Goal: Task Accomplishment & Management: Understand process/instructions

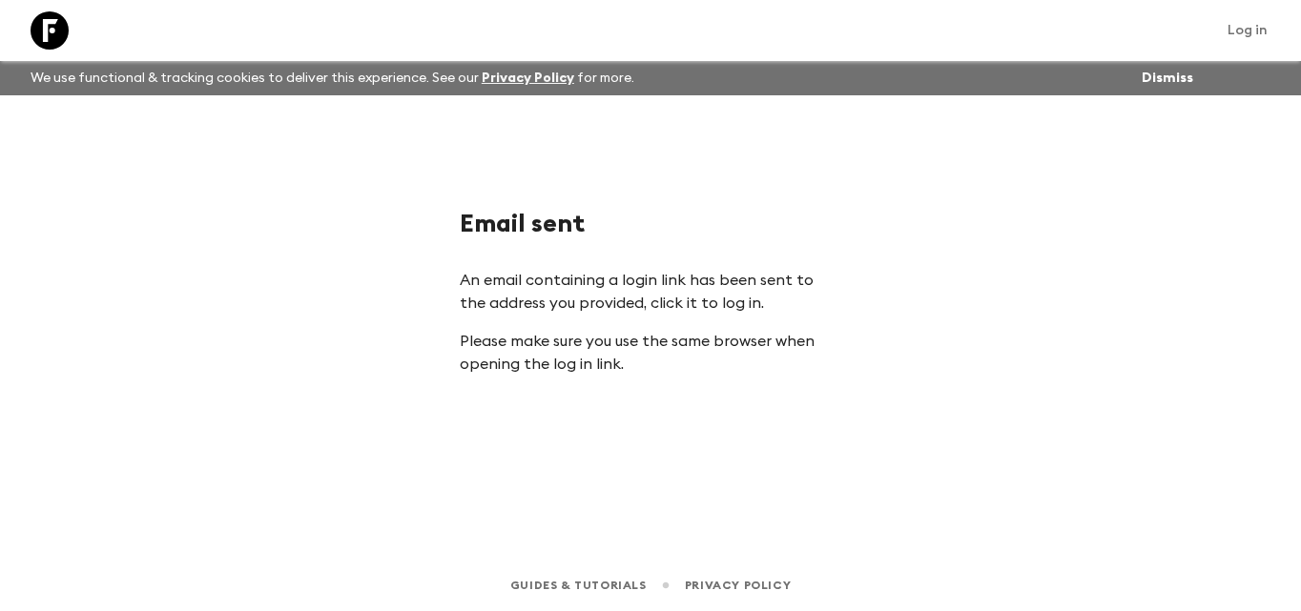
drag, startPoint x: 604, startPoint y: 423, endPoint x: 436, endPoint y: 574, distance: 225.6
click at [597, 432] on div "Email sent An email containing a login link has been sent to the address you pr…" at bounding box center [650, 300] width 1221 height 411
click at [625, 395] on div "Email sent An email containing a login link has been sent to the address you pr…" at bounding box center [650, 300] width 1221 height 411
click at [628, 402] on div "Email sent An email containing a login link has been sent to the address you pr…" at bounding box center [650, 300] width 1221 height 411
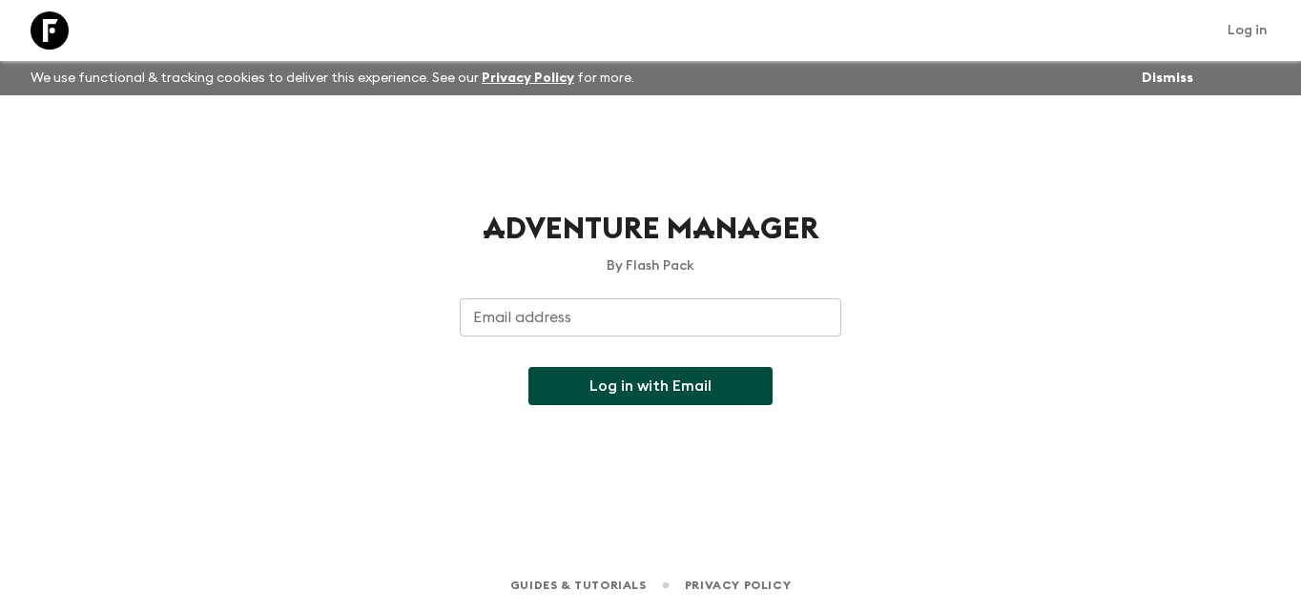
click at [658, 310] on input "Email address" at bounding box center [650, 318] width 381 height 38
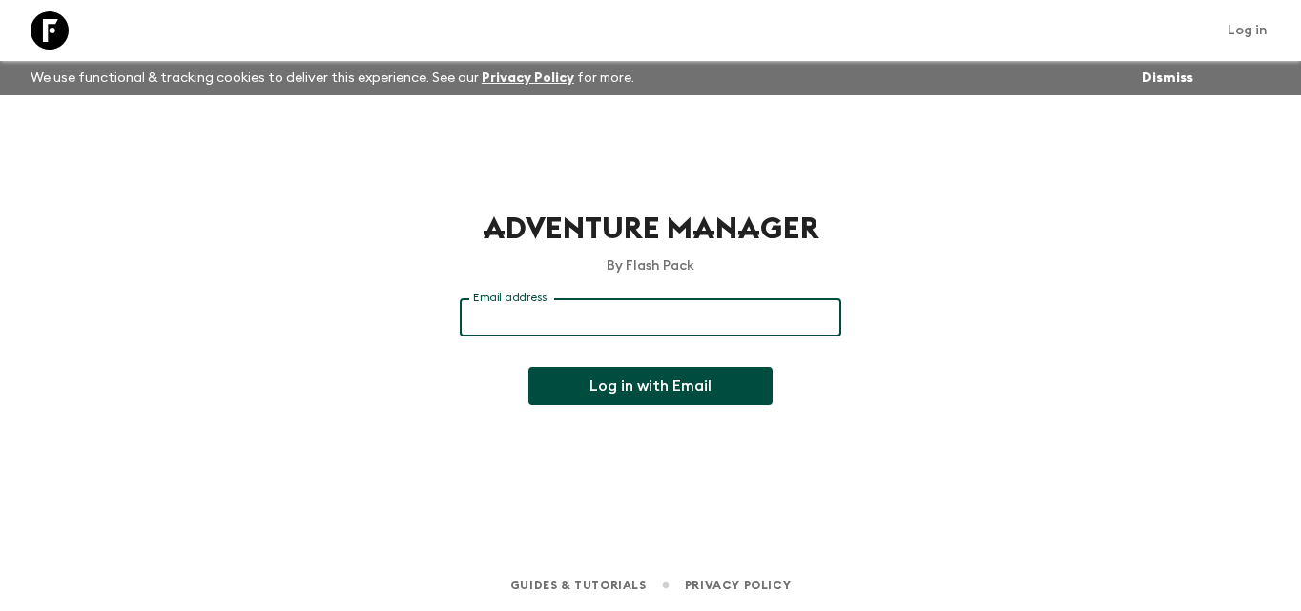
click at [628, 295] on div "Adventure Manager By Flash Pack Email address Email address ​ Log in with Email" at bounding box center [650, 308] width 381 height 196
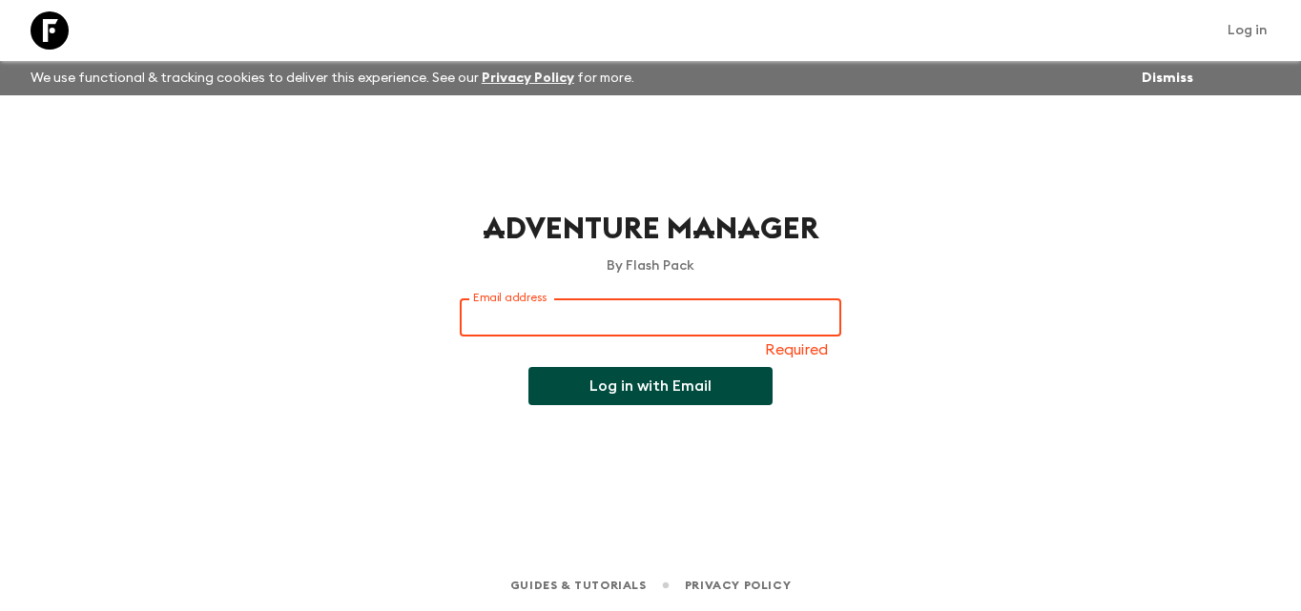
click at [619, 299] on input "Email address" at bounding box center [650, 318] width 381 height 38
type input "[EMAIL_ADDRESS][DOMAIN_NAME]"
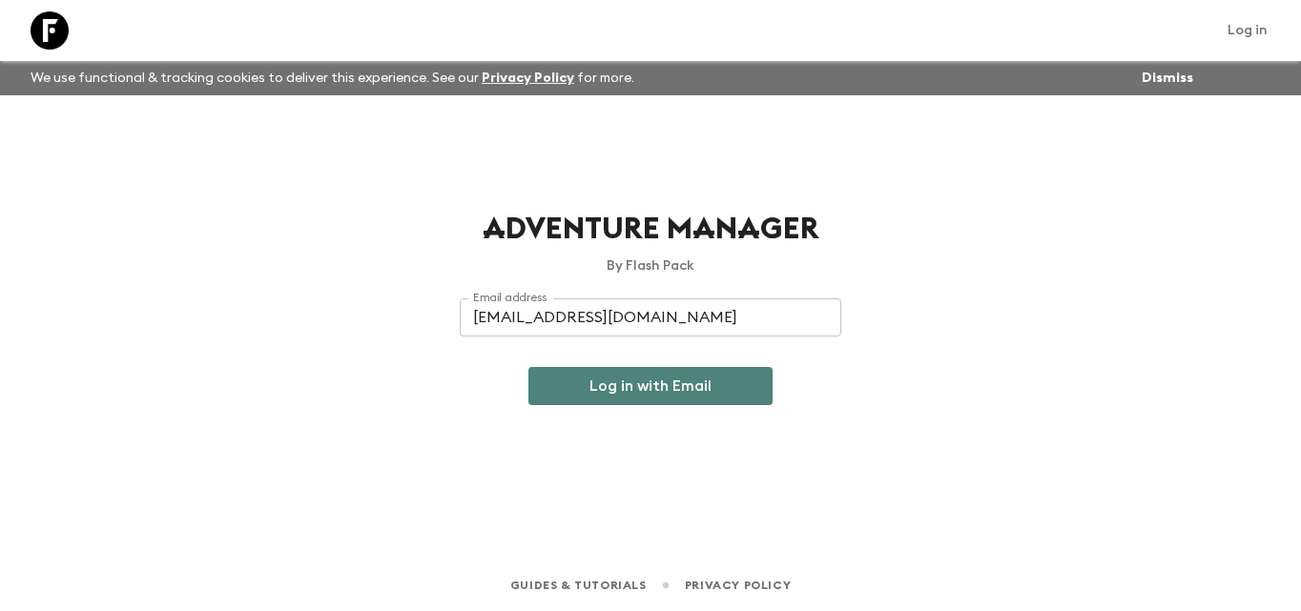
click at [707, 390] on button "Log in with Email" at bounding box center [650, 386] width 244 height 38
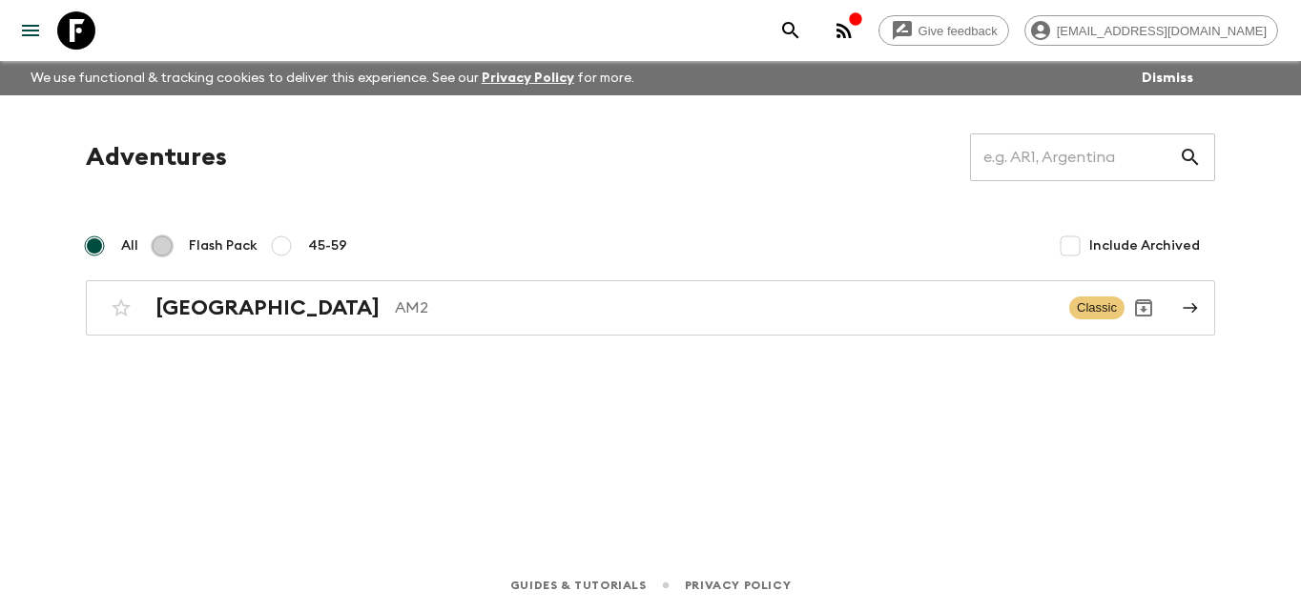
click at [169, 237] on input "Flash Pack" at bounding box center [162, 246] width 23 height 23
radio input "true"
click at [91, 244] on input "All" at bounding box center [94, 246] width 23 height 23
radio input "true"
click at [170, 247] on input "Flash Pack" at bounding box center [162, 246] width 23 height 23
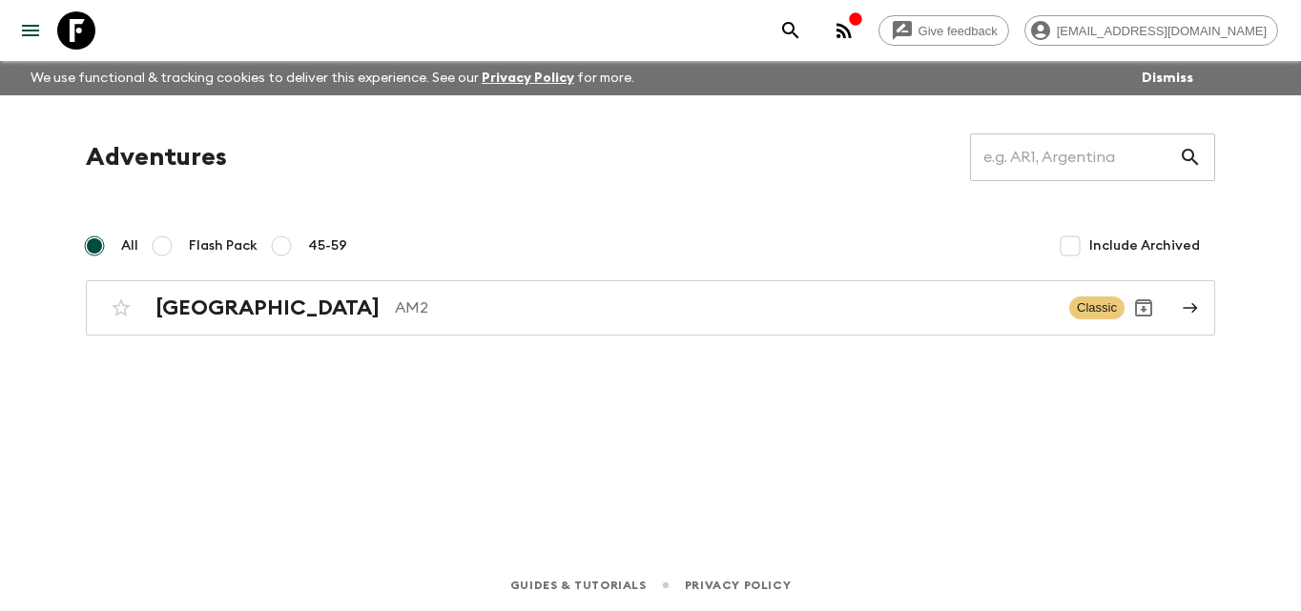
radio input "true"
click at [278, 239] on input "45-59" at bounding box center [281, 246] width 23 height 23
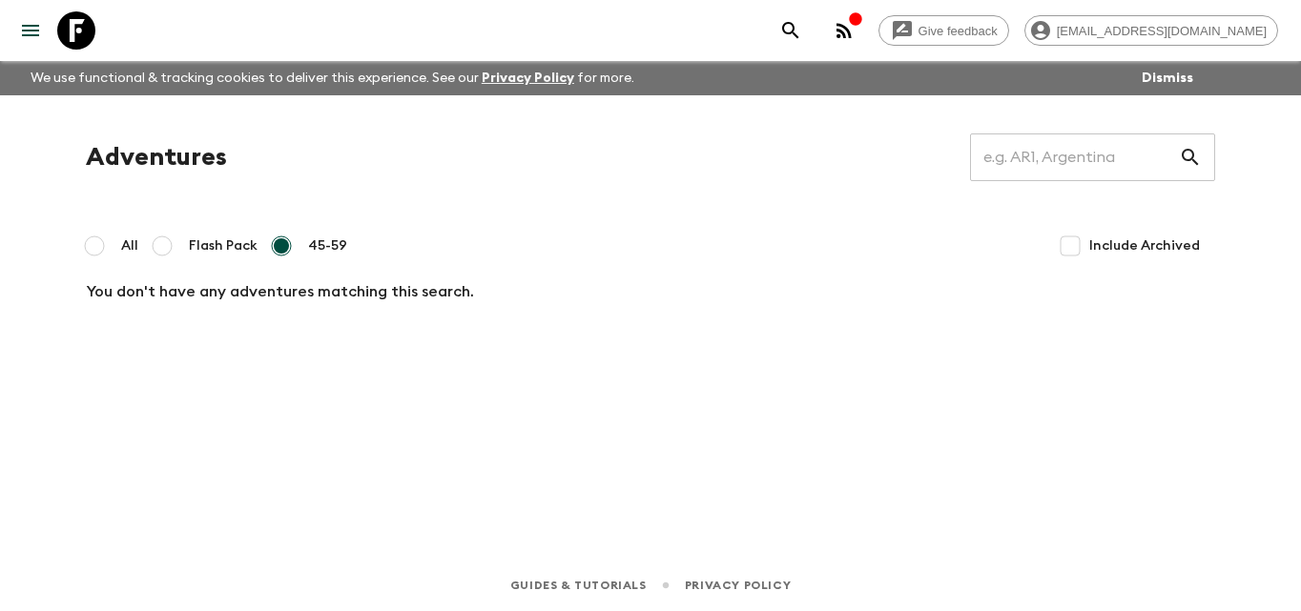
click at [109, 242] on label "All" at bounding box center [106, 246] width 63 height 38
click at [106, 242] on input "All" at bounding box center [94, 246] width 23 height 23
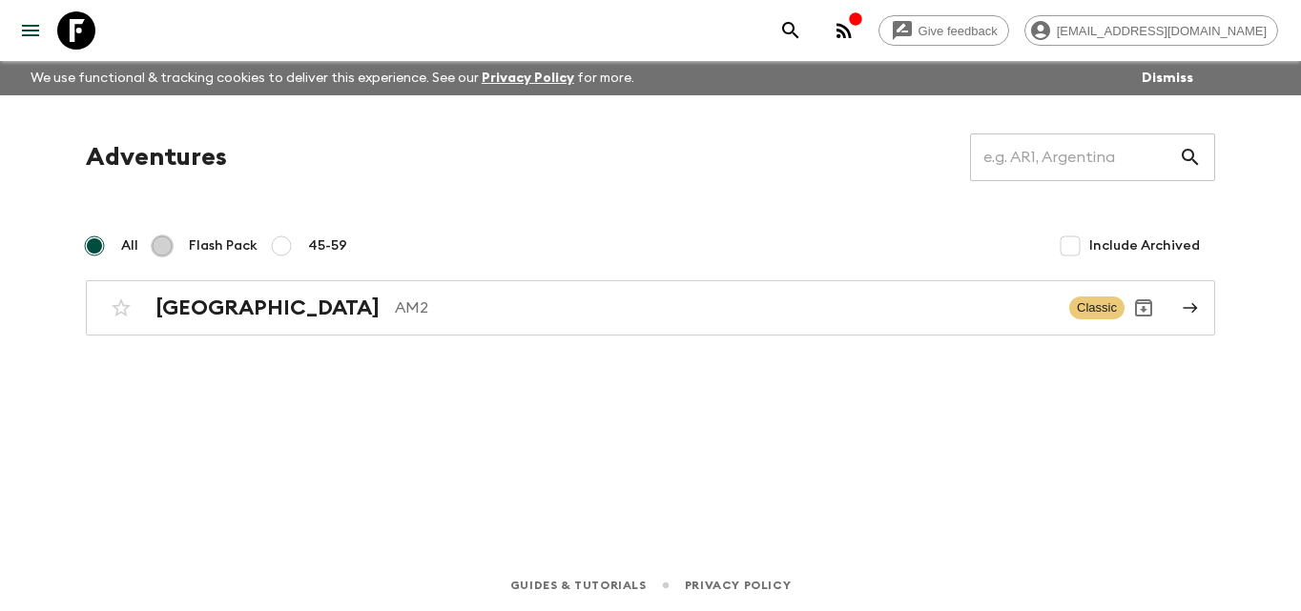
click at [158, 245] on input "Flash Pack" at bounding box center [162, 246] width 23 height 23
radio input "true"
click at [102, 240] on input "All" at bounding box center [94, 246] width 23 height 23
radio input "true"
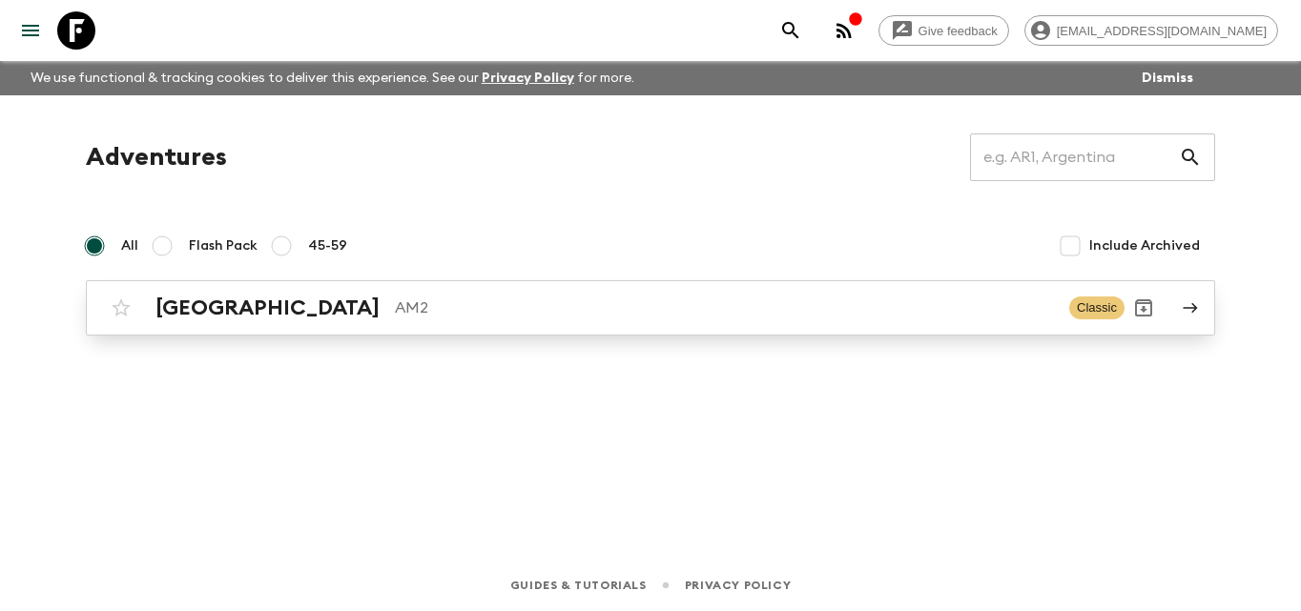
click at [1185, 299] on icon at bounding box center [1190, 307] width 17 height 17
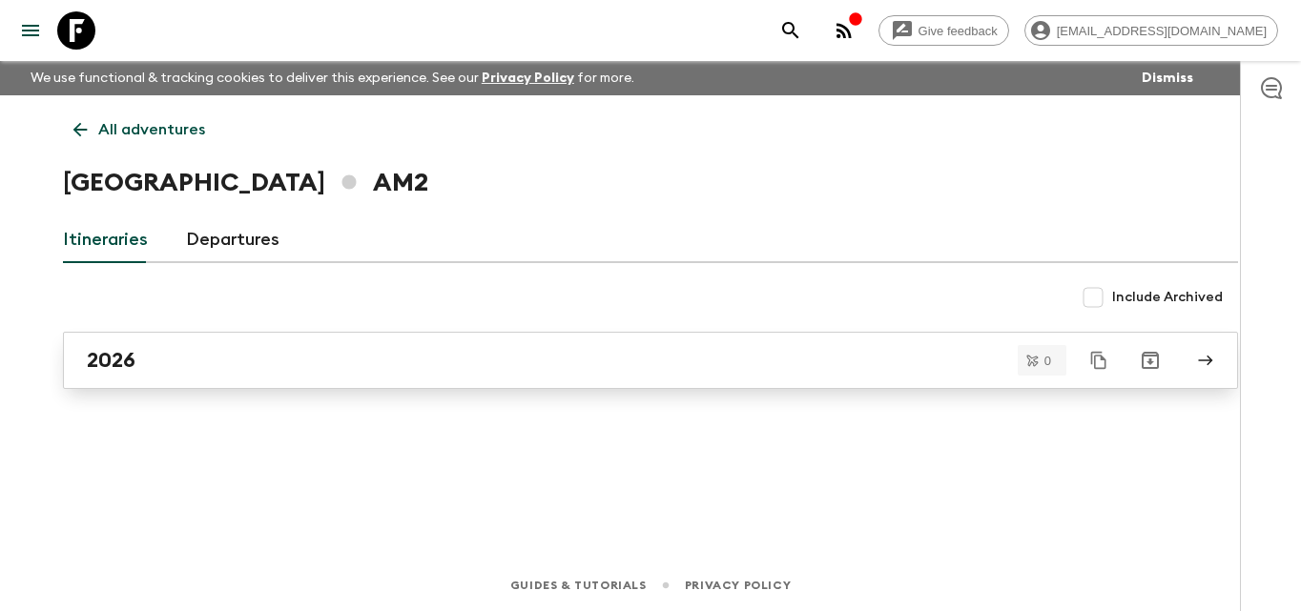
click at [1204, 358] on icon at bounding box center [1205, 360] width 17 height 17
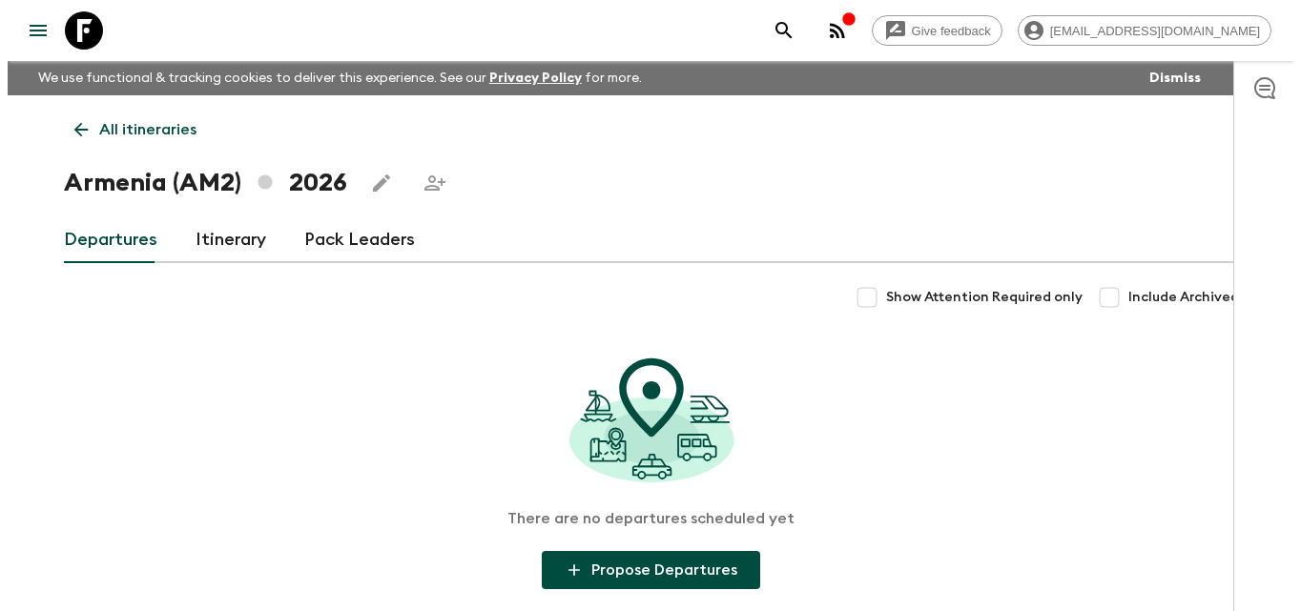
scroll to position [121, 0]
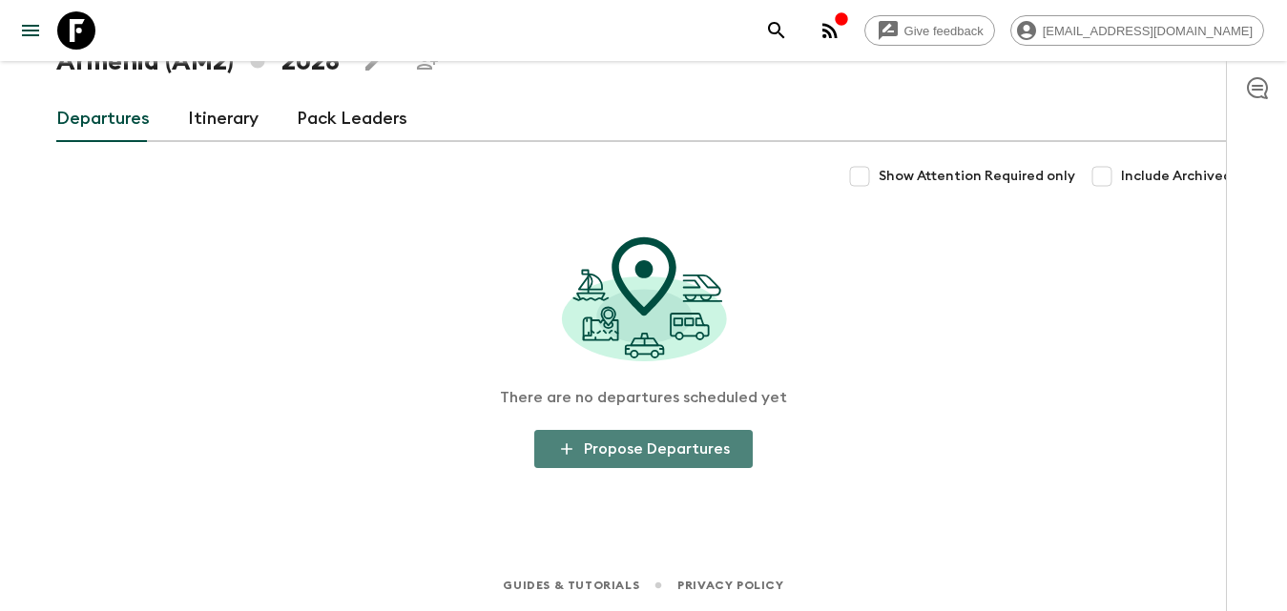
click at [669, 440] on button "Propose Departures" at bounding box center [643, 449] width 218 height 38
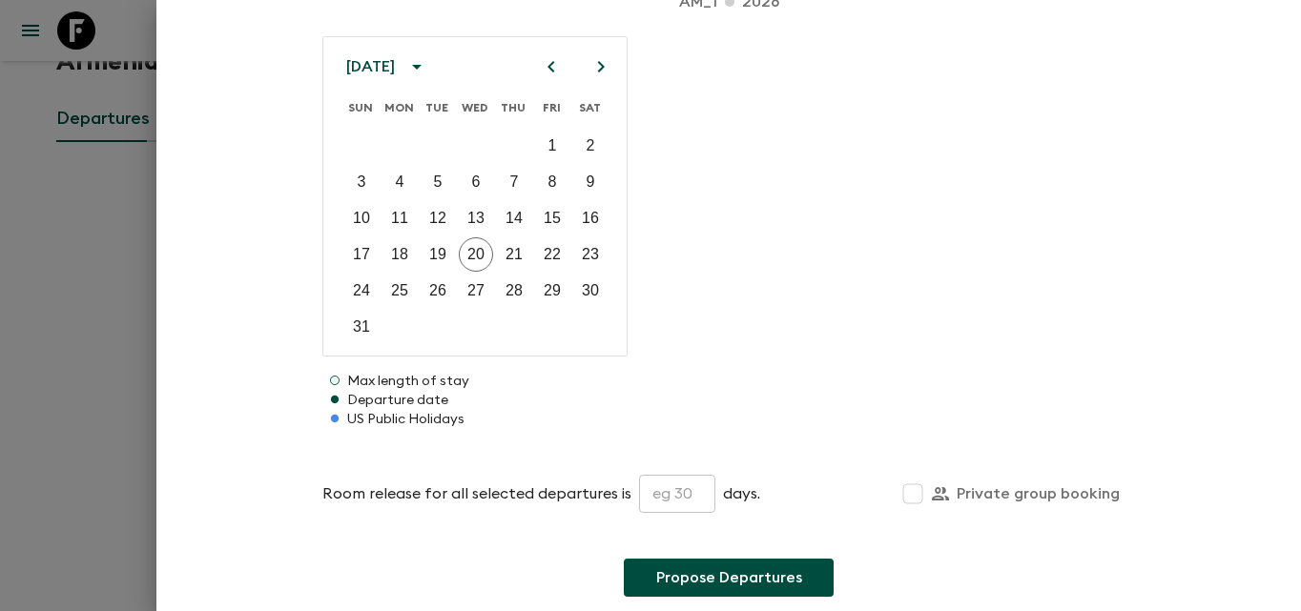
scroll to position [190, 0]
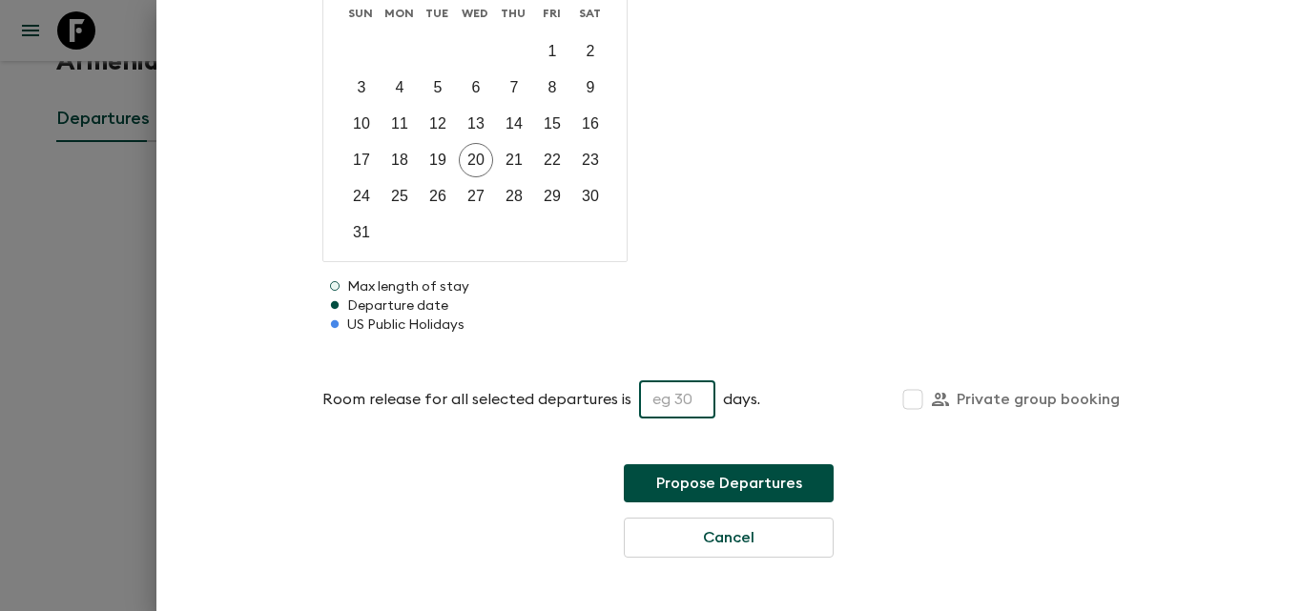
click at [661, 400] on input "text" at bounding box center [677, 400] width 76 height 38
type input "11"
click at [969, 515] on div "Propose Departures Cancel" at bounding box center [728, 510] width 813 height 93
click at [912, 412] on input "Private group booking" at bounding box center [913, 400] width 38 height 38
click at [901, 394] on input "Private group booking" at bounding box center [913, 400] width 38 height 38
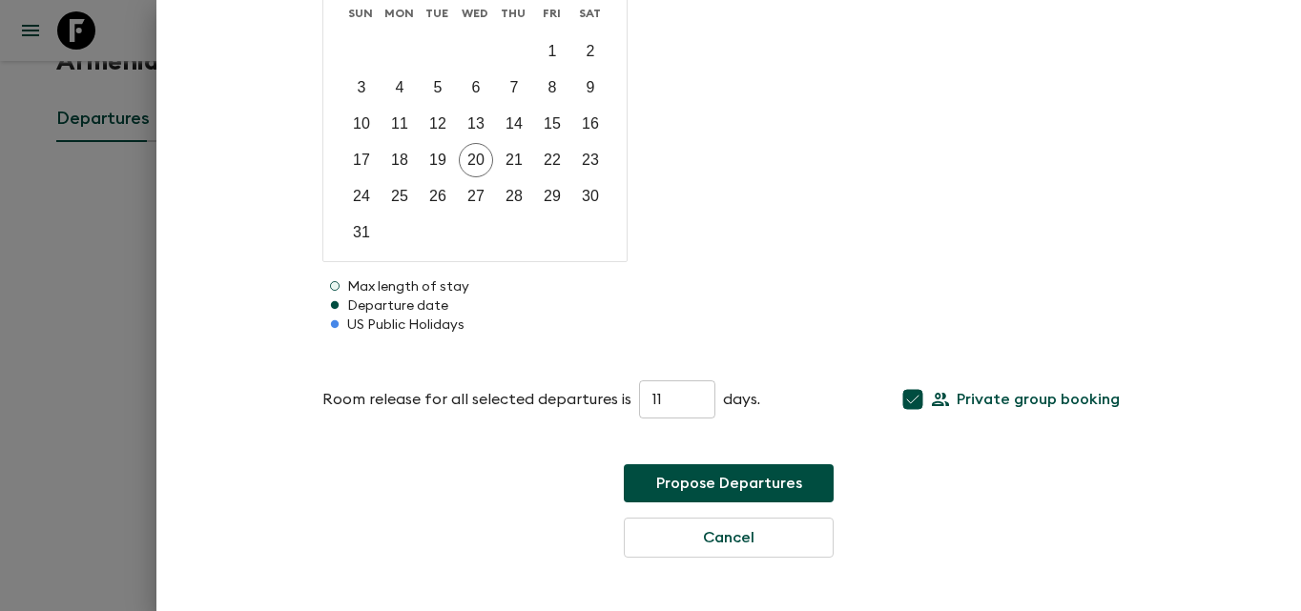
checkbox input "false"
drag, startPoint x: 785, startPoint y: 415, endPoint x: 623, endPoint y: 408, distance: 162.3
click at [734, 414] on div "Room release for all selected departures is 11 ​ days. Private group booking" at bounding box center [728, 400] width 813 height 38
drag, startPoint x: 685, startPoint y: 386, endPoint x: 558, endPoint y: 382, distance: 126.9
click at [550, 386] on div "Room release for all selected departures is 11 ​ days." at bounding box center [541, 400] width 438 height 38
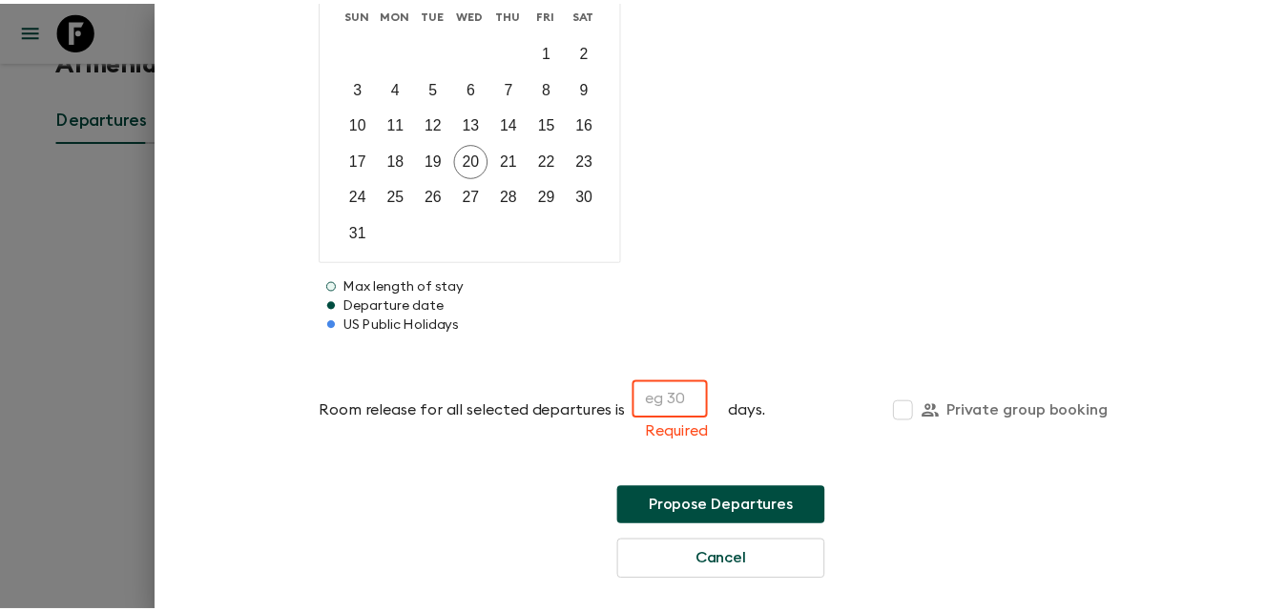
scroll to position [0, 0]
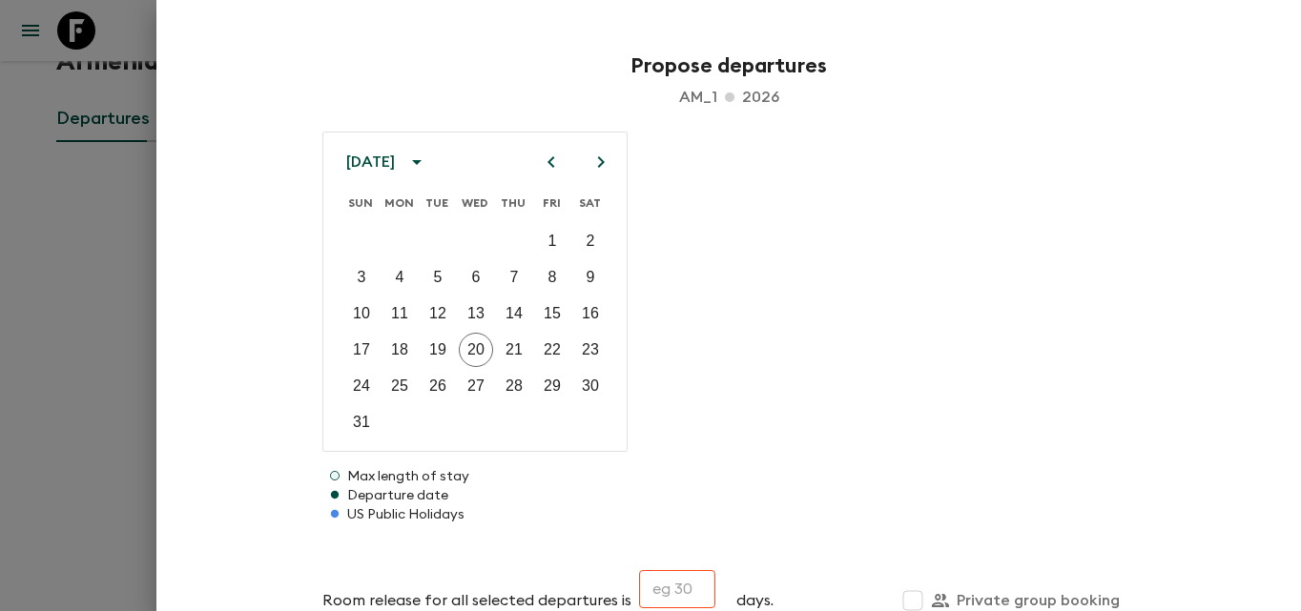
click at [98, 114] on div at bounding box center [650, 305] width 1301 height 611
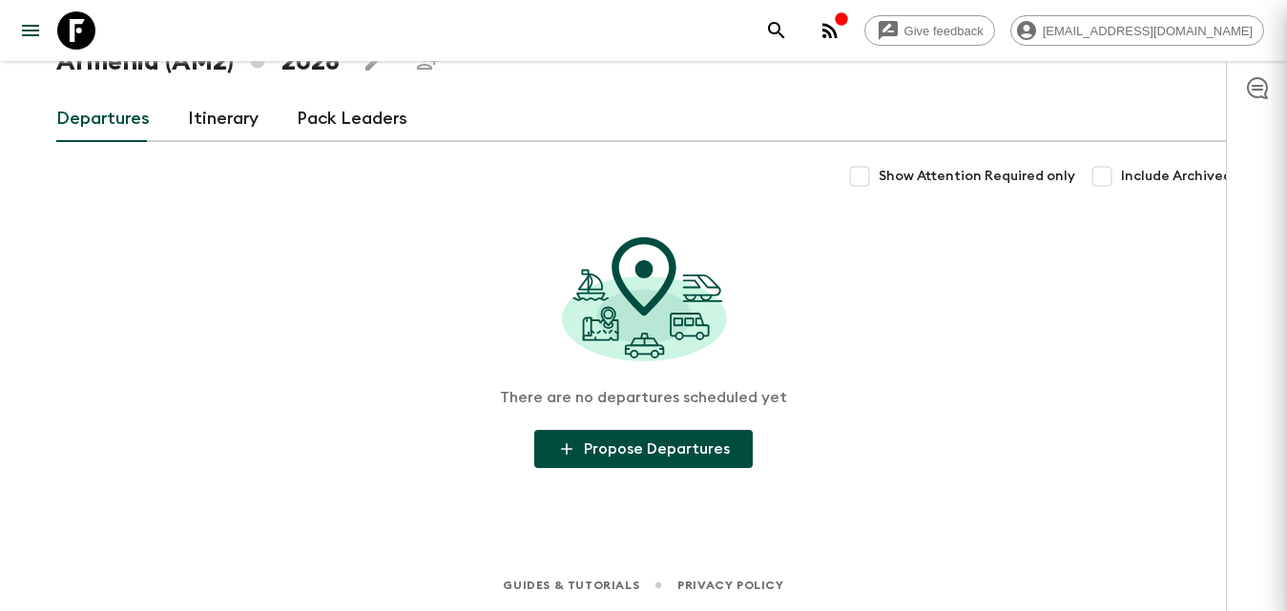
click at [120, 208] on div "All itineraries [GEOGRAPHIC_DATA] (AM2) 2026 Departures Itinerary Pack Leaders …" at bounding box center [643, 240] width 1221 height 532
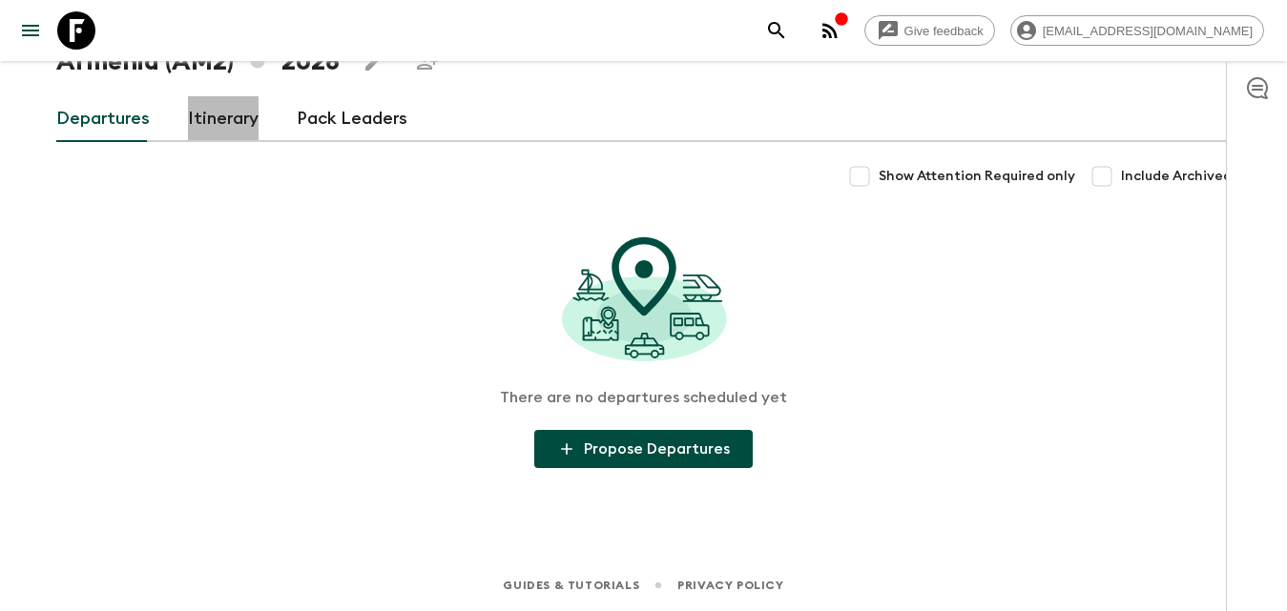
click at [213, 139] on link "Itinerary" at bounding box center [223, 119] width 71 height 46
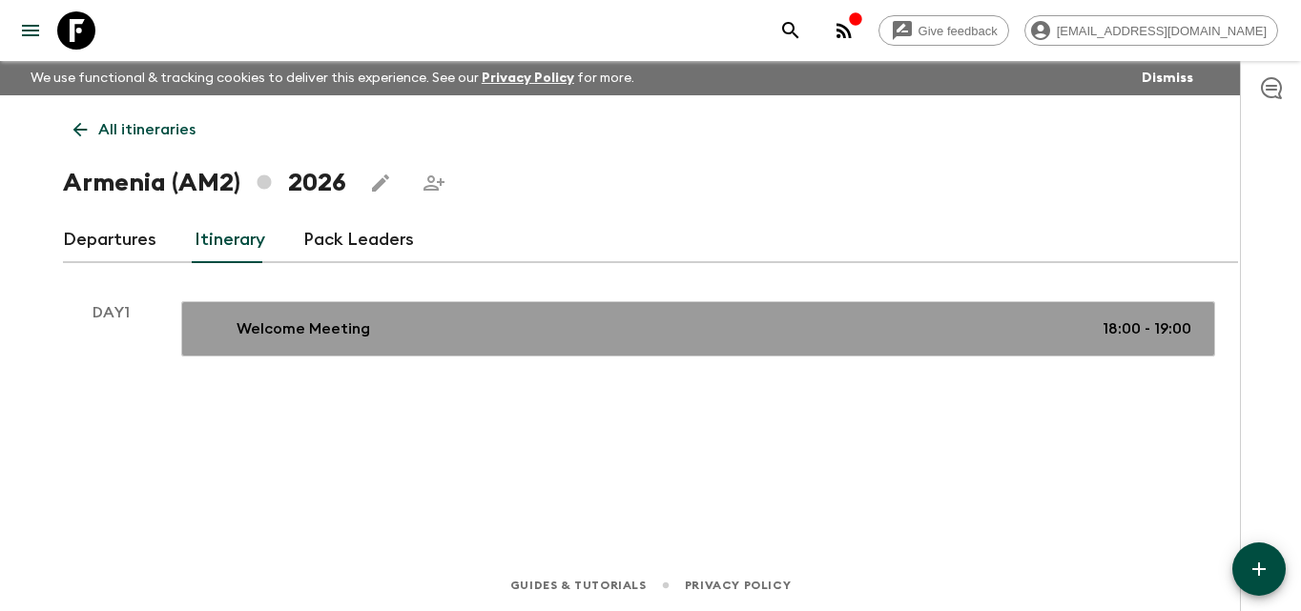
click at [406, 335] on div "Welcome Meeting 18:00 - 19:00" at bounding box center [694, 329] width 994 height 23
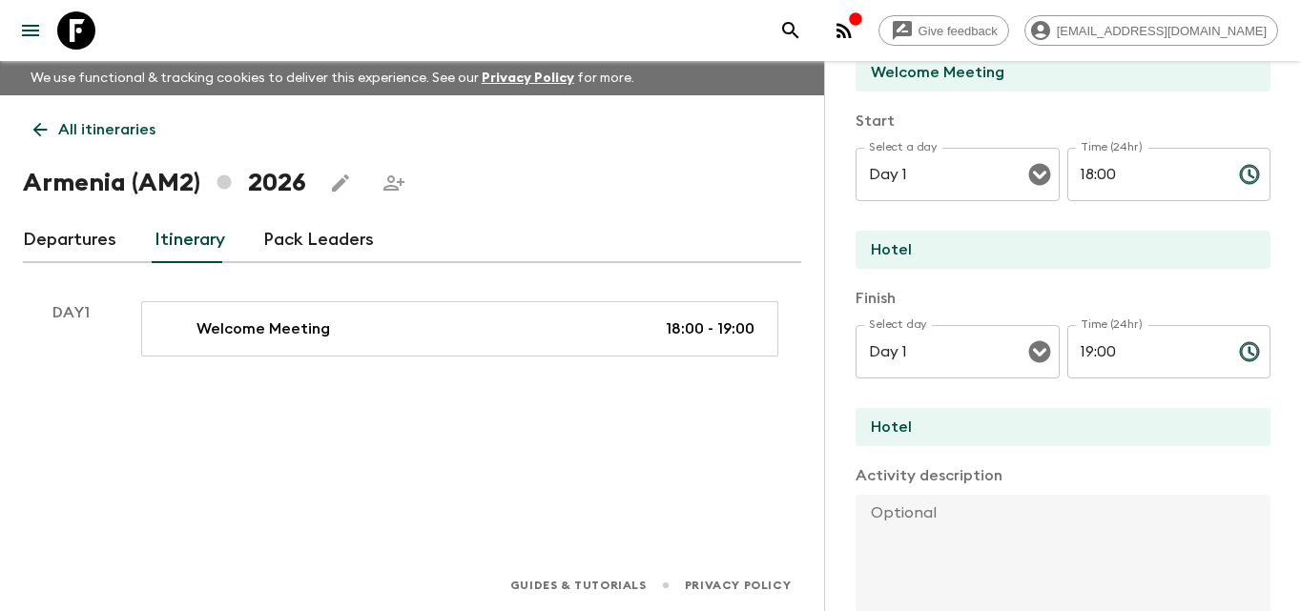
scroll to position [572, 0]
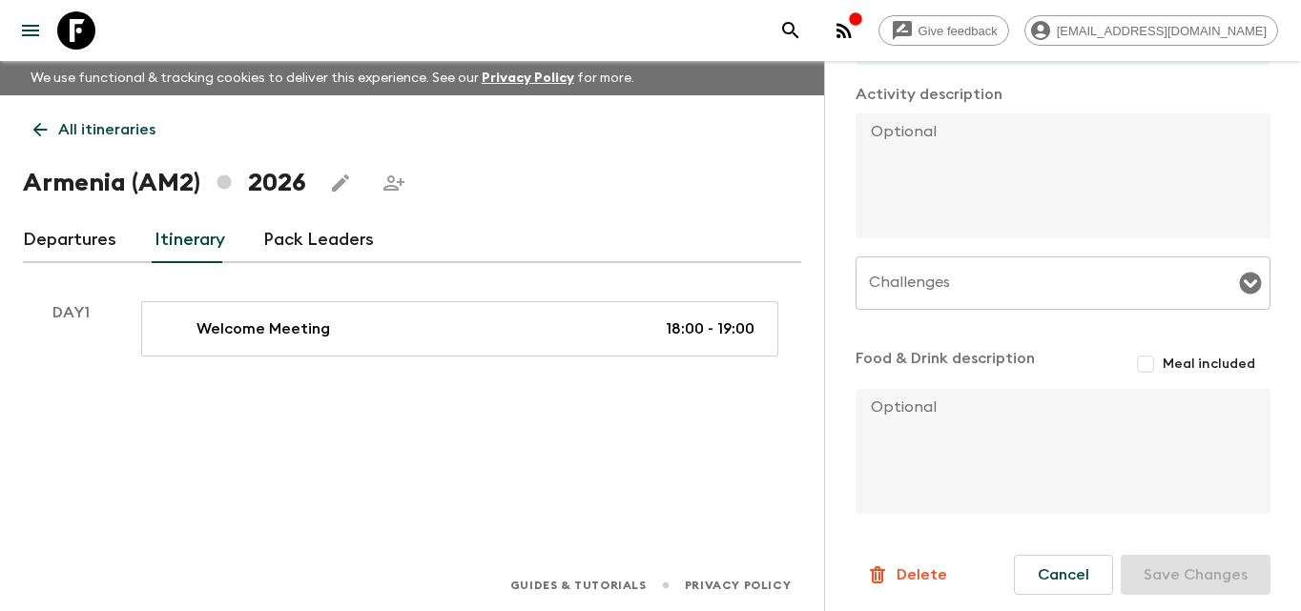
click at [939, 202] on textarea at bounding box center [1055, 175] width 400 height 125
click at [920, 175] on textarea at bounding box center [1055, 175] width 400 height 125
paste textarea "The special welcome dinner will take place at the [PERSON_NAME][GEOGRAPHIC_DATA…"
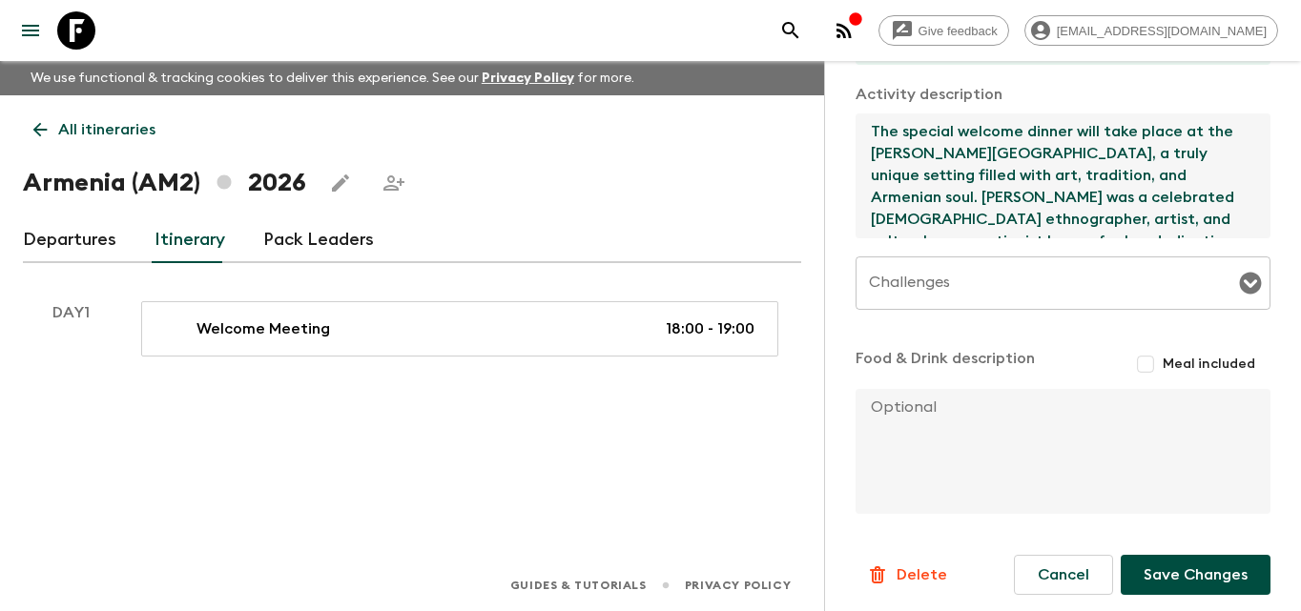
scroll to position [579, 0]
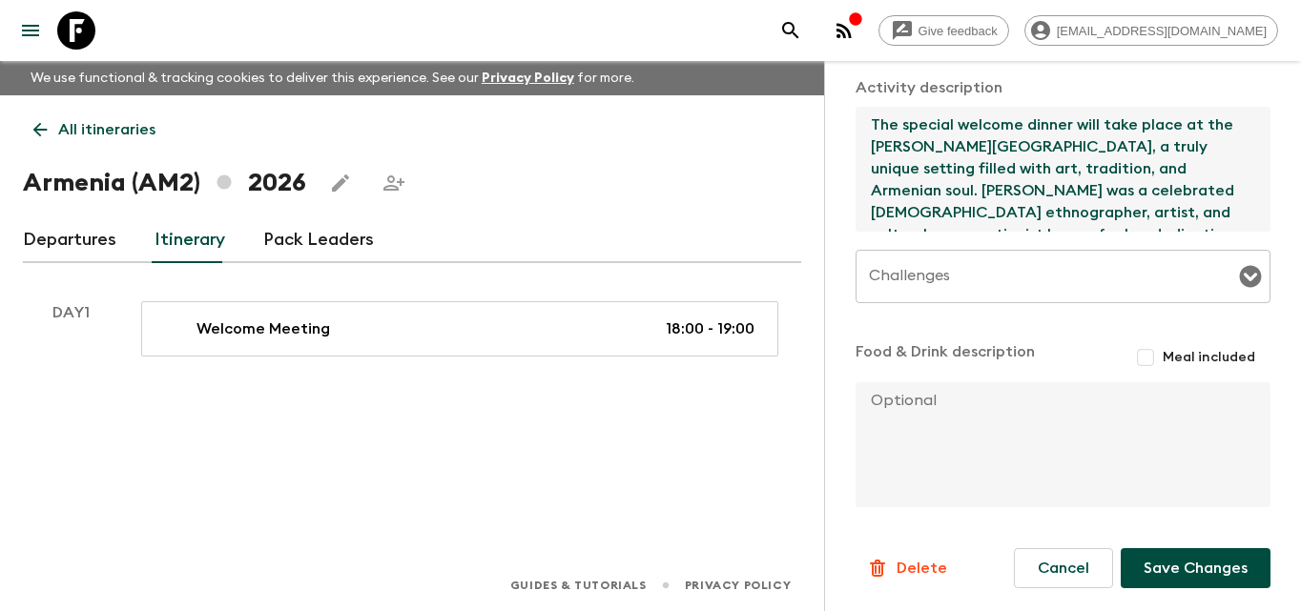
click at [1240, 275] on icon "Open" at bounding box center [1251, 277] width 22 height 22
type textarea "The special welcome dinner will take place at the [PERSON_NAME][GEOGRAPHIC_DATA…"
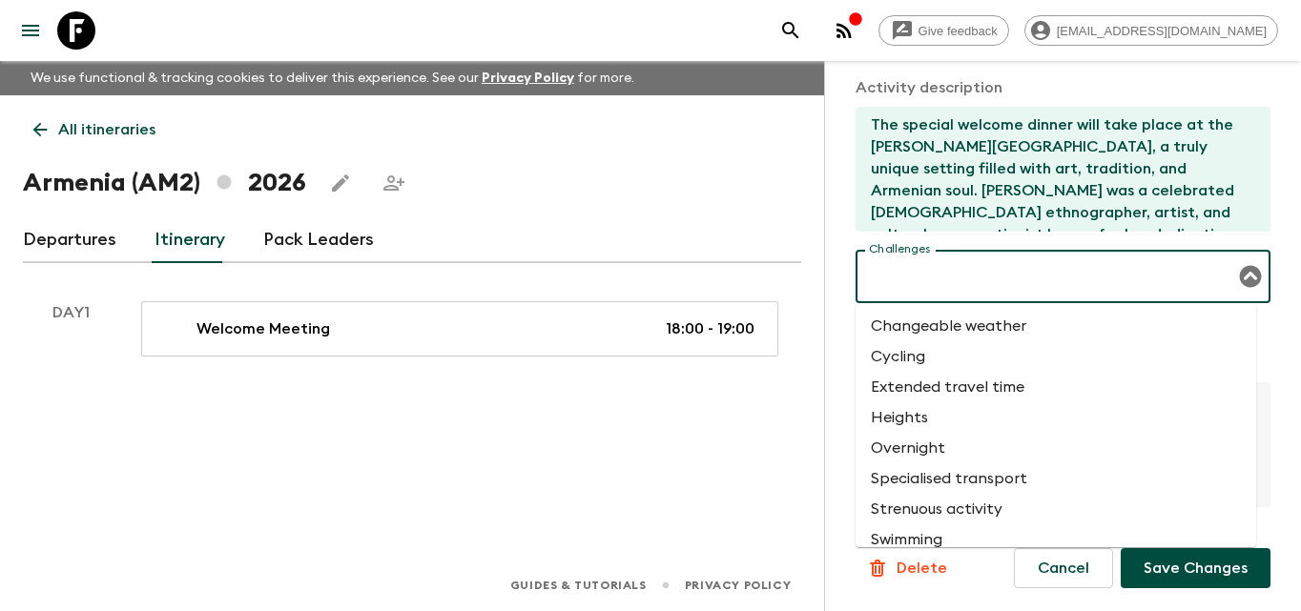
click at [1017, 280] on input "Challenges" at bounding box center [1048, 276] width 369 height 36
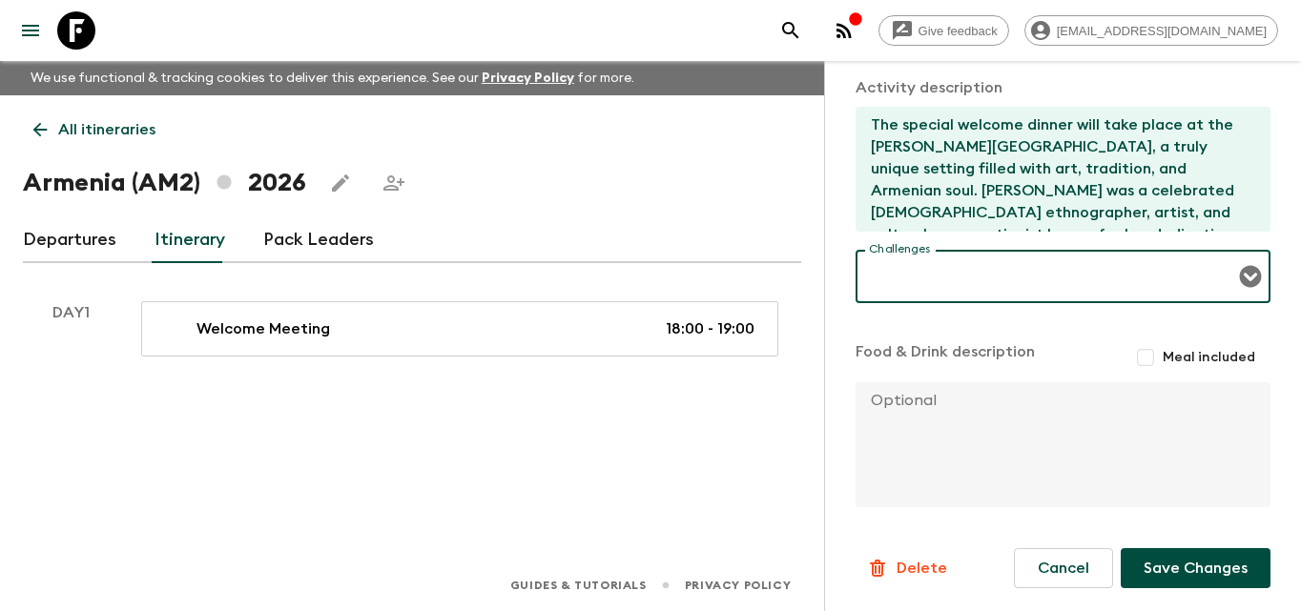
scroll to position [241, 0]
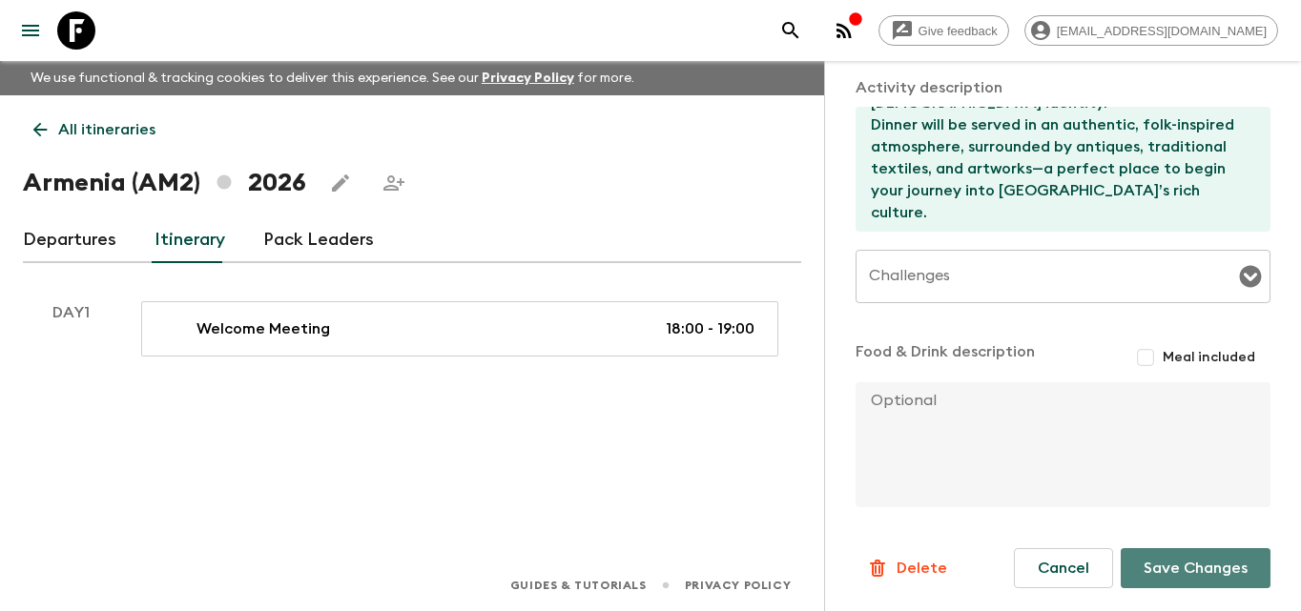
click at [1171, 569] on button "Save Changes" at bounding box center [1196, 568] width 150 height 40
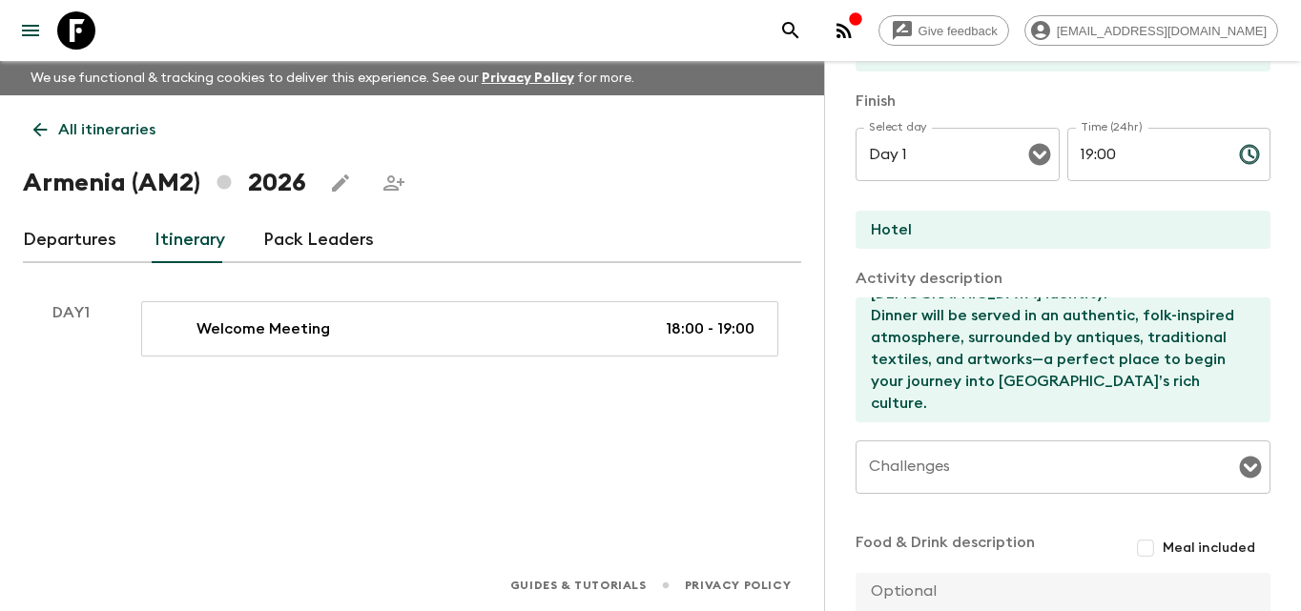
scroll to position [579, 0]
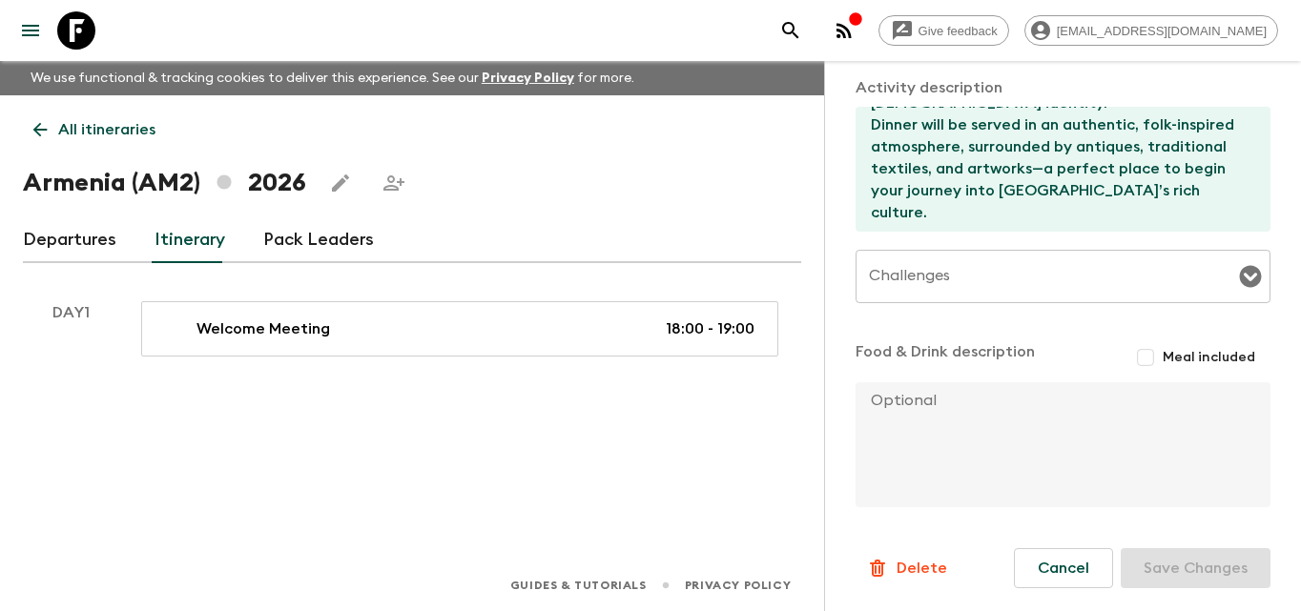
click at [1197, 567] on div "Cancel Save Changes" at bounding box center [1142, 568] width 257 height 40
click at [663, 441] on div "All itineraries [GEOGRAPHIC_DATA] (AM2) 2026 Departures Itinerary Pack Leaders …" at bounding box center [412, 300] width 824 height 411
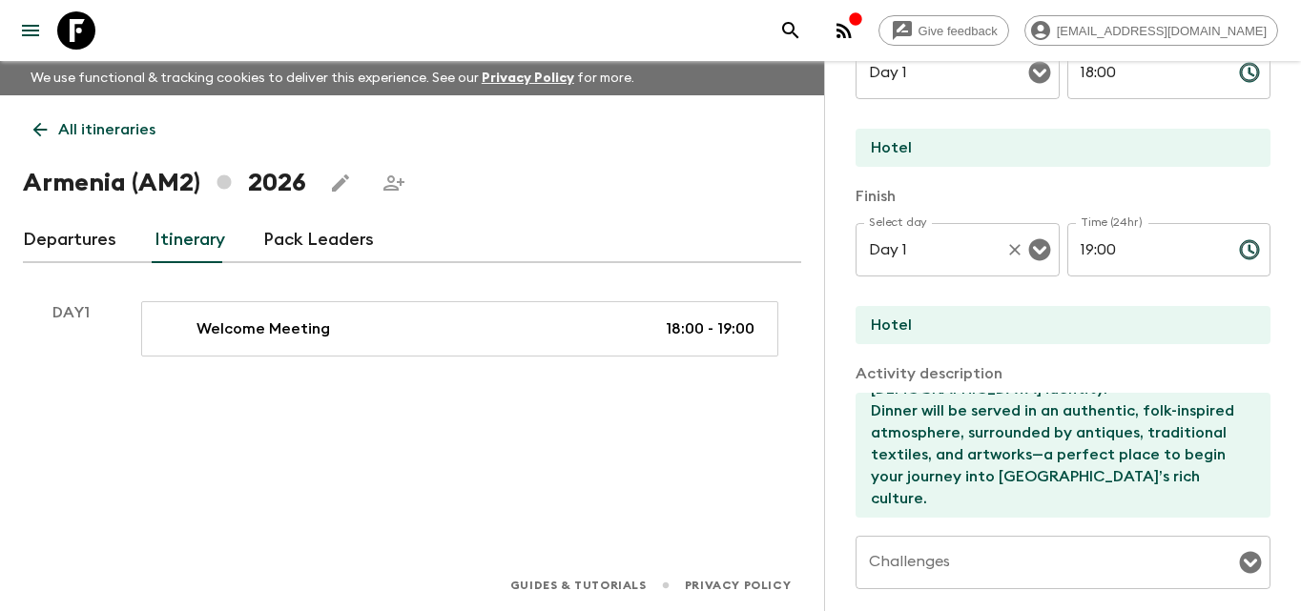
scroll to position [0, 0]
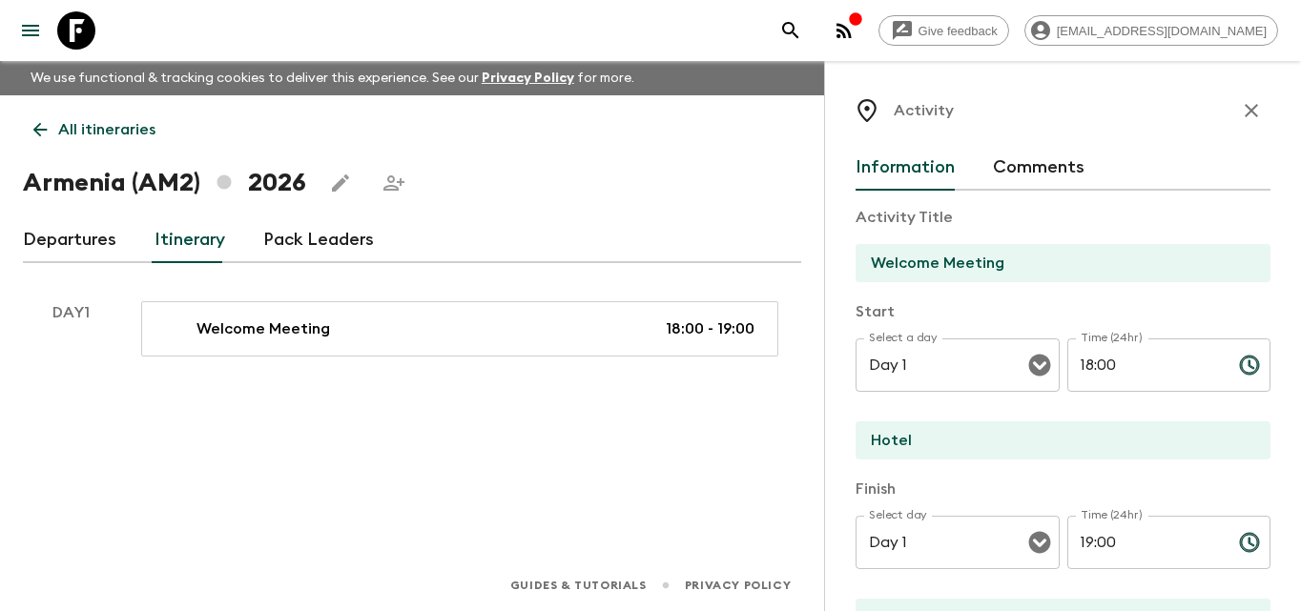
click at [1021, 262] on input "Welcome Meeting" at bounding box center [1055, 263] width 400 height 38
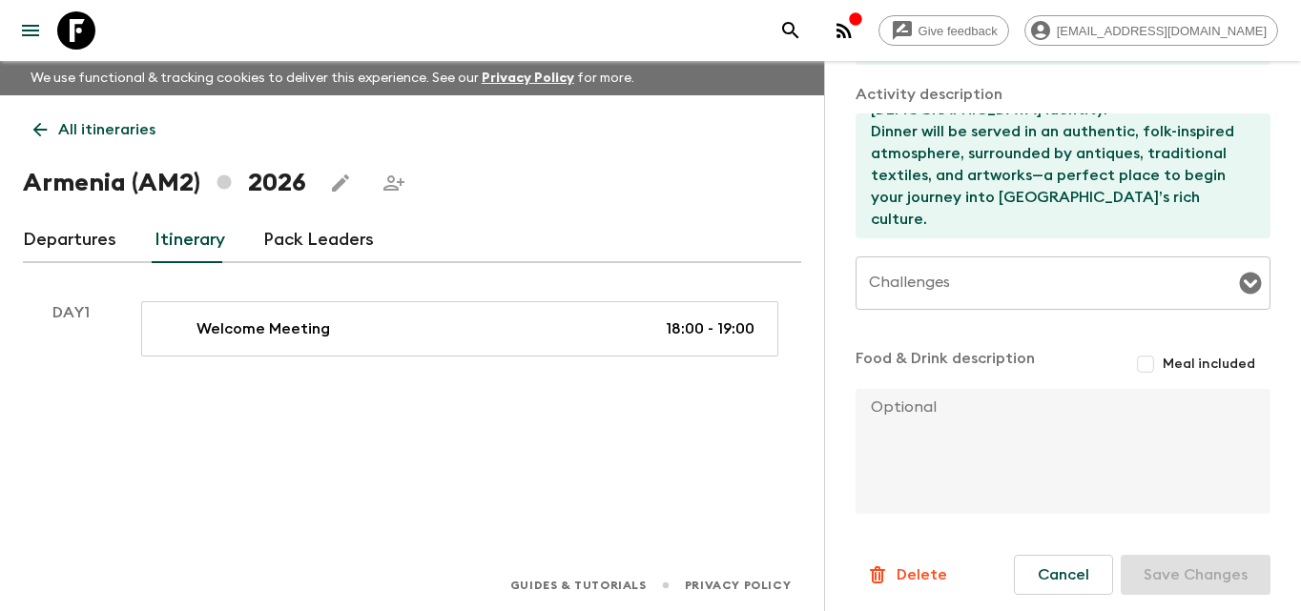
scroll to position [579, 0]
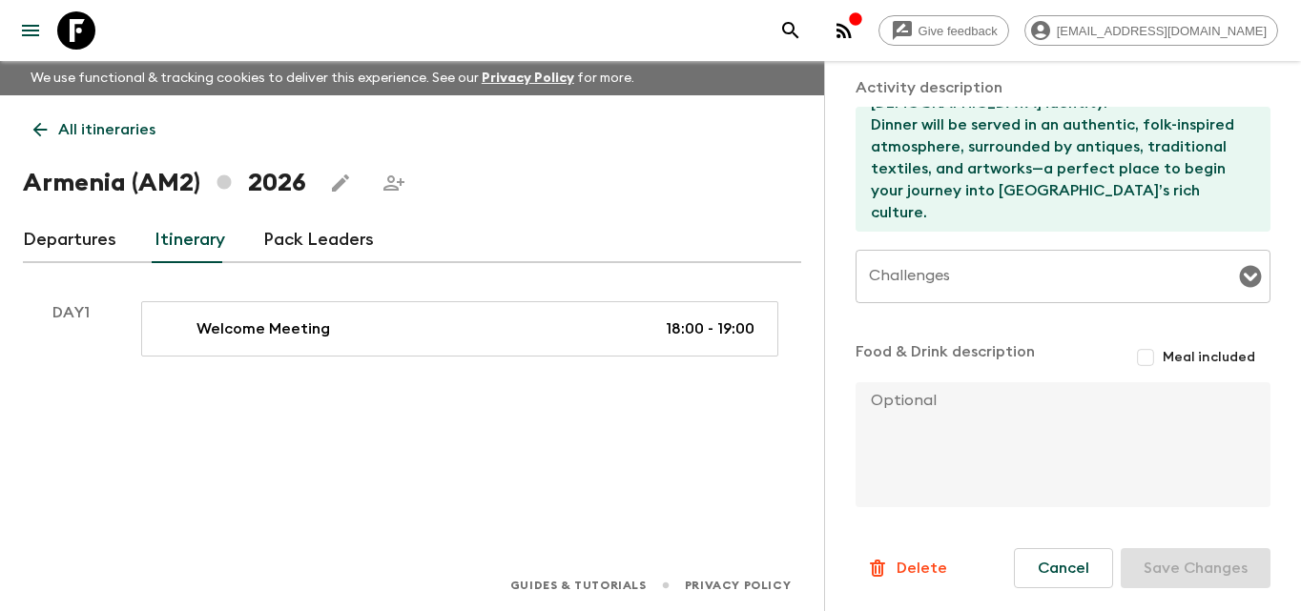
click at [1160, 565] on div "Cancel Save Changes" at bounding box center [1142, 568] width 257 height 40
click at [1163, 565] on div "Cancel Save Changes" at bounding box center [1142, 568] width 257 height 40
click at [624, 366] on div "All itineraries [GEOGRAPHIC_DATA] (AM2) 2026 Departures Itinerary Pack Leaders …" at bounding box center [412, 300] width 824 height 411
click at [349, 248] on link "Pack Leaders" at bounding box center [318, 240] width 111 height 46
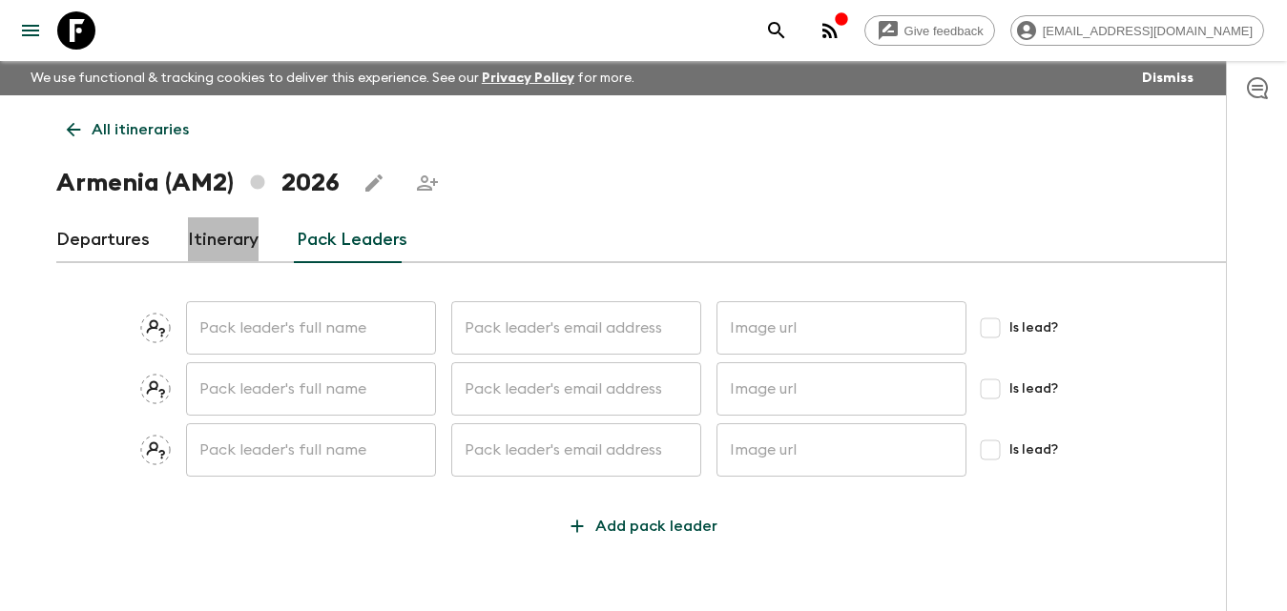
click at [241, 249] on link "Itinerary" at bounding box center [223, 240] width 71 height 46
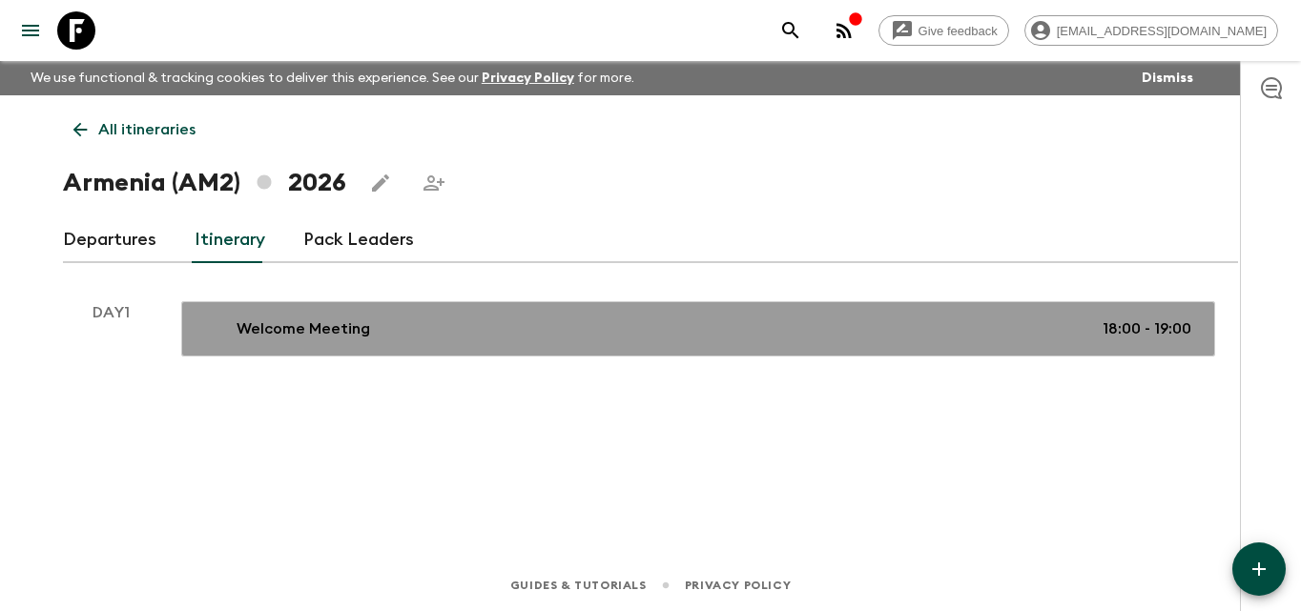
click at [403, 343] on link "Welcome Meeting 18:00 - 19:00" at bounding box center [698, 328] width 1034 height 55
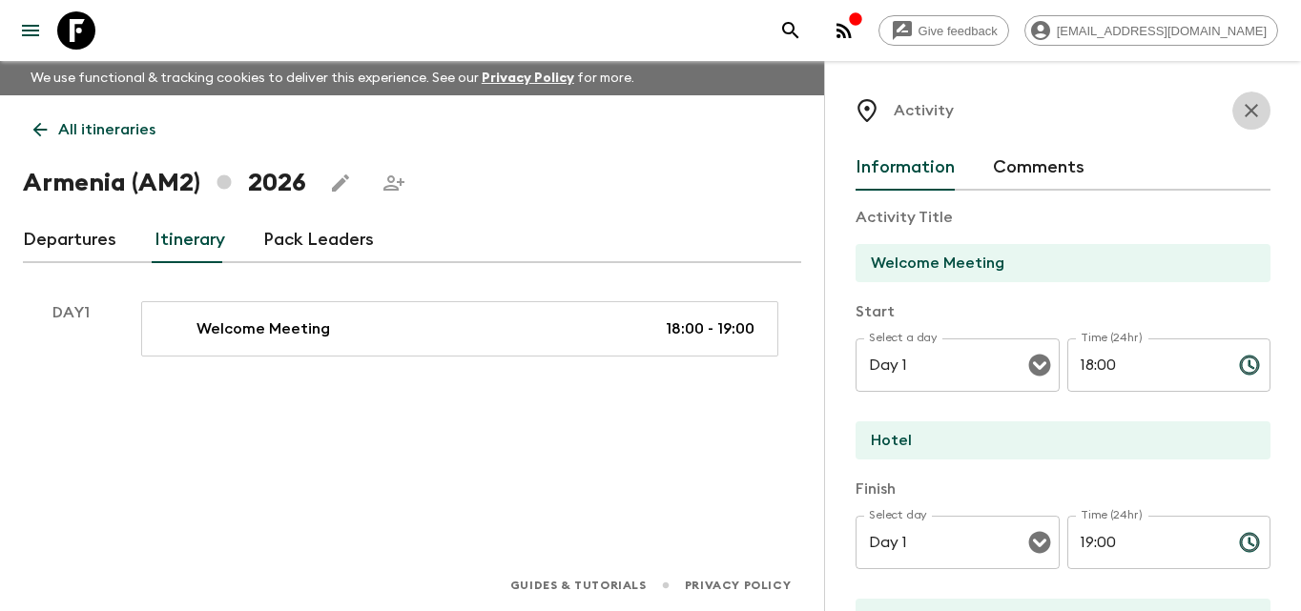
click at [1240, 111] on icon "button" at bounding box center [1251, 110] width 23 height 23
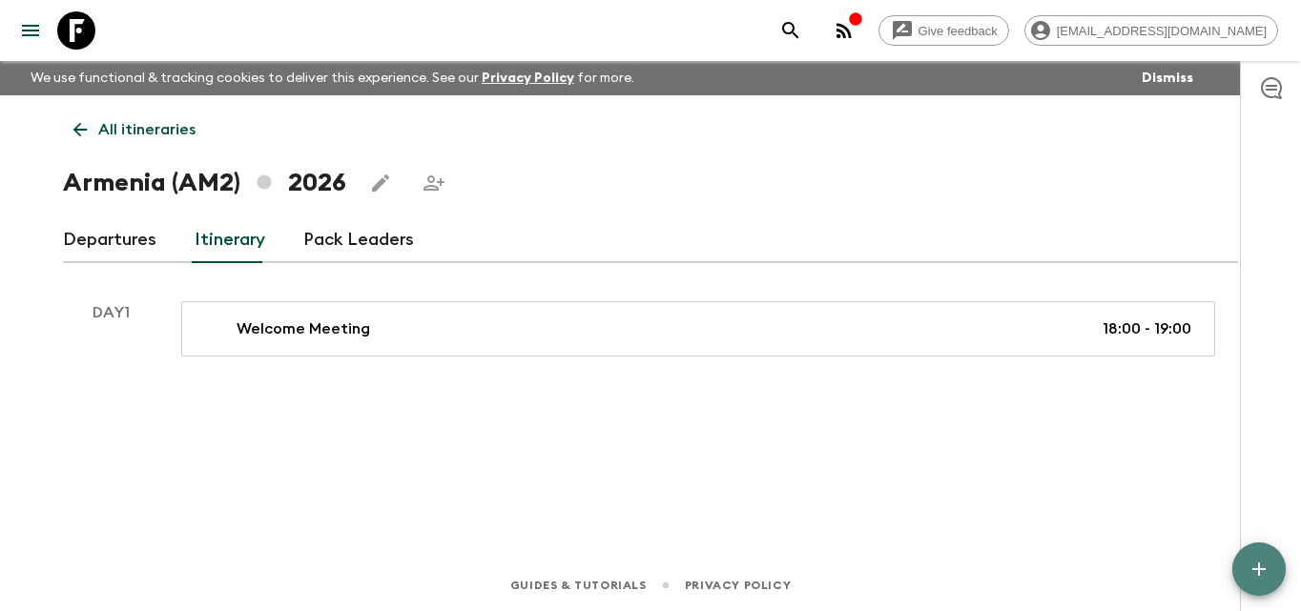
click at [1258, 558] on icon "button" at bounding box center [1258, 569] width 23 height 23
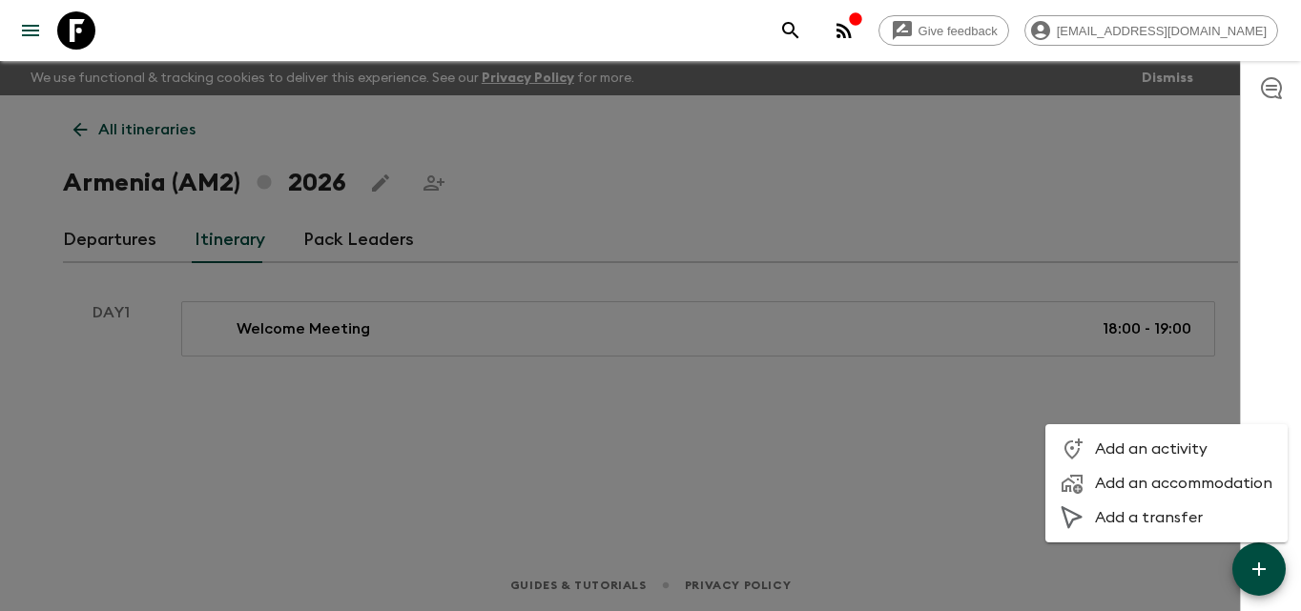
click at [708, 457] on div at bounding box center [650, 305] width 1301 height 611
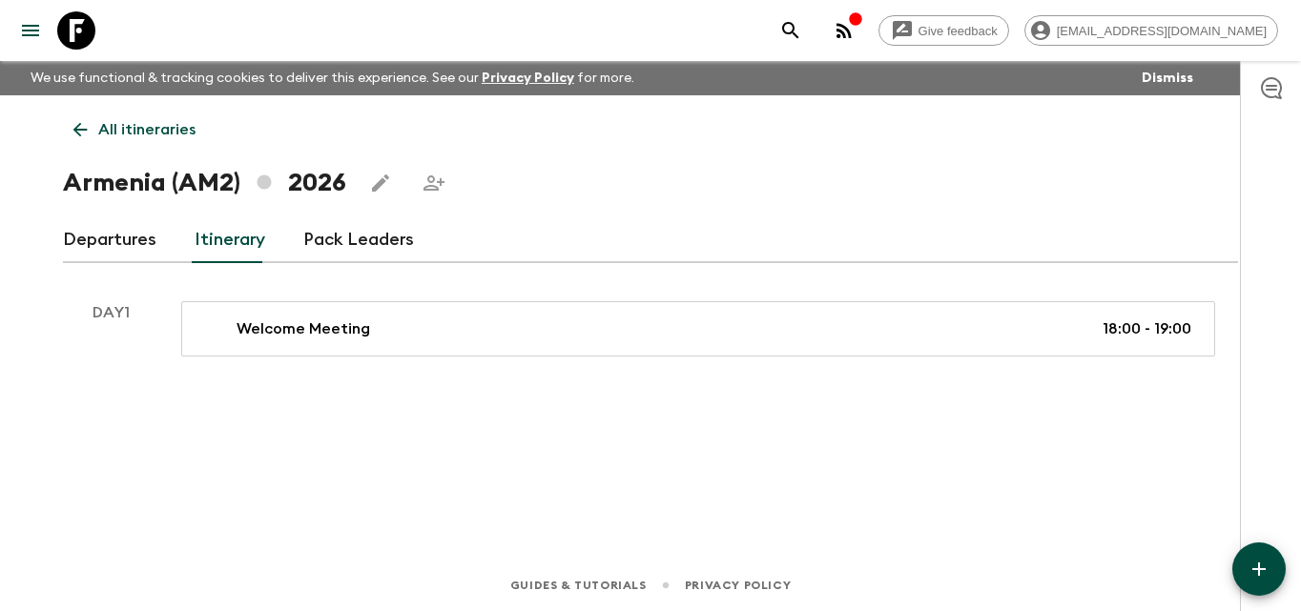
click at [1277, 567] on button "button" at bounding box center [1258, 569] width 53 height 53
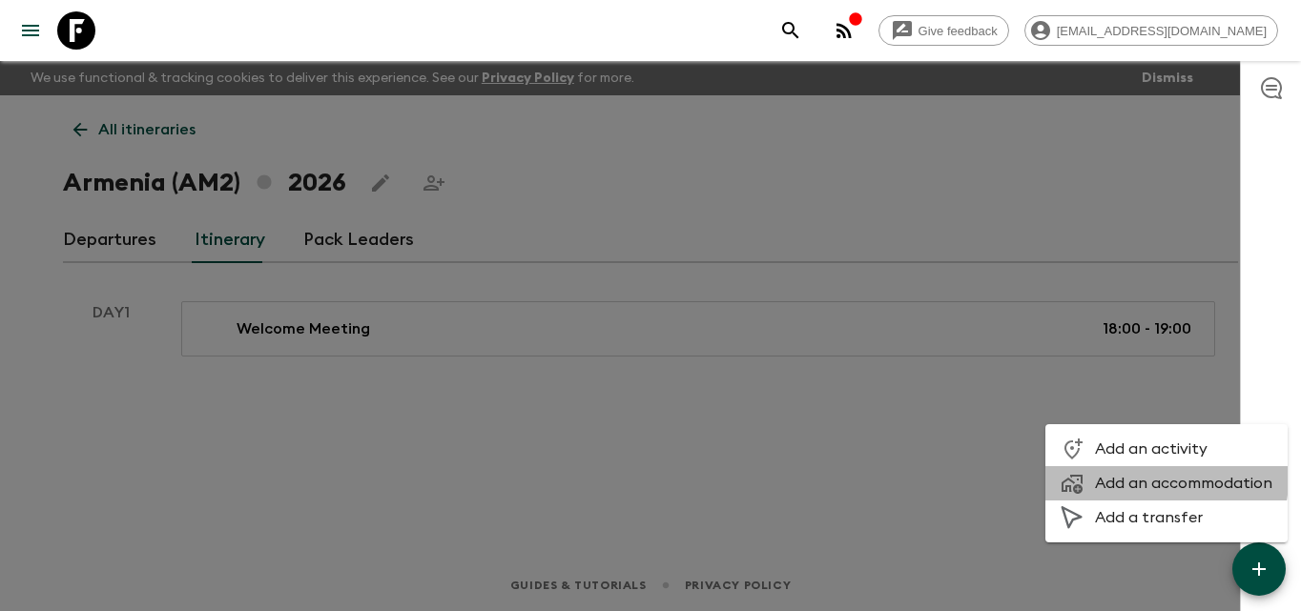
click at [1136, 478] on span "Add an accommodation" at bounding box center [1183, 483] width 177 height 19
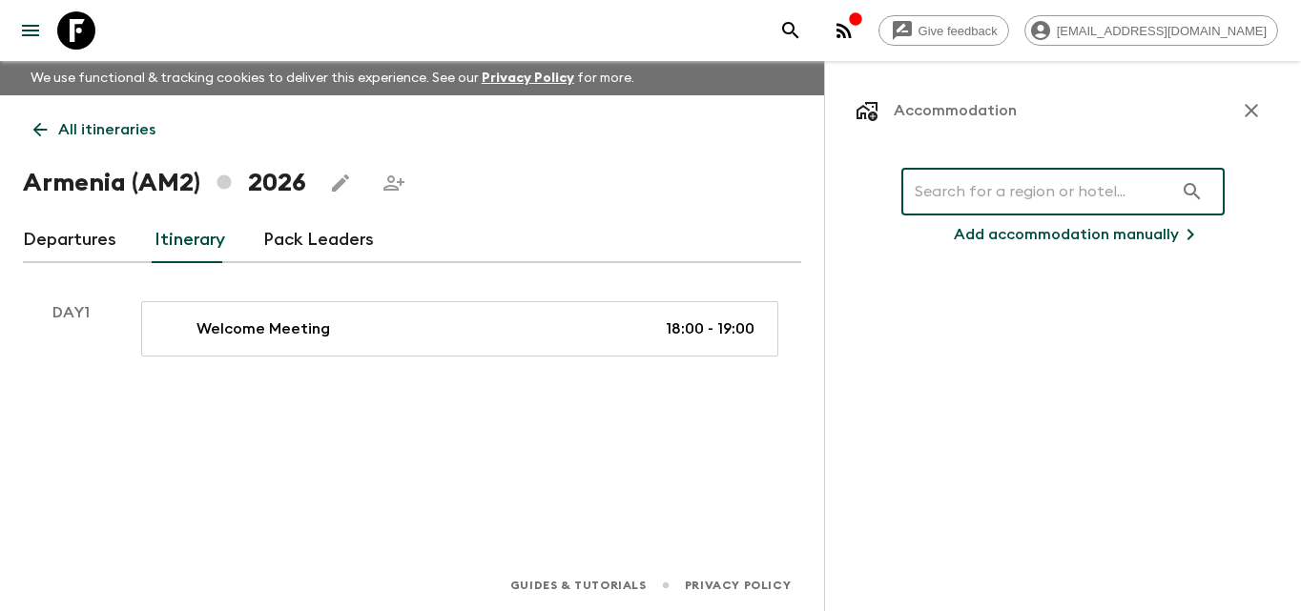
click at [1071, 192] on input "text" at bounding box center [1037, 191] width 272 height 53
click at [1248, 125] on button "button" at bounding box center [1251, 111] width 38 height 38
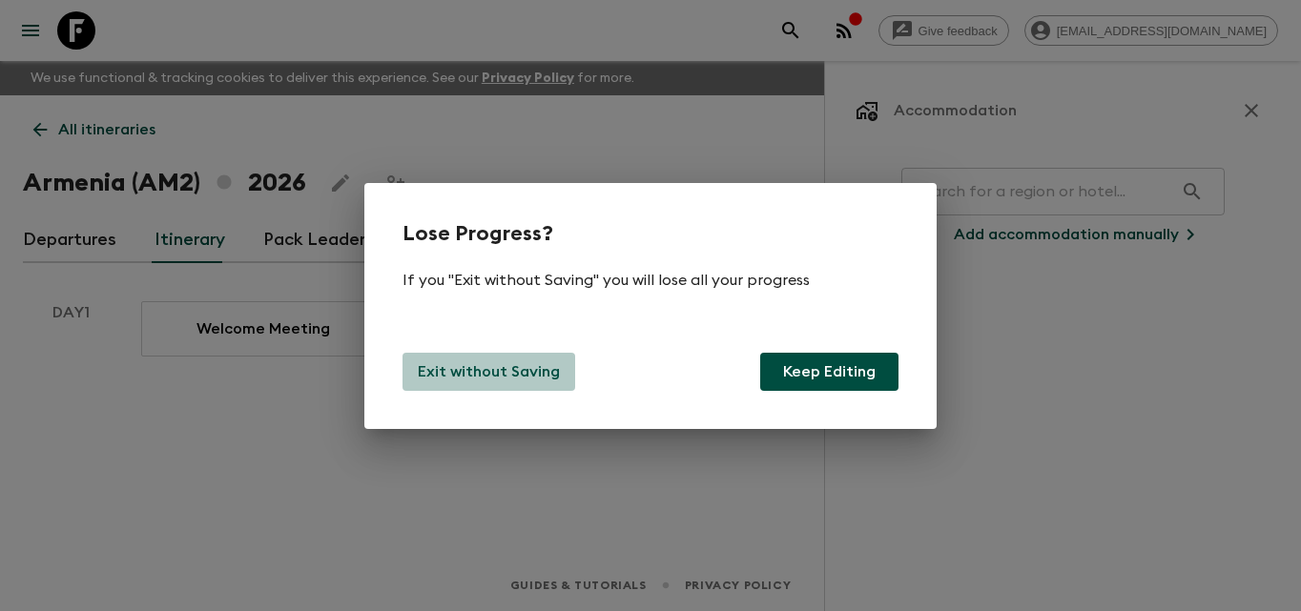
click at [549, 365] on p "Exit without Saving" at bounding box center [489, 372] width 142 height 23
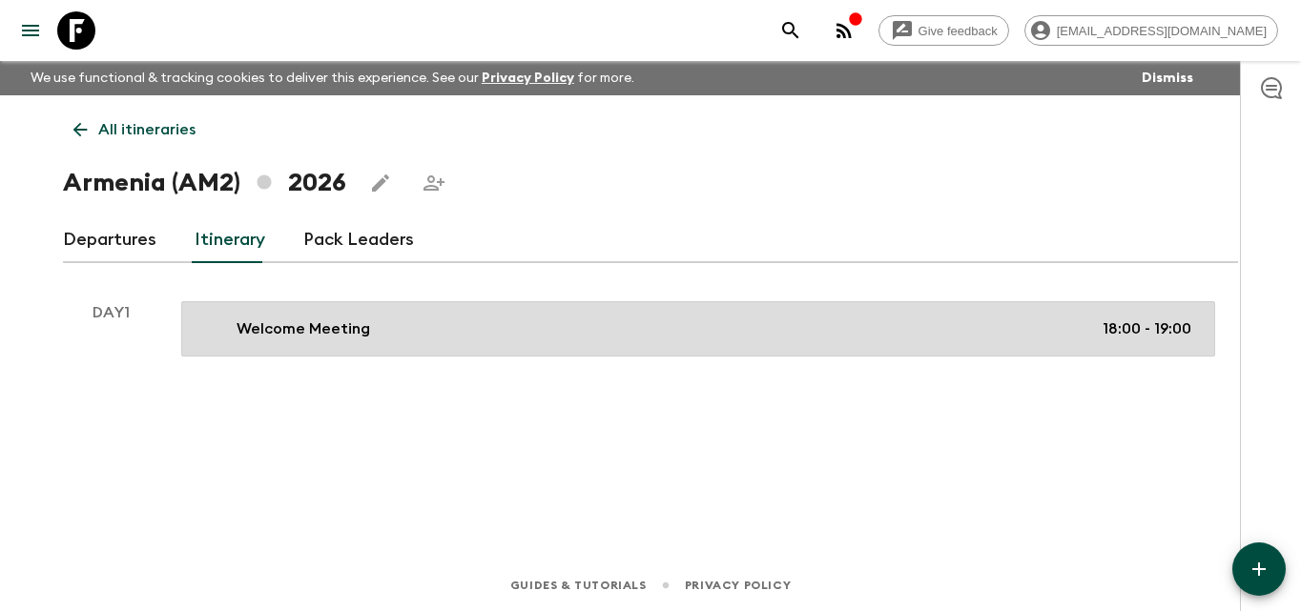
click at [468, 313] on link "Welcome Meeting 18:00 - 19:00" at bounding box center [698, 328] width 1034 height 55
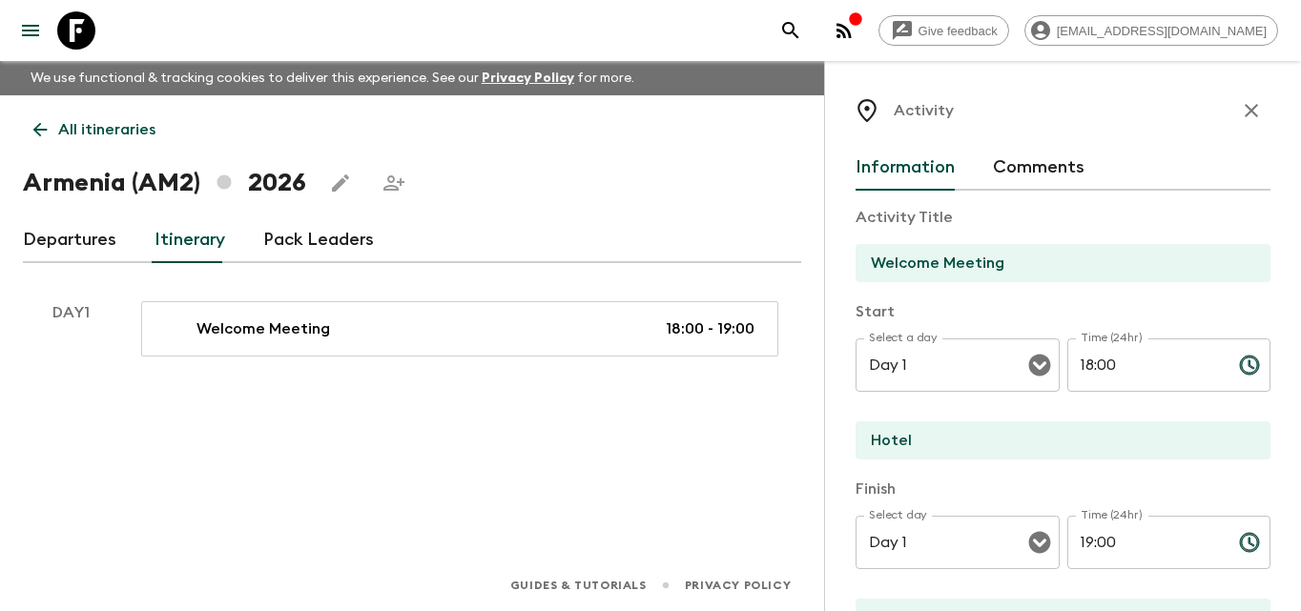
scroll to position [95, 0]
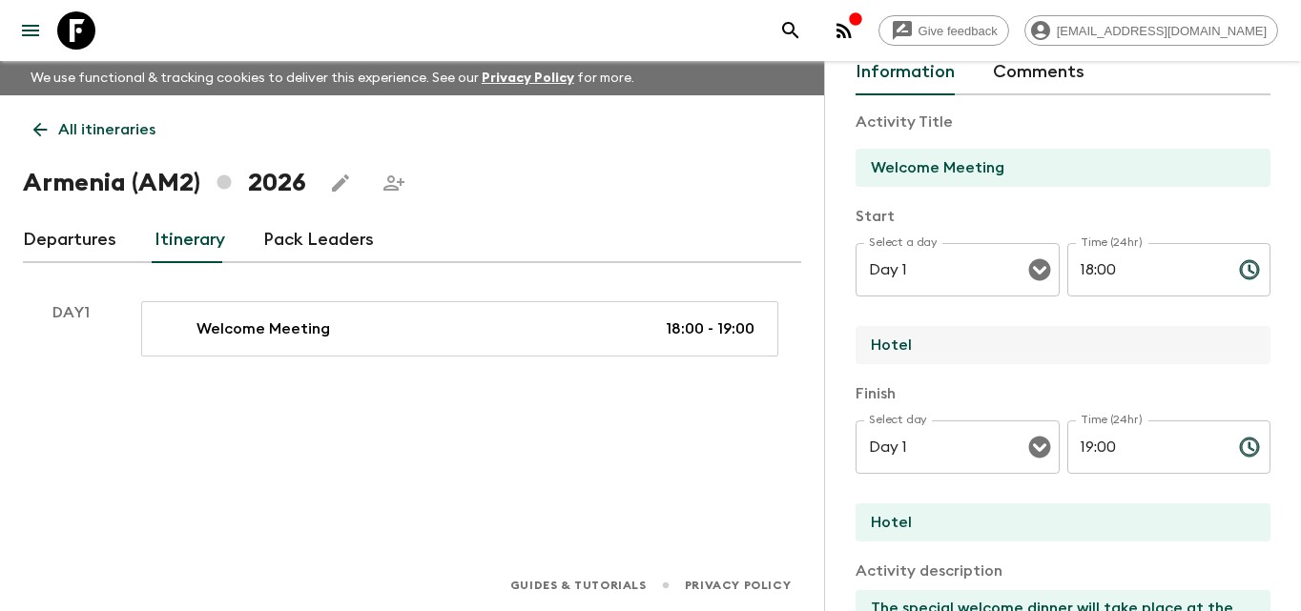
drag, startPoint x: 941, startPoint y: 342, endPoint x: 834, endPoint y: 342, distance: 106.8
click at [834, 342] on div "Activity Information Comments Activity Title Welcome Meeting Start Select a day…" at bounding box center [1062, 366] width 477 height 611
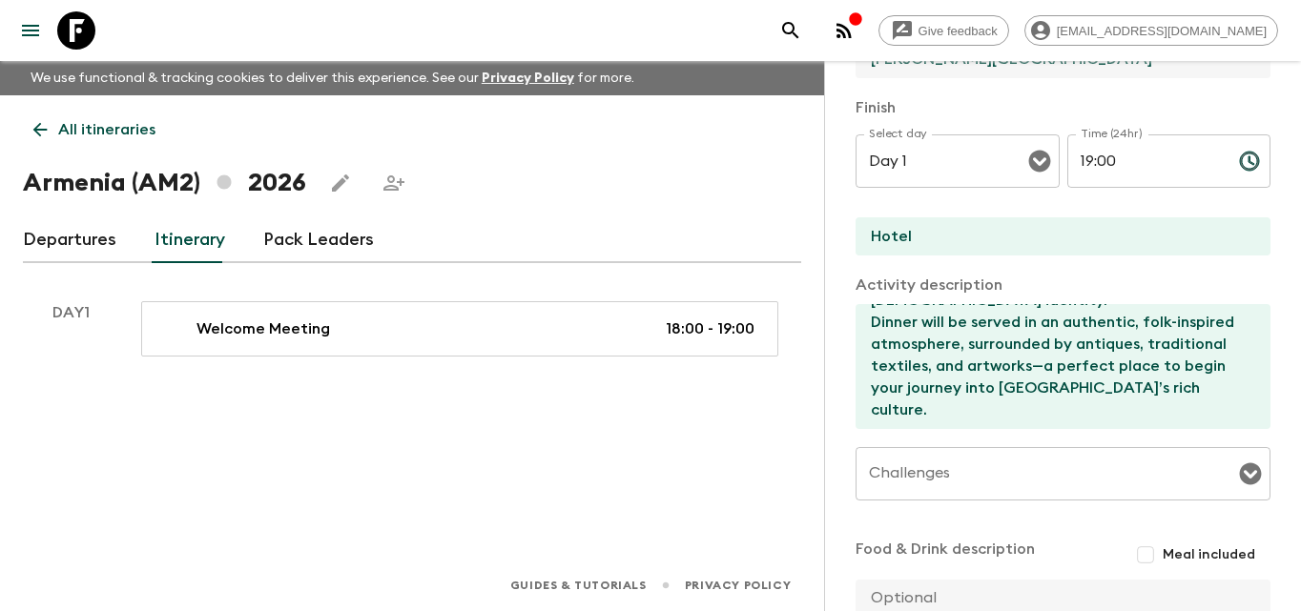
scroll to position [579, 0]
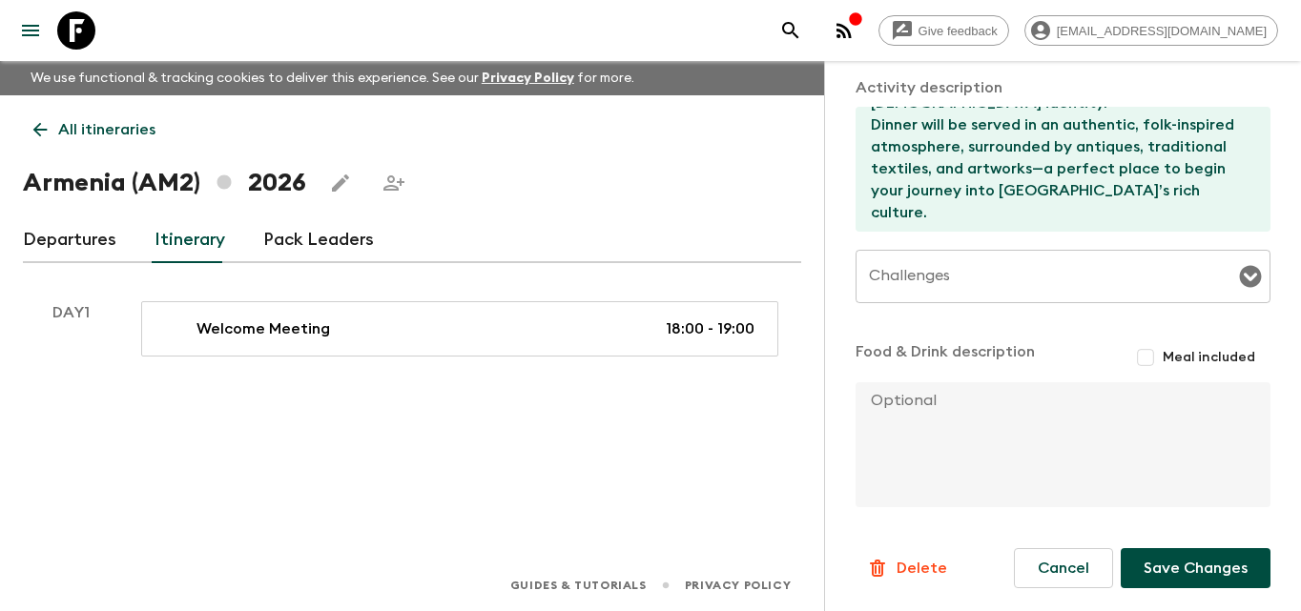
type input "[PERSON_NAME][GEOGRAPHIC_DATA]"
click at [943, 421] on textarea at bounding box center [1055, 444] width 400 height 125
type textarea "TBA"
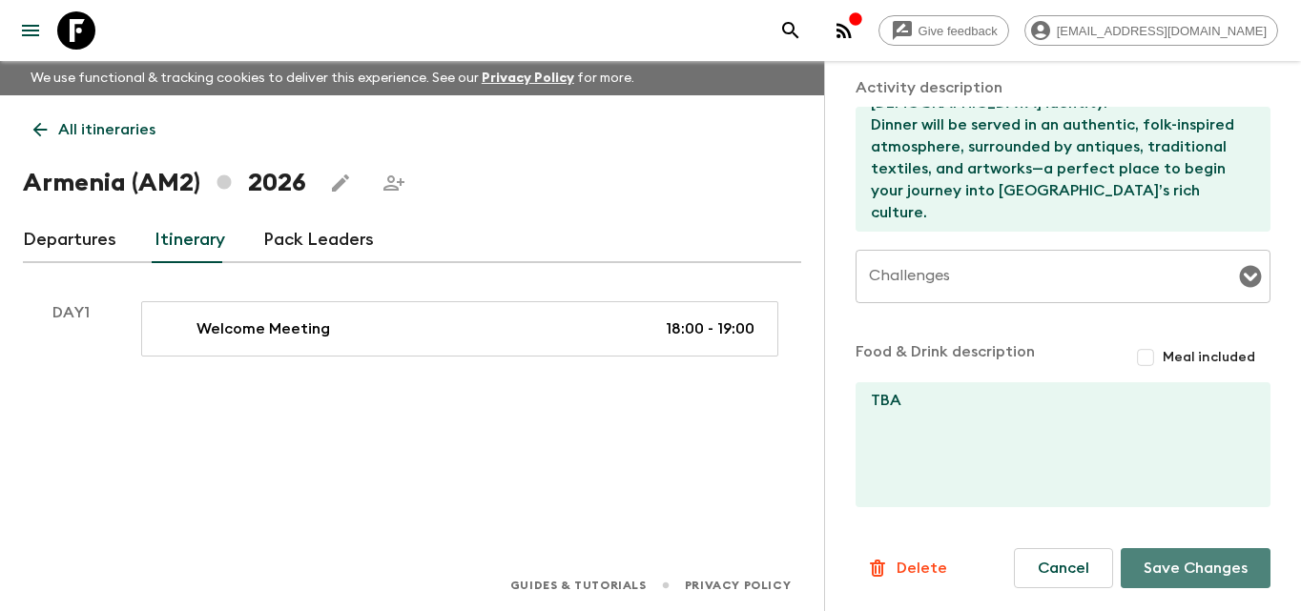
click at [1155, 567] on button "Save Changes" at bounding box center [1196, 568] width 150 height 40
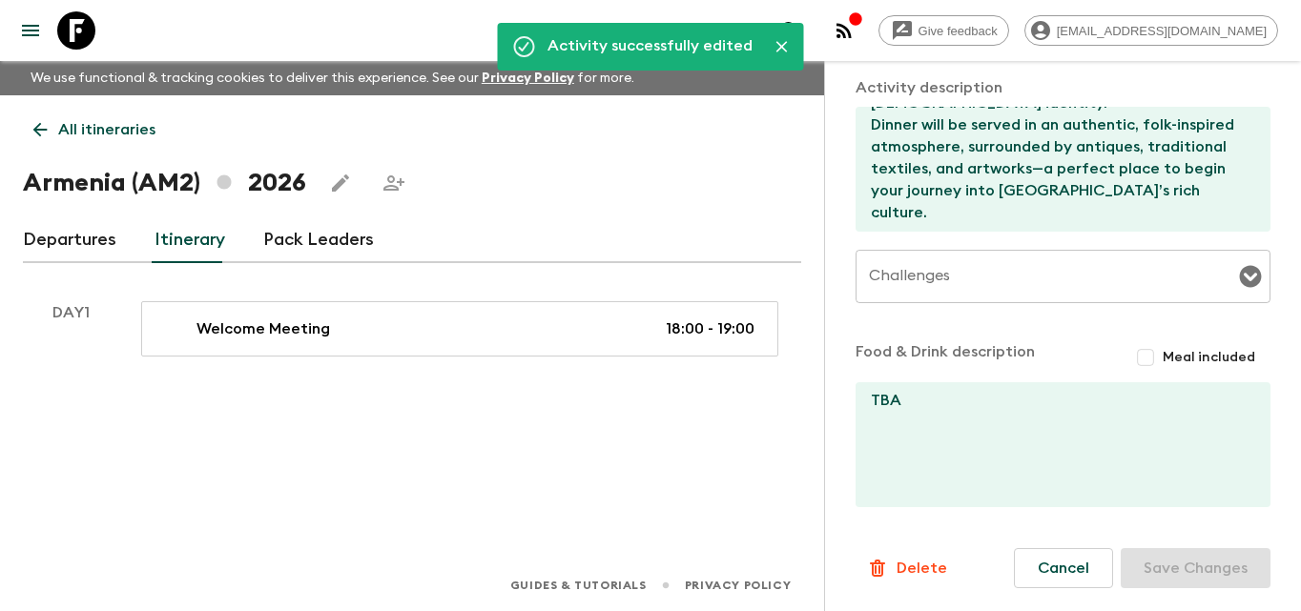
click at [1020, 415] on textarea "TBA" at bounding box center [1055, 444] width 400 height 125
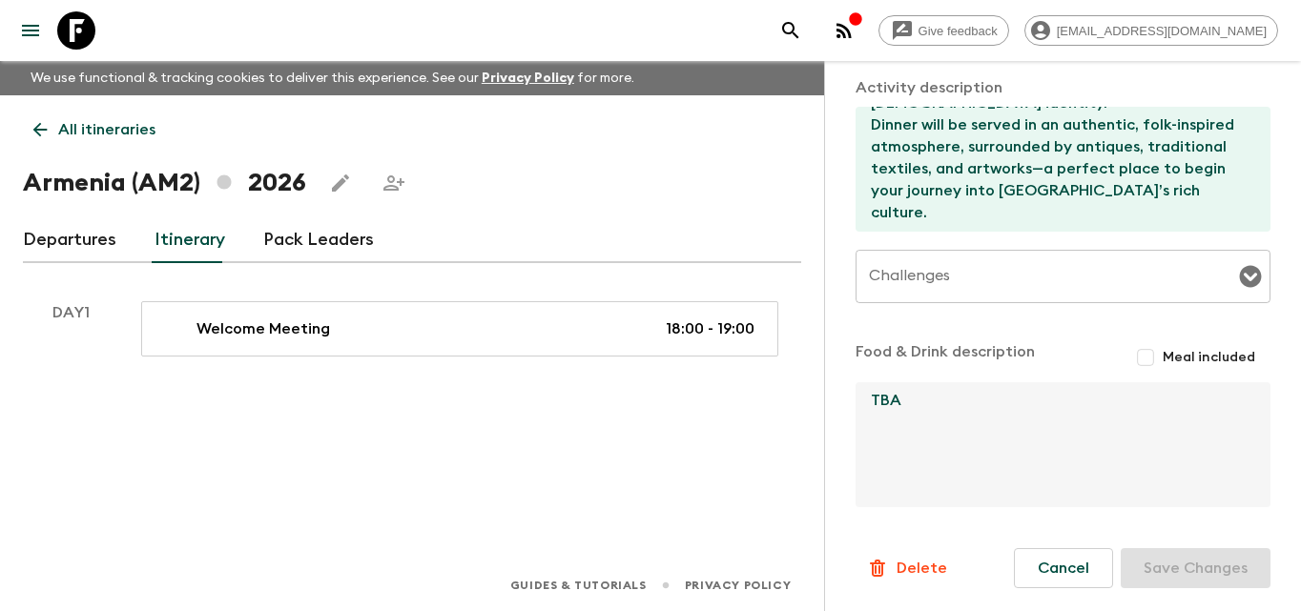
click at [1142, 353] on input "Meal included" at bounding box center [1145, 357] width 34 height 34
checkbox input "true"
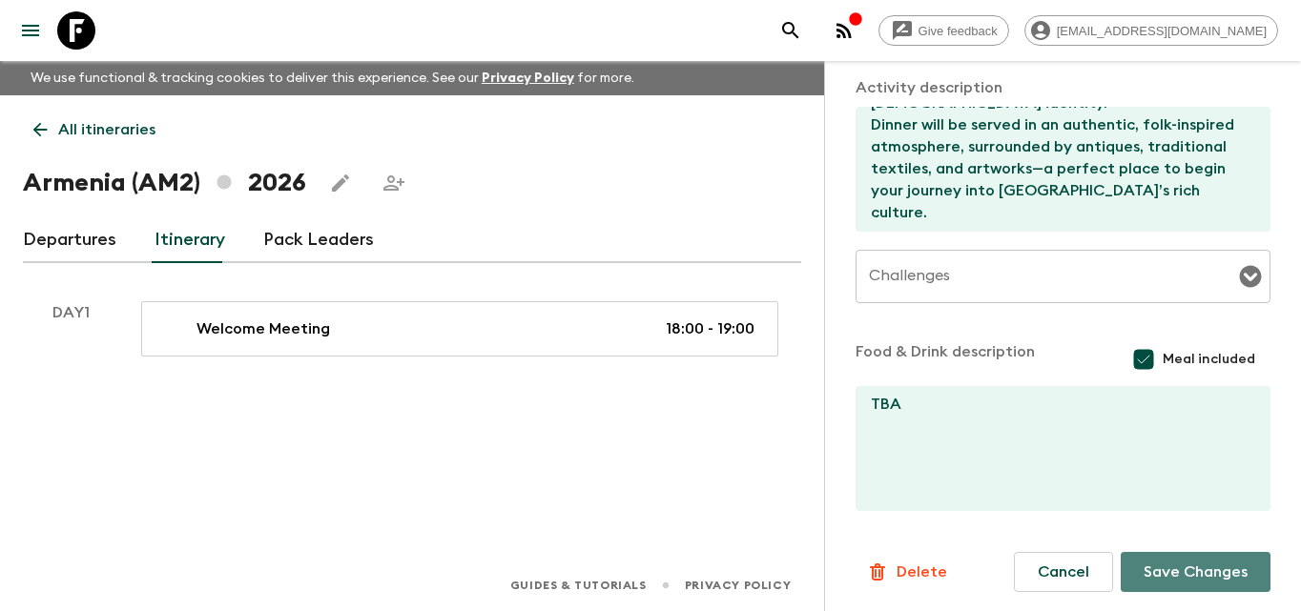
click at [1184, 570] on button "Save Changes" at bounding box center [1196, 572] width 150 height 40
drag, startPoint x: 1211, startPoint y: 553, endPoint x: 1187, endPoint y: 509, distance: 49.9
click at [1209, 556] on div "Cancel Save Changes" at bounding box center [1142, 572] width 257 height 40
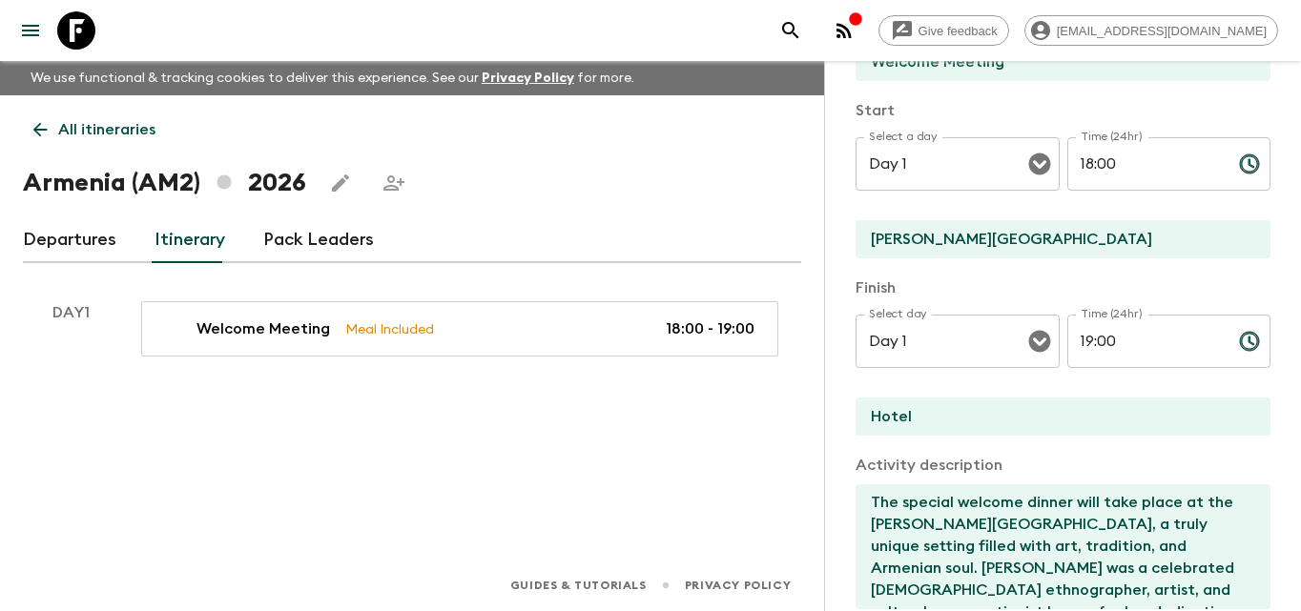
scroll to position [0, 0]
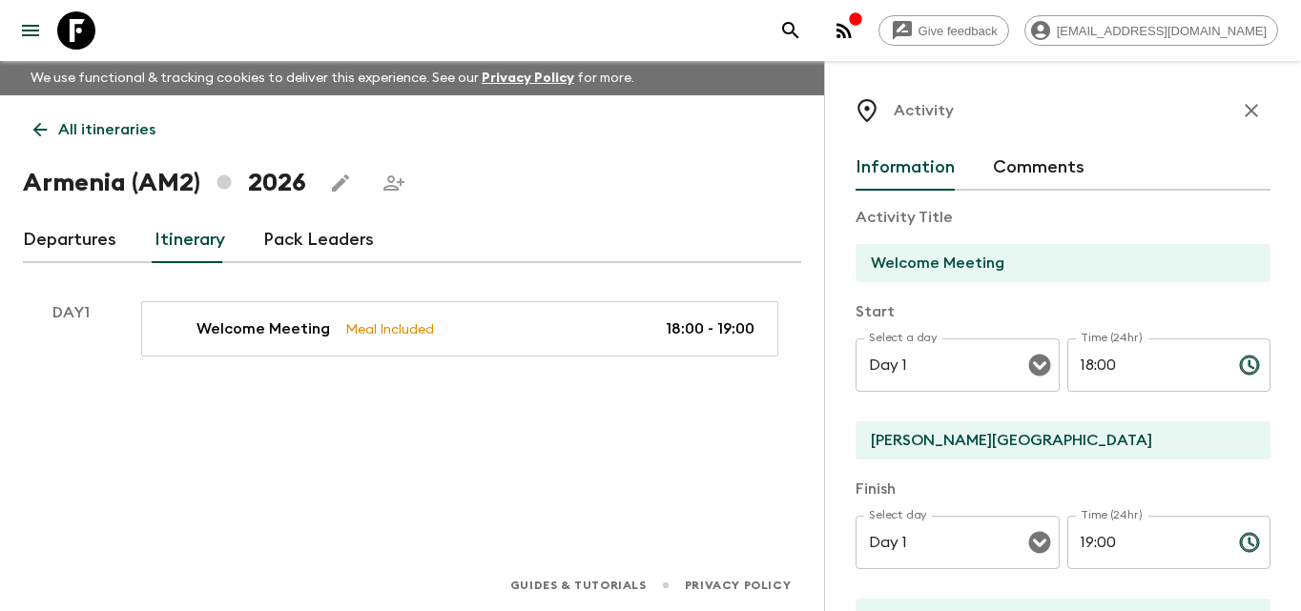
click at [1246, 113] on icon "button" at bounding box center [1251, 110] width 23 height 23
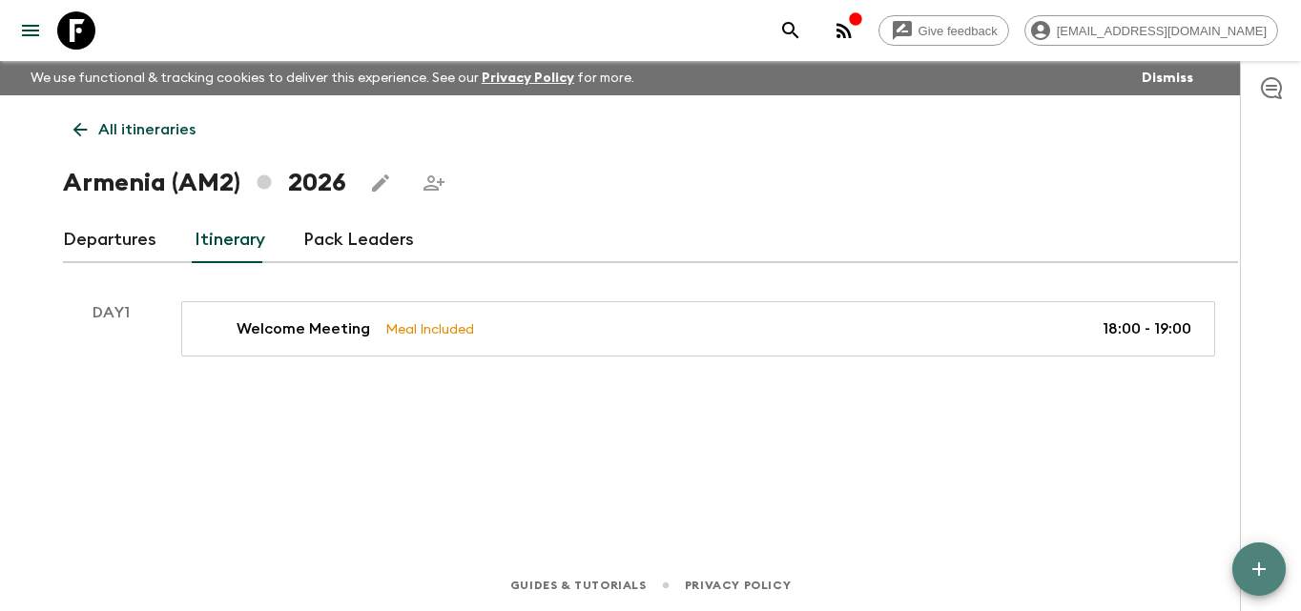
click at [1267, 559] on icon "button" at bounding box center [1258, 569] width 23 height 23
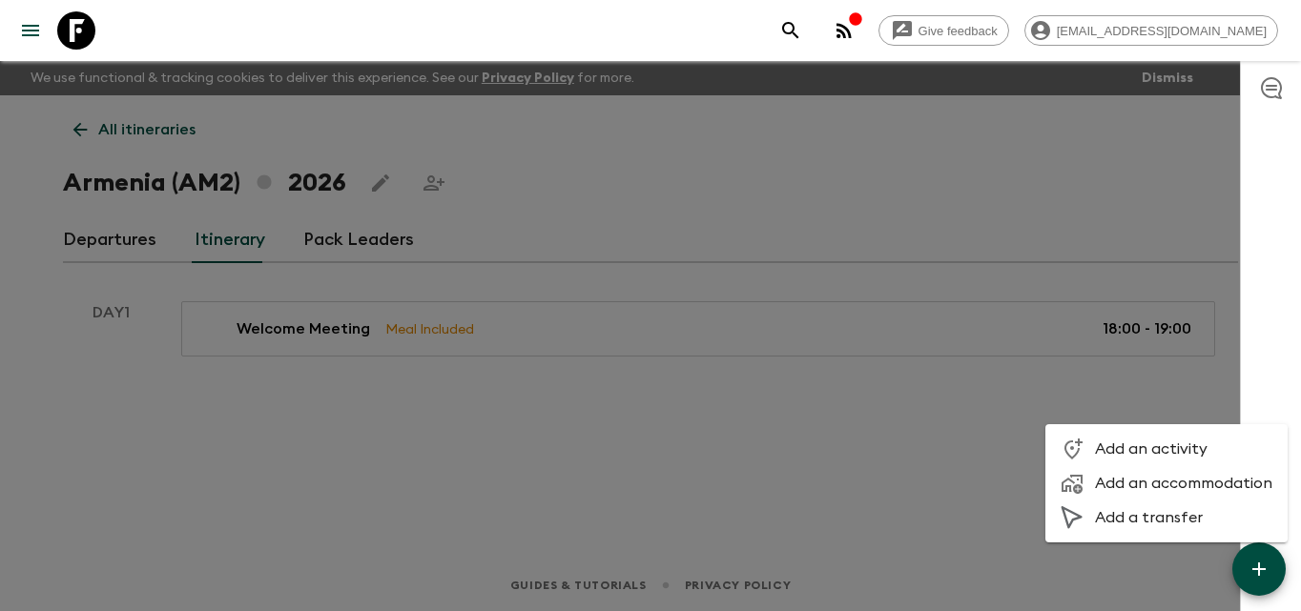
click at [1135, 514] on span "Add a transfer" at bounding box center [1183, 517] width 177 height 19
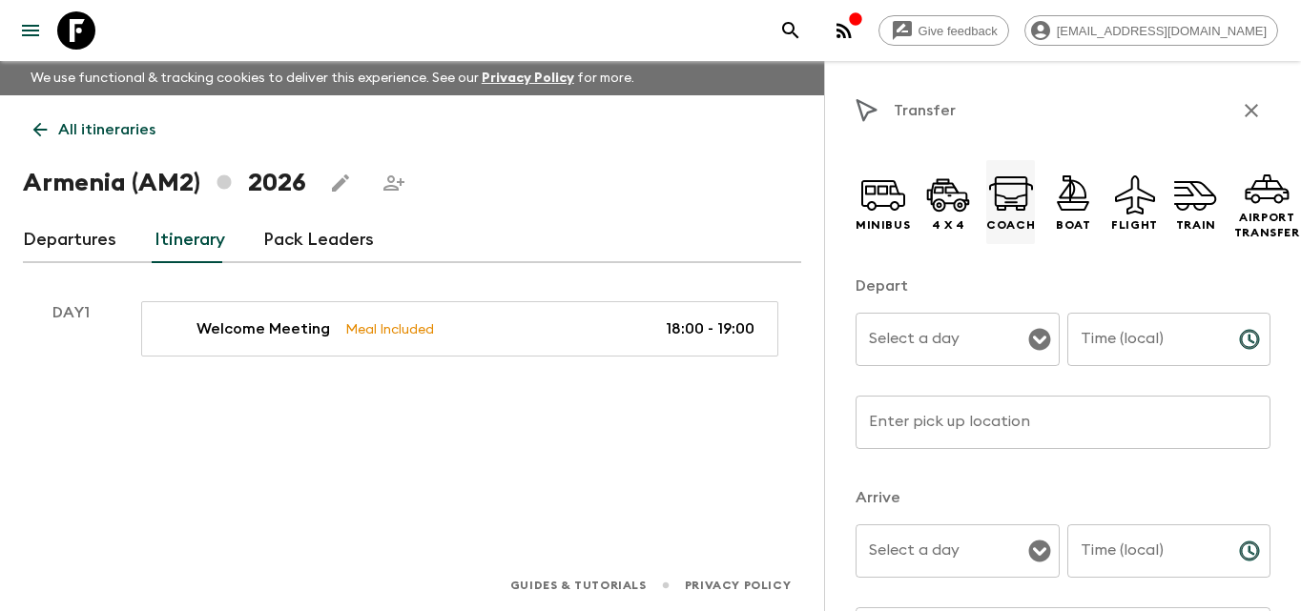
click at [1015, 197] on icon at bounding box center [1011, 195] width 46 height 46
click at [1017, 349] on div "Select a day" at bounding box center [957, 339] width 204 height 53
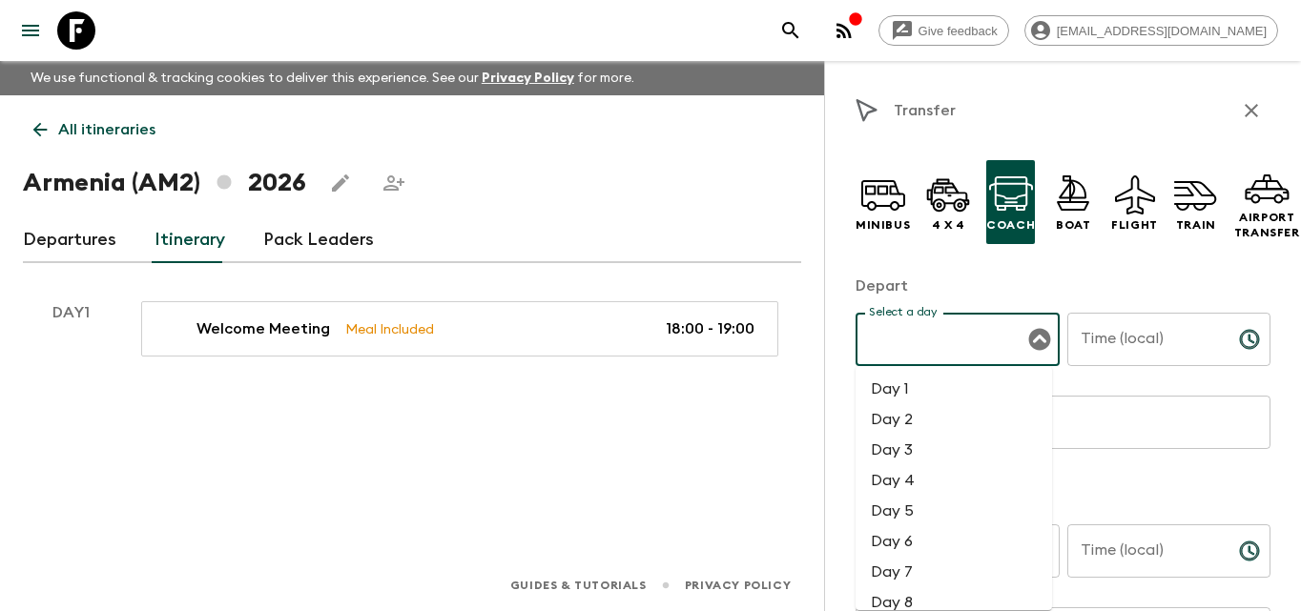
click at [933, 394] on li "Day 1" at bounding box center [953, 389] width 196 height 31
type input "Day 1"
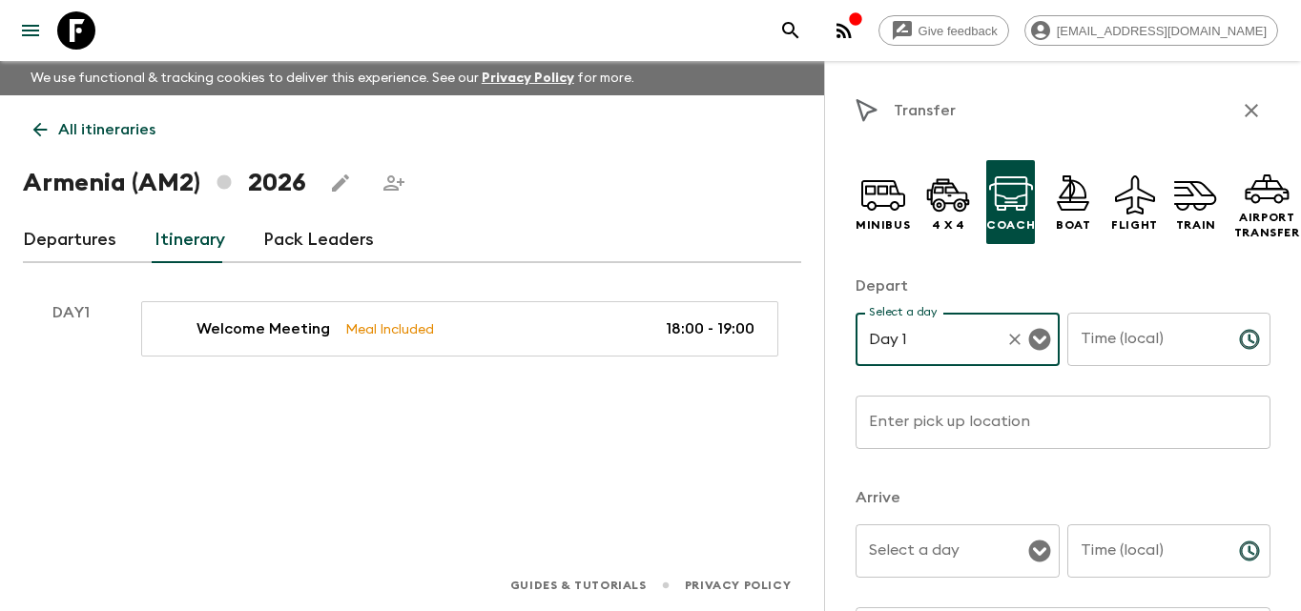
click at [1044, 419] on input "Enter pick up location" at bounding box center [1062, 422] width 415 height 53
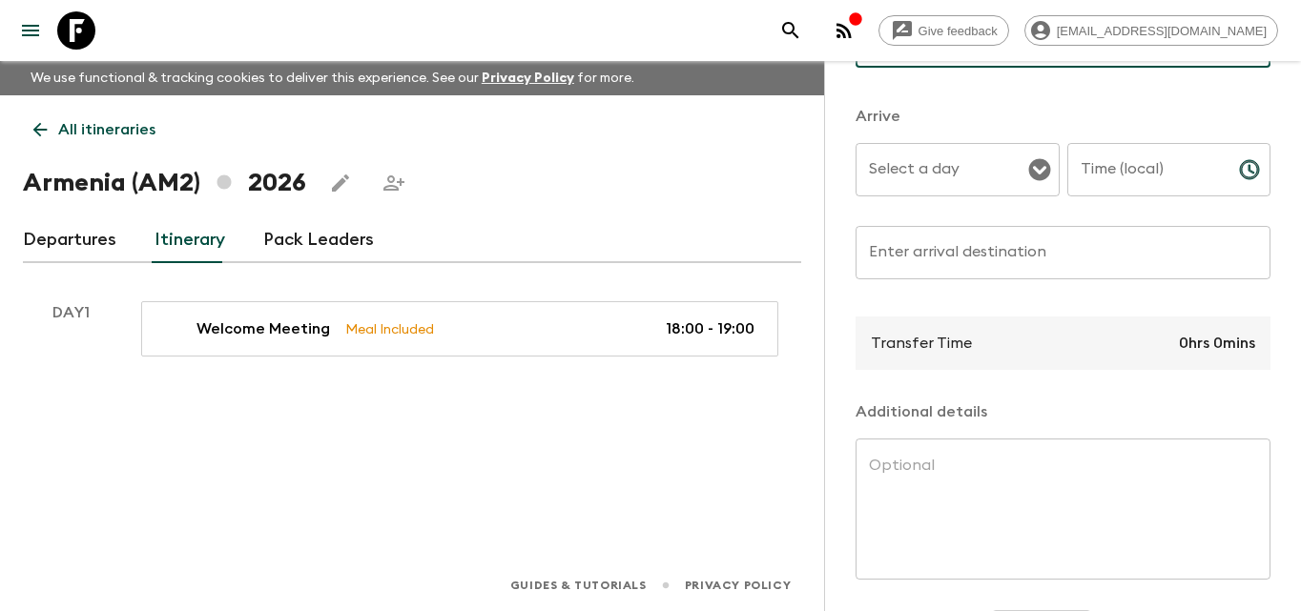
scroll to position [458, 0]
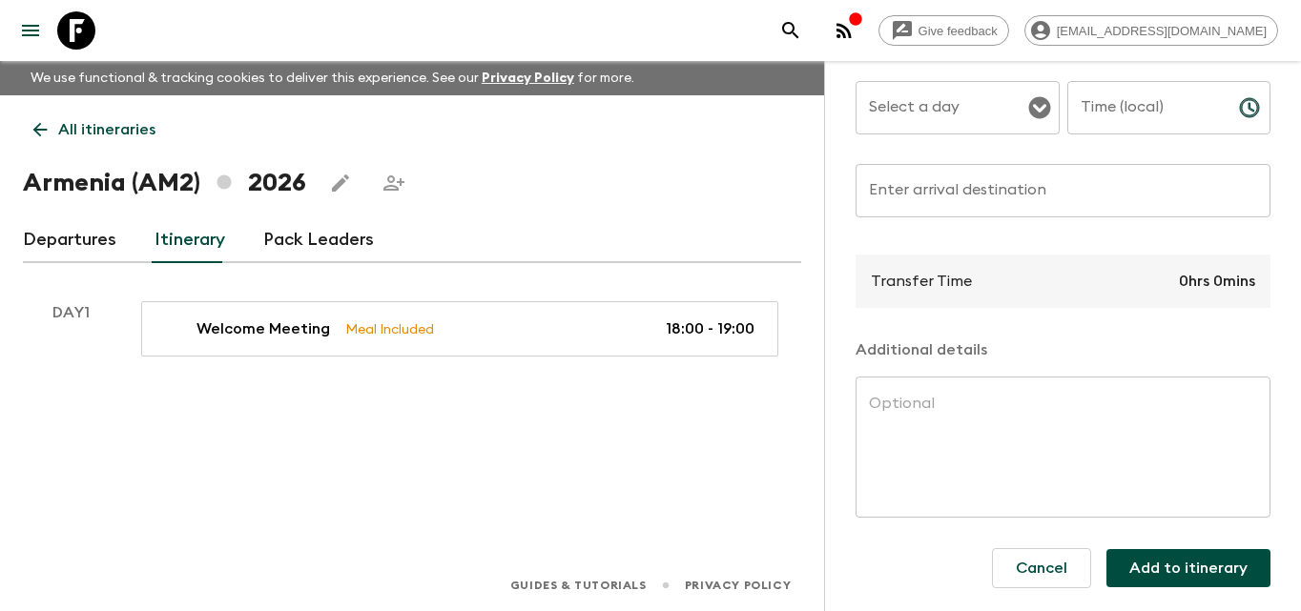
type input "Zvartnots International Aiport"
click at [1007, 413] on textarea at bounding box center [1063, 448] width 388 height 110
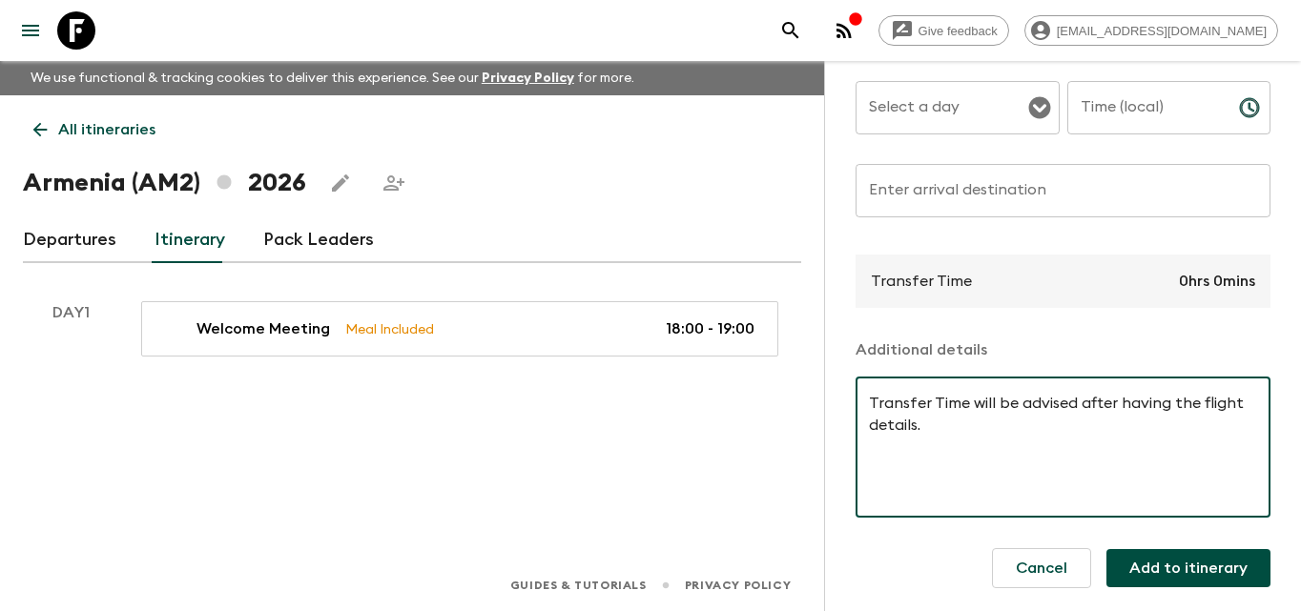
type textarea "Transfer Time will be advised after having the flight details."
click at [1213, 554] on button "Add to itinerary" at bounding box center [1188, 568] width 164 height 38
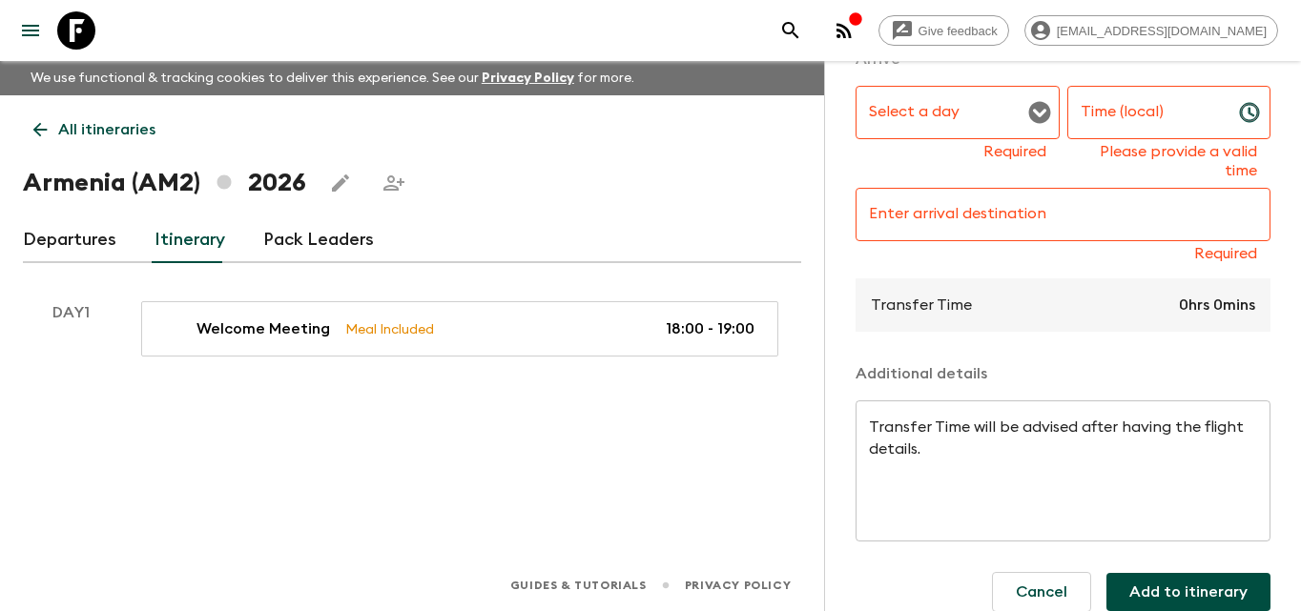
scroll to position [477, 0]
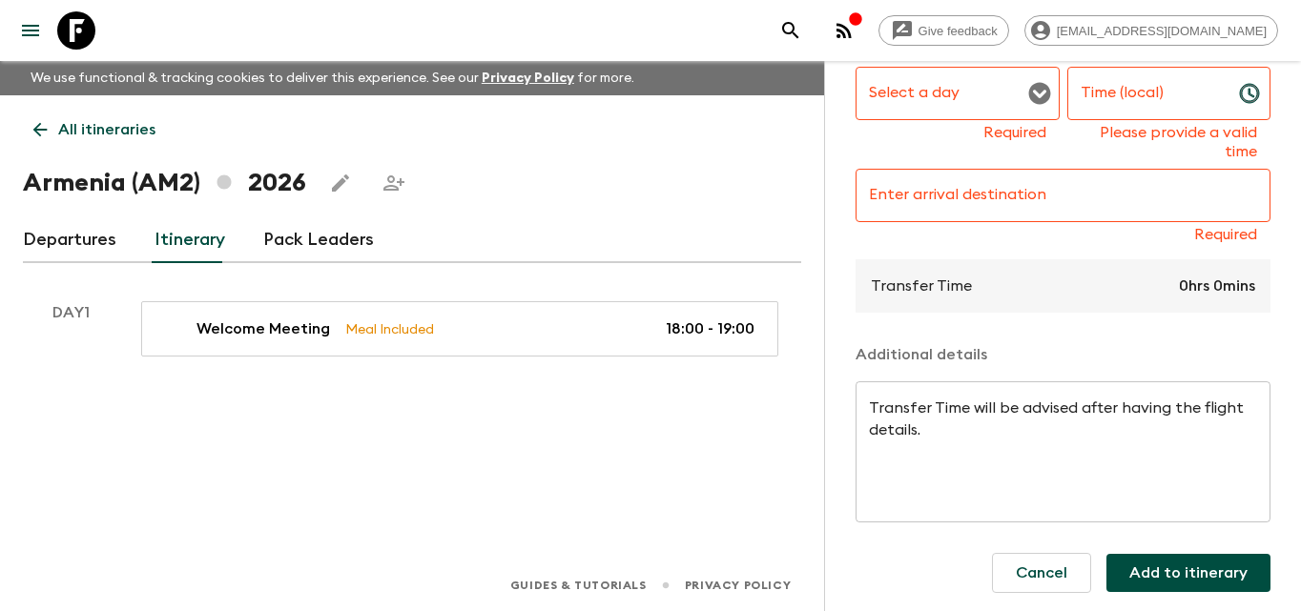
click at [1126, 208] on input "Enter arrival destination" at bounding box center [1062, 195] width 415 height 53
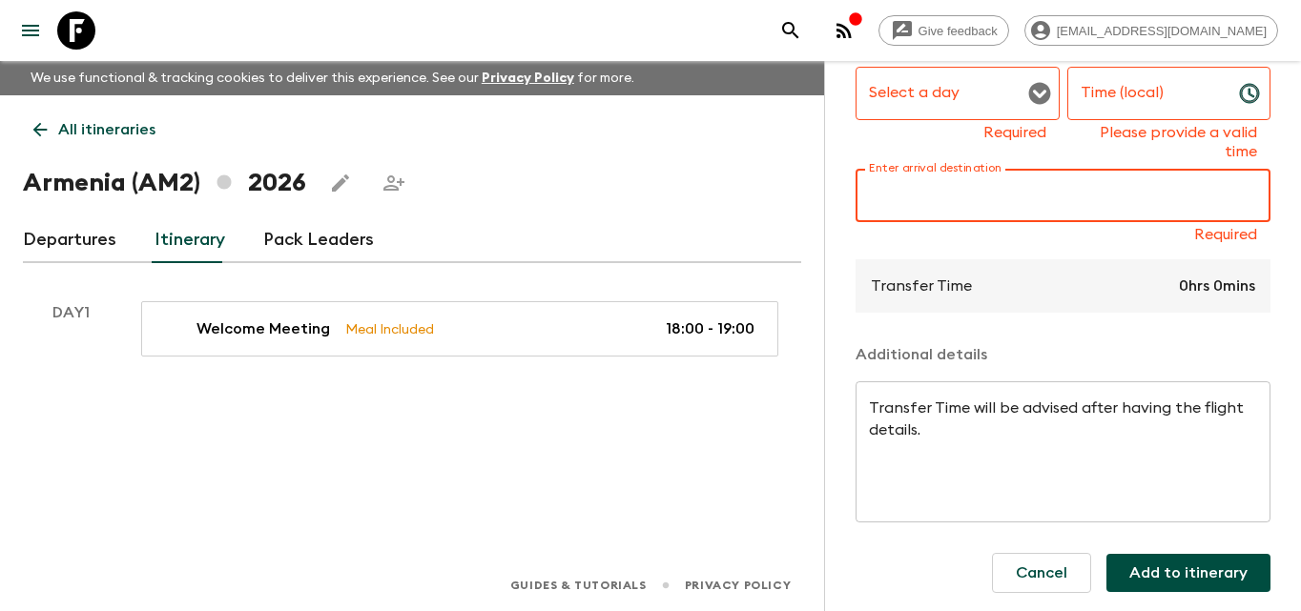
type input "Hotel"
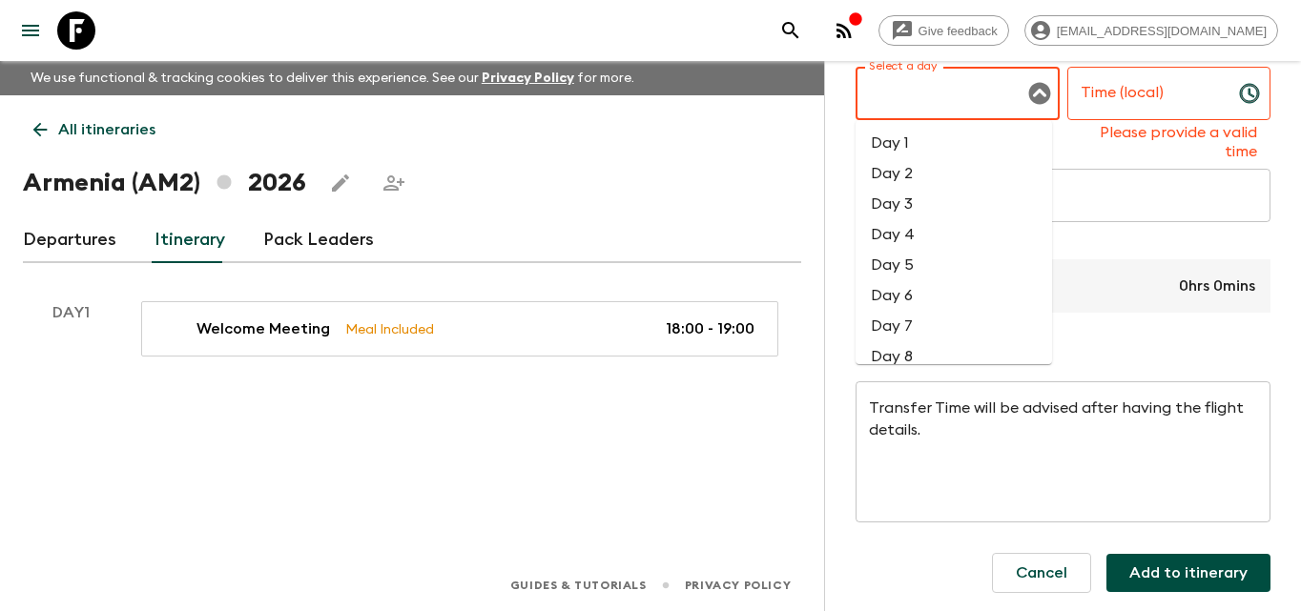
click at [979, 106] on input "Select a day" at bounding box center [943, 93] width 158 height 36
click at [923, 144] on li "Day 1" at bounding box center [953, 143] width 196 height 31
type input "Day 1"
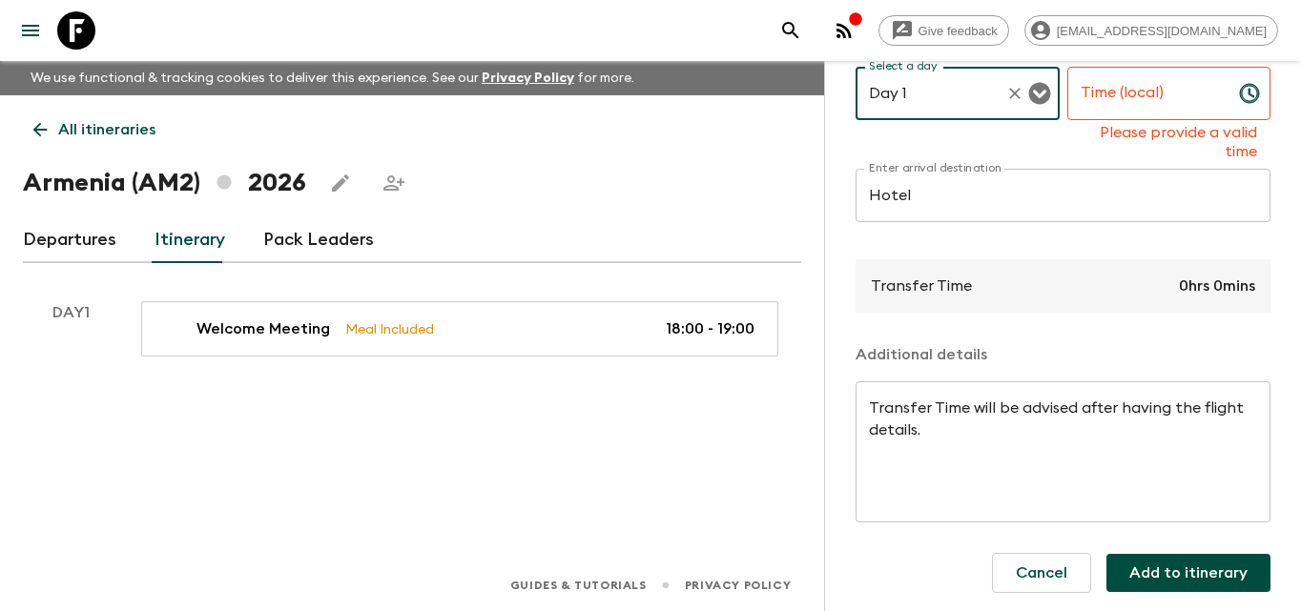
click at [1123, 115] on input "Time (local)" at bounding box center [1145, 93] width 156 height 53
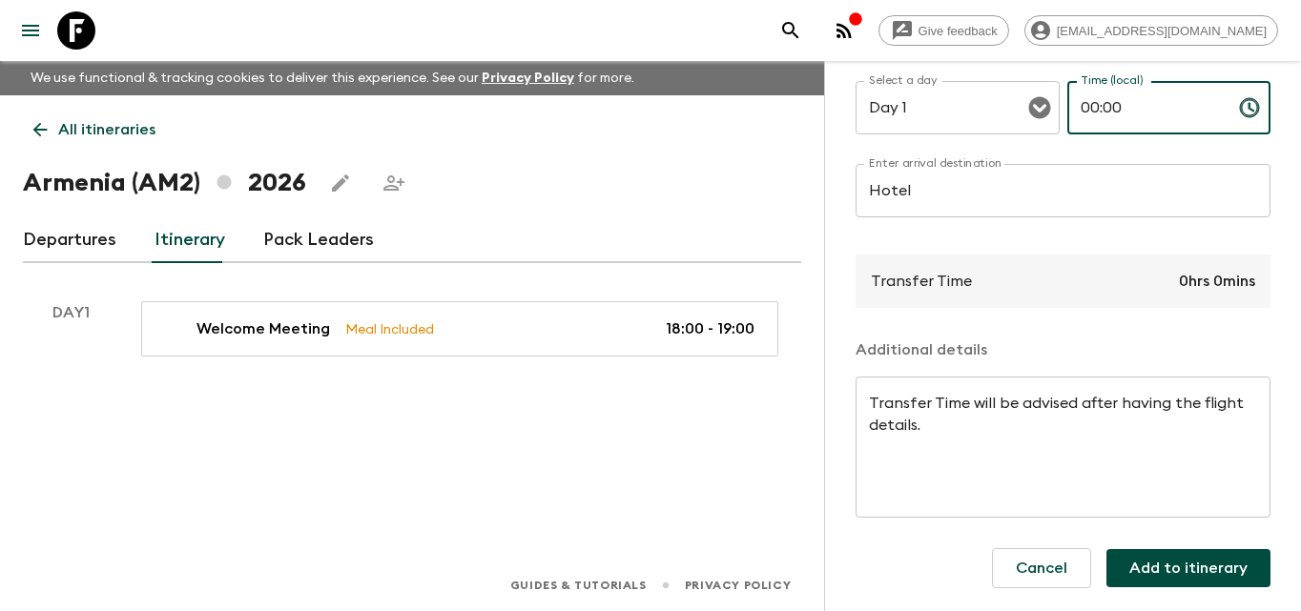
scroll to position [191, 0]
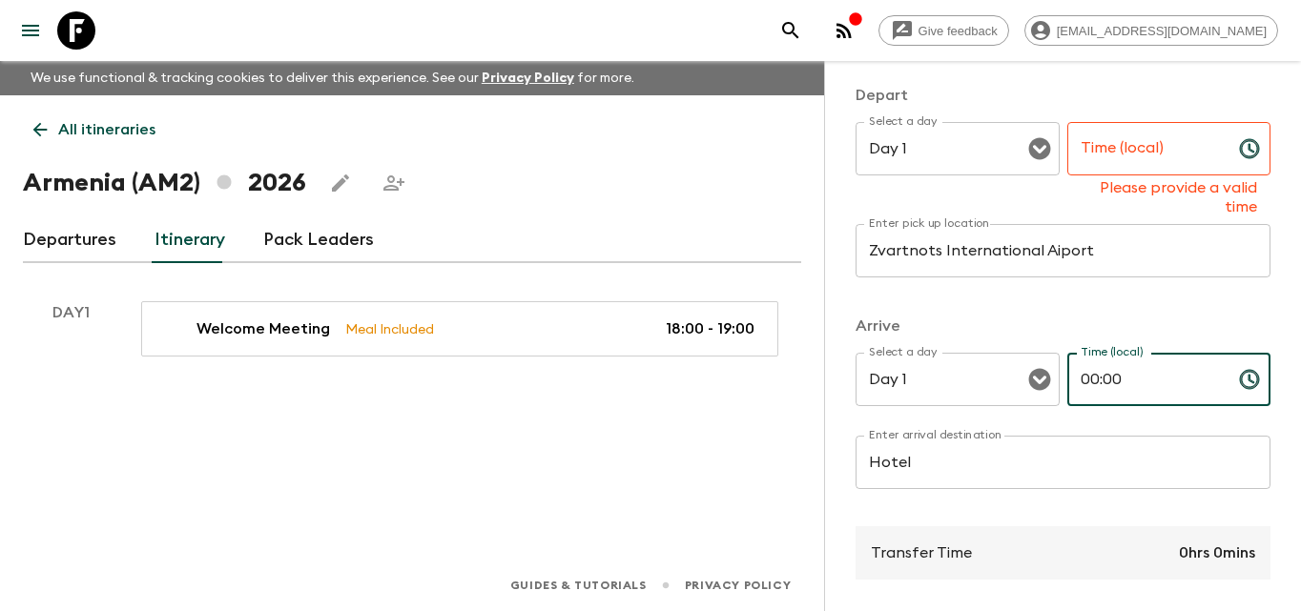
type input "00:00"
click at [1140, 145] on input "Time (local)" at bounding box center [1145, 148] width 156 height 53
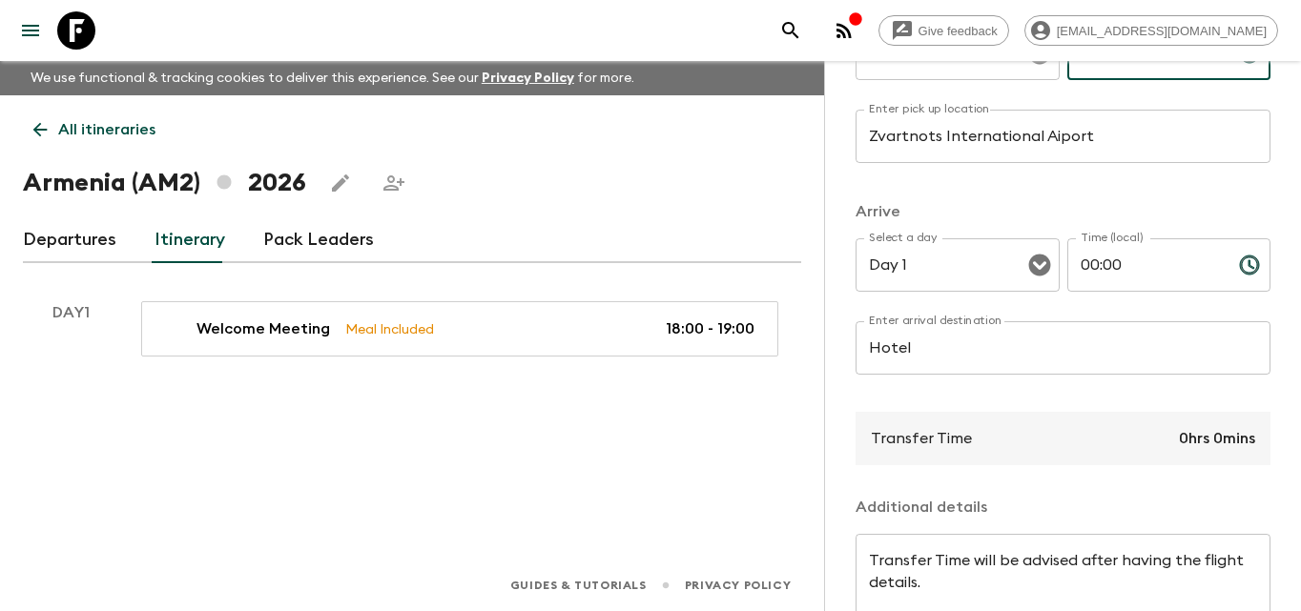
scroll to position [458, 0]
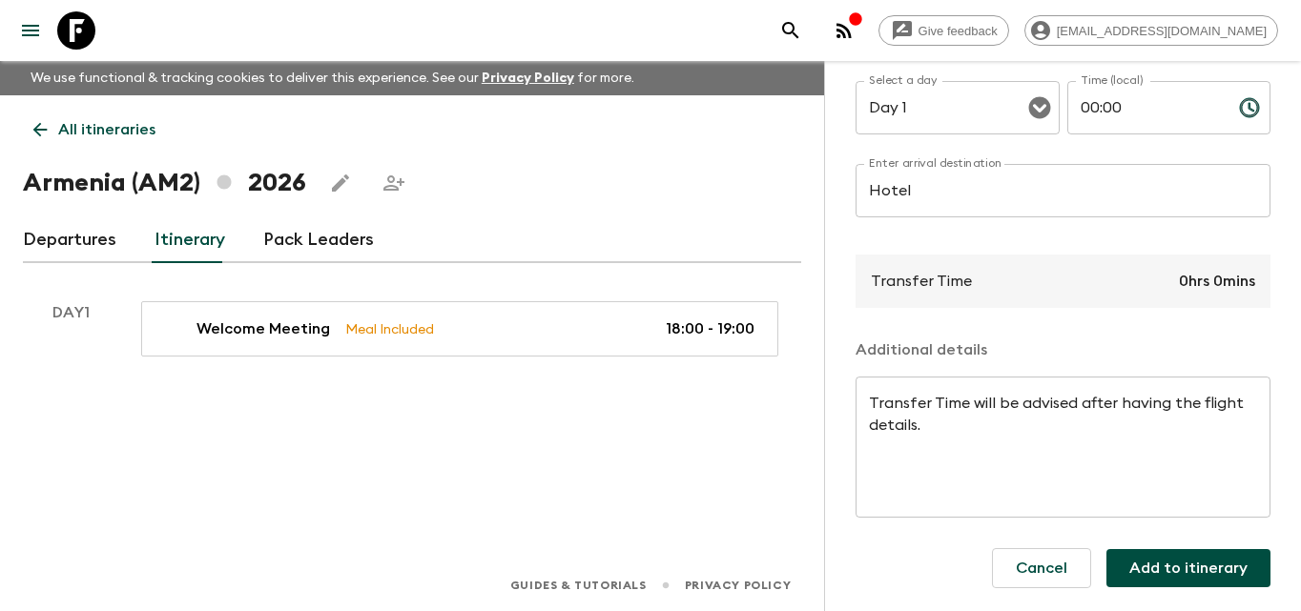
type input "00:00"
click at [1210, 555] on button "Add to itinerary" at bounding box center [1188, 568] width 164 height 38
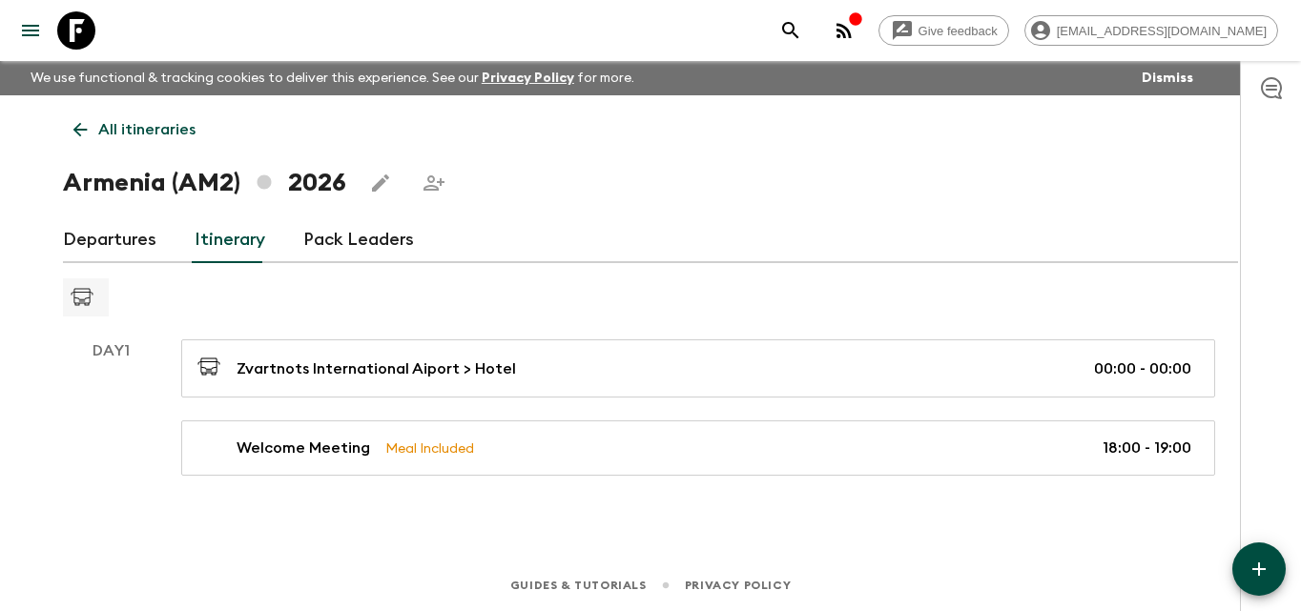
click at [1249, 565] on icon "button" at bounding box center [1258, 569] width 23 height 23
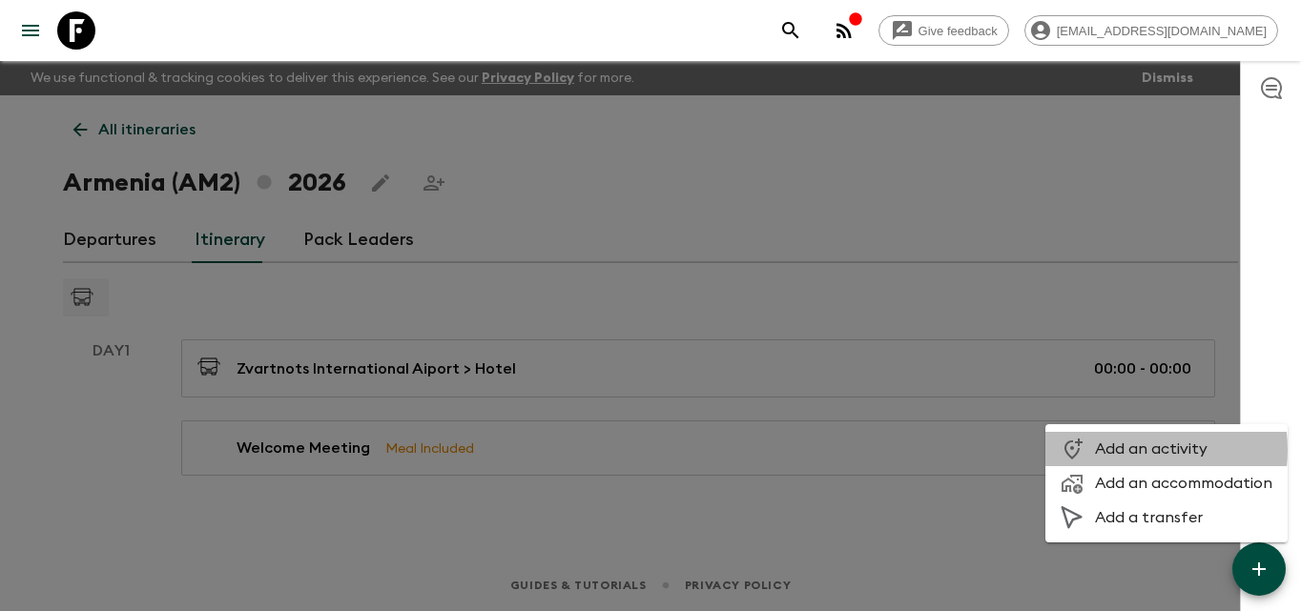
click at [1118, 450] on span "Add an activity" at bounding box center [1183, 449] width 177 height 19
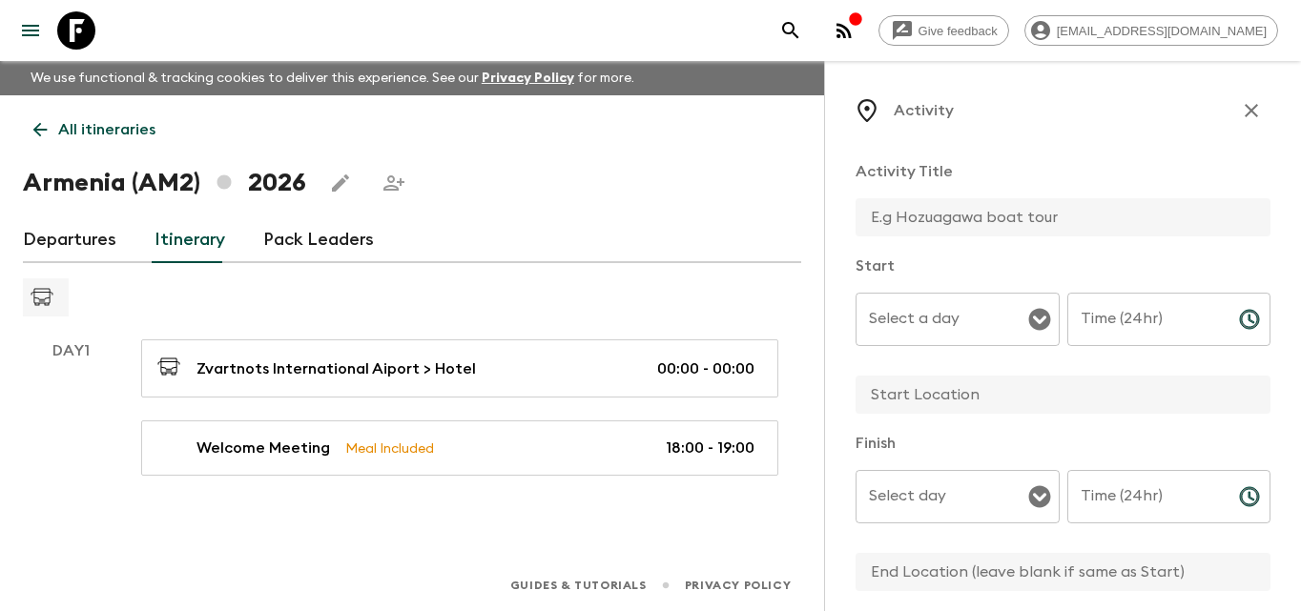
click at [960, 213] on input "text" at bounding box center [1055, 217] width 400 height 38
click at [1037, 318] on icon "Open" at bounding box center [1039, 319] width 23 height 23
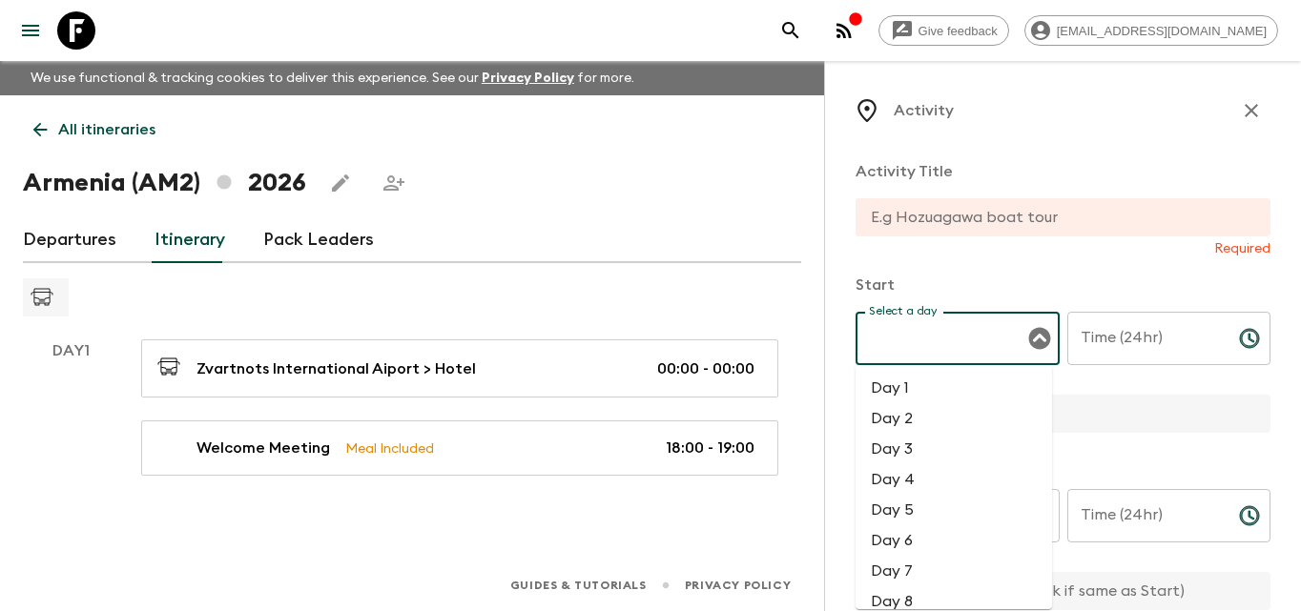
click at [927, 419] on li "Day 2" at bounding box center [953, 418] width 196 height 31
type input "Day 2"
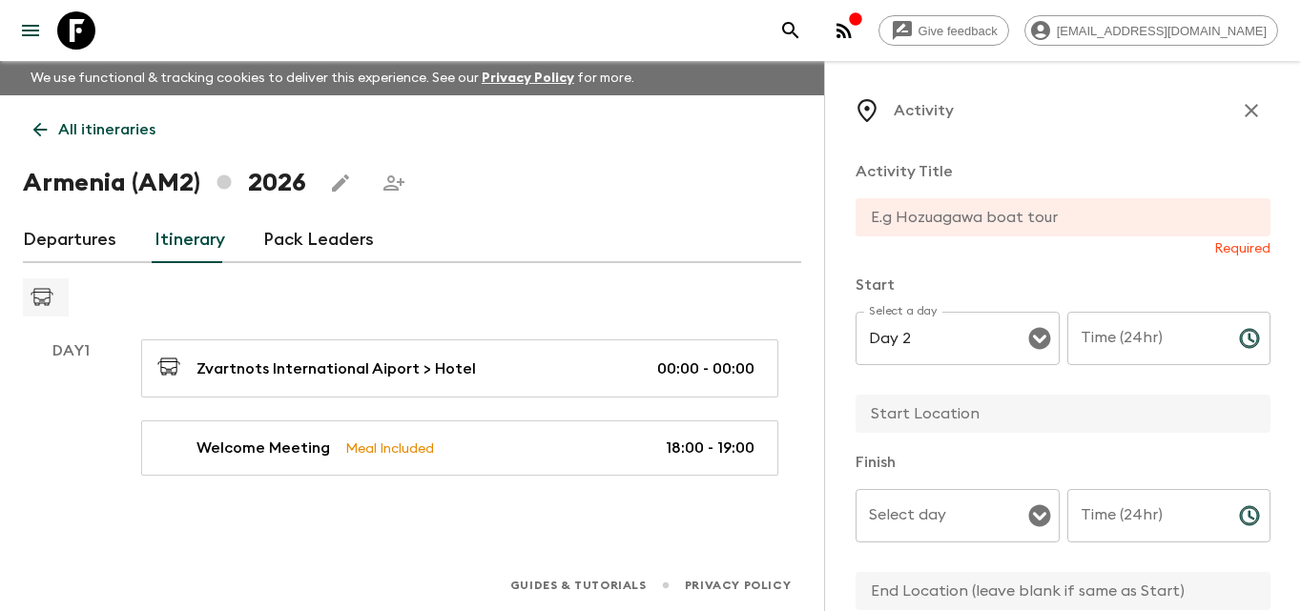
click at [991, 264] on div "Activity Title Required Start Select a day Day 2 Select a day ​ Time (24hr) Tim…" at bounding box center [1062, 603] width 415 height 917
click at [916, 197] on div "Activity Title Required" at bounding box center [1062, 209] width 415 height 98
click at [937, 228] on input "text" at bounding box center [1055, 217] width 400 height 38
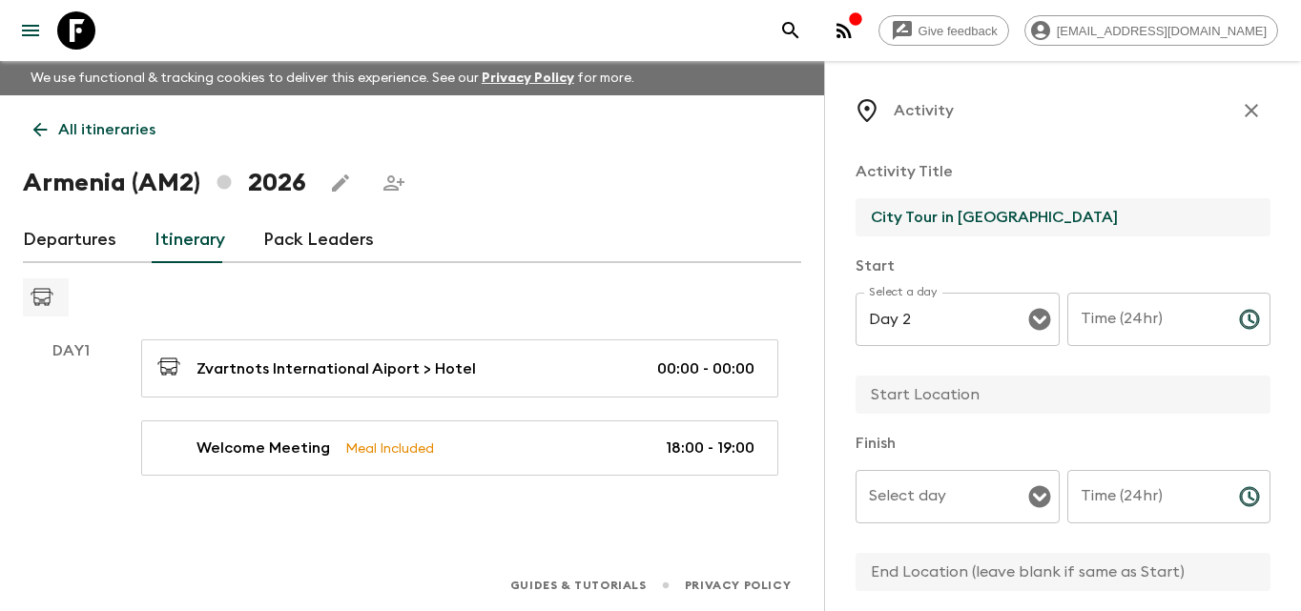
type input "City Tour in [GEOGRAPHIC_DATA]"
click at [1114, 310] on div "Time (24hr) Time (24hr) ​" at bounding box center [1169, 330] width 204 height 75
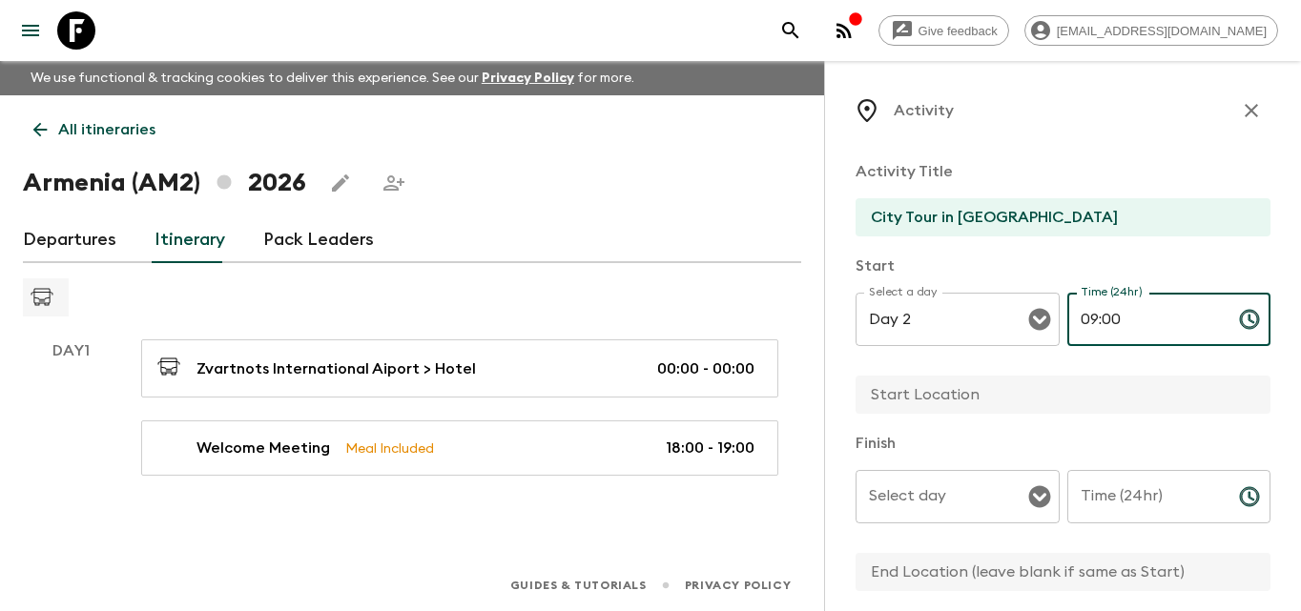
click at [1029, 508] on button "Open" at bounding box center [1039, 497] width 27 height 27
type input "09:00"
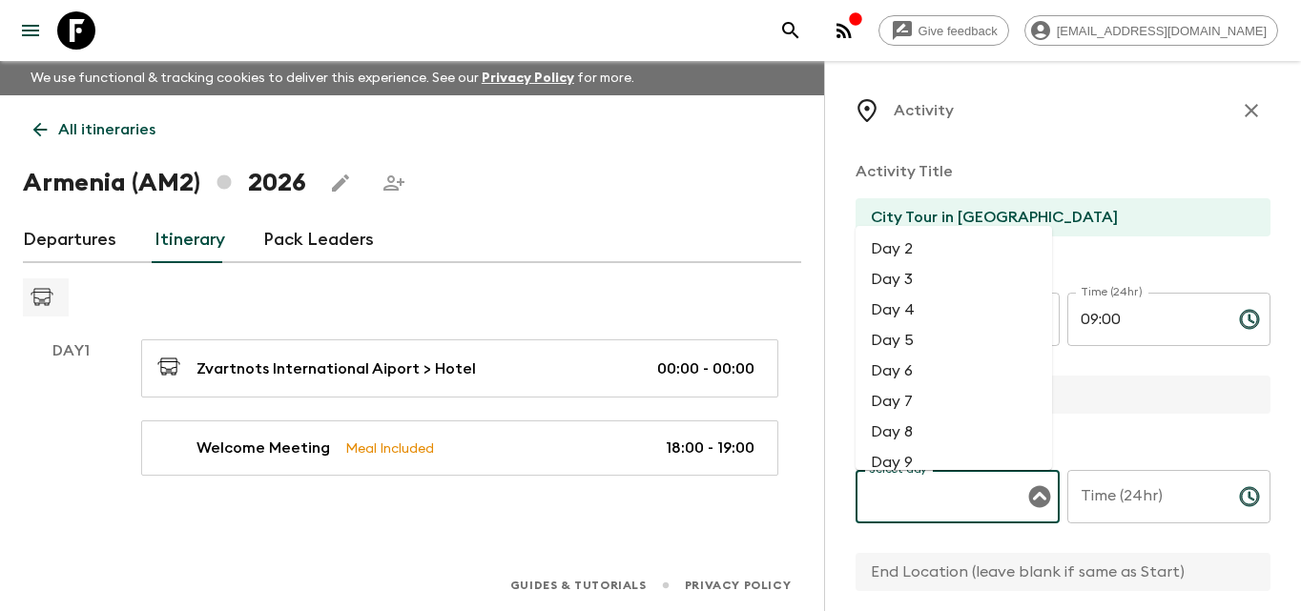
click at [943, 260] on li "Day 2" at bounding box center [953, 249] width 196 height 31
type input "Day 2"
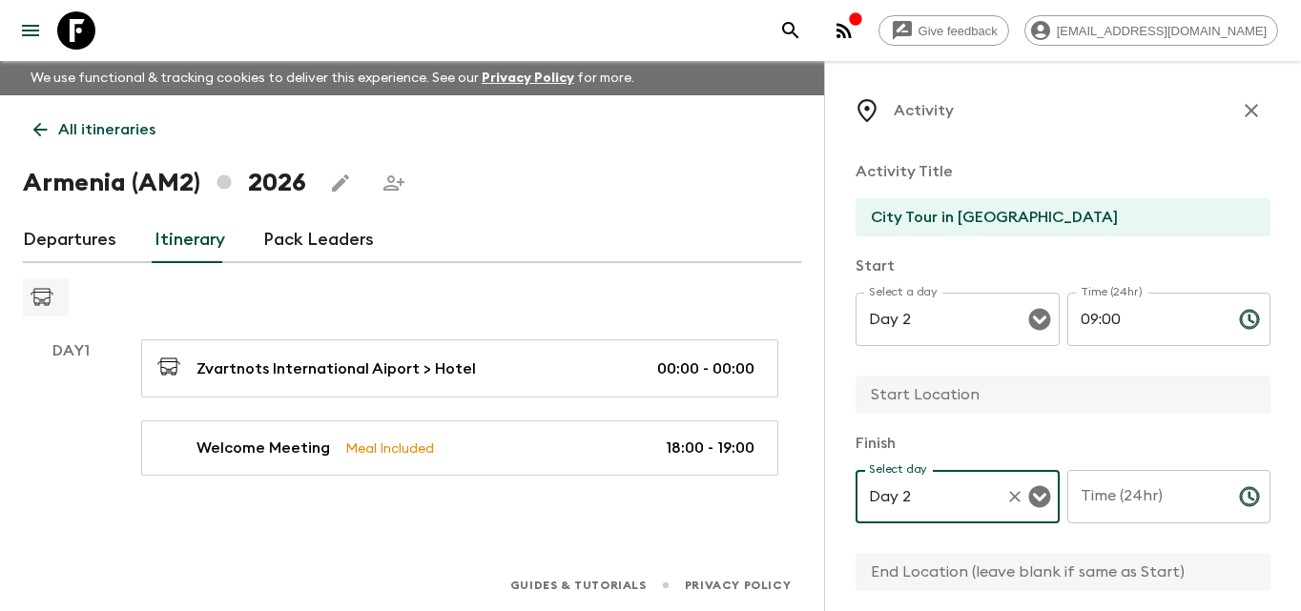
click at [1129, 496] on input "Time (24hr)" at bounding box center [1145, 496] width 156 height 53
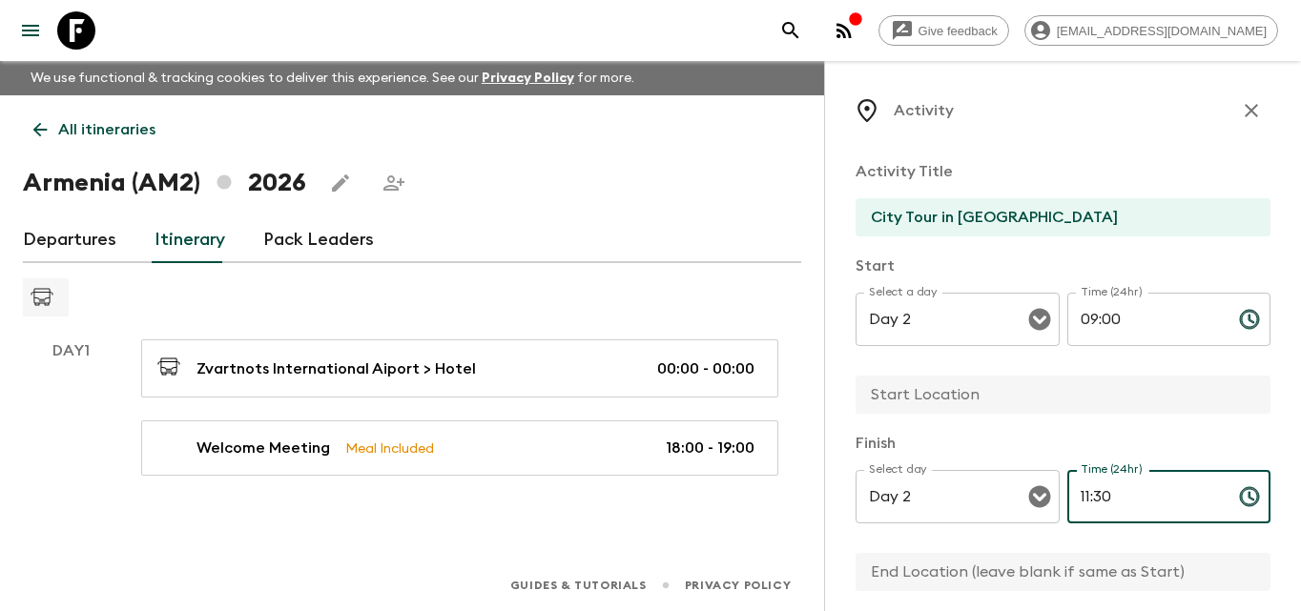
type input "11:30"
drag, startPoint x: 1132, startPoint y: 426, endPoint x: 1133, endPoint y: 399, distance: 27.7
click at [1133, 426] on div "Activity Title City Tour in [GEOGRAPHIC_DATA] Start Select a day Day 2 Select a…" at bounding box center [1062, 594] width 415 height 898
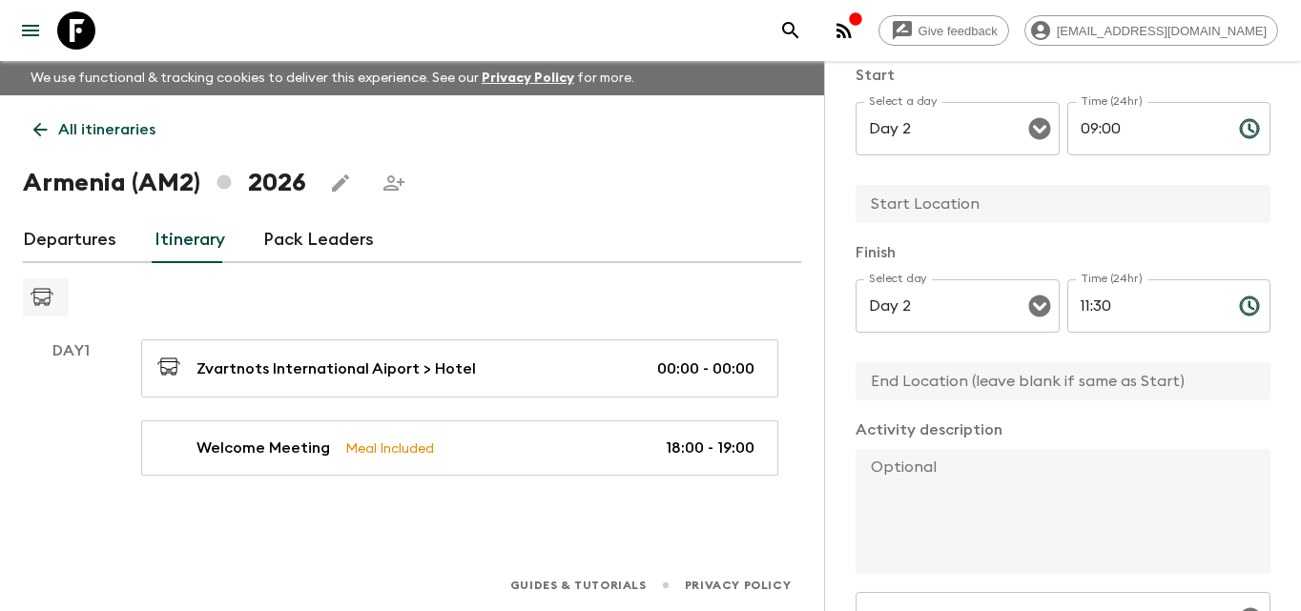
scroll to position [381, 0]
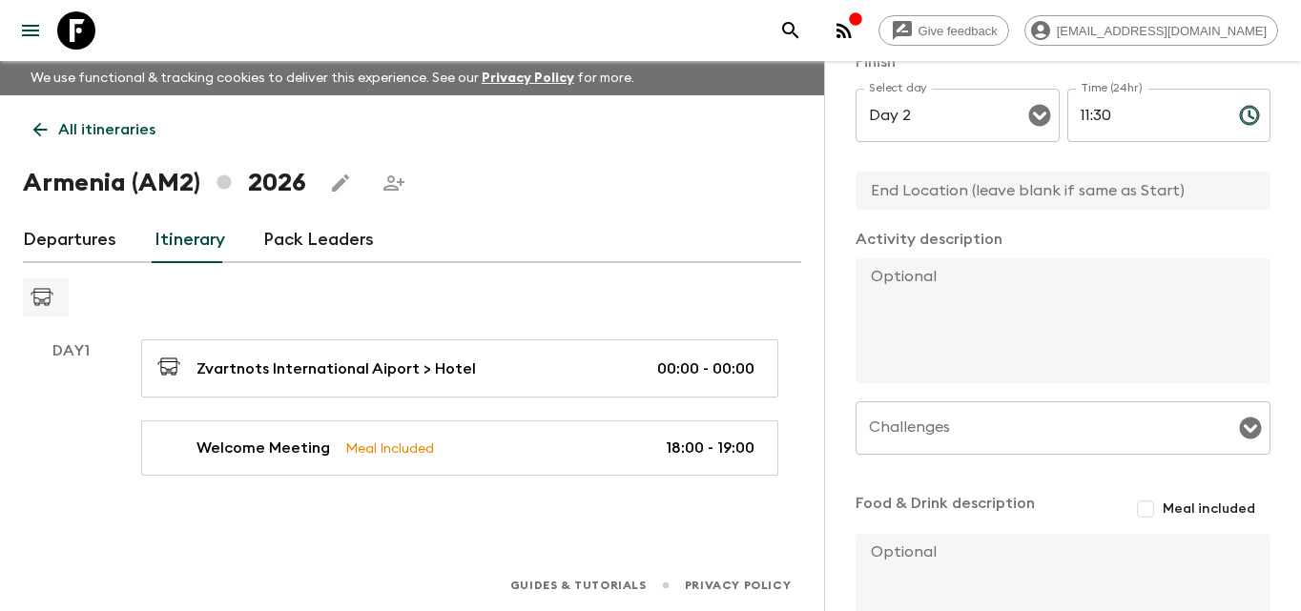
click at [959, 189] on input "text" at bounding box center [1055, 191] width 400 height 38
type input "[GEOGRAPHIC_DATA]"
click at [1055, 288] on textarea at bounding box center [1055, 320] width 400 height 125
paste textarea "Lorem ipsumdolo si amet conse adip elitsed Doeiusm. Tempori’u laboree do mag al…"
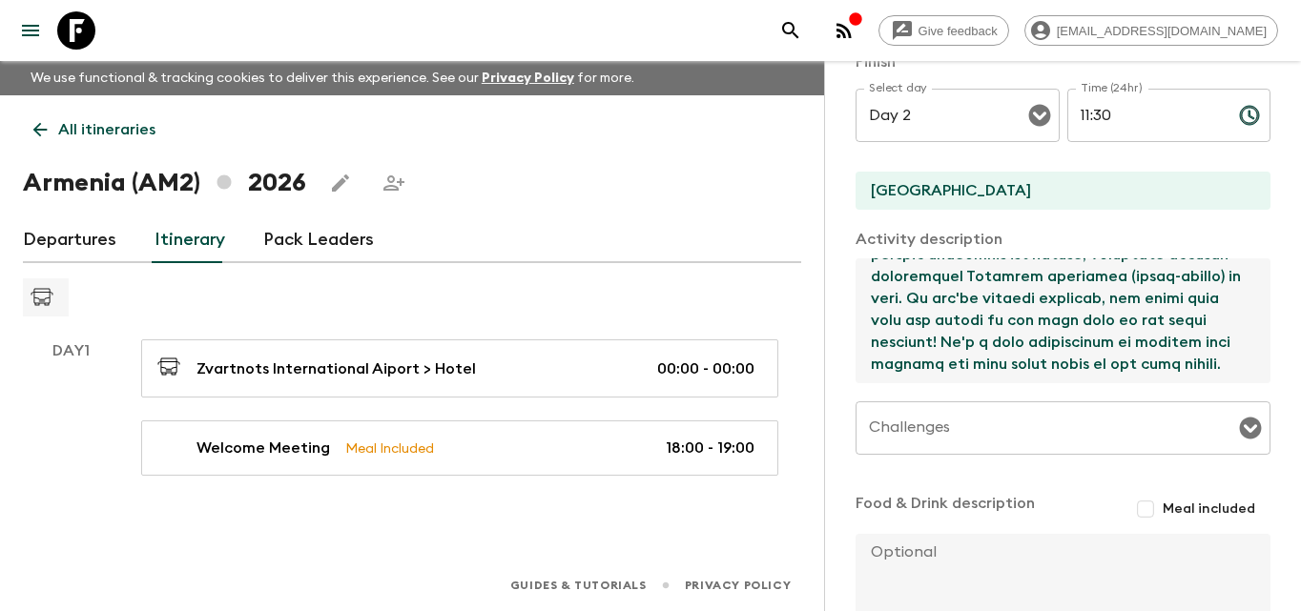
scroll to position [533, 0]
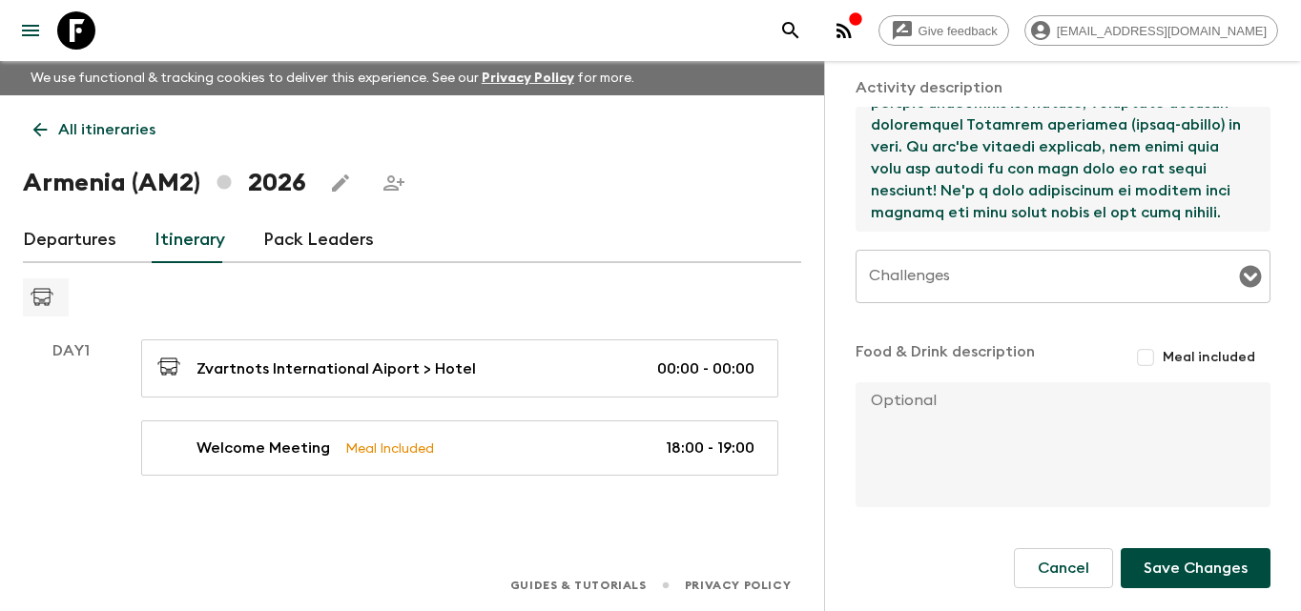
type textarea "Lorem ipsumdolo si amet conse adip elitsed Doeiusm. Tempori’u laboree do mag al…"
click at [1015, 272] on input "Challenges" at bounding box center [1048, 276] width 369 height 36
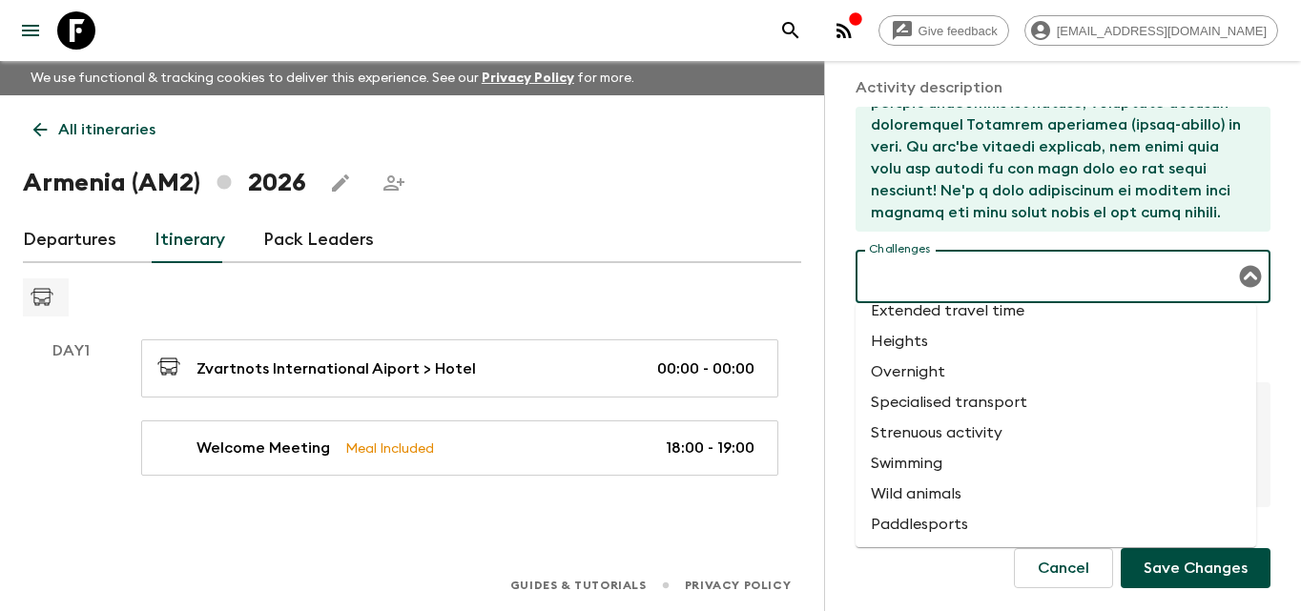
scroll to position [0, 0]
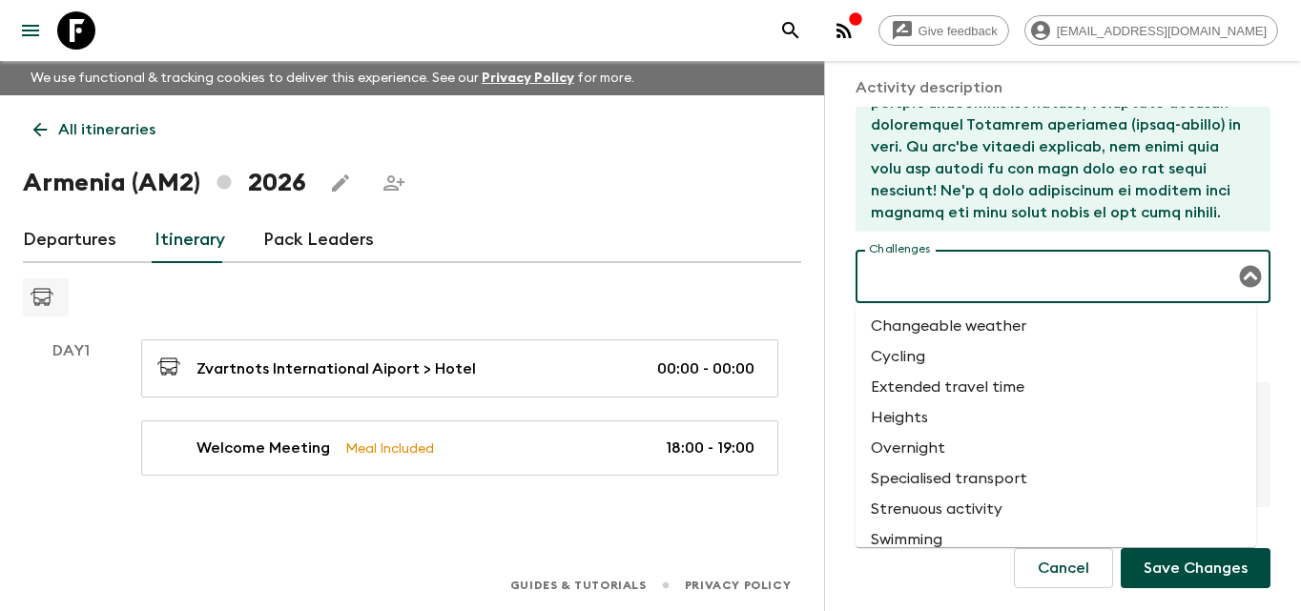
click at [965, 378] on li "Extended travel time" at bounding box center [1055, 387] width 401 height 31
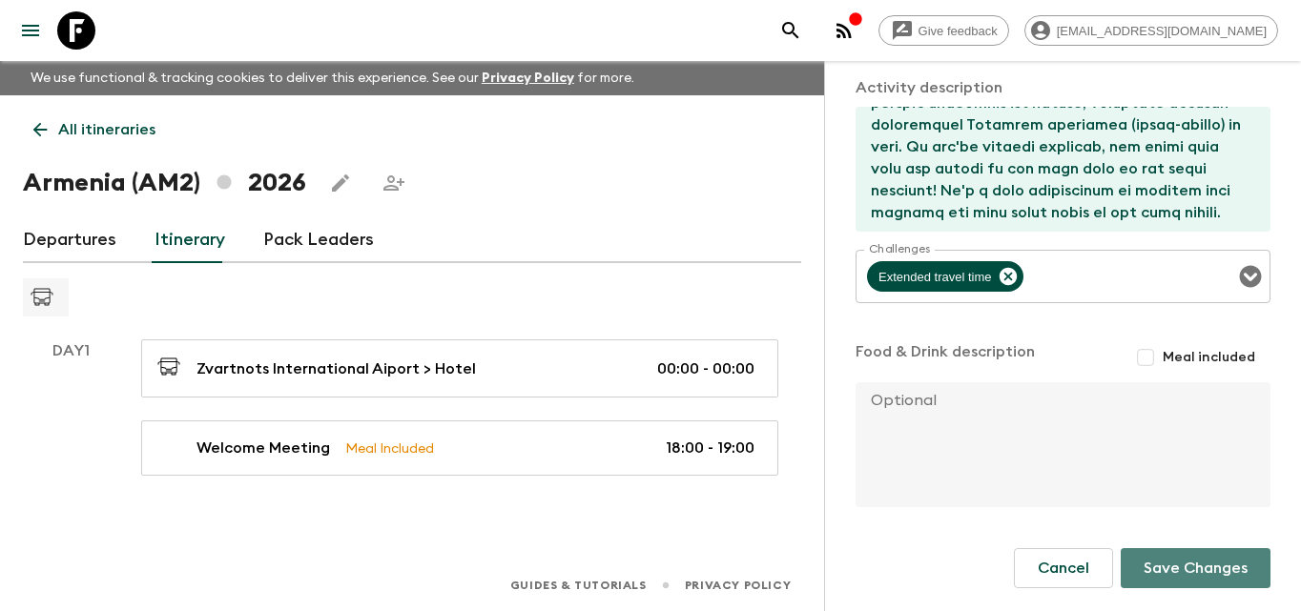
click at [1162, 568] on button "Save Changes" at bounding box center [1196, 568] width 150 height 40
click at [1160, 562] on button "Save Changes" at bounding box center [1196, 568] width 150 height 40
click at [1160, 561] on button "Save Changes" at bounding box center [1196, 568] width 150 height 40
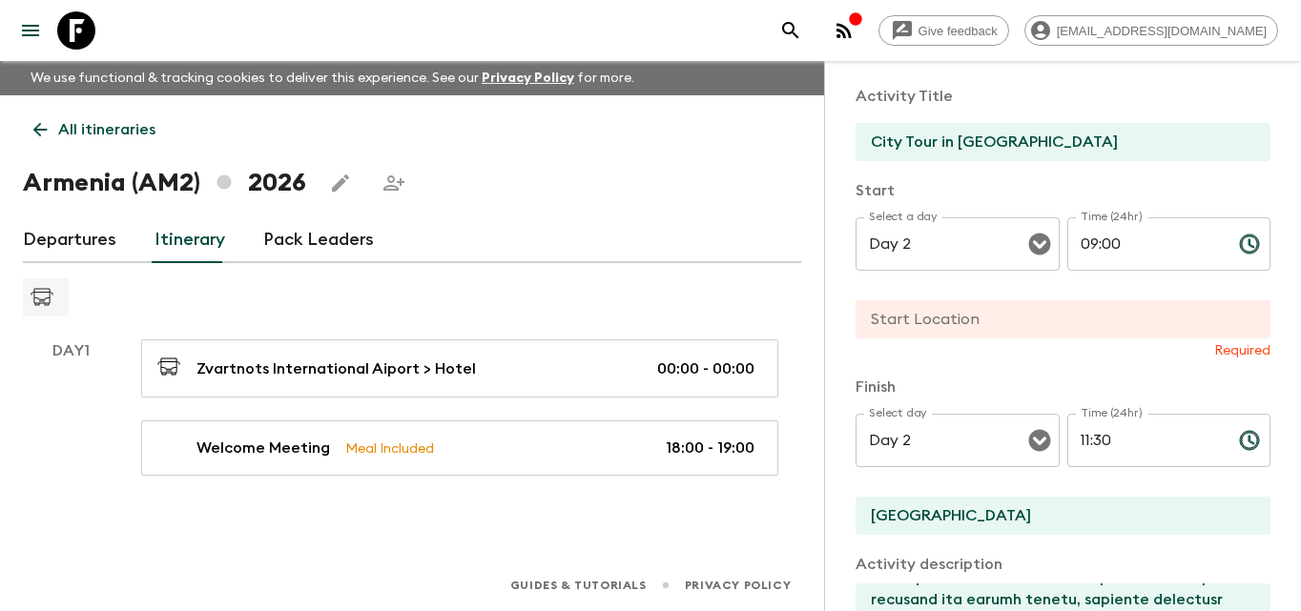
scroll to position [0, 0]
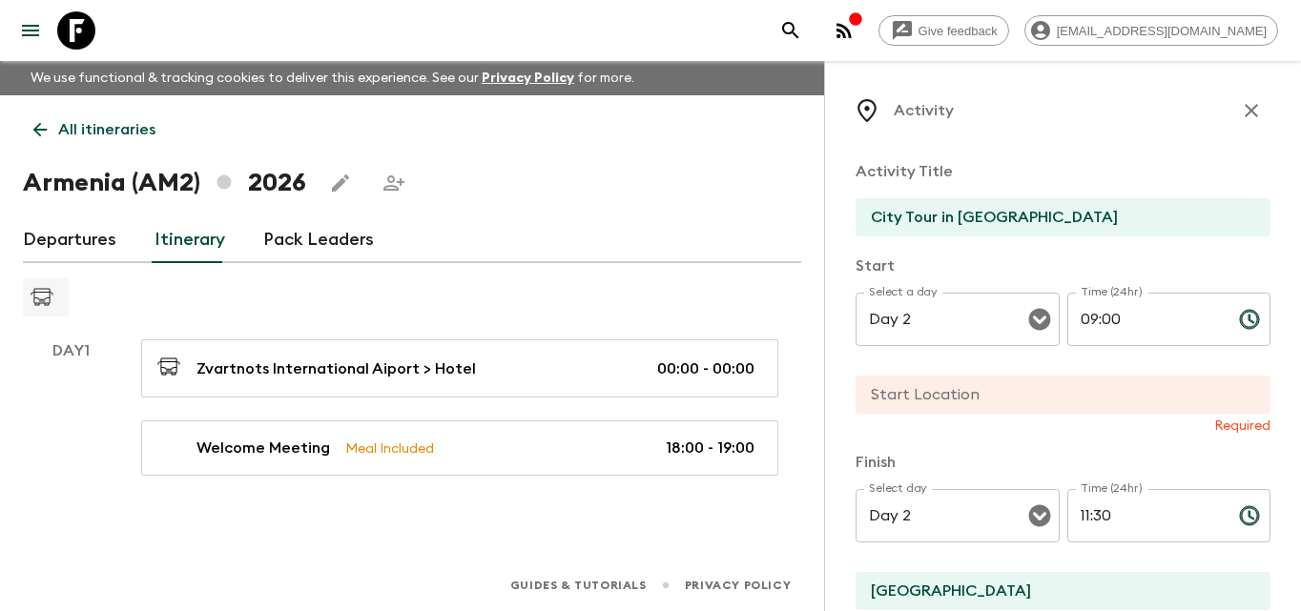
click at [1062, 393] on input "text" at bounding box center [1055, 395] width 400 height 38
type input "Hotel"
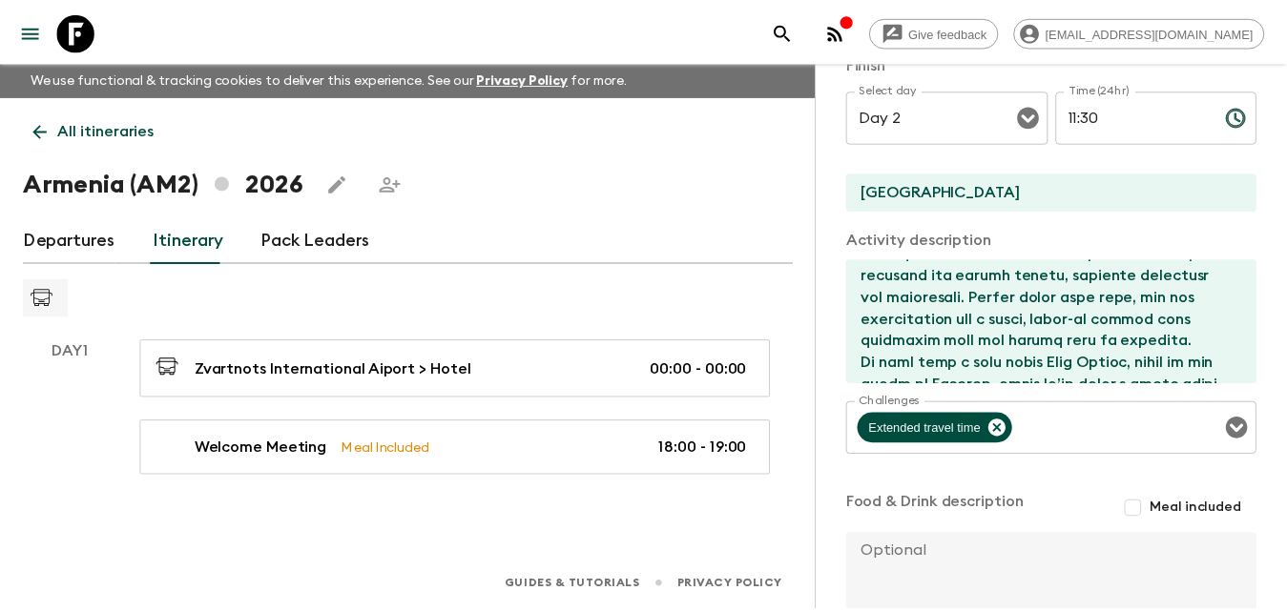
scroll to position [533, 0]
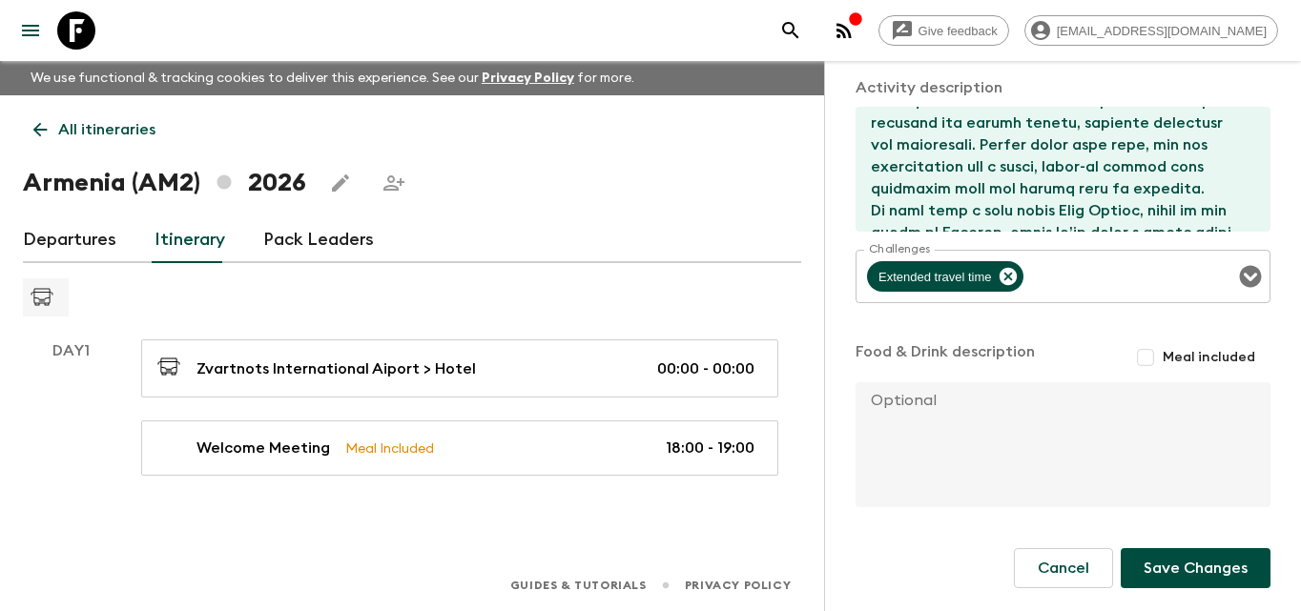
click at [1208, 577] on button "Save Changes" at bounding box center [1196, 568] width 150 height 40
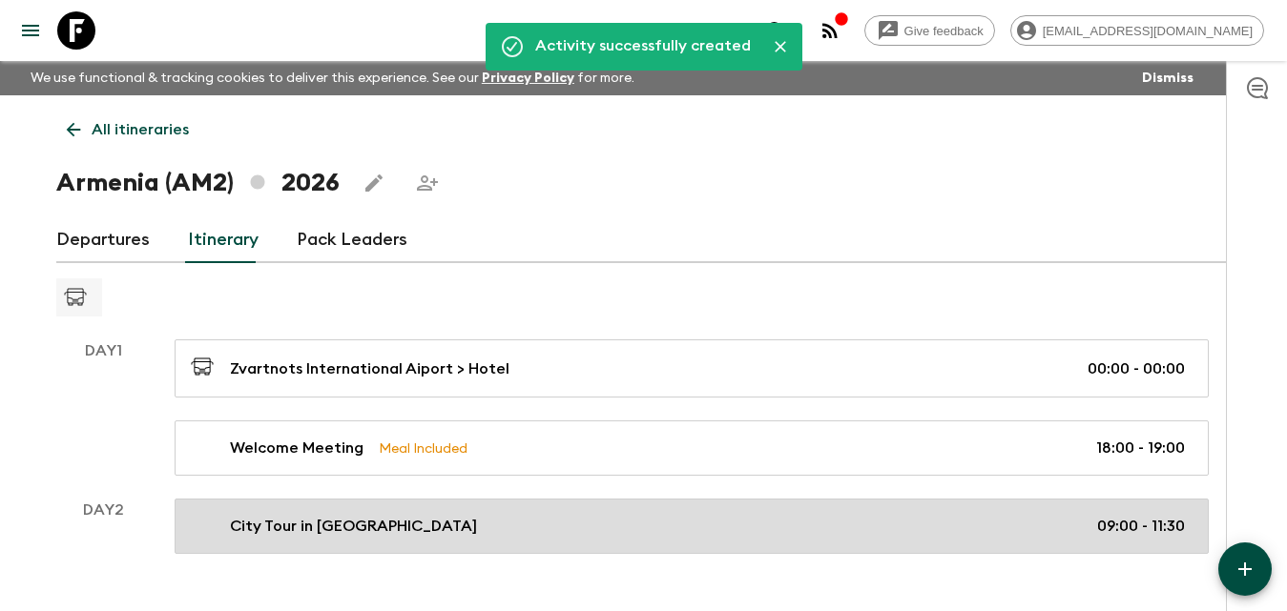
scroll to position [48, 0]
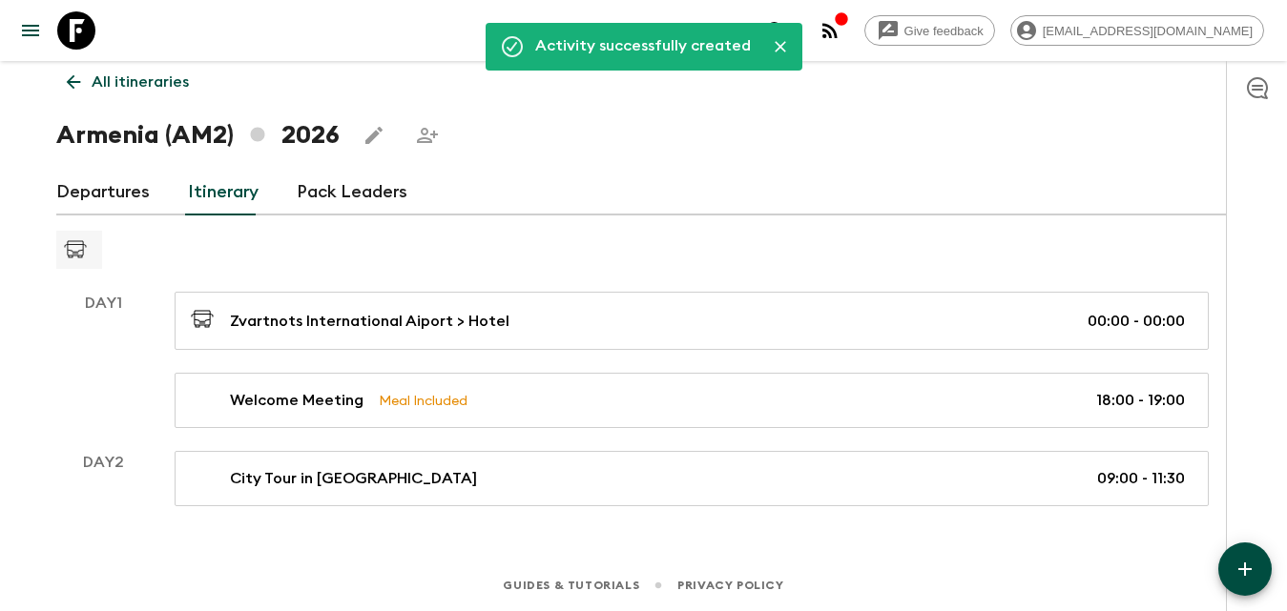
click at [1234, 560] on icon "button" at bounding box center [1244, 569] width 23 height 23
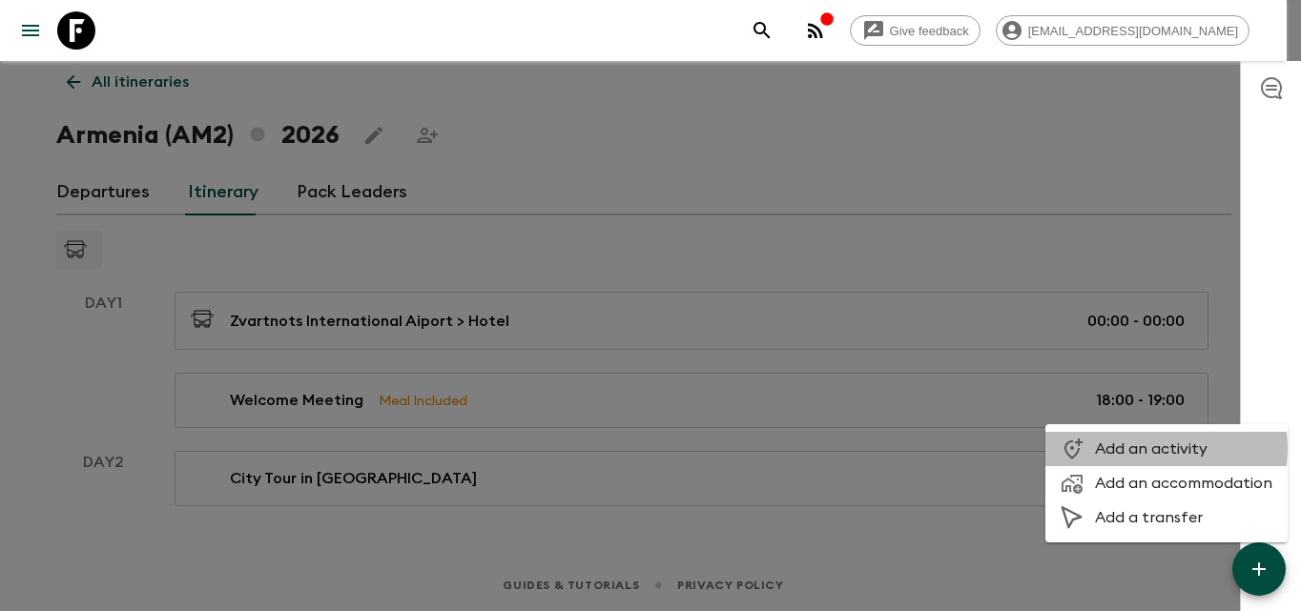
click at [1143, 449] on span "Add an activity" at bounding box center [1183, 449] width 177 height 19
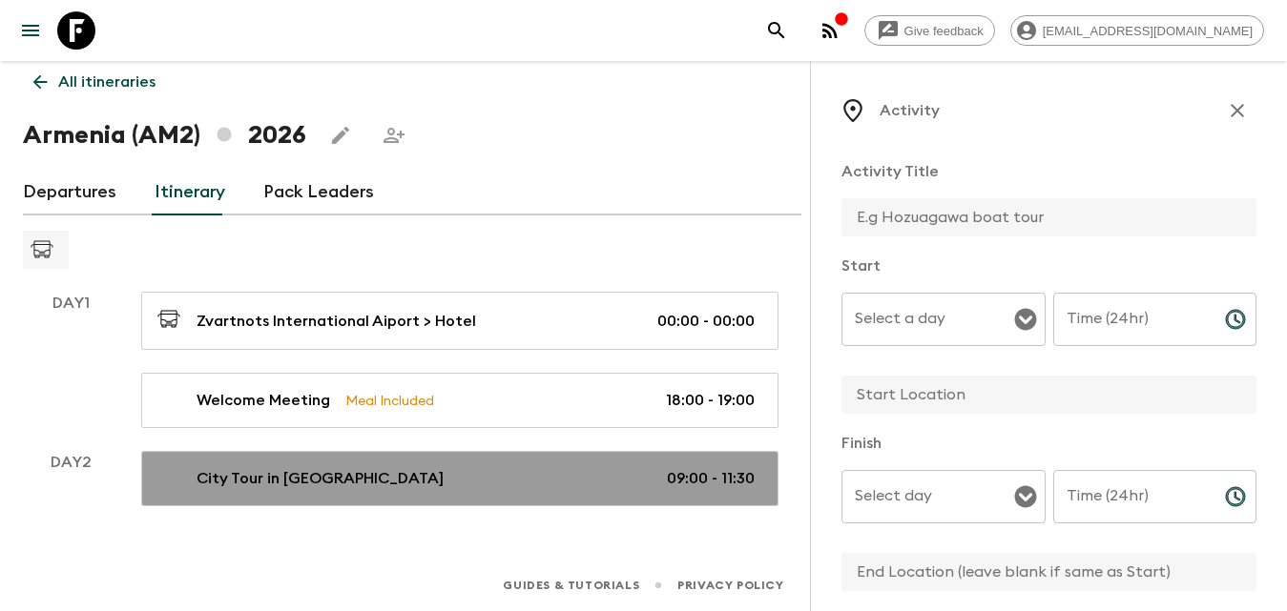
click at [521, 484] on div "City Tour in [GEOGRAPHIC_DATA] 09:00 - 11:30" at bounding box center [455, 478] width 597 height 23
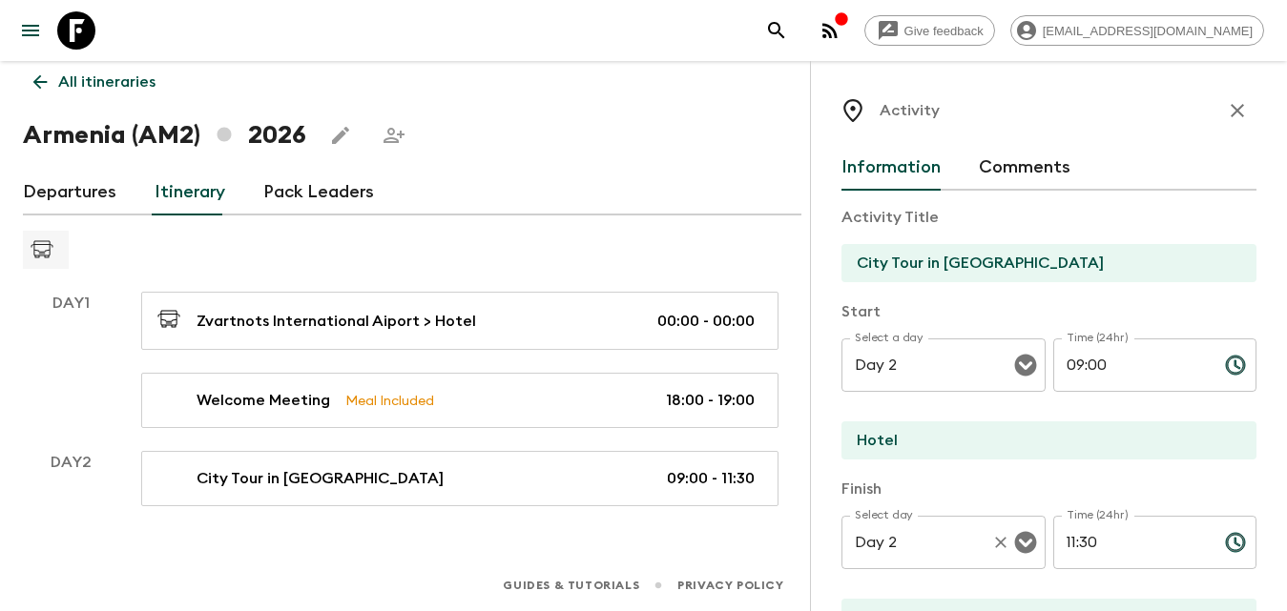
scroll to position [191, 0]
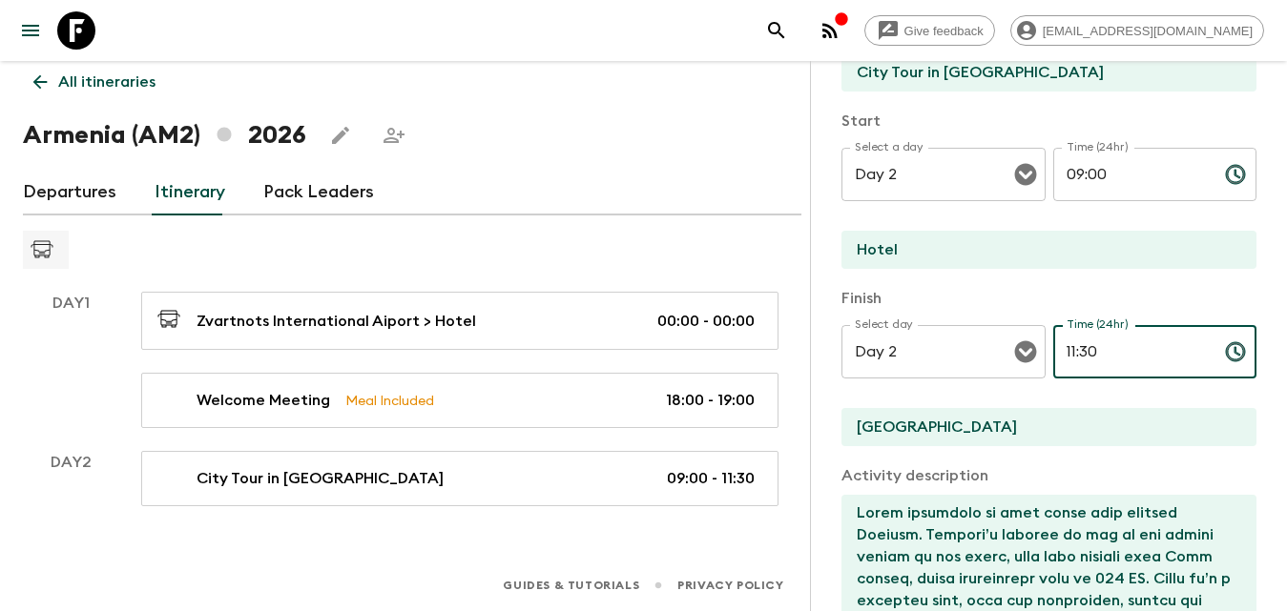
click at [1060, 352] on input "11:30" at bounding box center [1131, 351] width 156 height 53
type input "12:"
click at [1086, 175] on input "09:00" at bounding box center [1131, 174] width 156 height 53
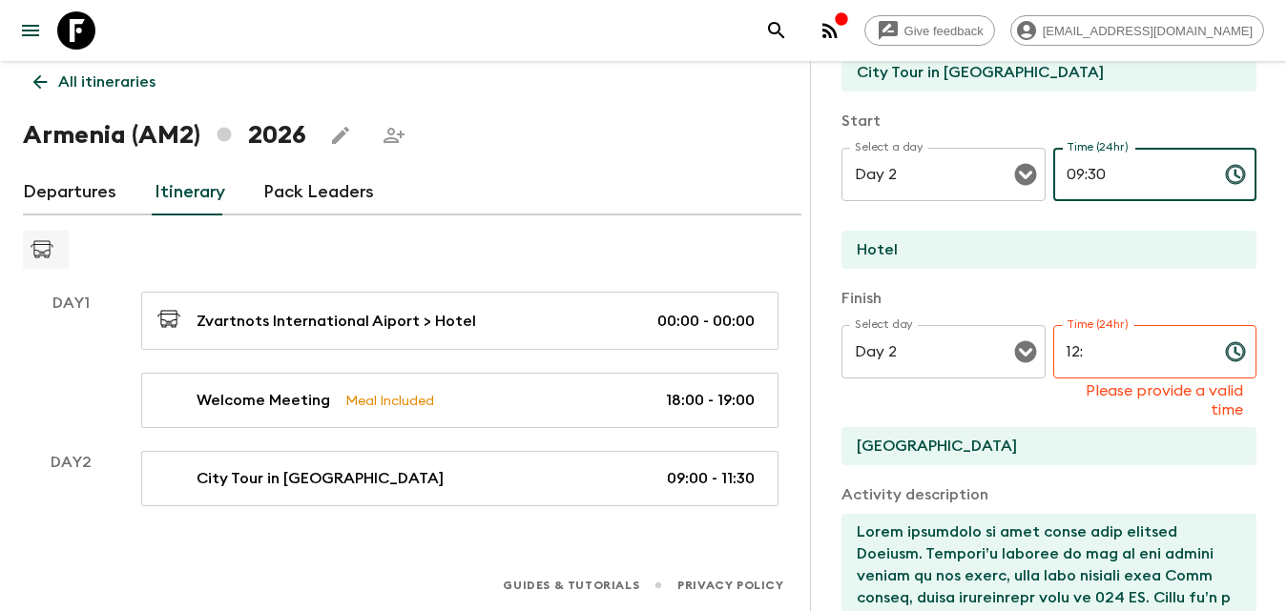
type input "09:30"
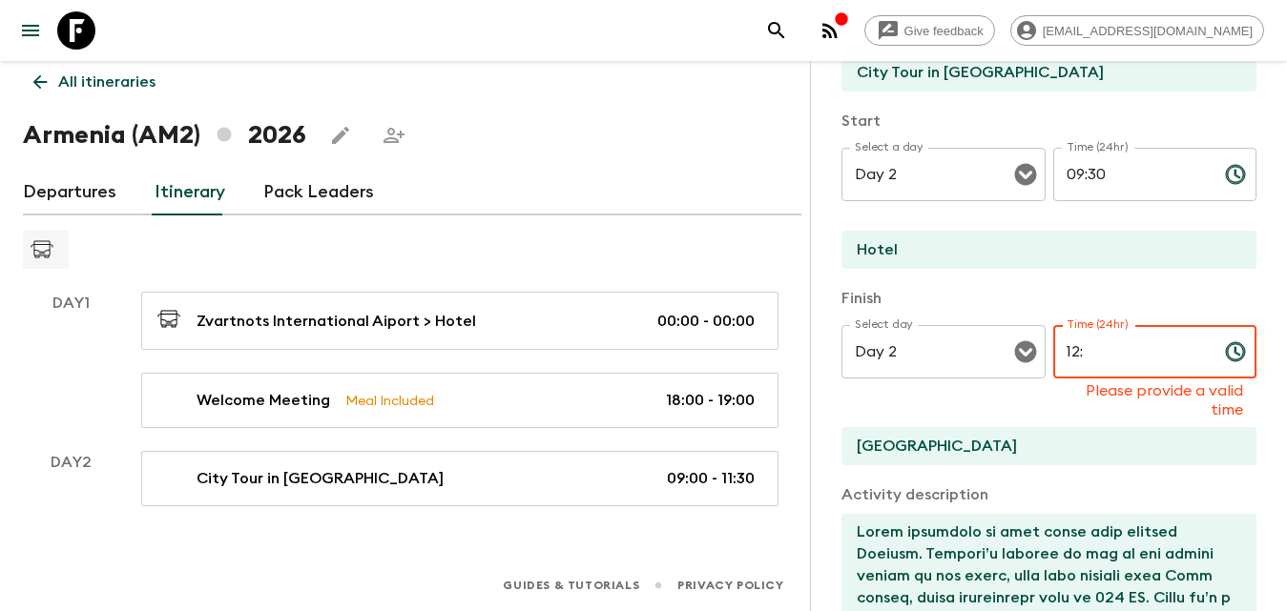
drag, startPoint x: 1078, startPoint y: 342, endPoint x: 1049, endPoint y: 346, distance: 28.9
click at [1053, 346] on input "12:" at bounding box center [1131, 351] width 156 height 53
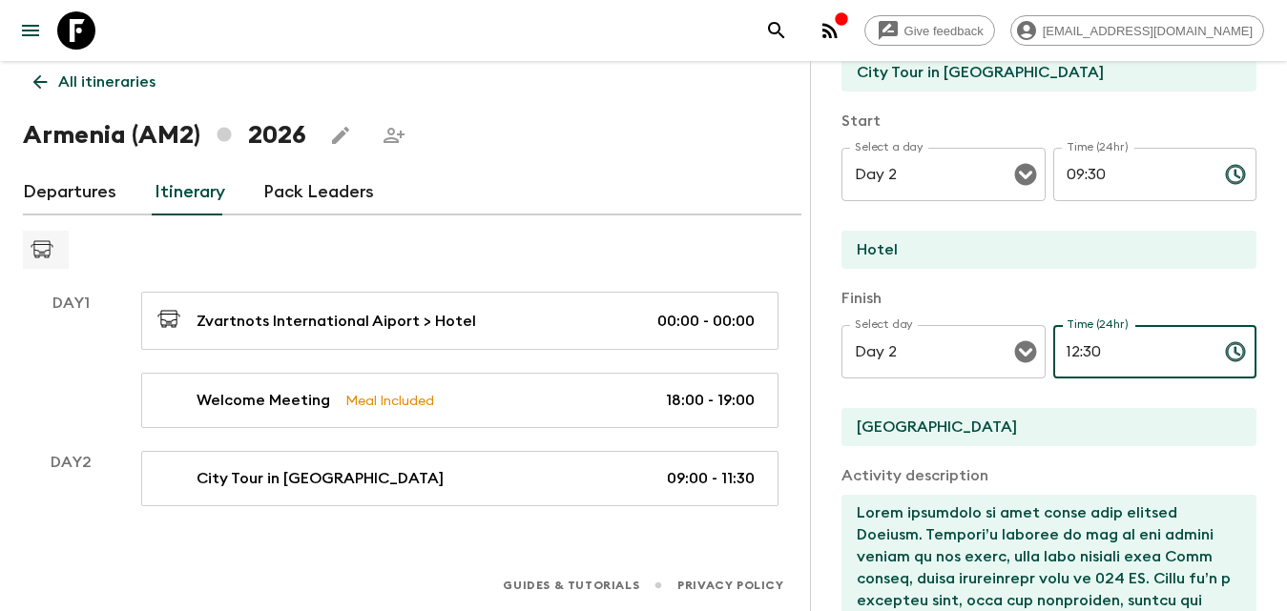
type input "12:30"
click at [1145, 281] on div "Activity Title City Tour in [GEOGRAPHIC_DATA] Start Select a day Day 2 Select a…" at bounding box center [1048, 449] width 415 height 898
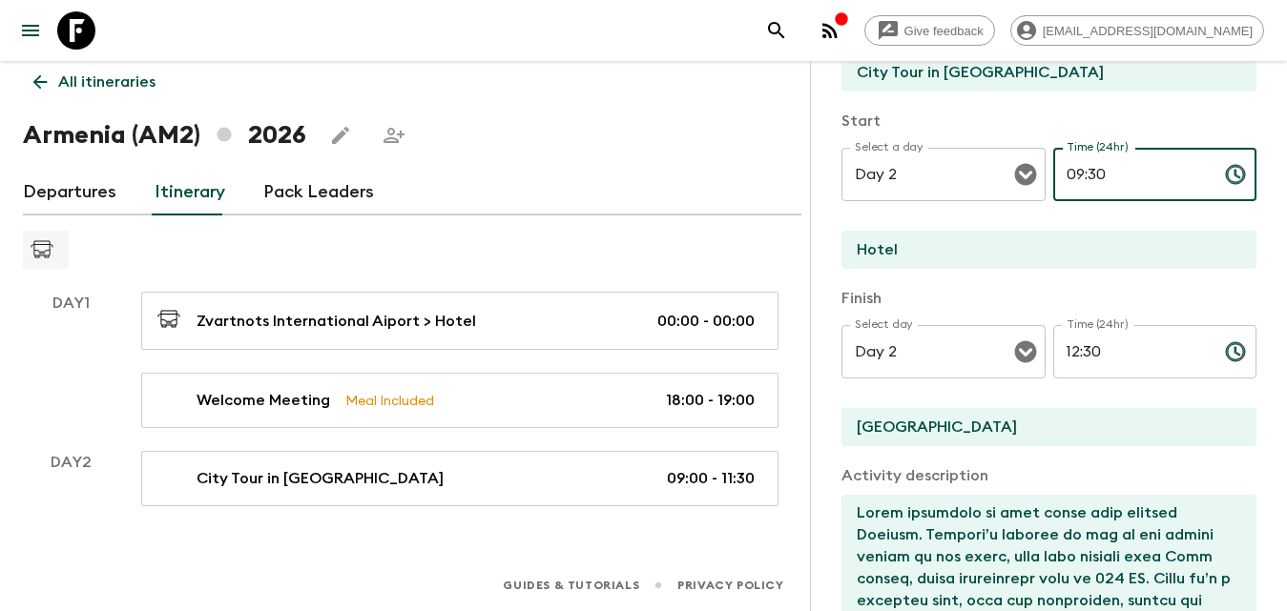
drag, startPoint x: 1076, startPoint y: 169, endPoint x: 1051, endPoint y: 176, distance: 25.9
click at [1053, 176] on input "09:30" at bounding box center [1131, 174] width 156 height 53
click at [1085, 171] on input "10:30" at bounding box center [1131, 174] width 156 height 53
type input "10:00"
click at [1078, 345] on input "12:30" at bounding box center [1131, 351] width 156 height 53
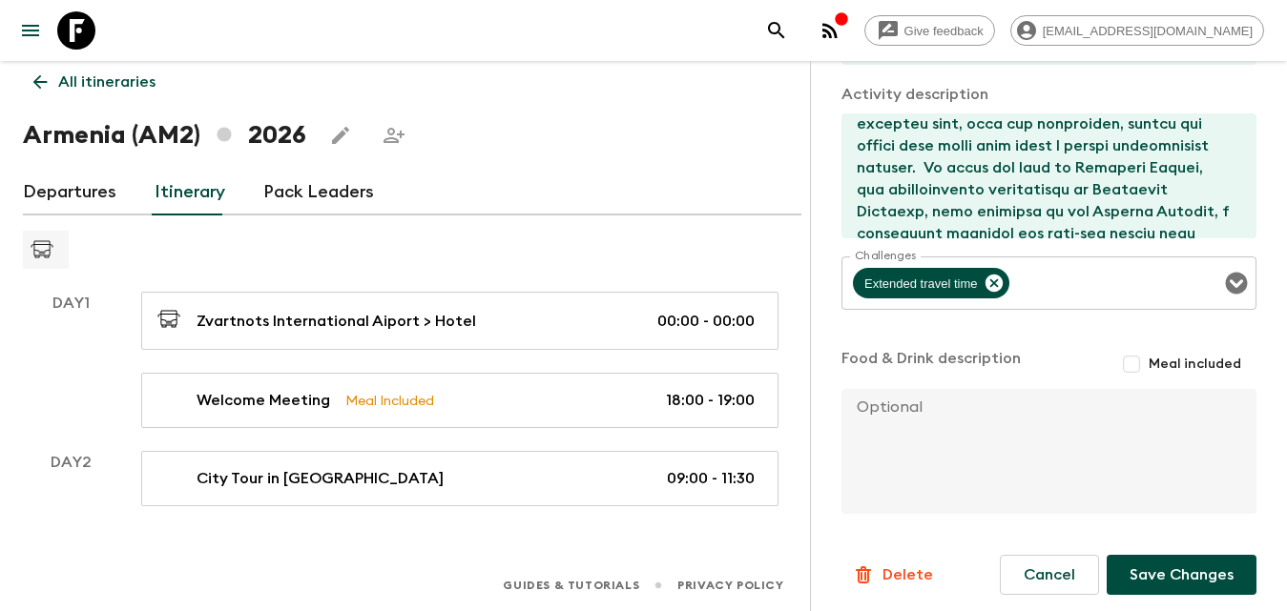
scroll to position [579, 0]
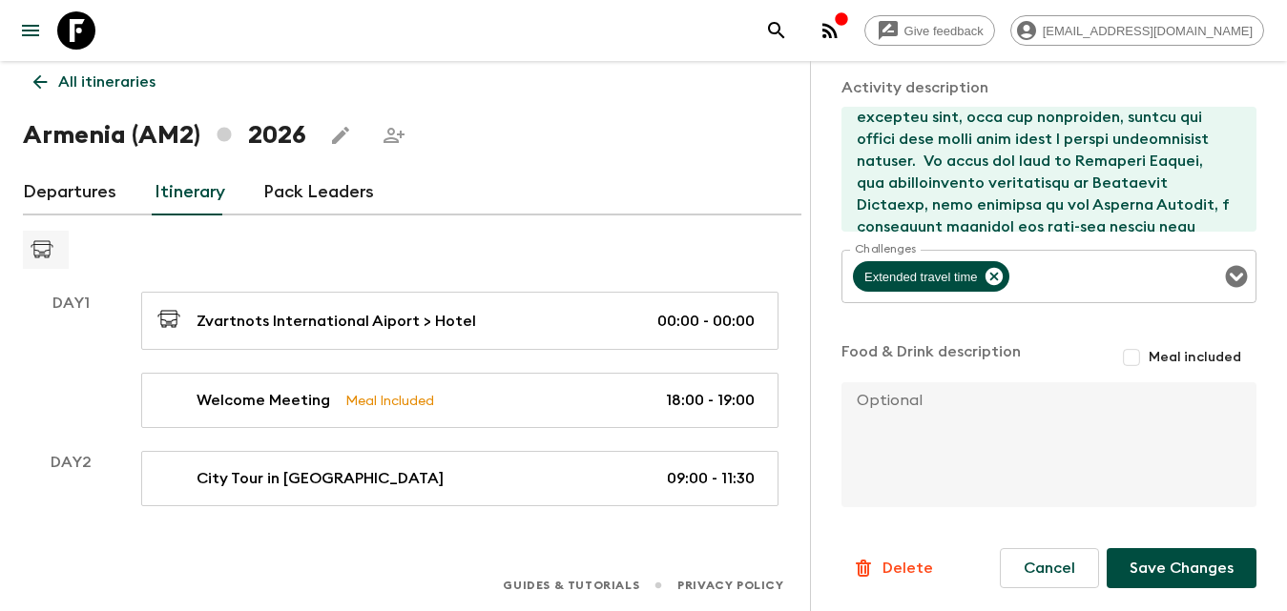
type input "12:00"
click at [1172, 559] on button "Save Changes" at bounding box center [1181, 568] width 150 height 40
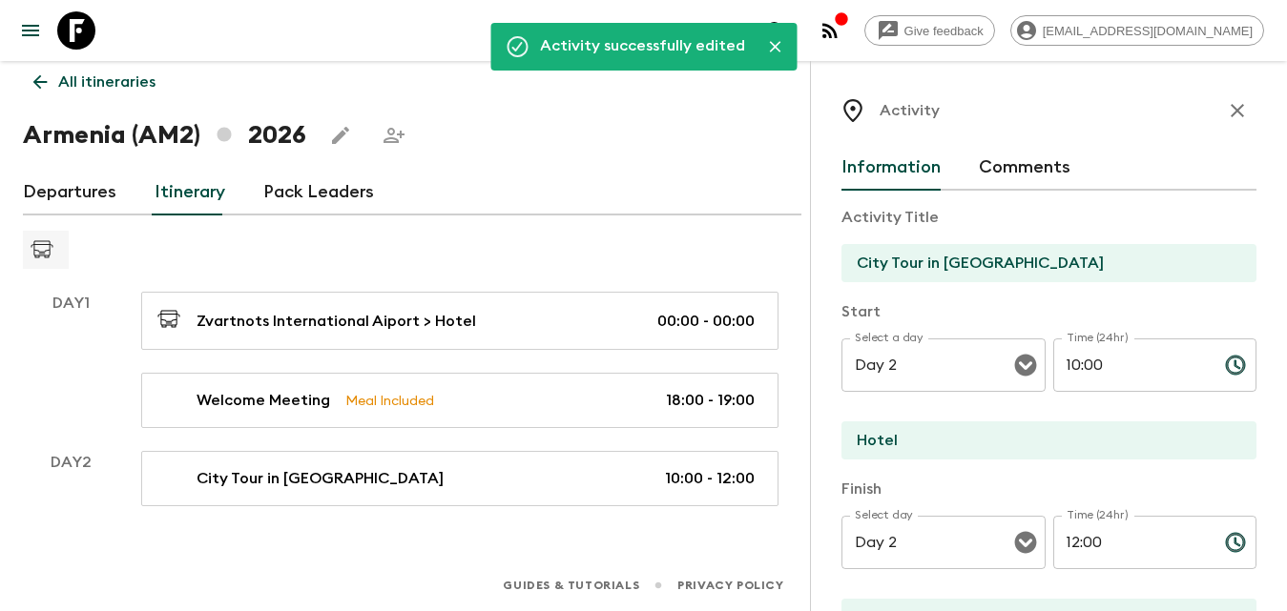
scroll to position [0, 0]
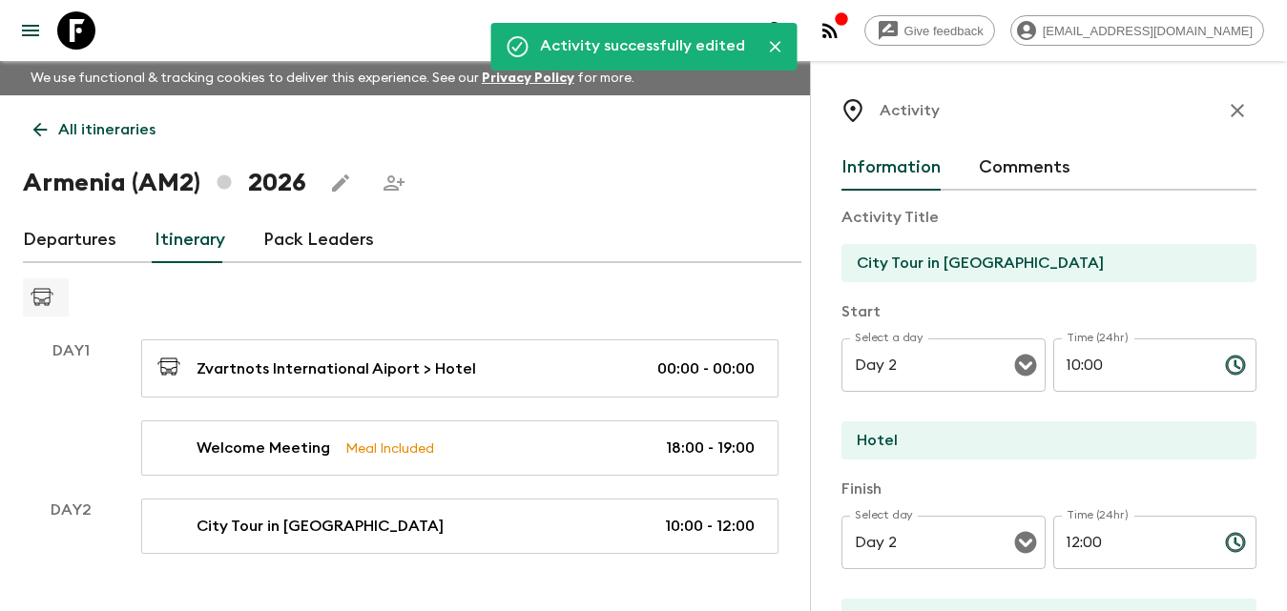
click at [1231, 117] on icon "button" at bounding box center [1237, 110] width 23 height 23
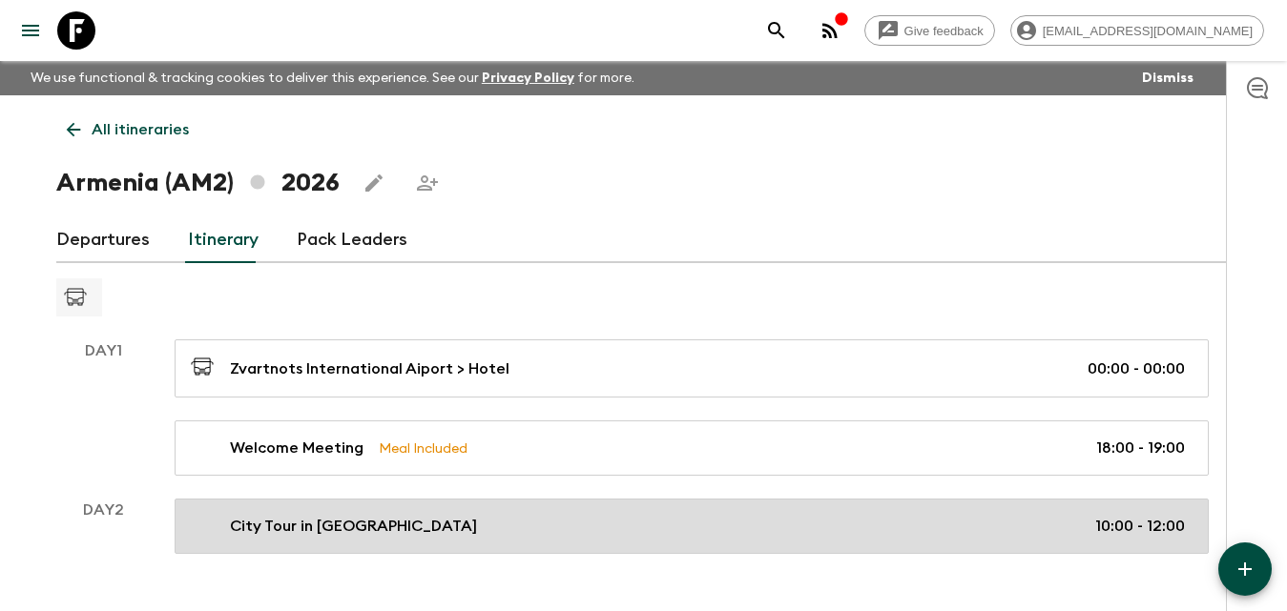
scroll to position [48, 0]
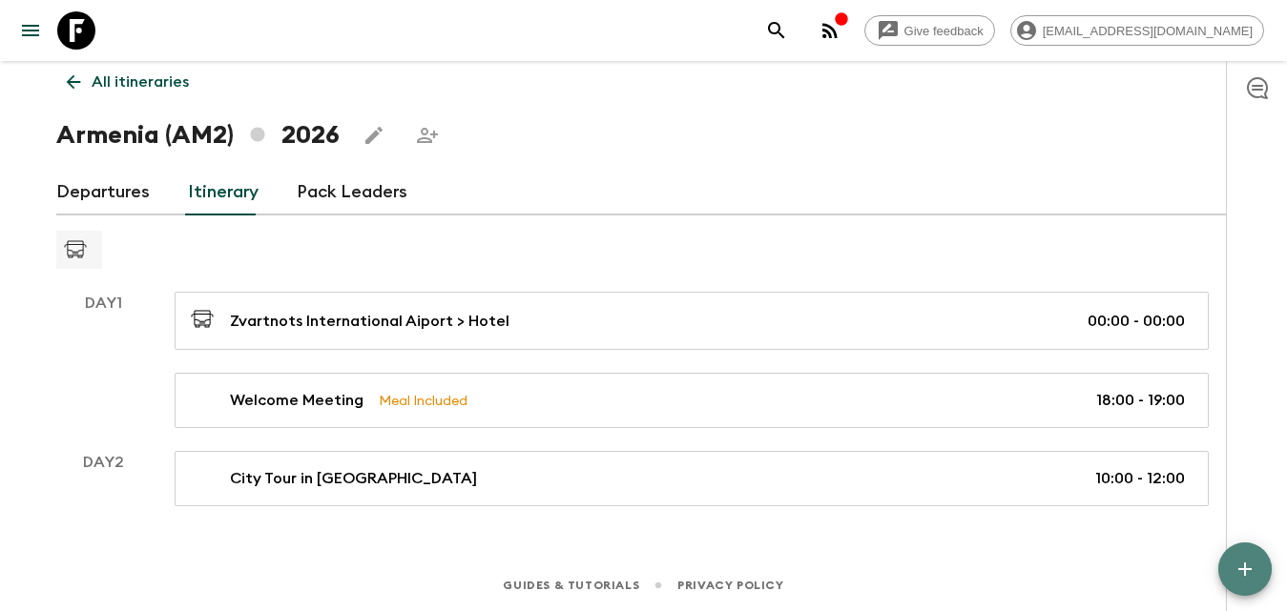
click at [1231, 552] on button "button" at bounding box center [1244, 569] width 53 height 53
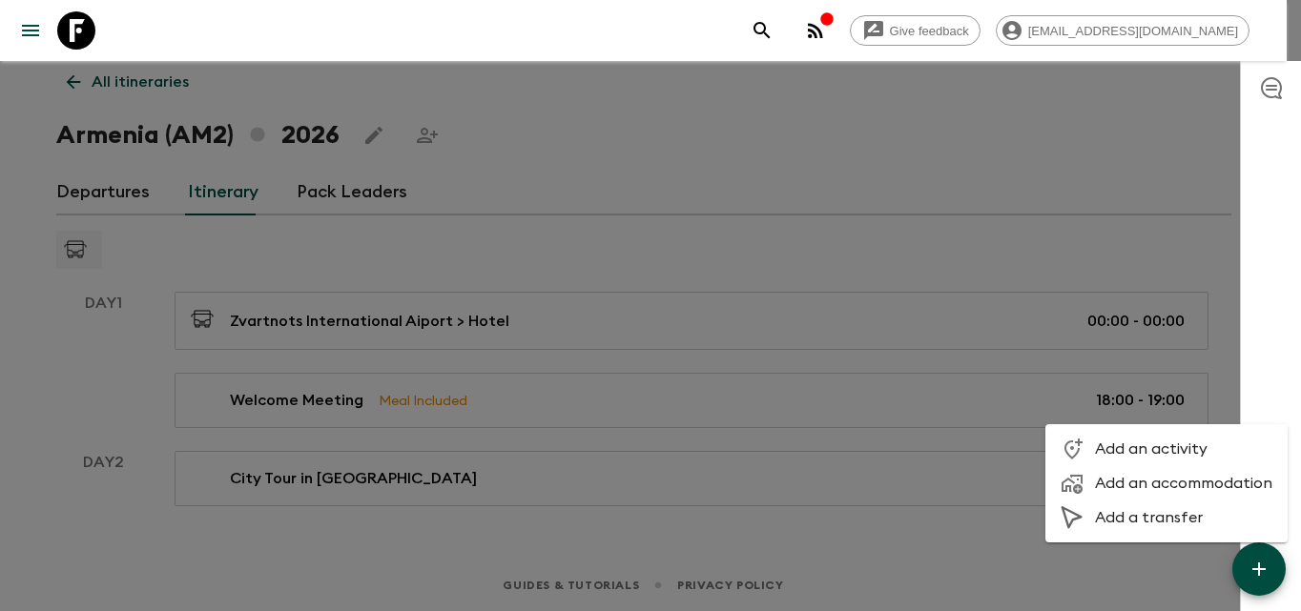
click at [1149, 452] on span "Add an activity" at bounding box center [1183, 449] width 177 height 19
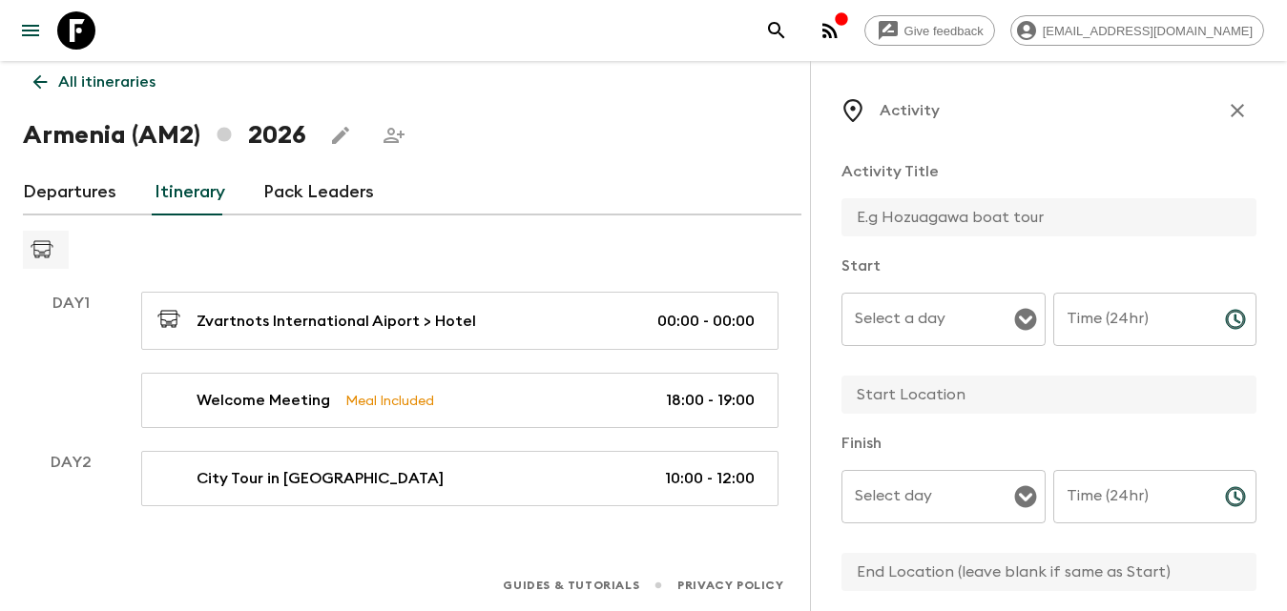
click at [952, 218] on input "text" at bounding box center [1041, 217] width 400 height 38
click at [935, 319] on div "Select a day" at bounding box center [943, 319] width 204 height 53
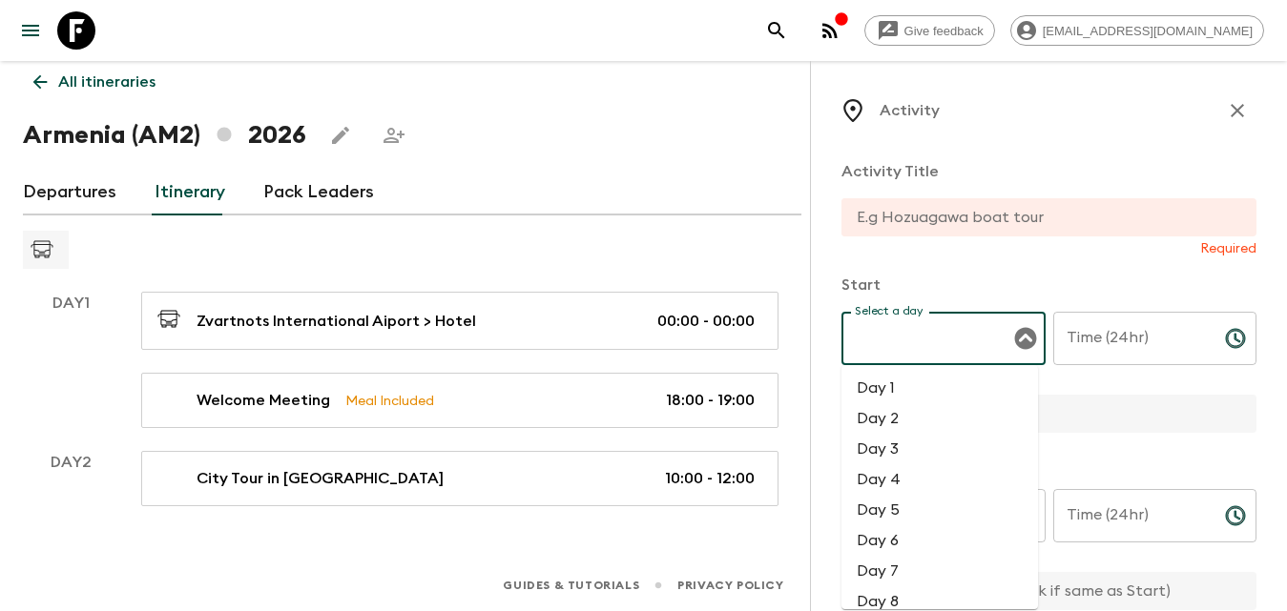
drag, startPoint x: 938, startPoint y: 345, endPoint x: 982, endPoint y: 354, distance: 44.7
click at [943, 345] on input "Select a day" at bounding box center [929, 338] width 158 height 36
click at [894, 414] on li "Day 2" at bounding box center [939, 418] width 196 height 31
type input "Day 2"
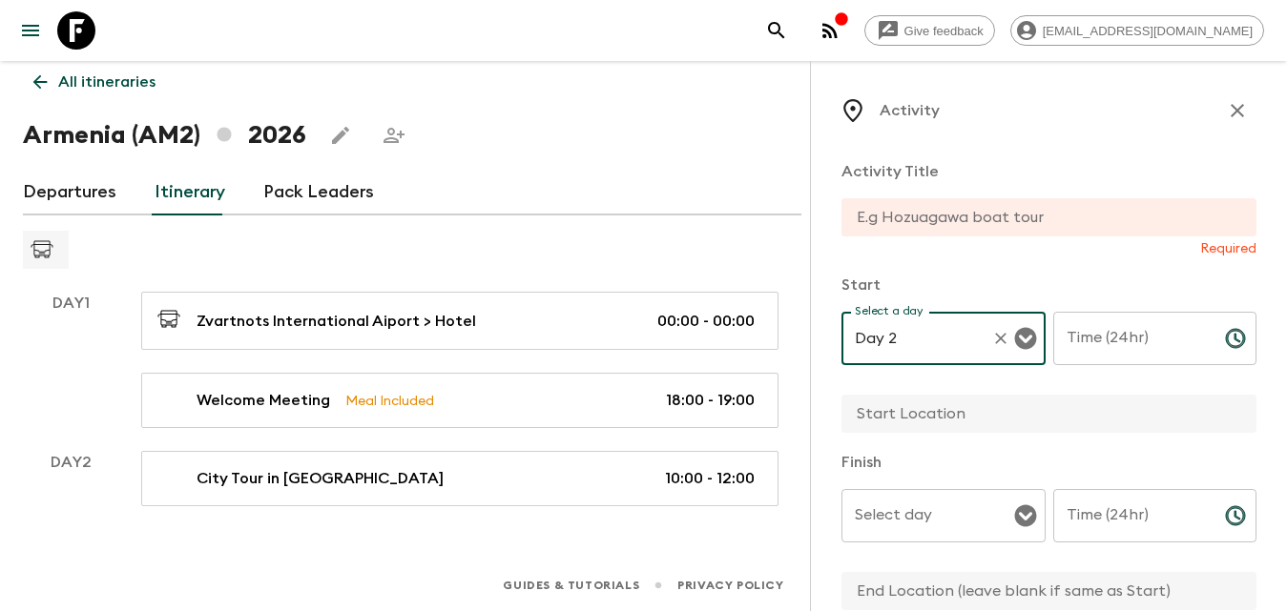
click at [871, 216] on input "text" at bounding box center [1041, 217] width 400 height 38
click at [929, 220] on input "text" at bounding box center [1041, 217] width 400 height 38
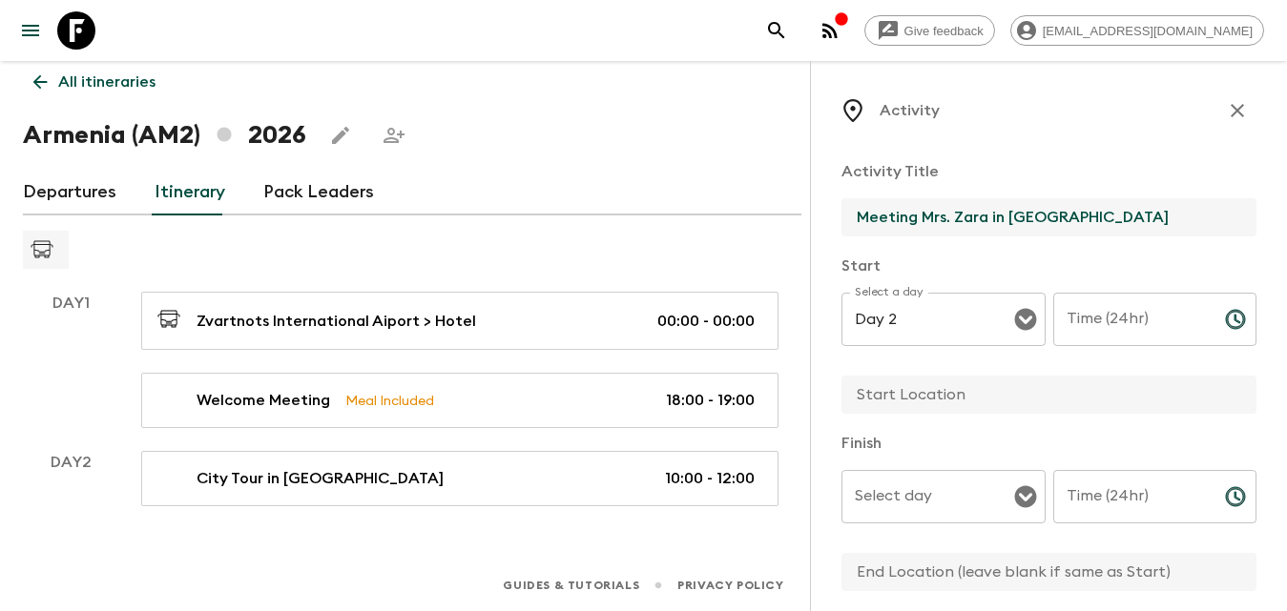
type input "Meeting Mrs. Zara in [GEOGRAPHIC_DATA]"
click at [1161, 316] on input "Time (24hr)" at bounding box center [1131, 319] width 156 height 53
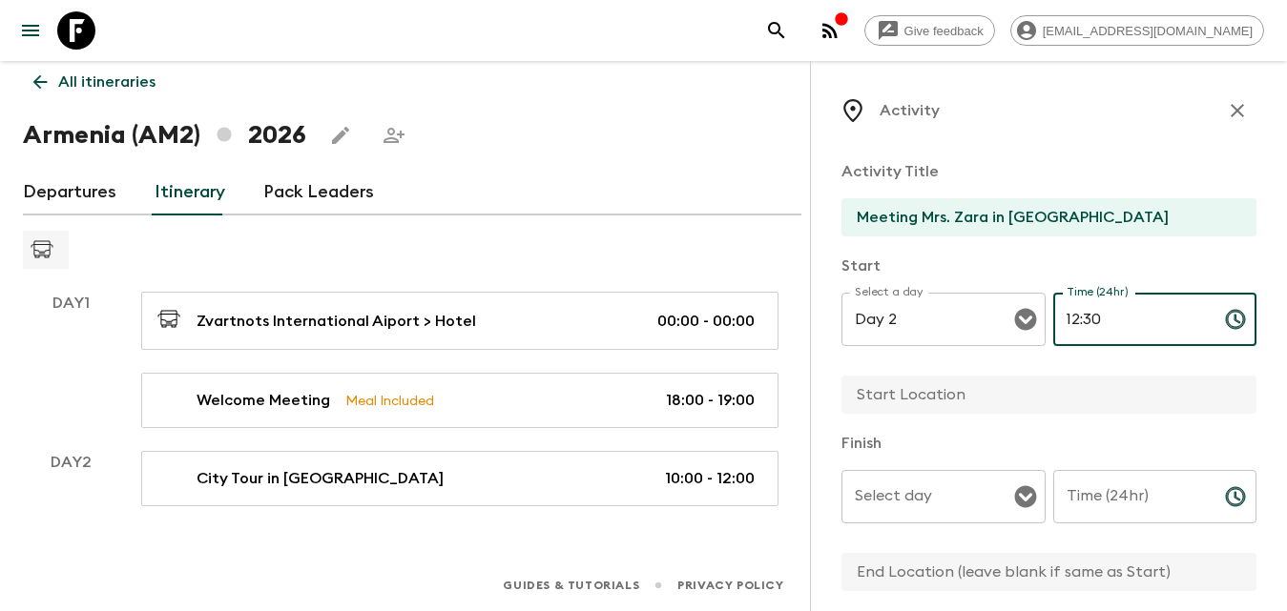
scroll to position [95, 0]
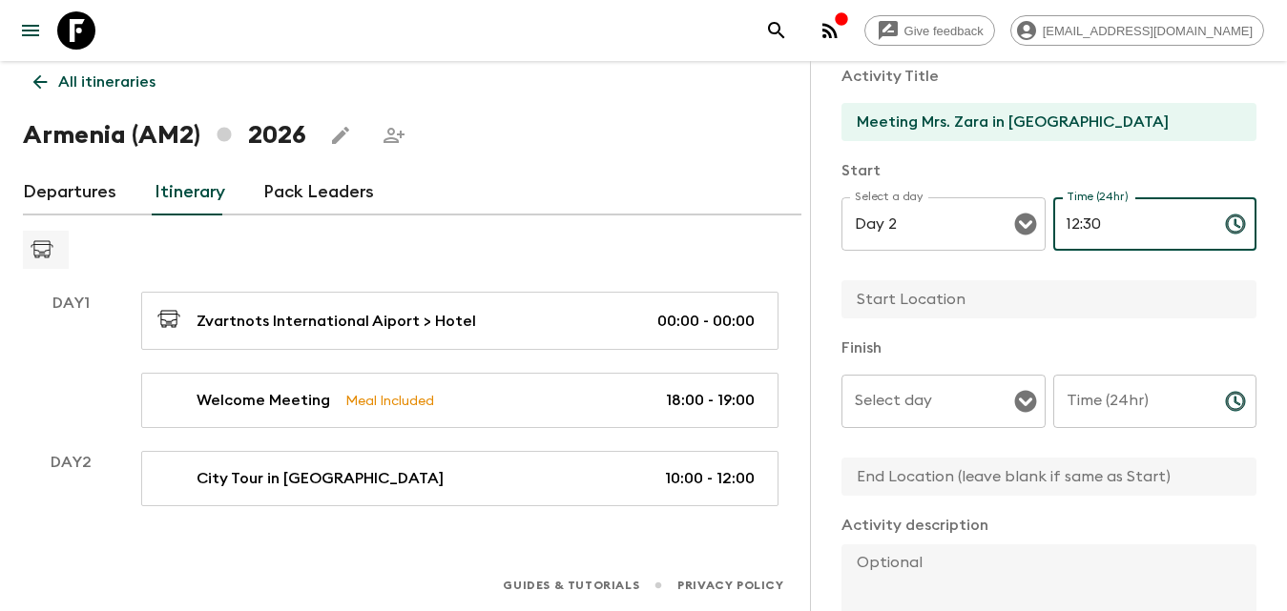
type input "12:30"
click at [944, 308] on input "text" at bounding box center [1041, 299] width 400 height 38
type input "J"
type input "[GEOGRAPHIC_DATA]"
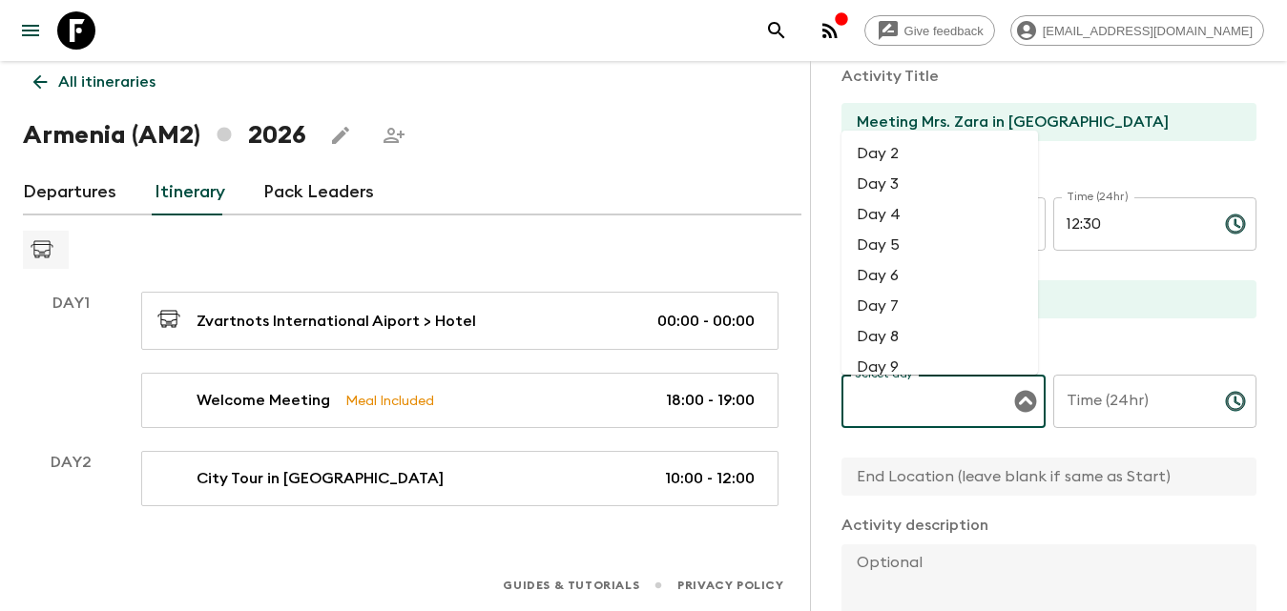
click at [963, 409] on input "Select day" at bounding box center [929, 401] width 158 height 36
click at [917, 151] on li "Day 2" at bounding box center [939, 153] width 196 height 31
type input "Day 2"
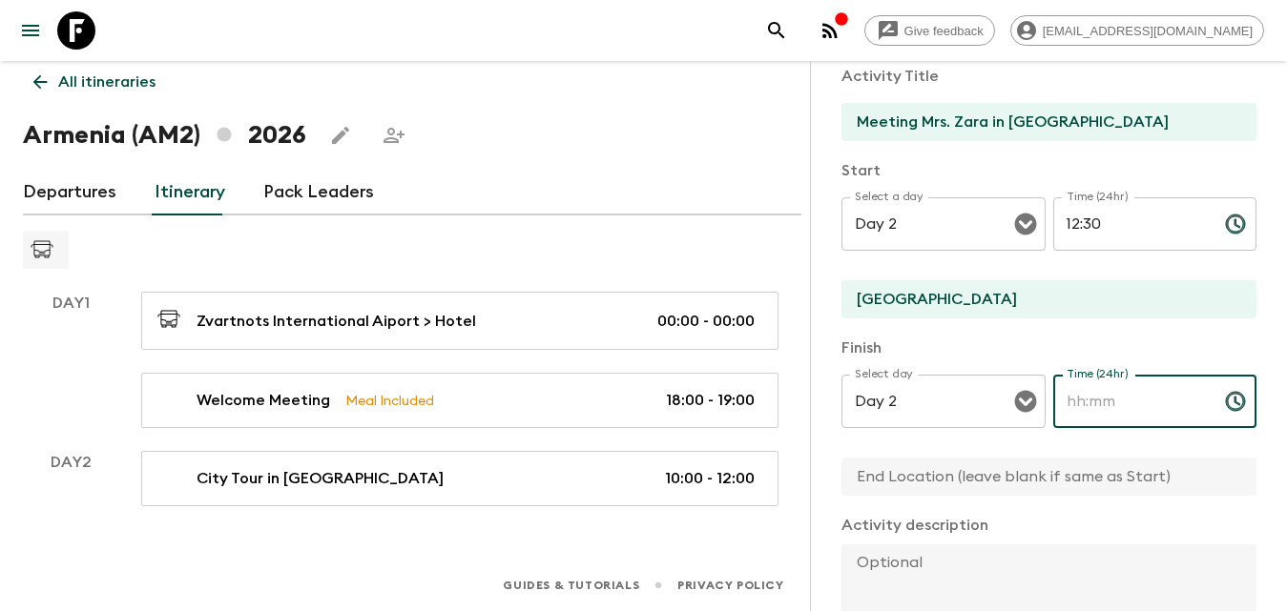
click at [1182, 405] on input "Time (24hr)" at bounding box center [1131, 401] width 156 height 53
type input "14:00"
click at [1094, 467] on input "text" at bounding box center [1041, 477] width 400 height 38
click at [935, 483] on input "text" at bounding box center [1041, 477] width 400 height 38
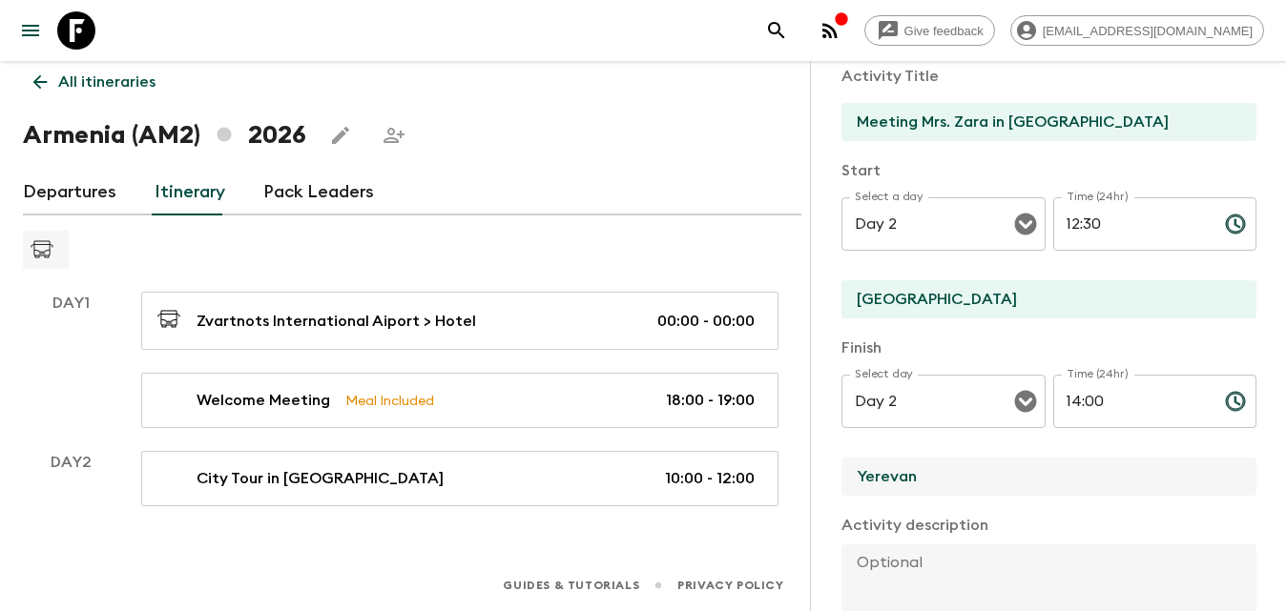
scroll to position [477, 0]
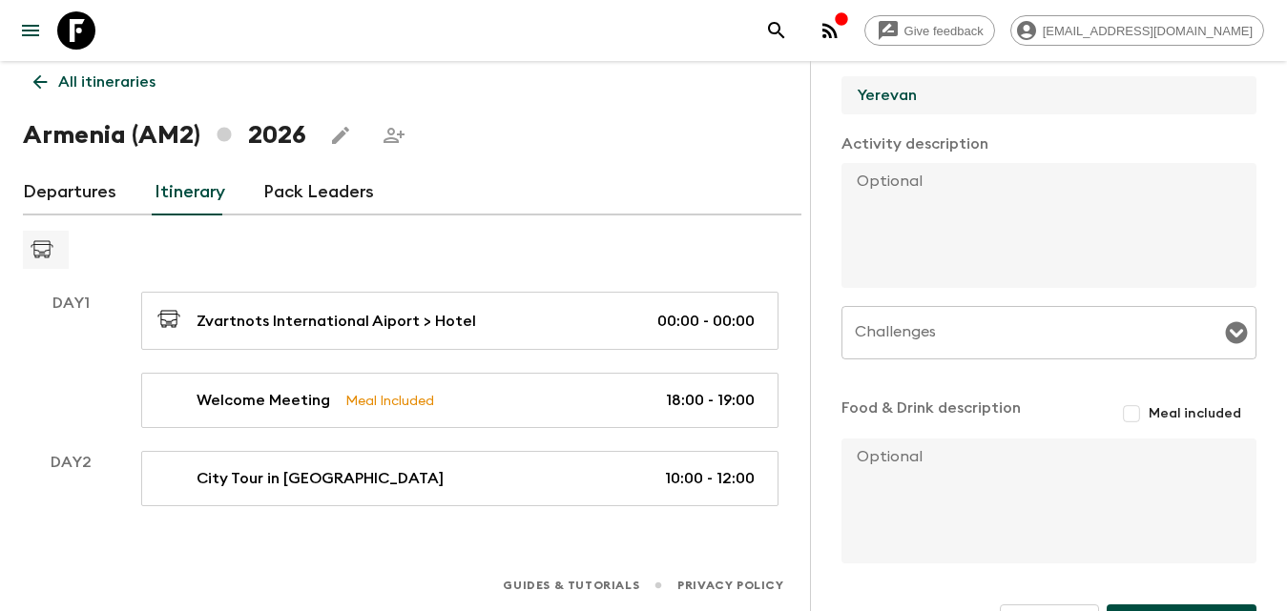
type input "Yerevan"
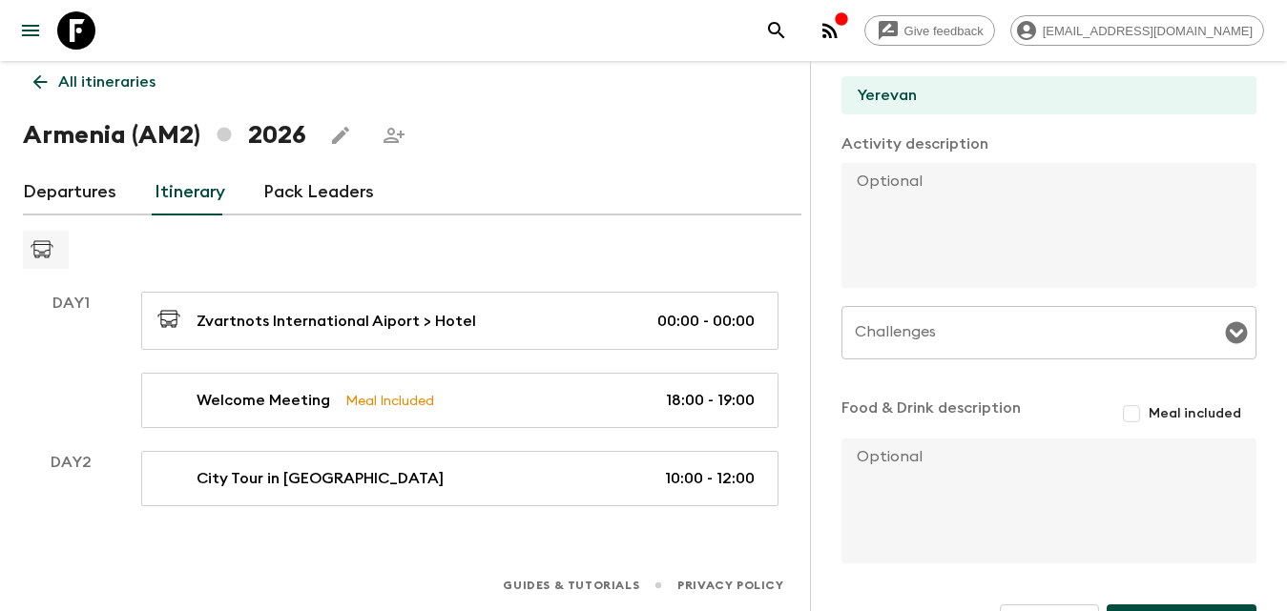
click at [931, 208] on textarea at bounding box center [1041, 225] width 400 height 125
paste textarea "Then we drive to [GEOGRAPHIC_DATA], where we’re welcomed into the warm and invi…"
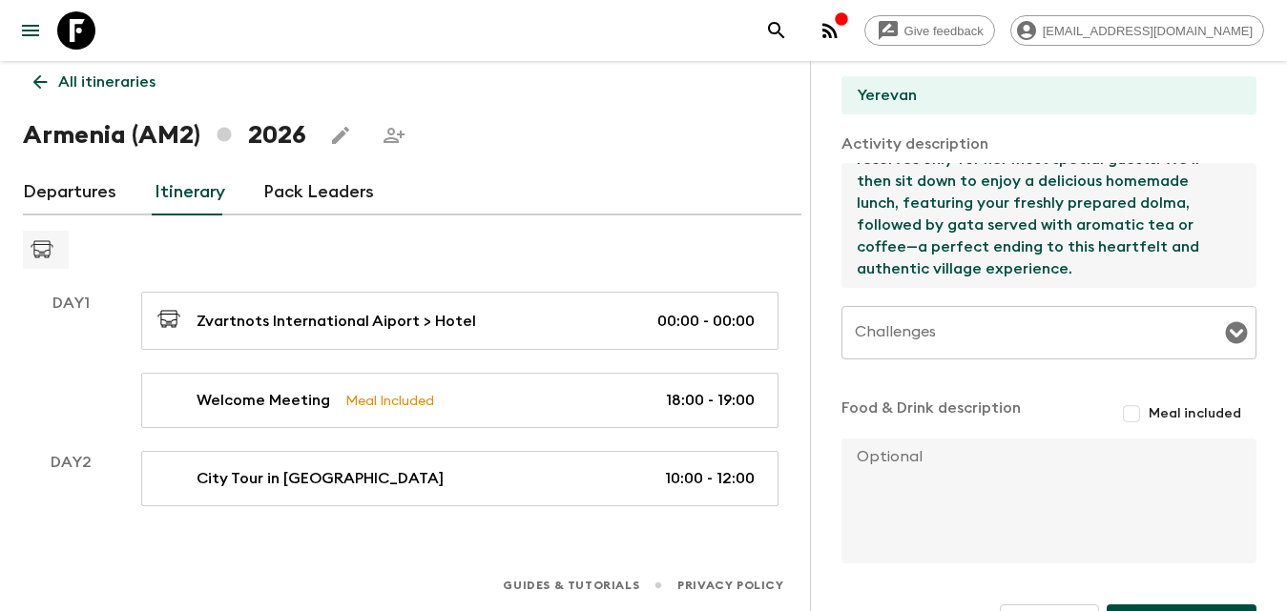
scroll to position [533, 0]
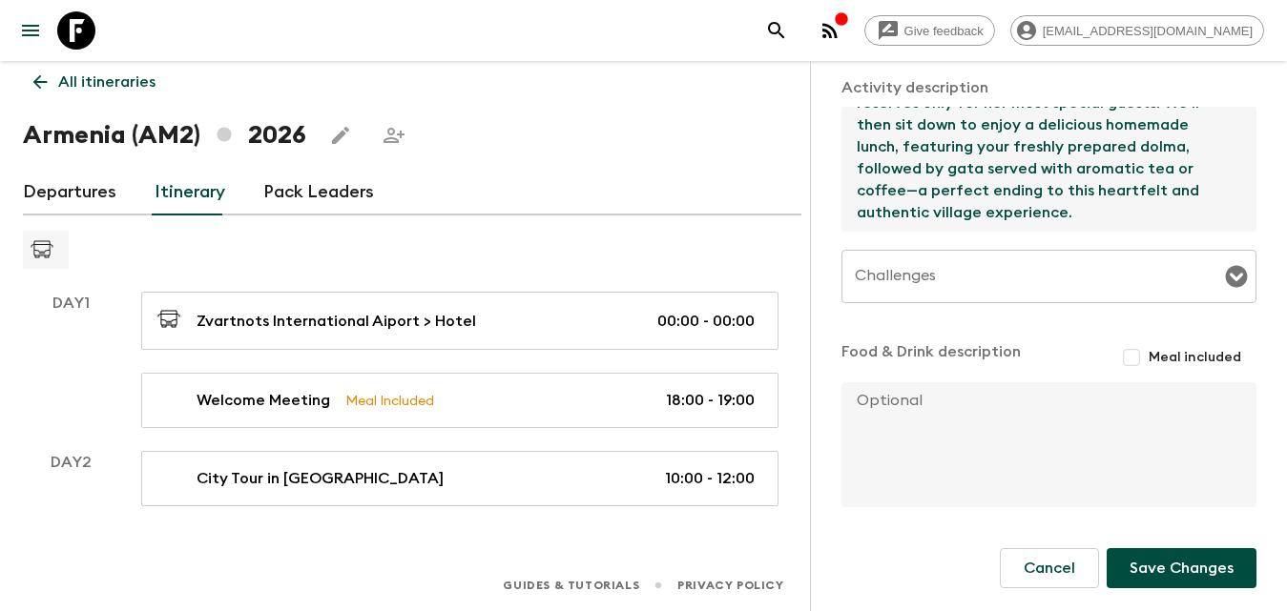
click at [1226, 278] on icon "Open" at bounding box center [1237, 277] width 22 height 22
type textarea "Then we drive to [GEOGRAPHIC_DATA], where we’re welcomed into the warm and invi…"
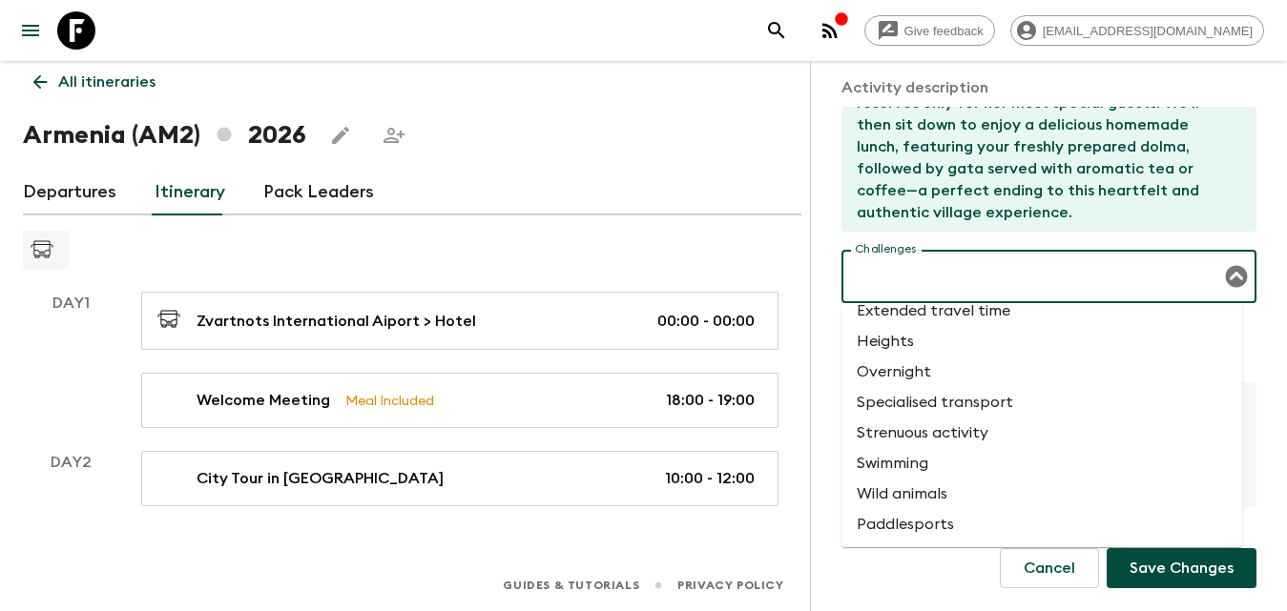
scroll to position [0, 0]
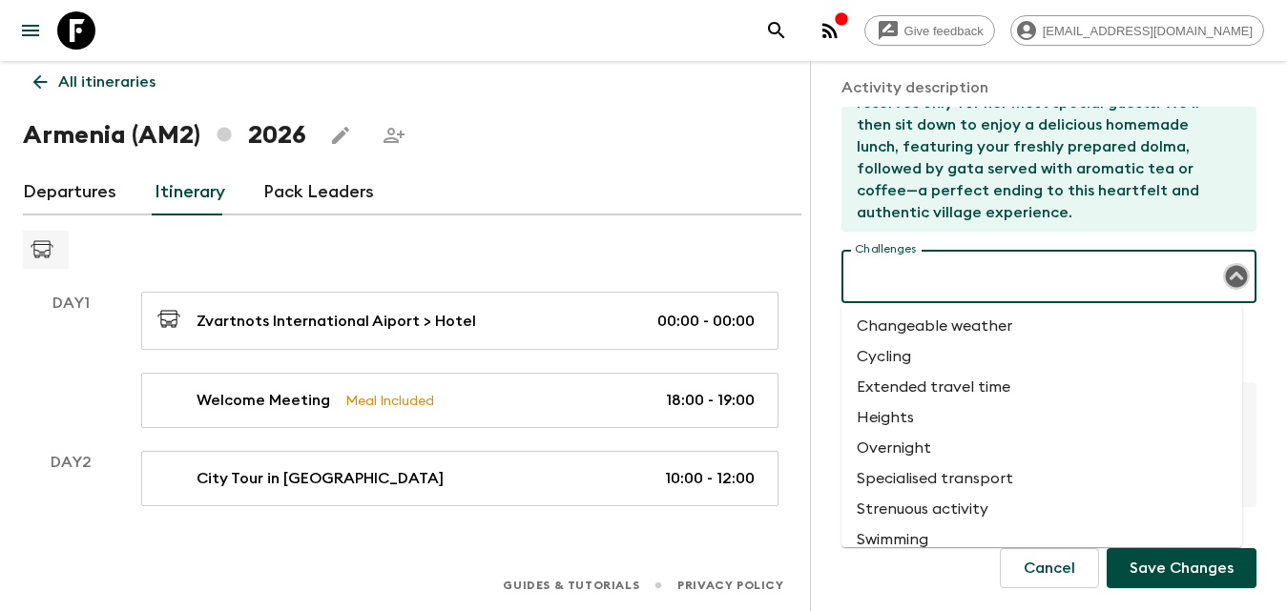
click at [1231, 273] on icon "Close" at bounding box center [1237, 277] width 22 height 22
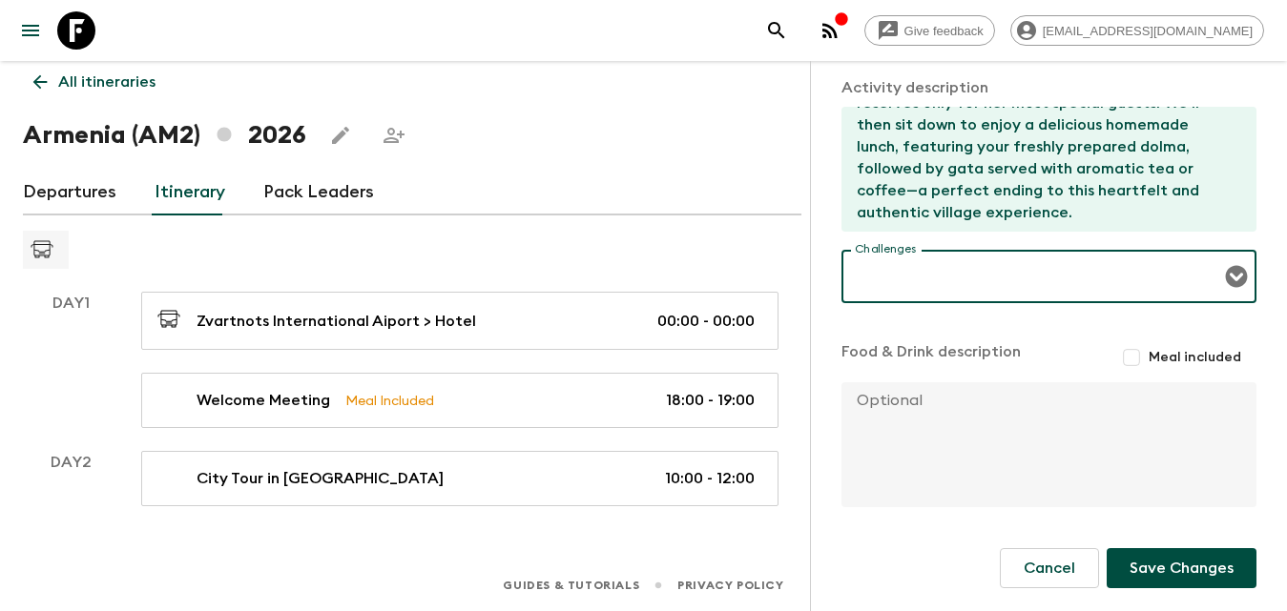
click at [1168, 566] on button "Save Changes" at bounding box center [1181, 568] width 150 height 40
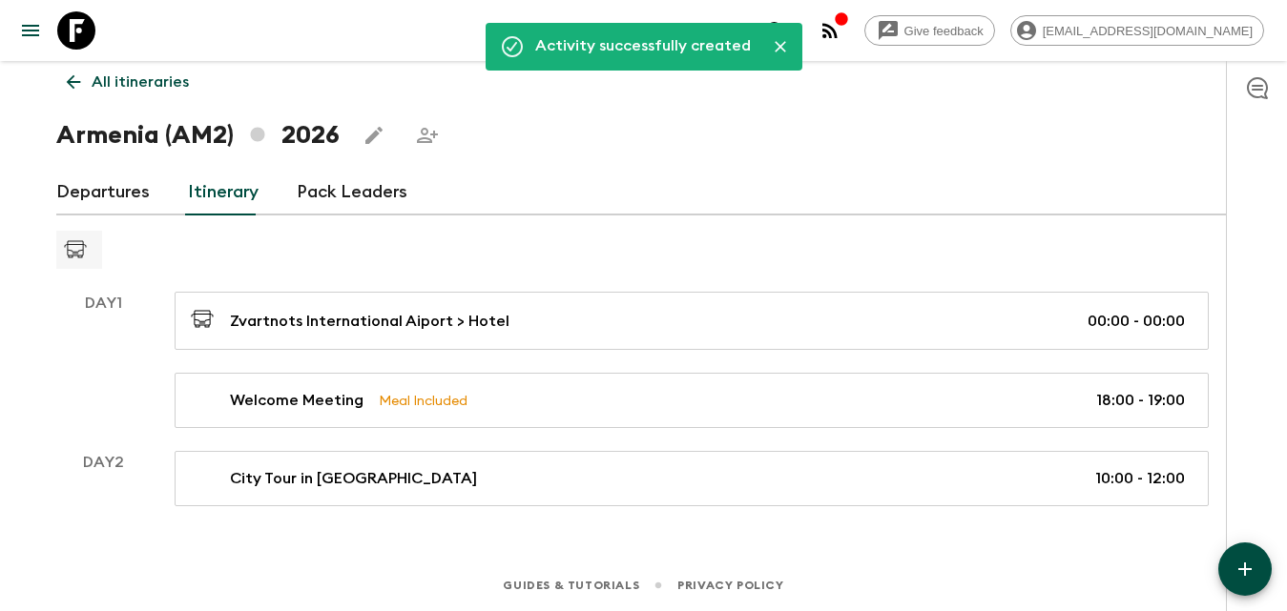
click at [1127, 354] on div "Zvartnots International Aiport > Hotel 00:00 - 00:00 Welcome Meeting Meal Inclu…" at bounding box center [692, 360] width 1080 height 136
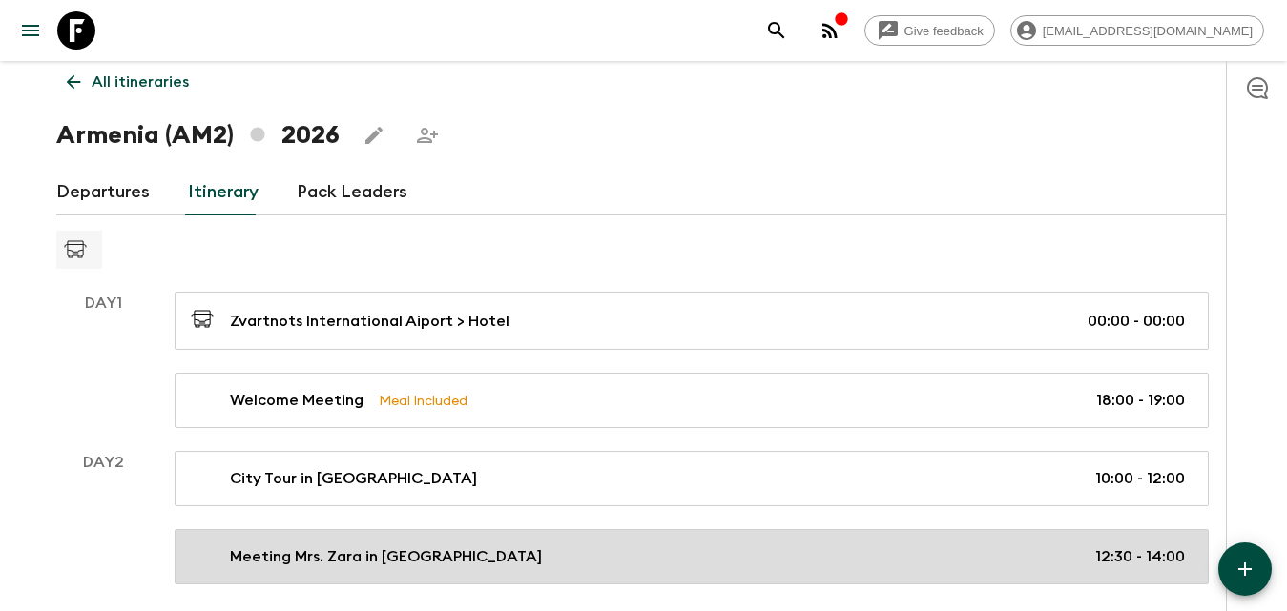
scroll to position [126, 0]
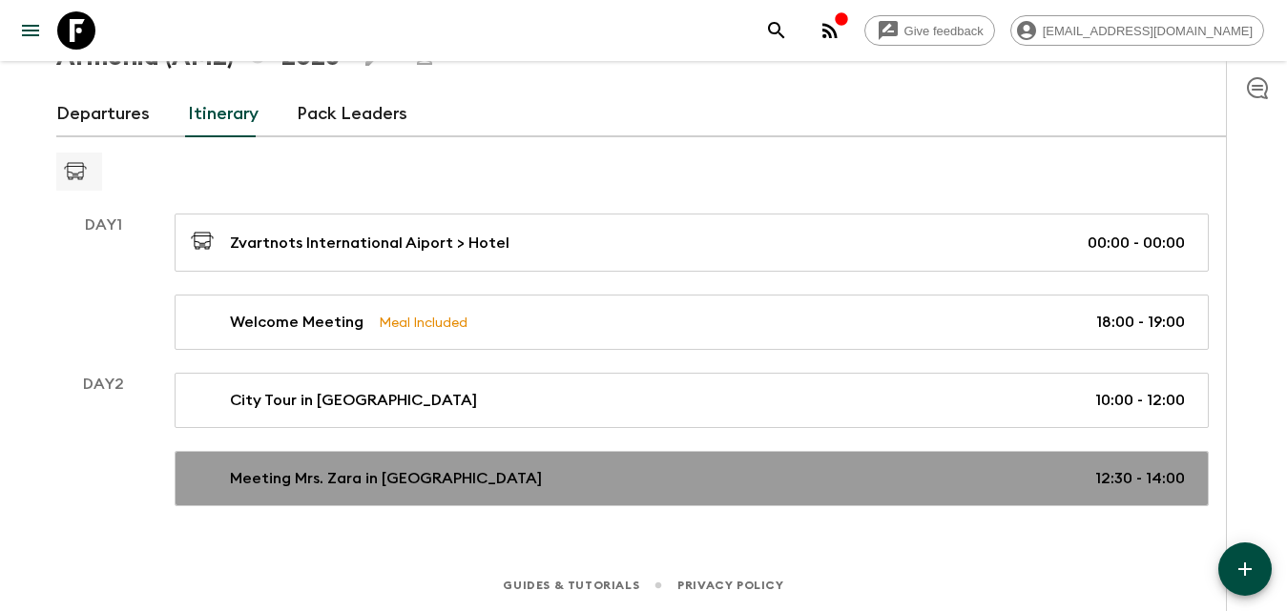
click at [922, 483] on div "Meeting Mrs. Zara in [GEOGRAPHIC_DATA] 12:30 - 14:00" at bounding box center [688, 478] width 994 height 23
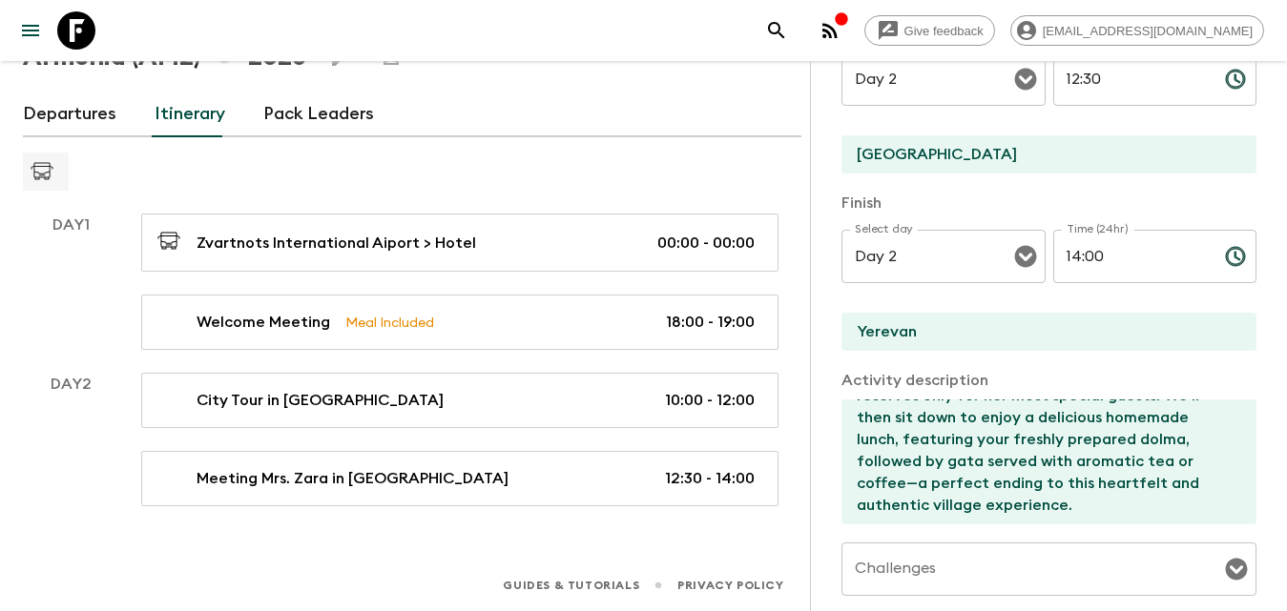
scroll to position [579, 0]
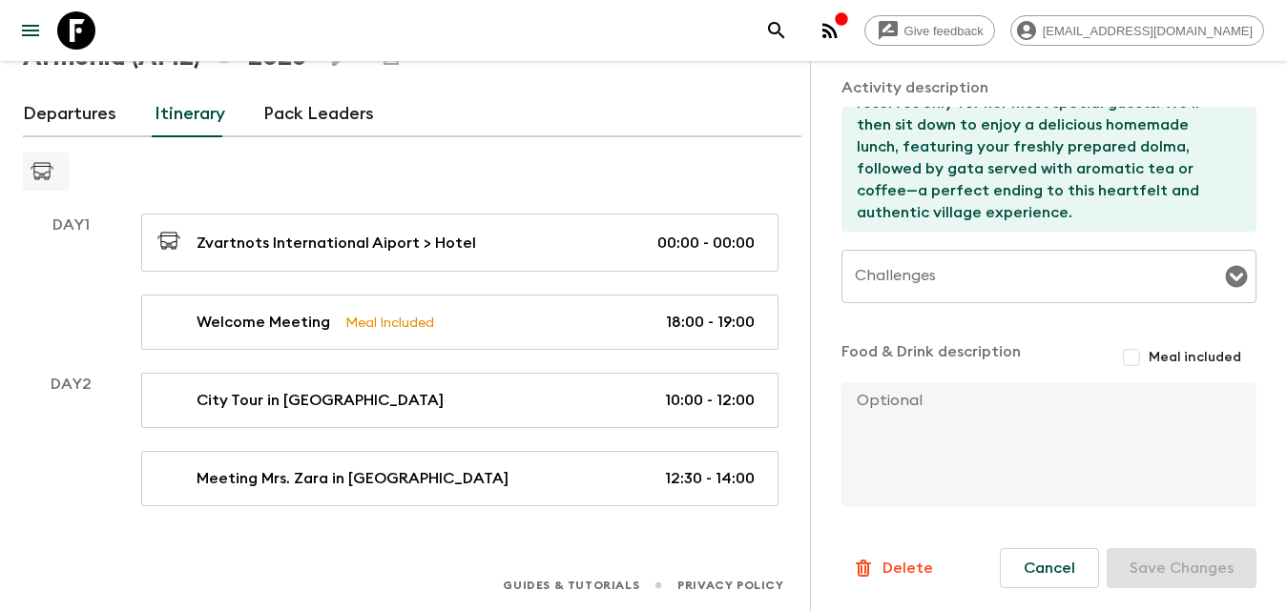
drag, startPoint x: 1124, startPoint y: 363, endPoint x: 1133, endPoint y: 381, distance: 19.2
click at [1125, 364] on input "Meal included" at bounding box center [1131, 357] width 34 height 34
checkbox input "true"
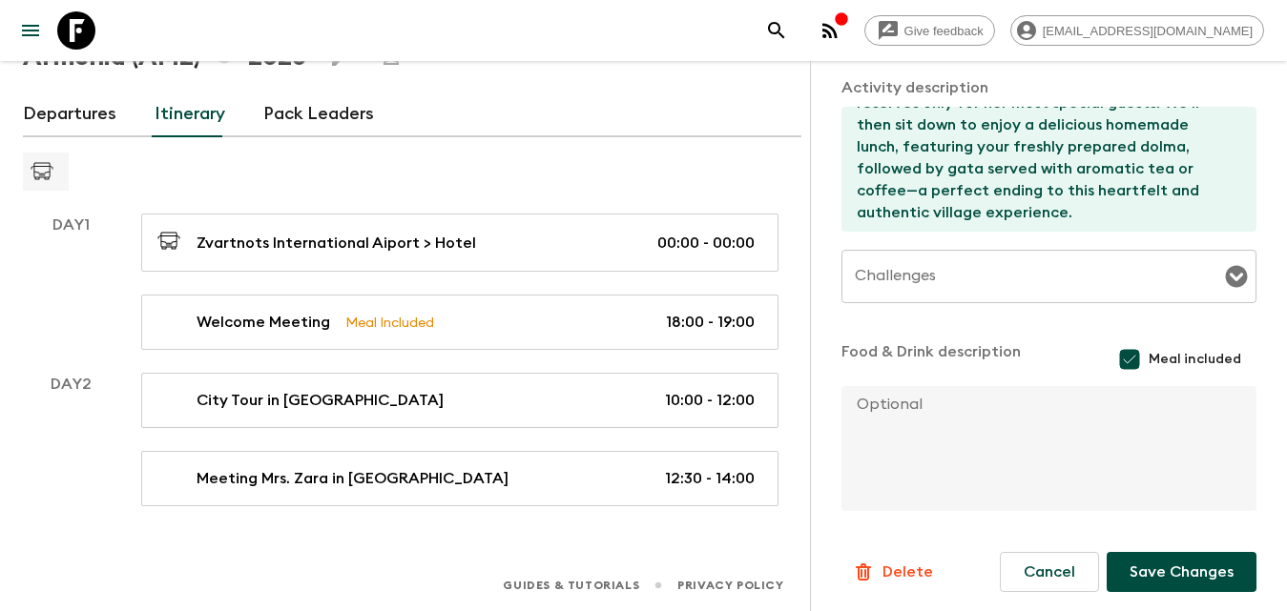
click at [1153, 567] on button "Save Changes" at bounding box center [1181, 572] width 150 height 40
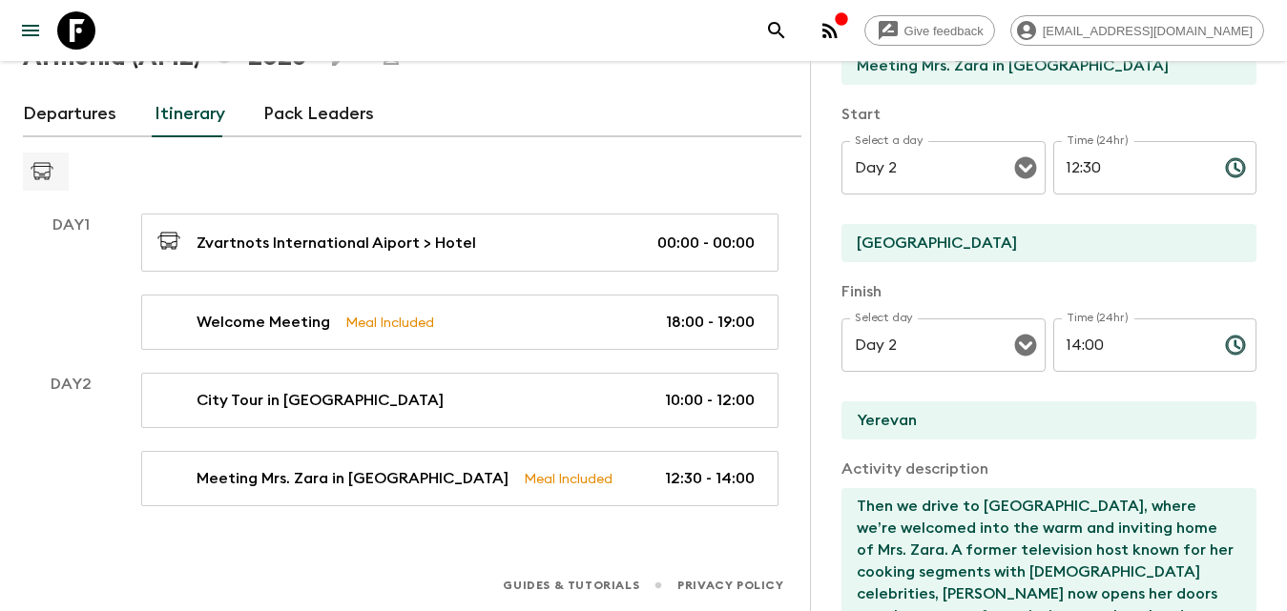
scroll to position [0, 0]
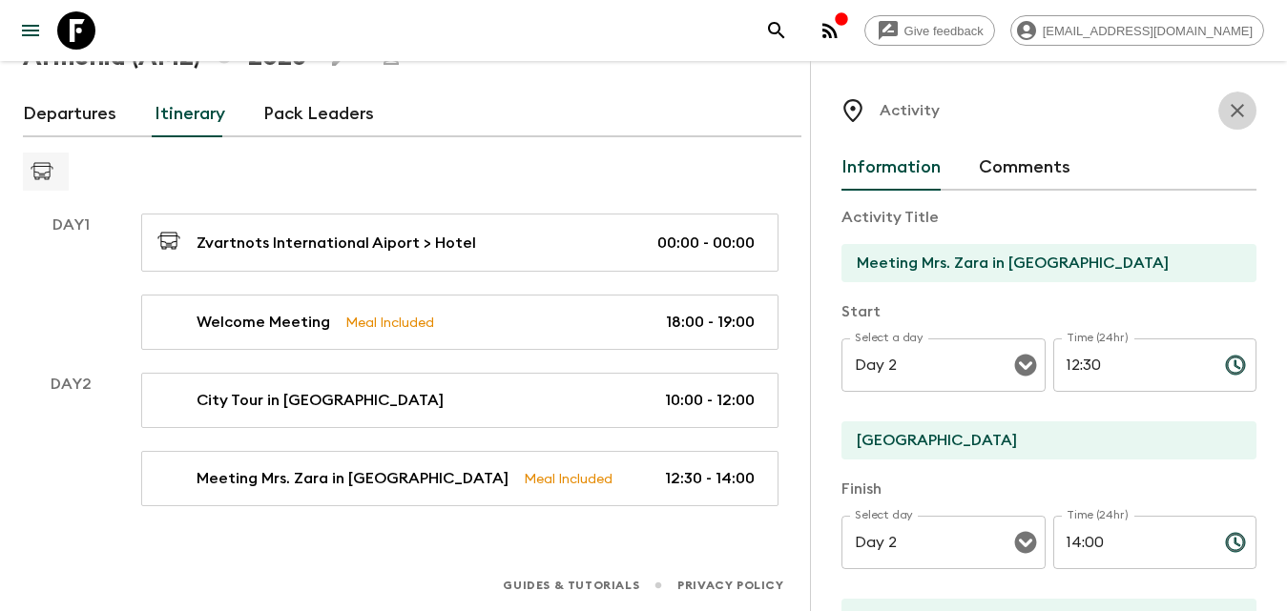
click at [1230, 112] on icon "button" at bounding box center [1236, 110] width 13 height 13
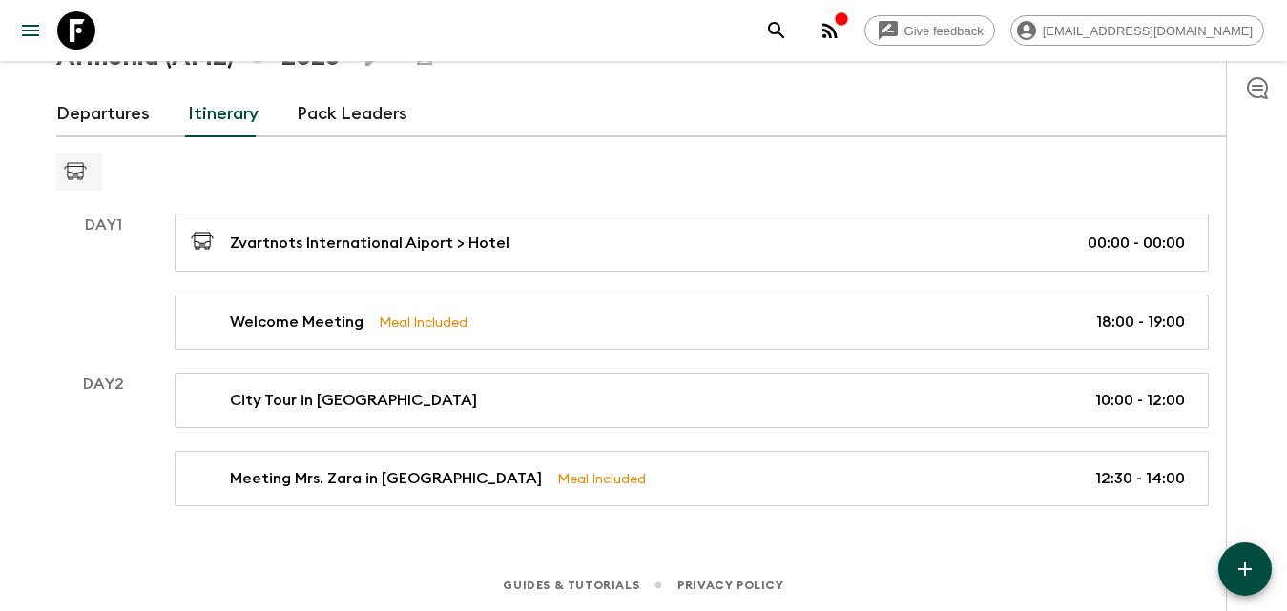
click at [1246, 571] on icon "button" at bounding box center [1244, 569] width 13 height 13
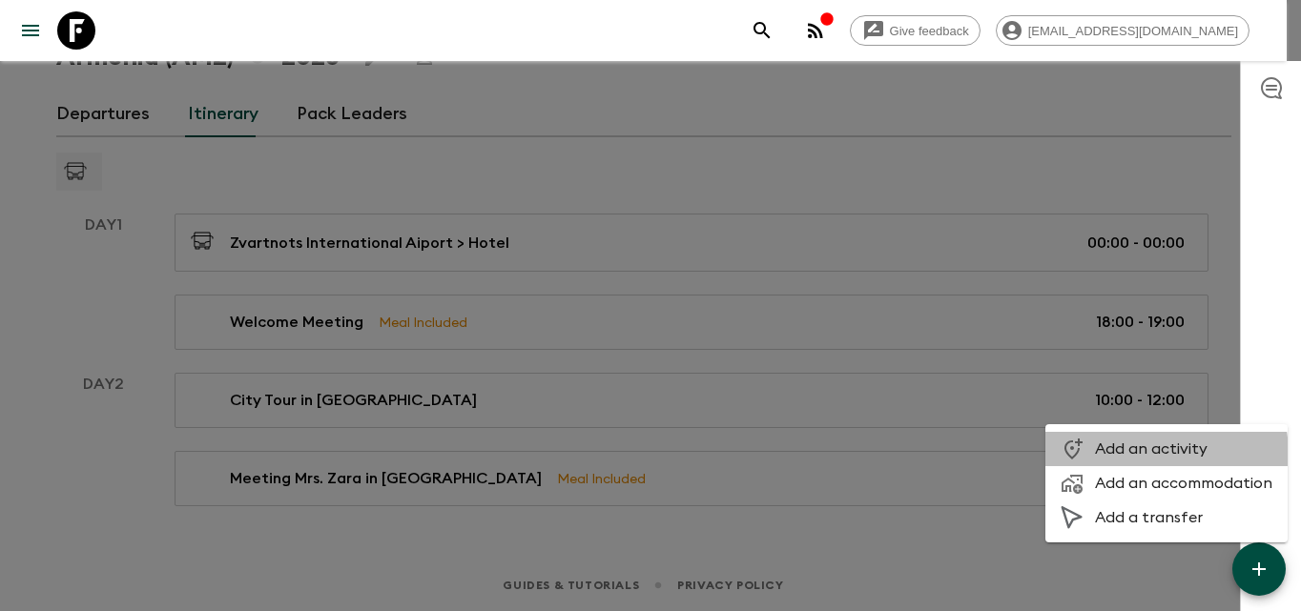
drag, startPoint x: 1147, startPoint y: 454, endPoint x: 1045, endPoint y: 504, distance: 113.5
click at [1146, 455] on span "Add an activity" at bounding box center [1183, 449] width 177 height 19
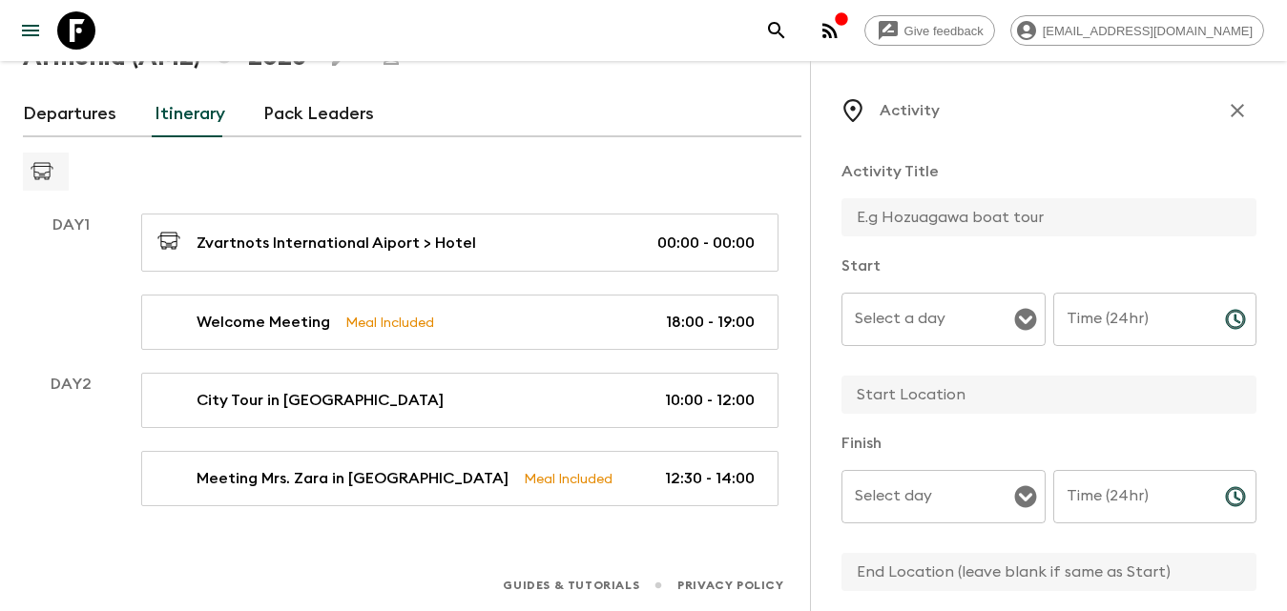
click at [1006, 219] on input "text" at bounding box center [1041, 217] width 400 height 38
type input "[GEOGRAPHIC_DATA] Stairs"
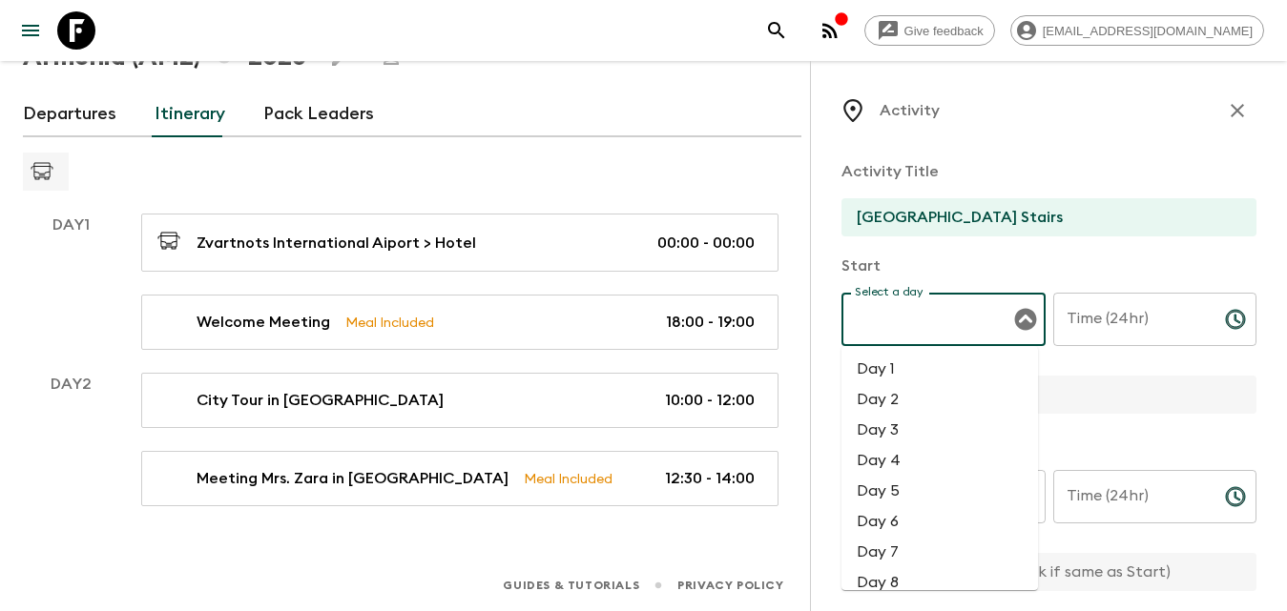
click at [933, 319] on div "Select a day Select a day ​" at bounding box center [943, 330] width 204 height 75
click at [895, 413] on li "Day 2" at bounding box center [939, 399] width 196 height 31
type input "Day 2"
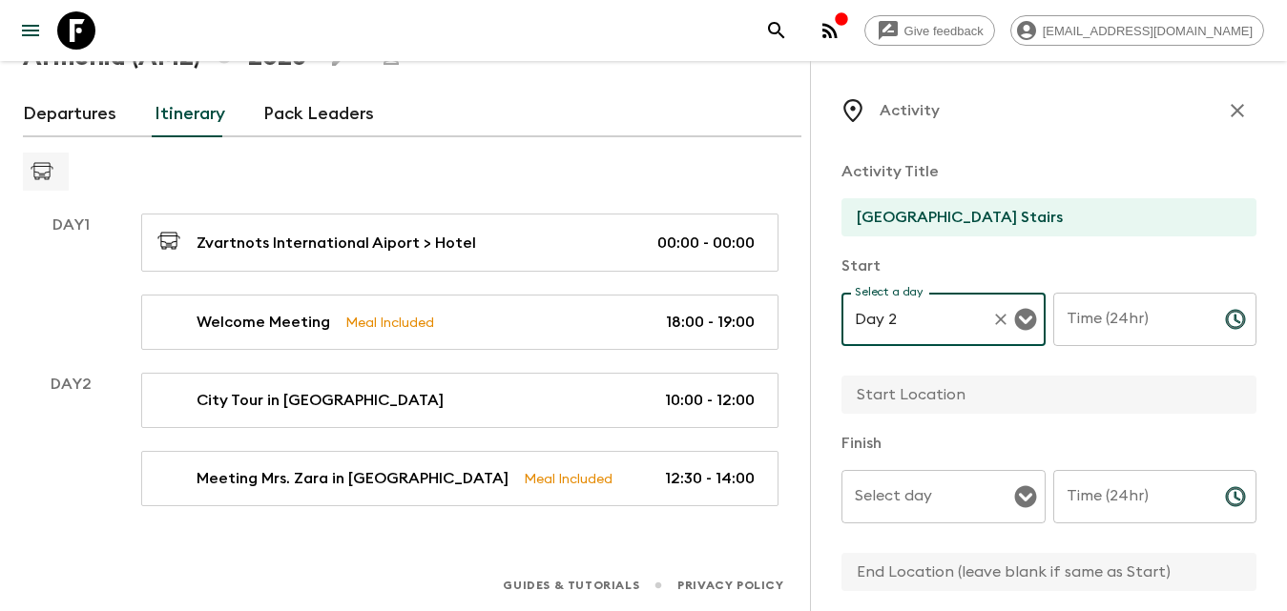
click at [1106, 328] on input "Time (24hr)" at bounding box center [1131, 319] width 156 height 53
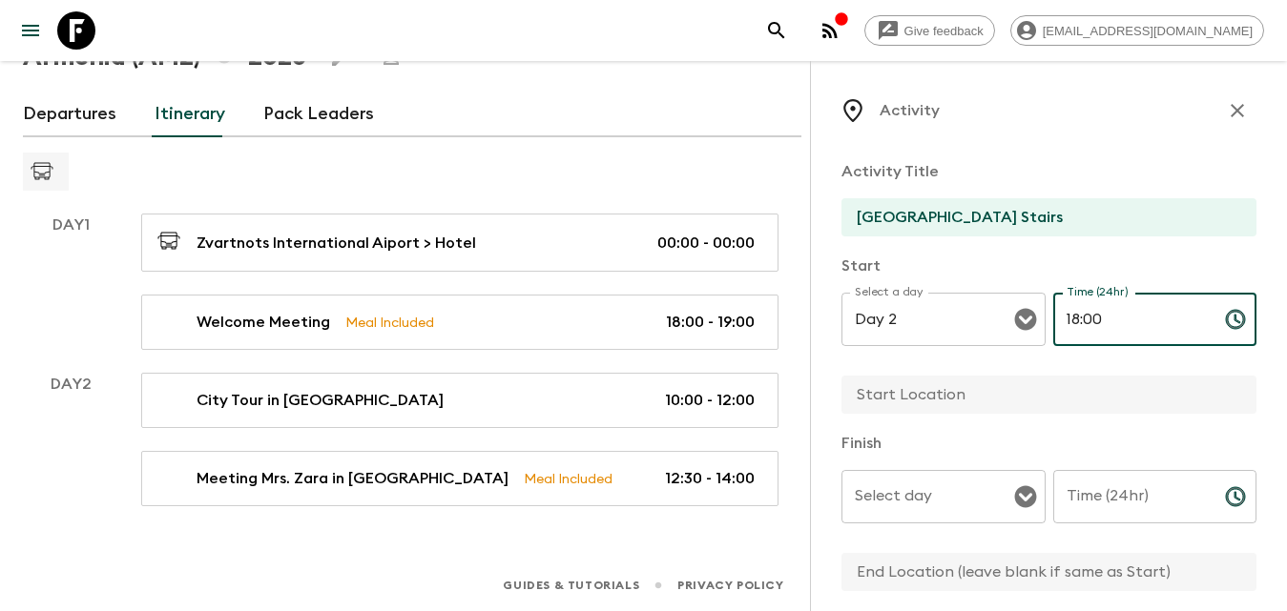
type input "18:00"
click at [1071, 513] on input "Time (24hr)" at bounding box center [1131, 496] width 156 height 53
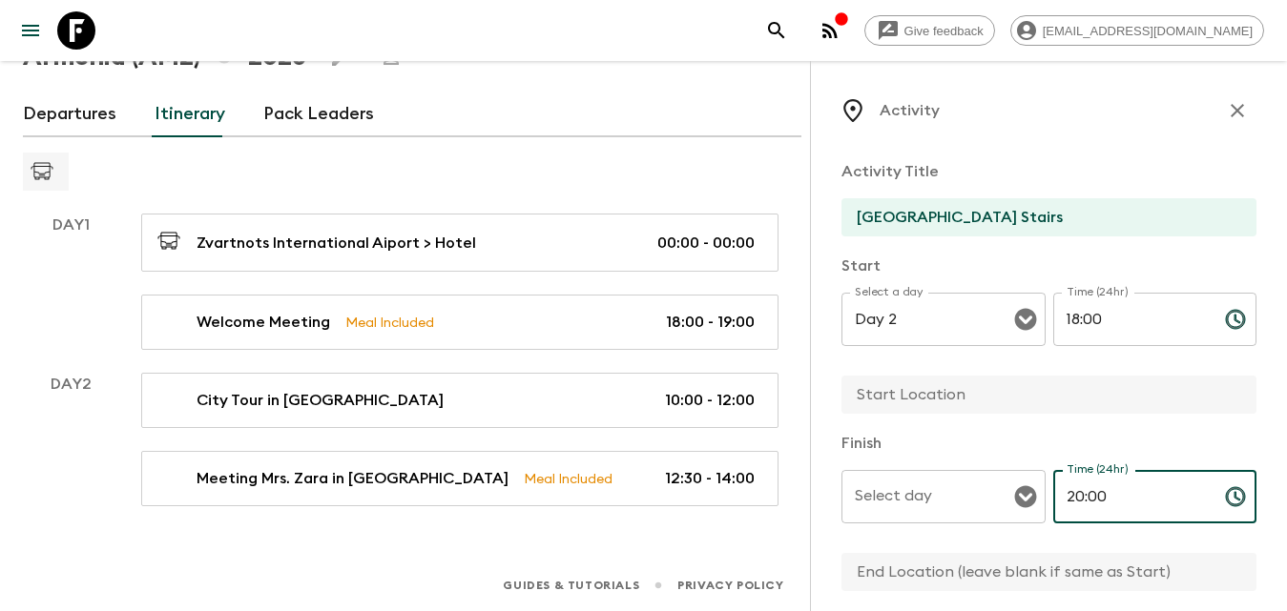
click at [1003, 490] on div "Select day" at bounding box center [943, 496] width 204 height 53
type input "20:00"
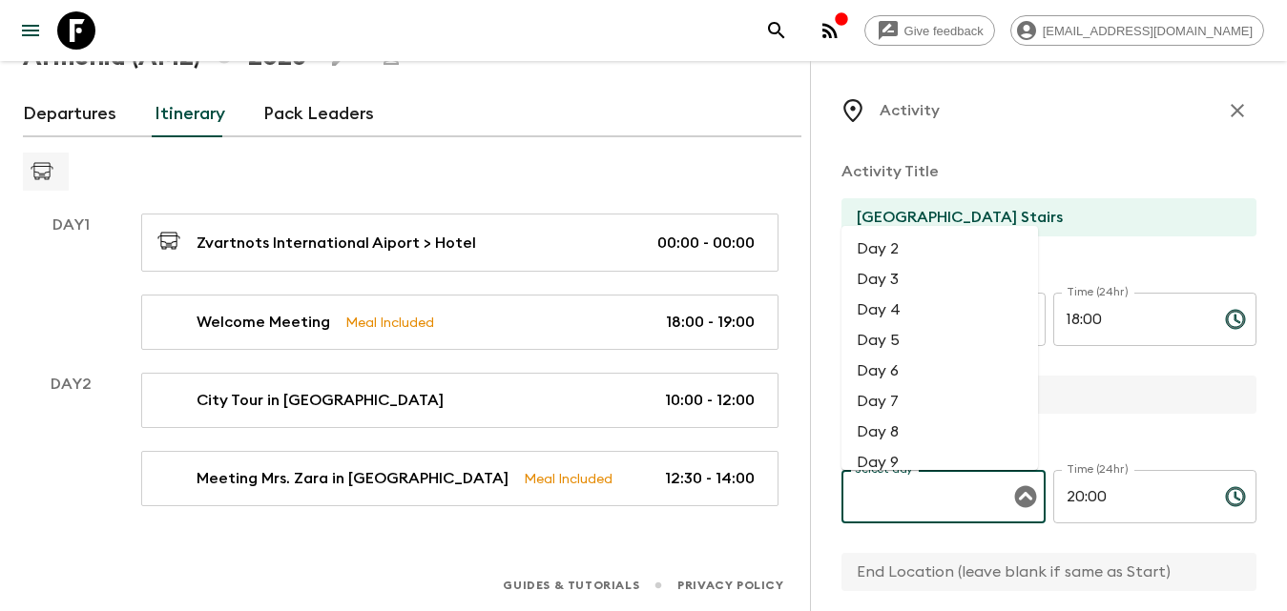
click at [896, 246] on li "Day 2" at bounding box center [939, 249] width 196 height 31
type input "Day 2"
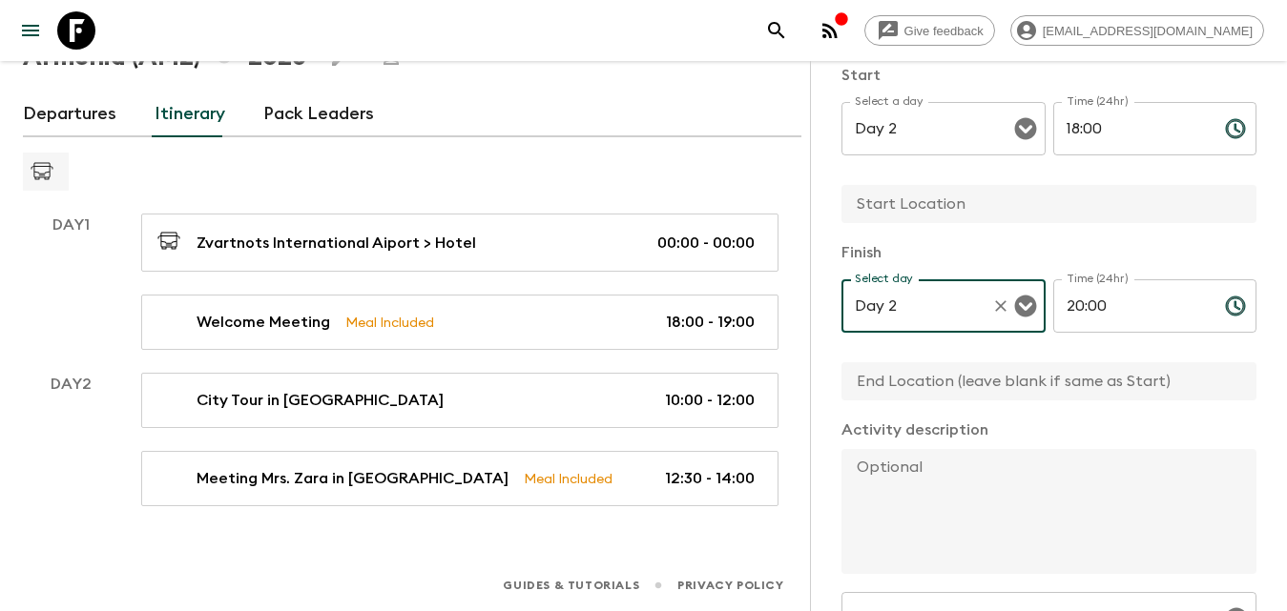
scroll to position [381, 0]
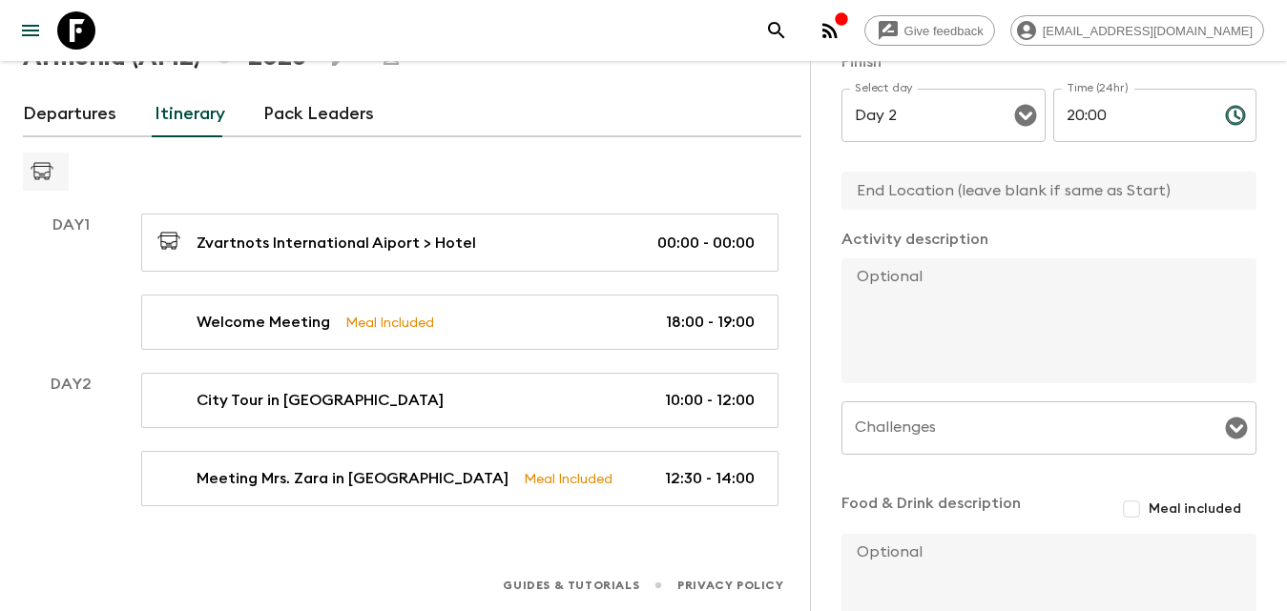
click at [897, 194] on input "text" at bounding box center [1041, 191] width 400 height 38
type input "Yerevan"
click at [983, 304] on textarea at bounding box center [1041, 320] width 400 height 125
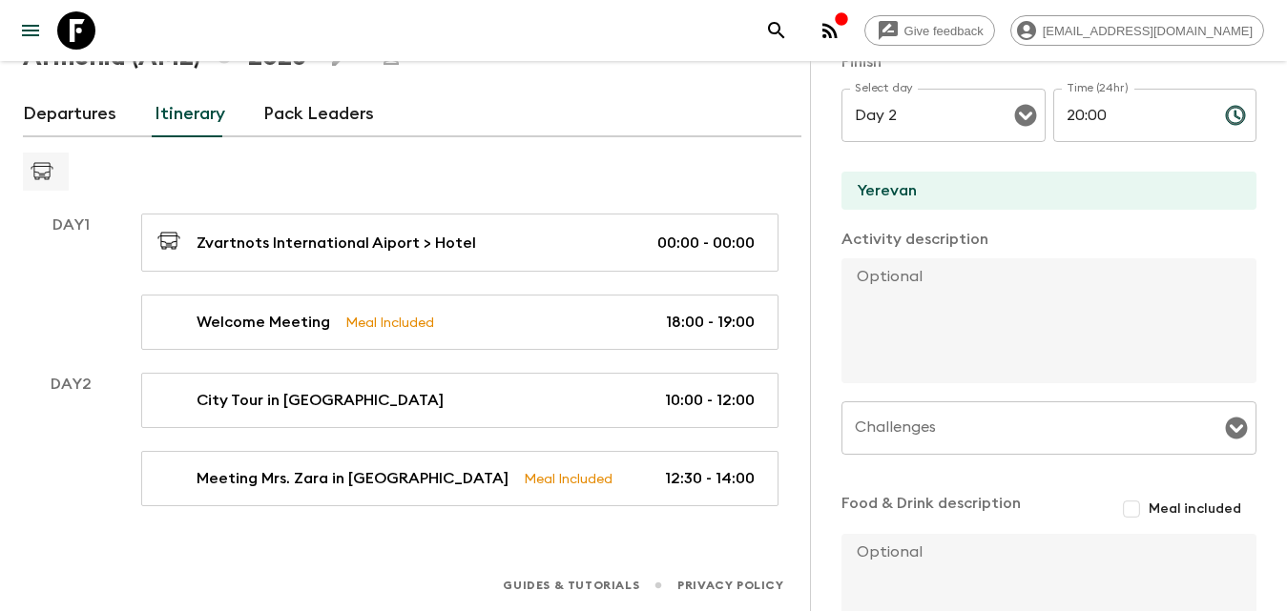
paste textarea "Then we drive to [GEOGRAPHIC_DATA], where we’re welcomed into the warm and invi…"
type textarea "Then we drive to [GEOGRAPHIC_DATA], where we’re welcomed into the warm and invi…"
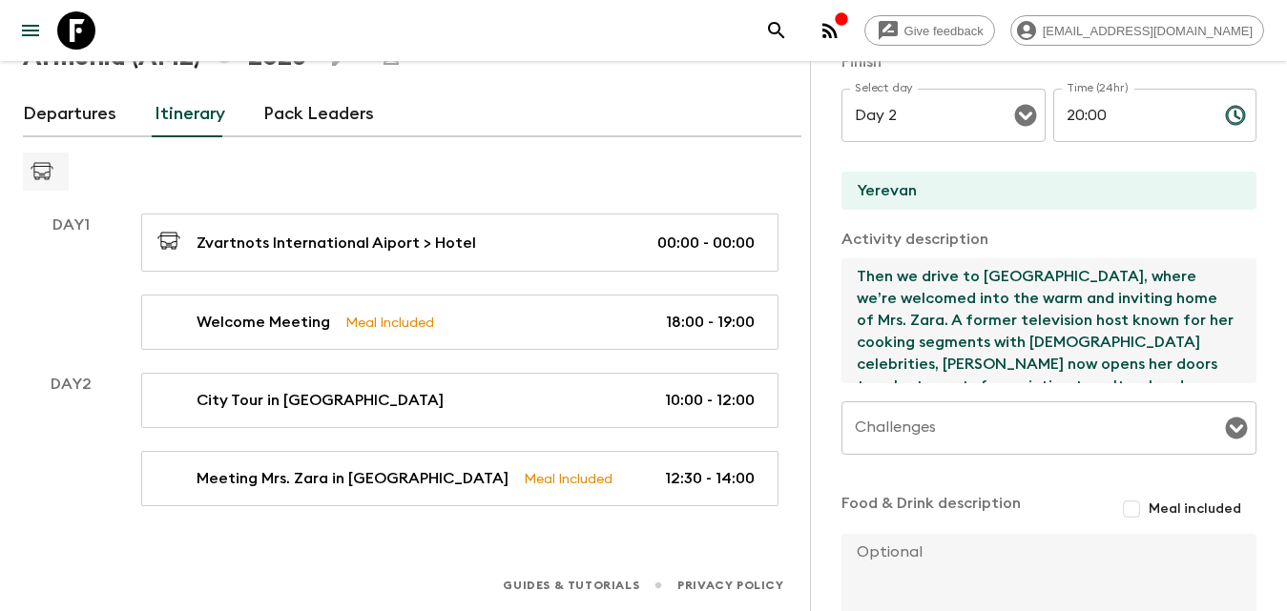
scroll to position [395, 0]
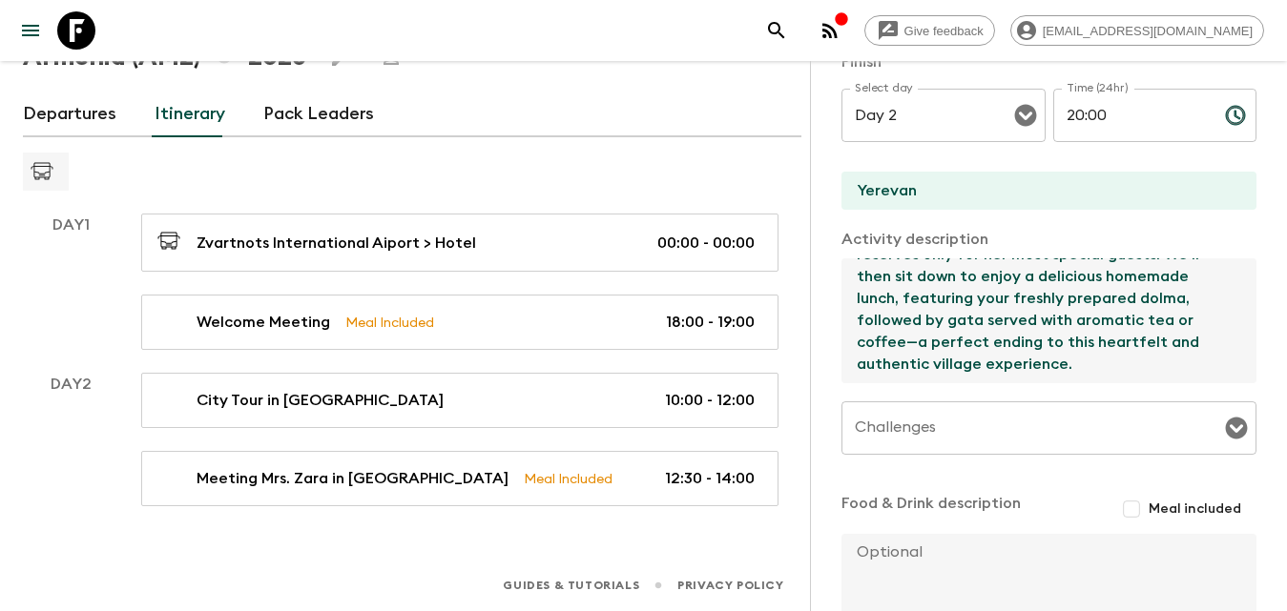
drag, startPoint x: 857, startPoint y: 272, endPoint x: 1214, endPoint y: 561, distance: 459.1
click at [1214, 561] on div "Activity Title Cascade Complex Stairs Start Select a day Day 2 Select a day ​ T…" at bounding box center [1048, 212] width 415 height 898
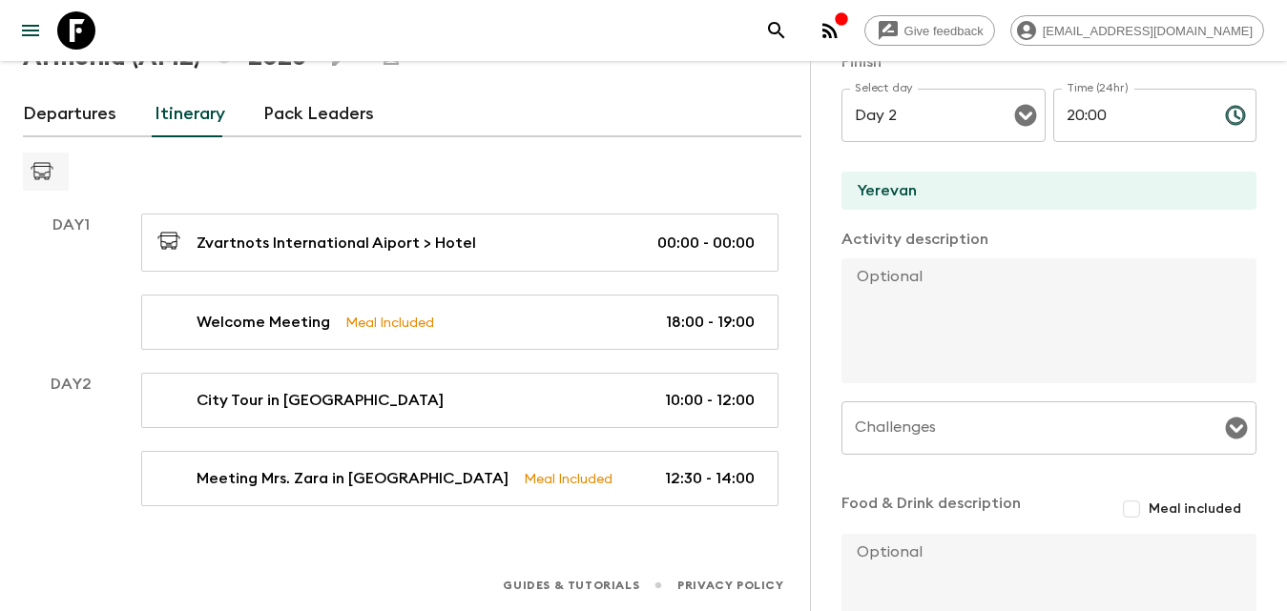
scroll to position [0, 0]
click at [941, 255] on div "Activity description x" at bounding box center [1048, 307] width 415 height 158
drag, startPoint x: 947, startPoint y: 271, endPoint x: 828, endPoint y: 443, distance: 209.0
click at [947, 273] on textarea at bounding box center [1041, 320] width 400 height 125
click at [903, 296] on textarea at bounding box center [1041, 320] width 400 height 125
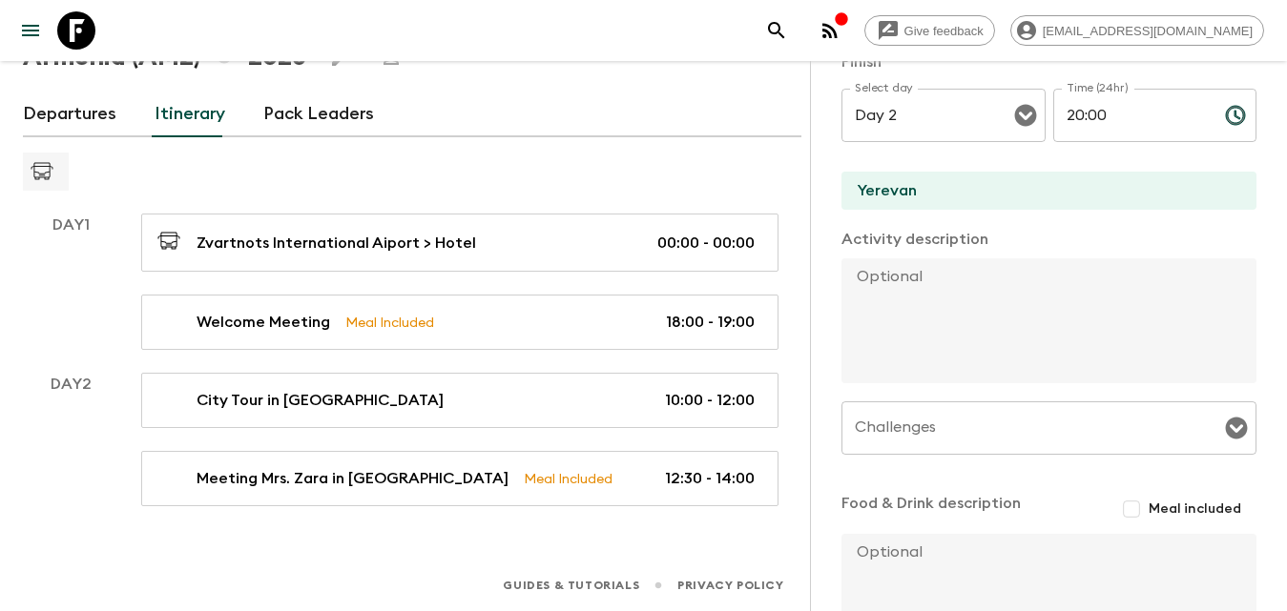
paste textarea "After some rest. as a special highlight of the tour, we’ll experience the iconi…"
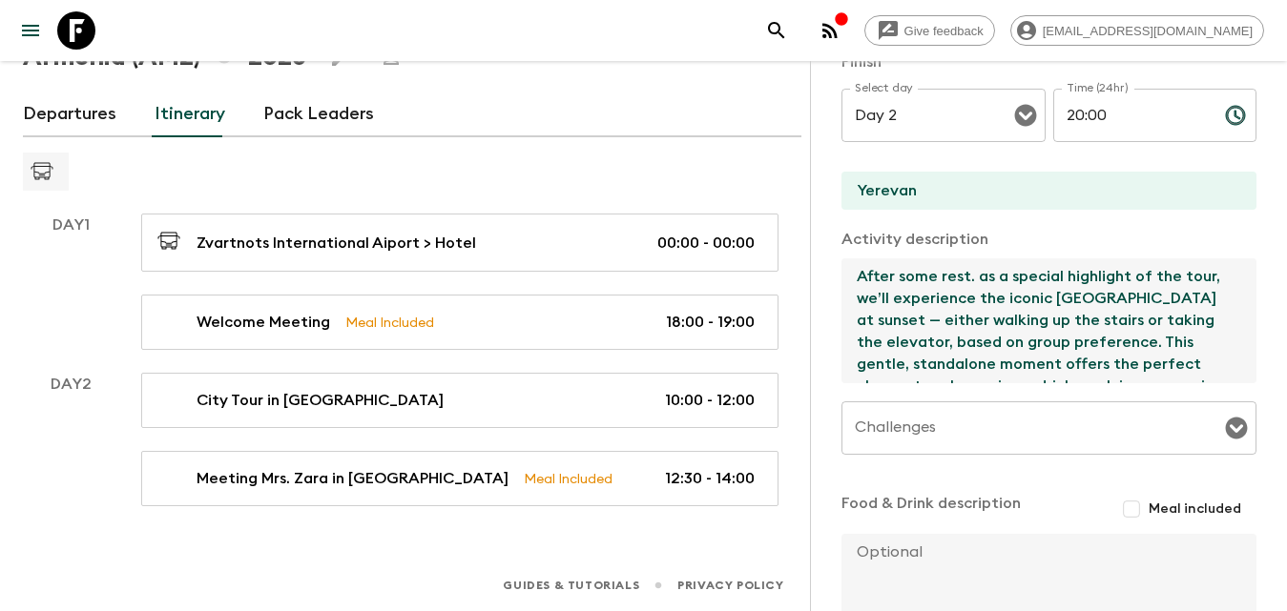
click at [975, 280] on textarea "After some rest. as a special highlight of the tour, we’ll experience the iconi…" at bounding box center [1041, 320] width 400 height 125
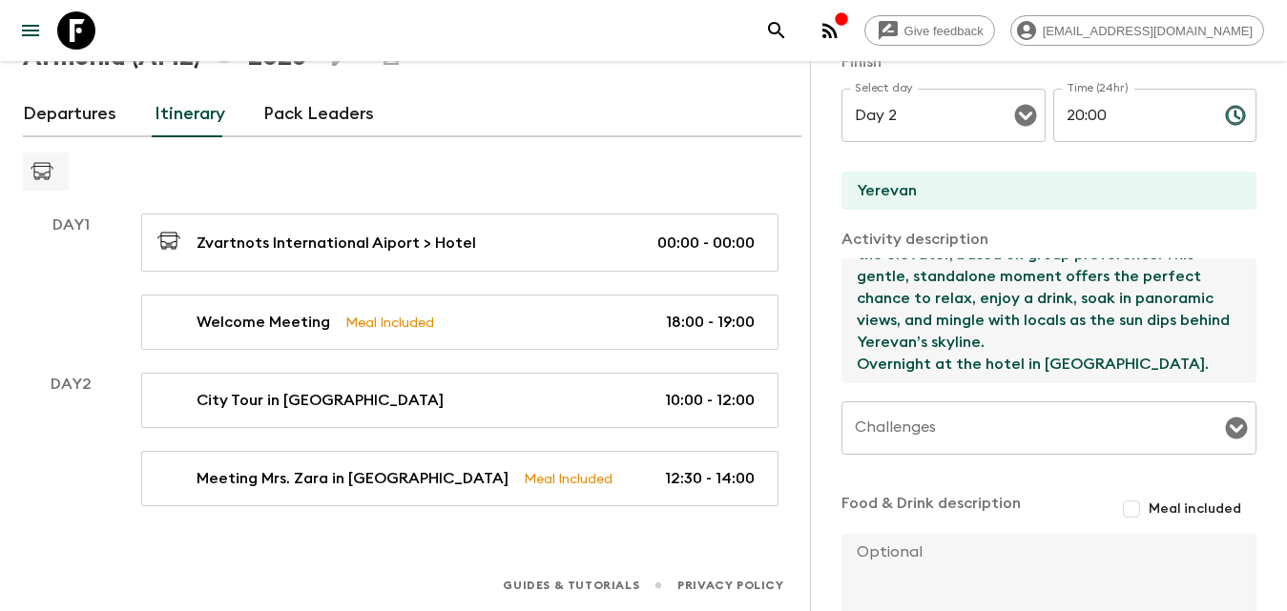
click at [1202, 324] on textarea "After some rest, as a special highlight of the tour, we’ll experience the iconi…" at bounding box center [1041, 320] width 400 height 125
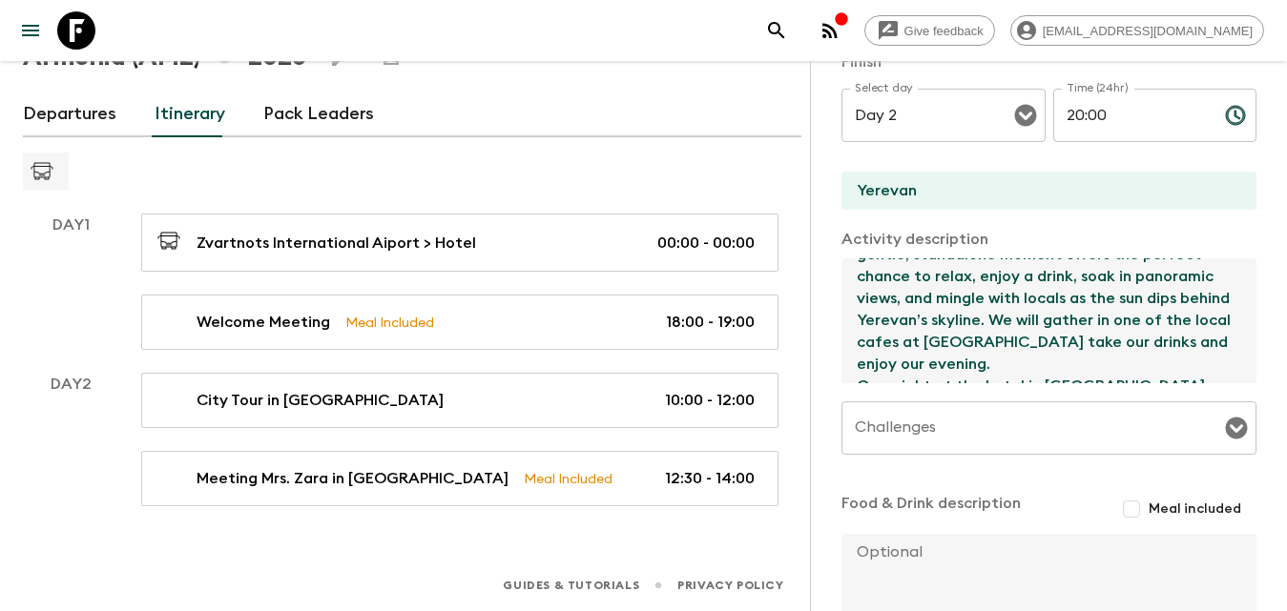
scroll to position [533, 0]
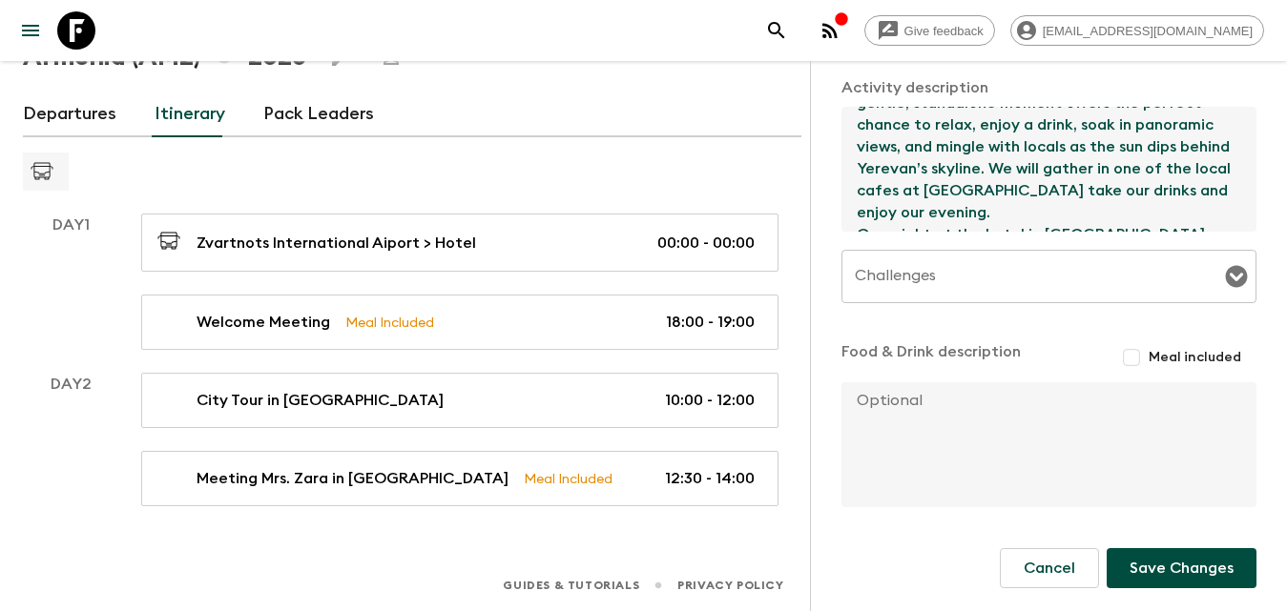
click at [1105, 295] on div "Challenges" at bounding box center [1048, 276] width 415 height 53
type textarea "After some rest, as a special highlight of the tour, we’ll experience the iconi…"
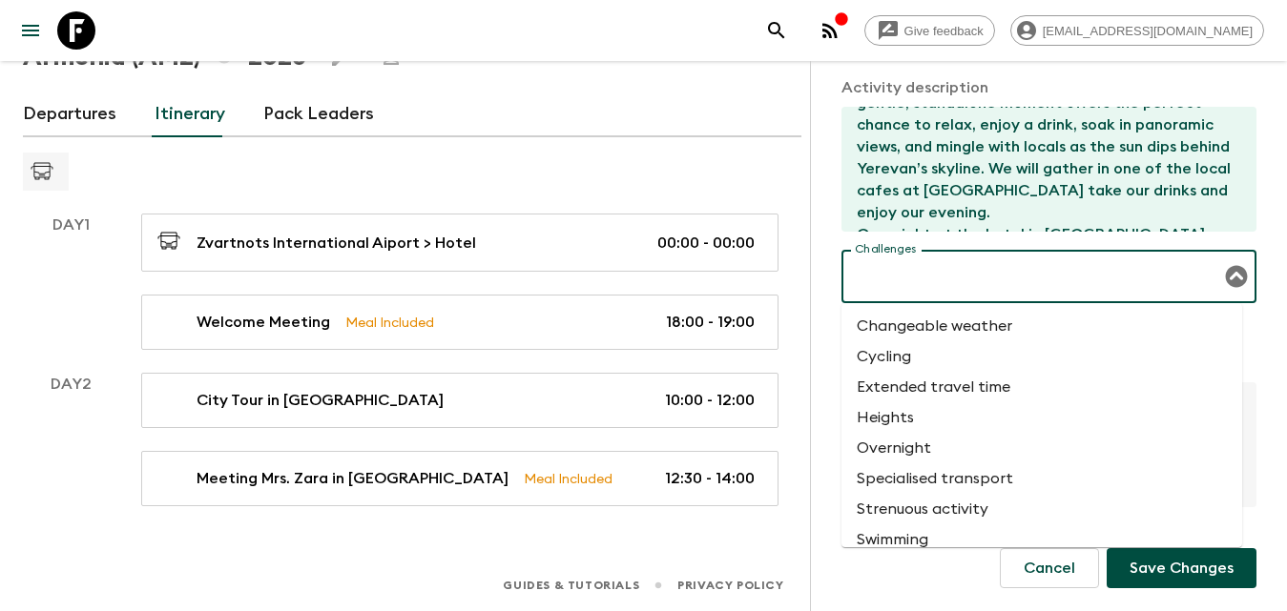
click at [1020, 319] on li "Changeable weather" at bounding box center [1041, 326] width 401 height 31
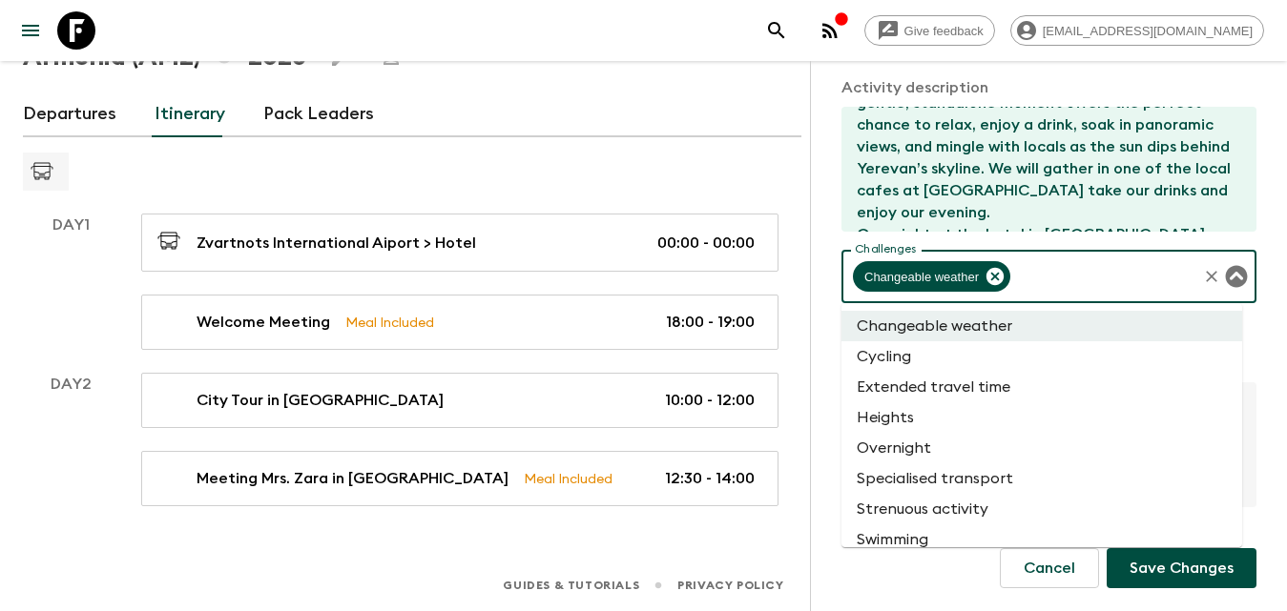
click at [1137, 275] on input "Challenges" at bounding box center [1103, 276] width 181 height 36
click at [912, 390] on li "Extended travel time" at bounding box center [1041, 387] width 401 height 31
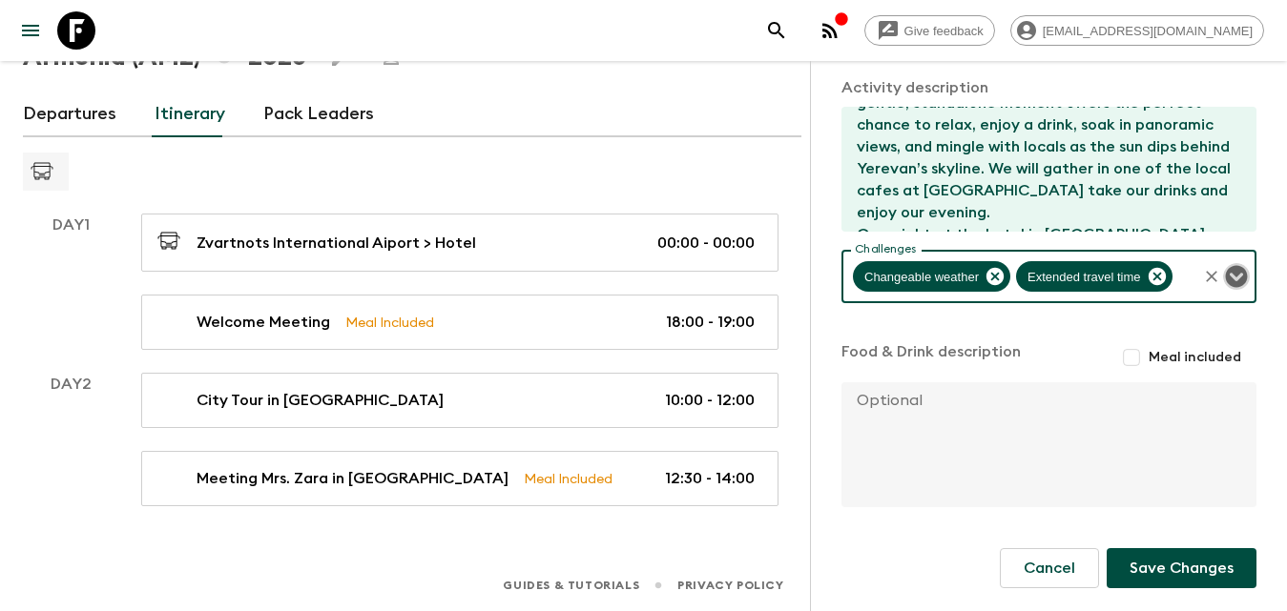
click at [1228, 278] on icon "Open" at bounding box center [1237, 277] width 22 height 22
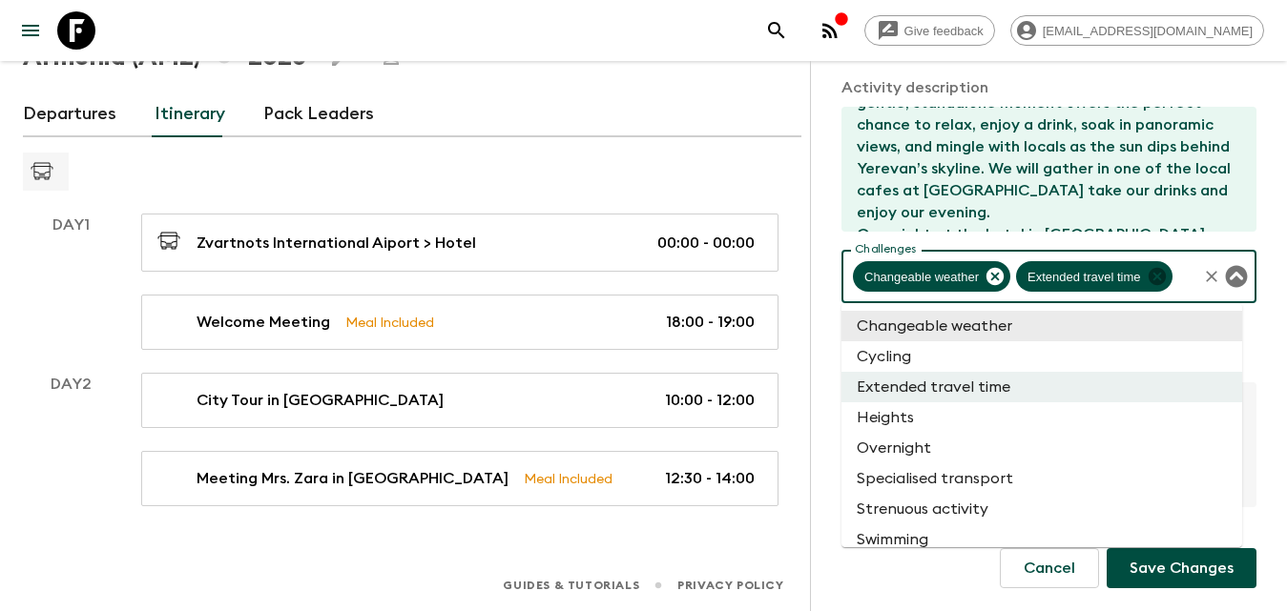
click at [1157, 276] on icon at bounding box center [1155, 276] width 17 height 17
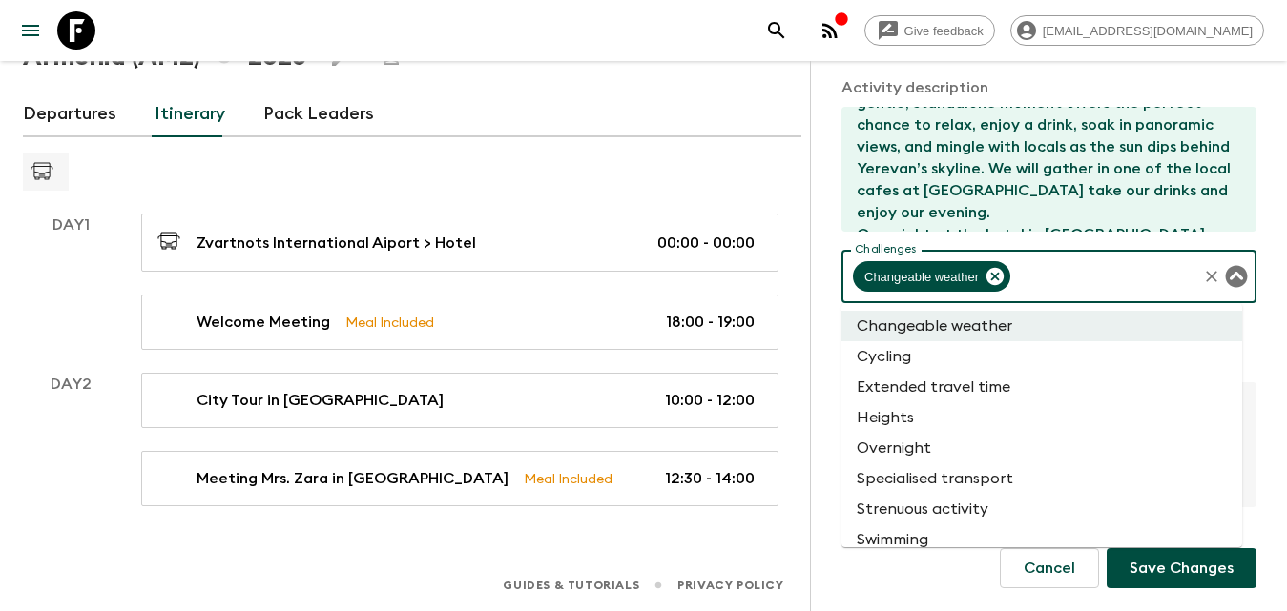
scroll to position [76, 0]
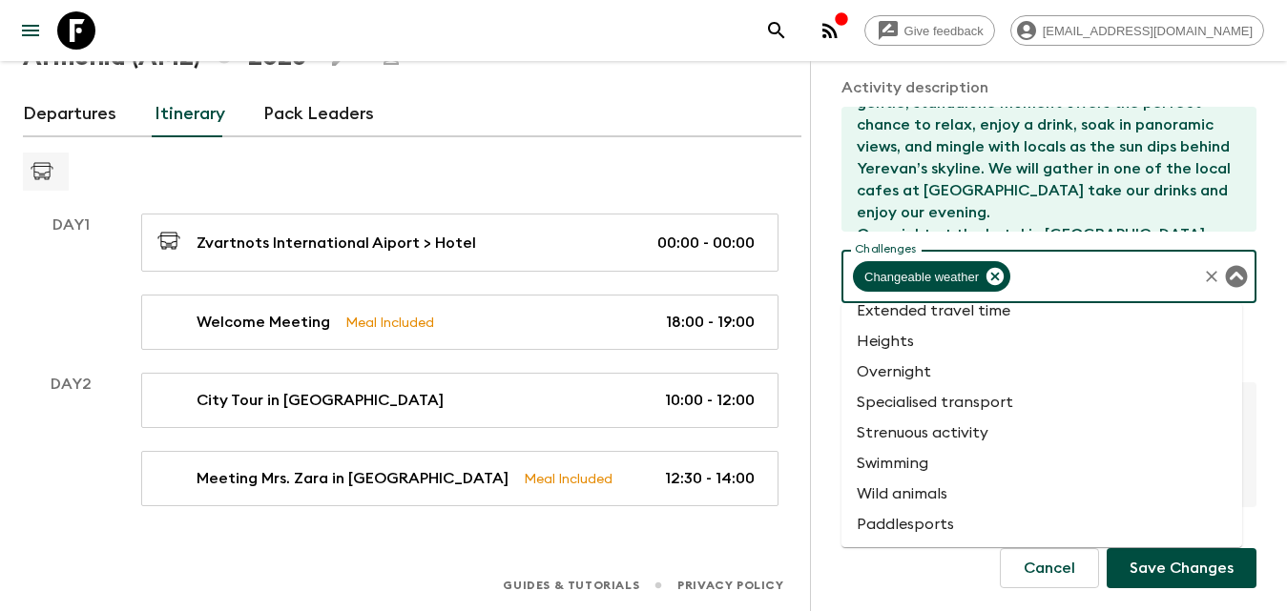
click at [915, 342] on li "Heights" at bounding box center [1041, 341] width 401 height 31
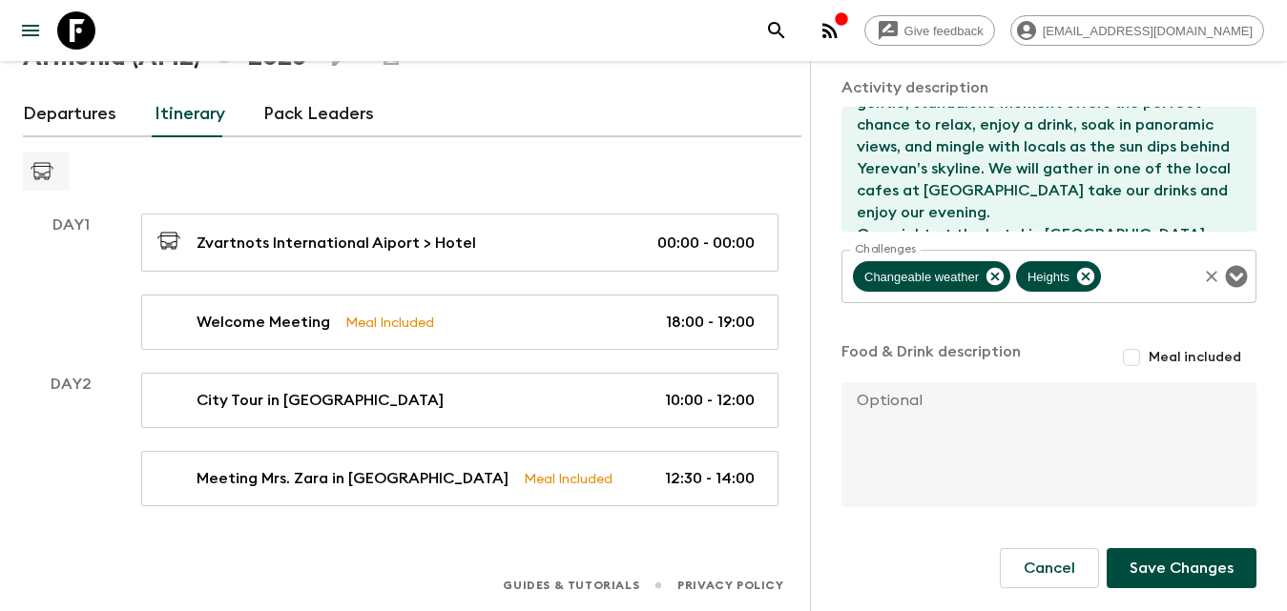
click at [1055, 377] on div "Food & Drink description Meal included x" at bounding box center [1048, 425] width 415 height 170
click at [1141, 578] on button "Save Changes" at bounding box center [1181, 568] width 150 height 40
click at [1092, 420] on textarea at bounding box center [1041, 444] width 400 height 125
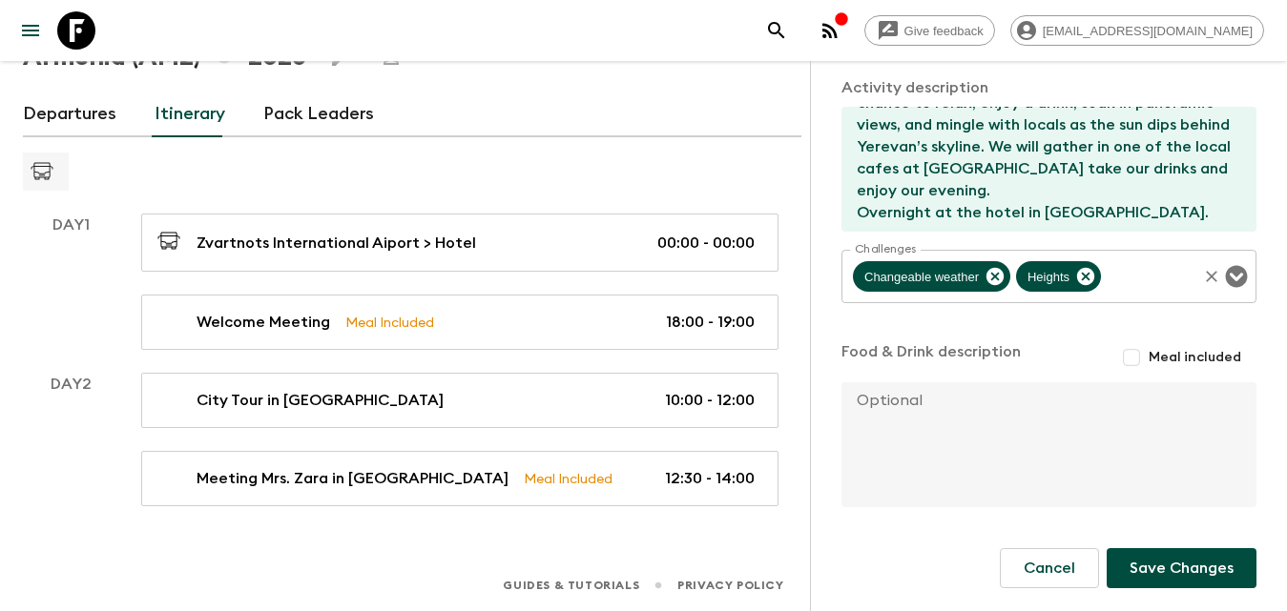
click at [1153, 557] on button "Save Changes" at bounding box center [1181, 568] width 150 height 40
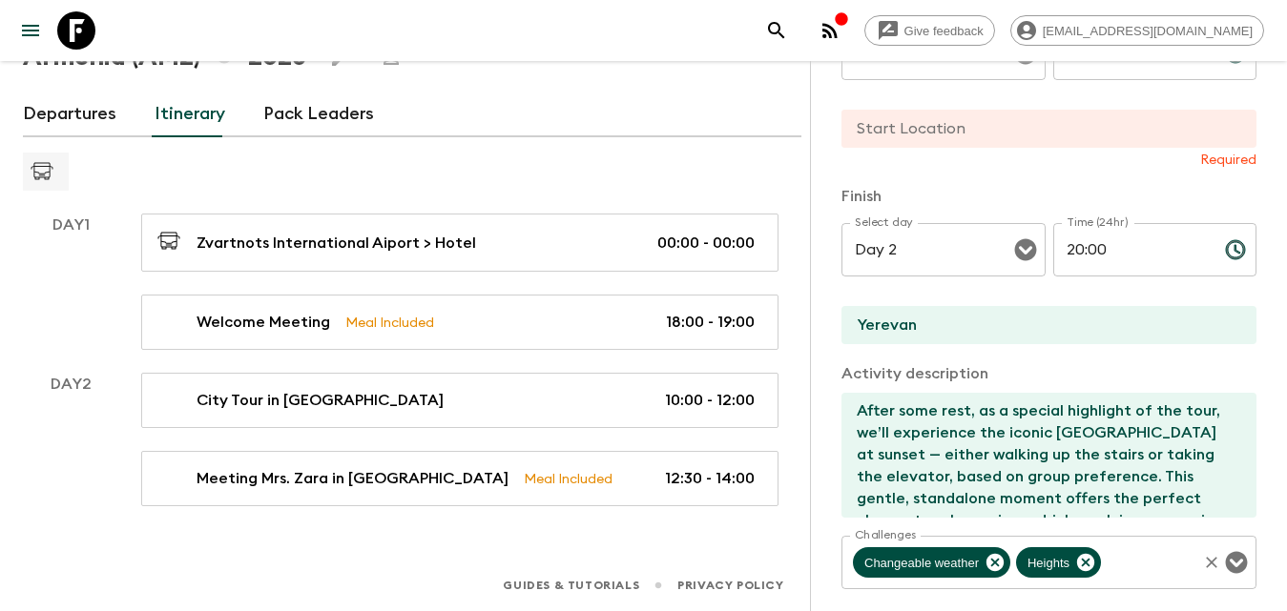
scroll to position [171, 0]
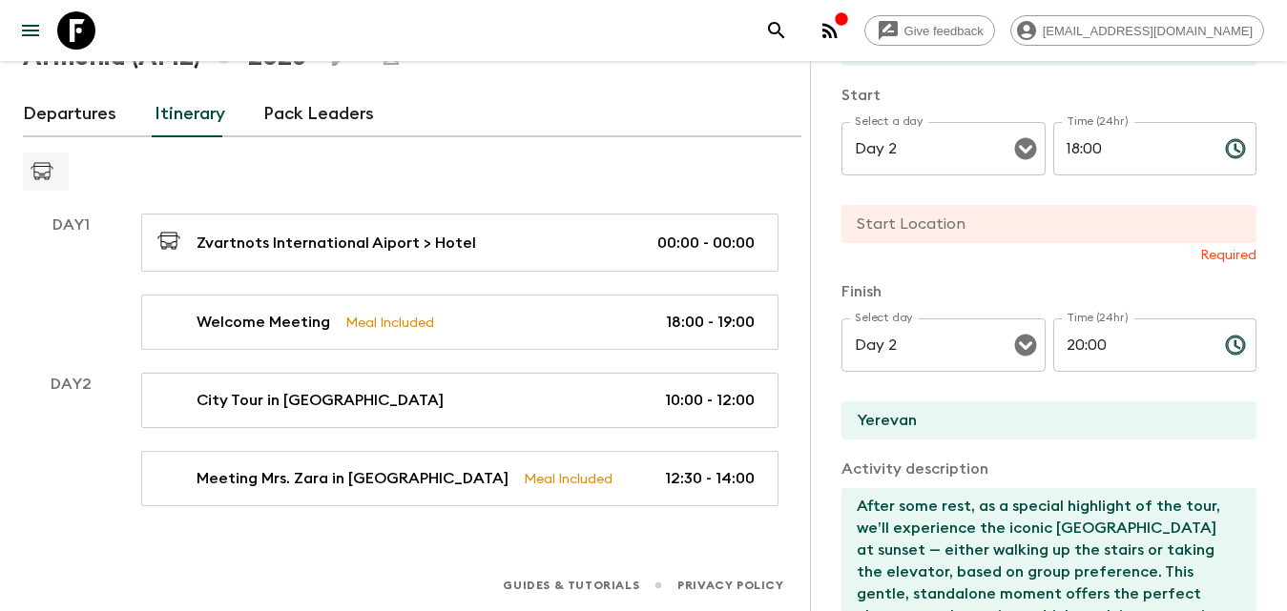
click at [1101, 225] on input "text" at bounding box center [1041, 224] width 400 height 38
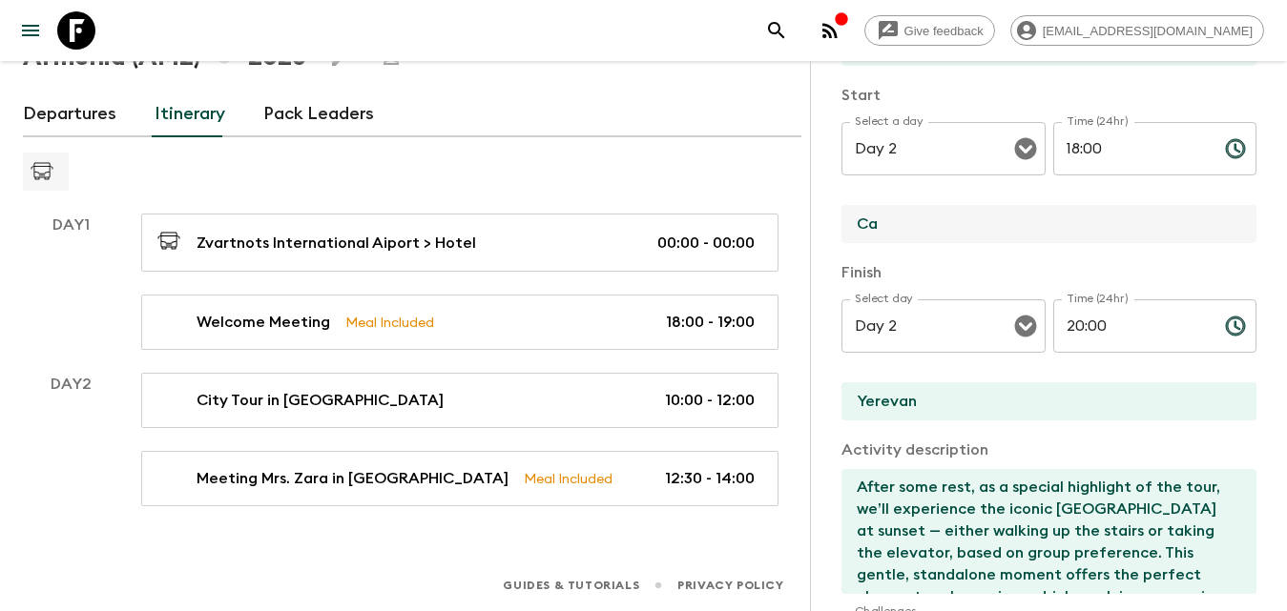
type input "C"
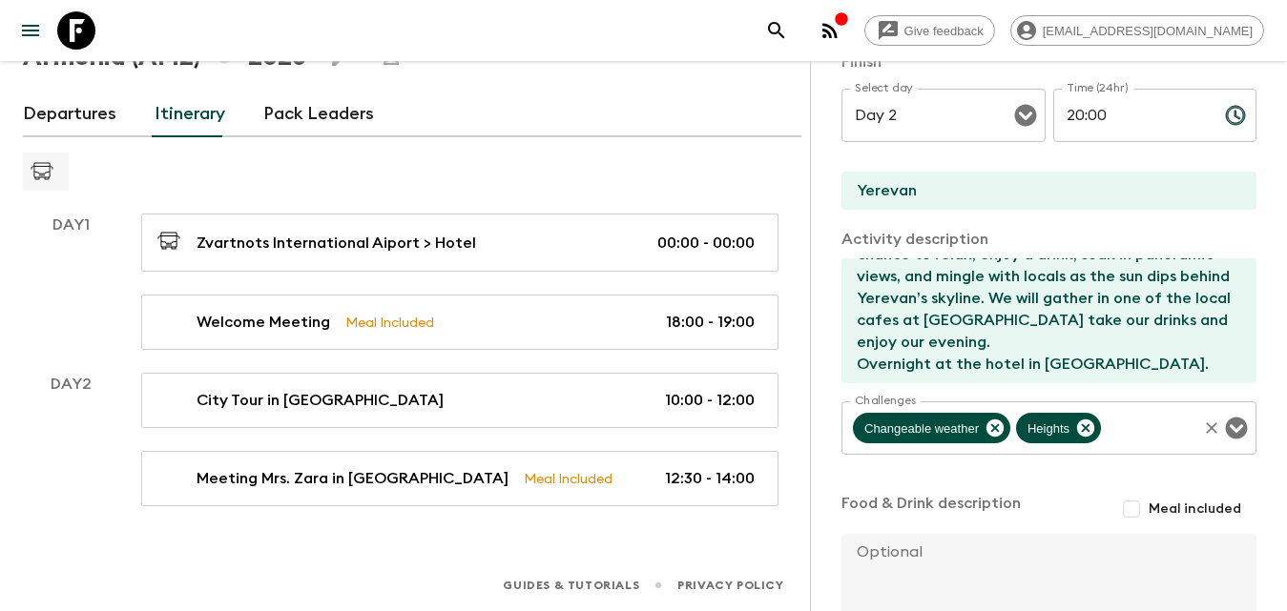
scroll to position [533, 0]
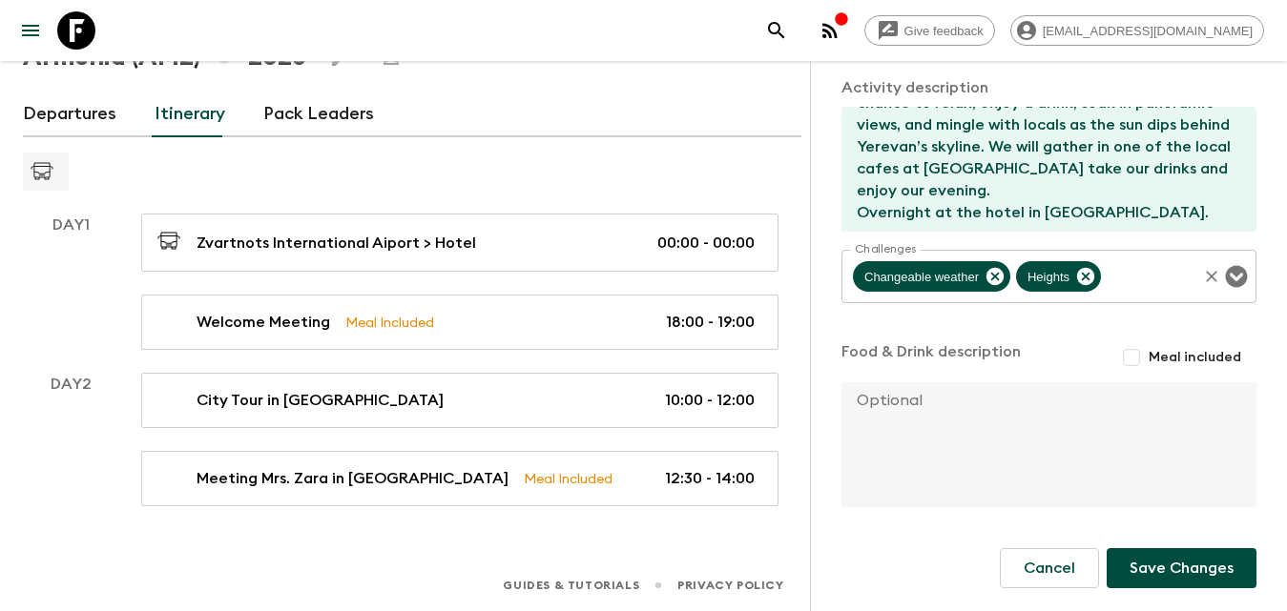
type input "Yerevan"
click at [1175, 567] on button "Save Changes" at bounding box center [1181, 568] width 150 height 40
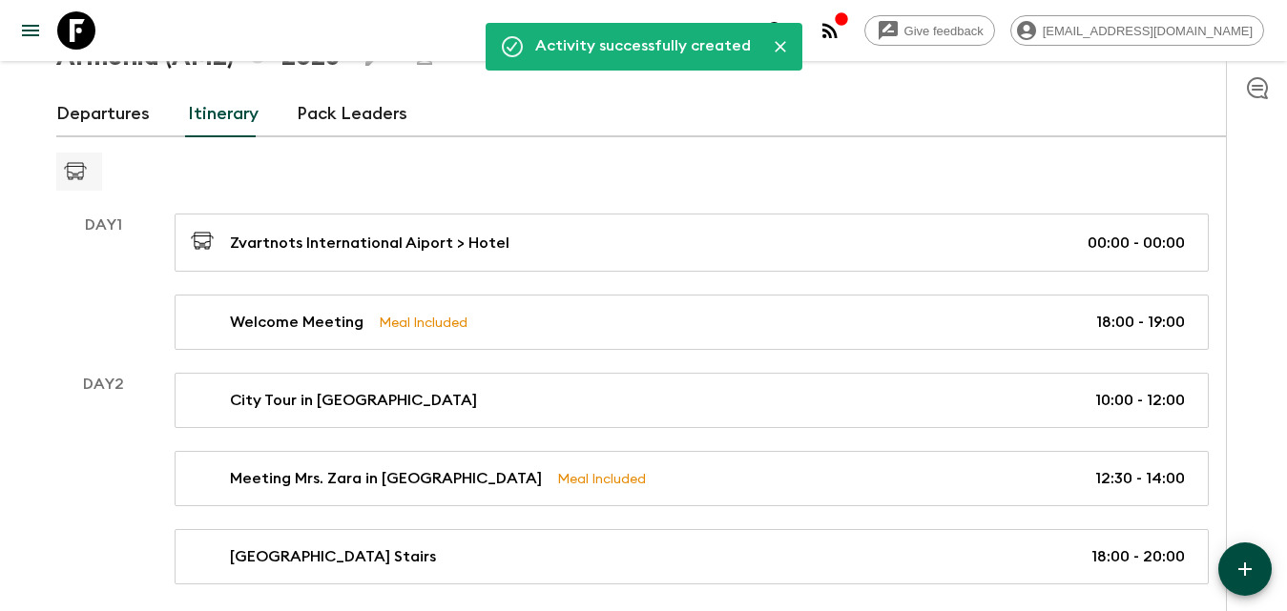
scroll to position [204, 0]
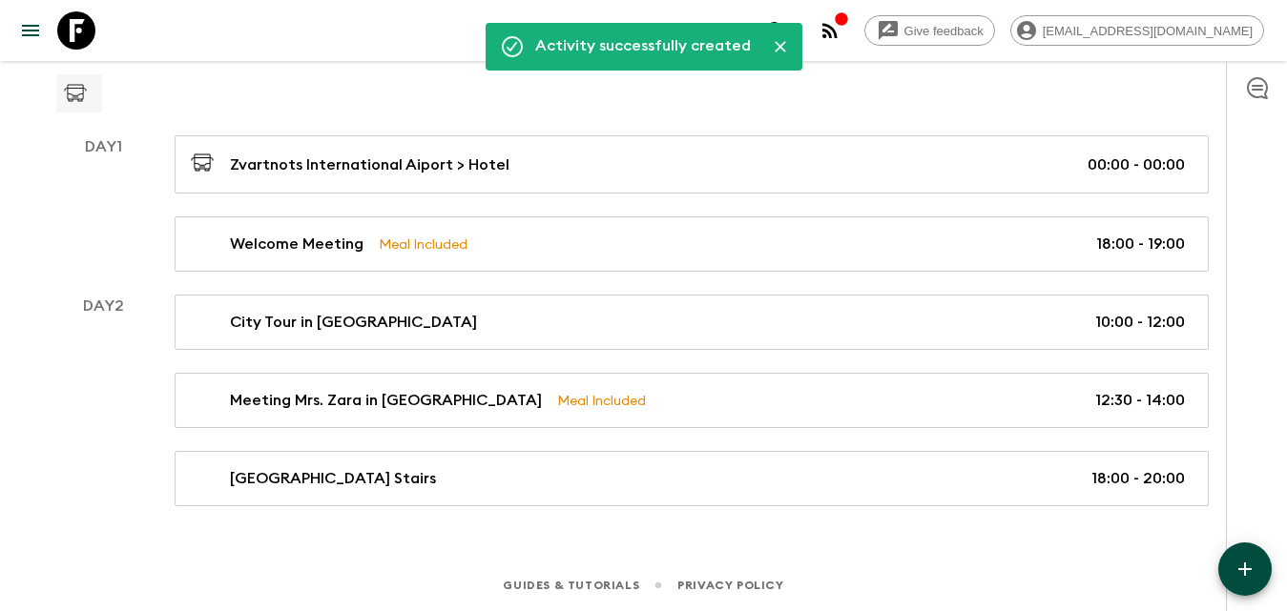
click at [1255, 560] on icon "button" at bounding box center [1244, 569] width 23 height 23
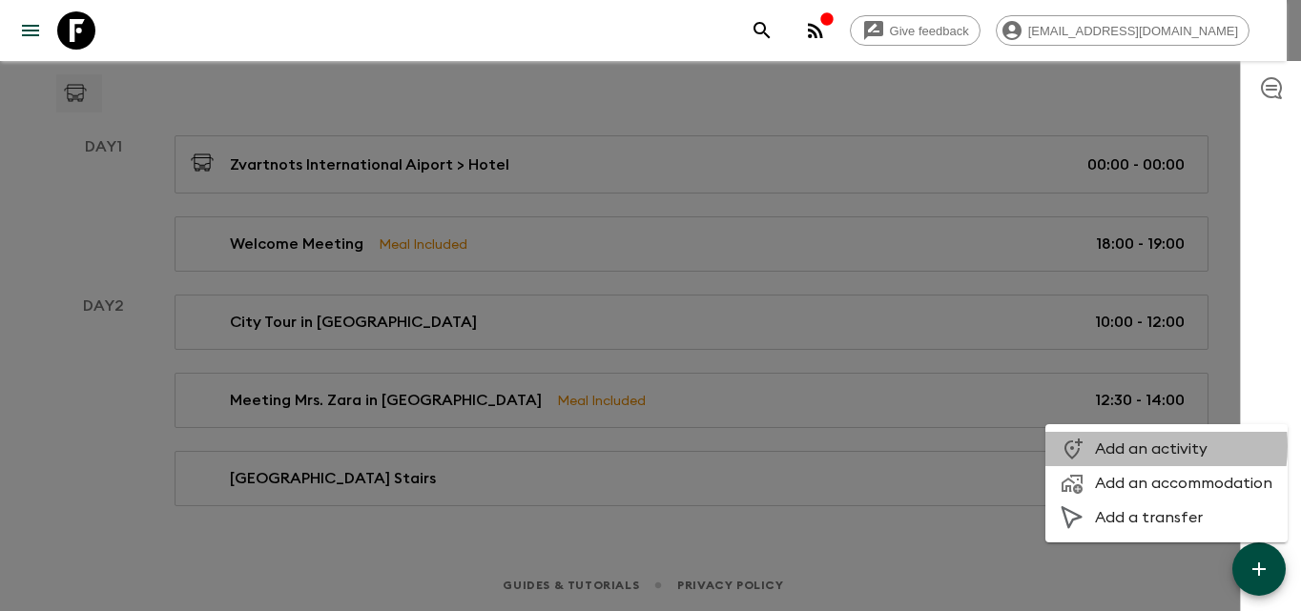
click at [1129, 446] on span "Add an activity" at bounding box center [1183, 449] width 177 height 19
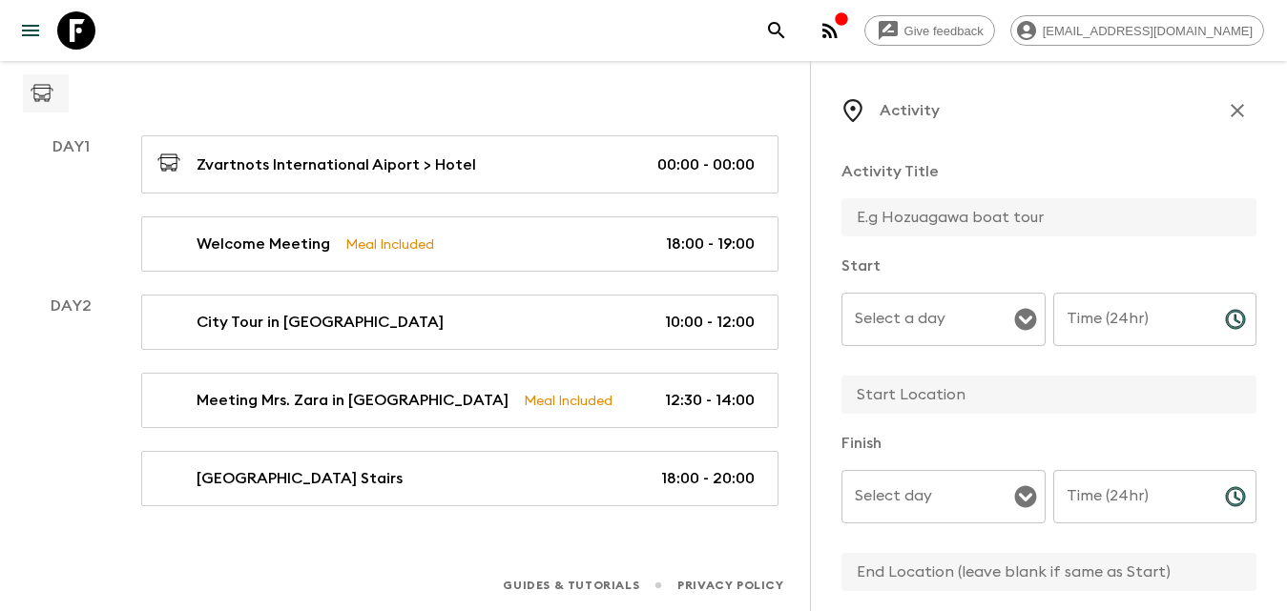
click at [1230, 105] on icon "button" at bounding box center [1236, 110] width 13 height 13
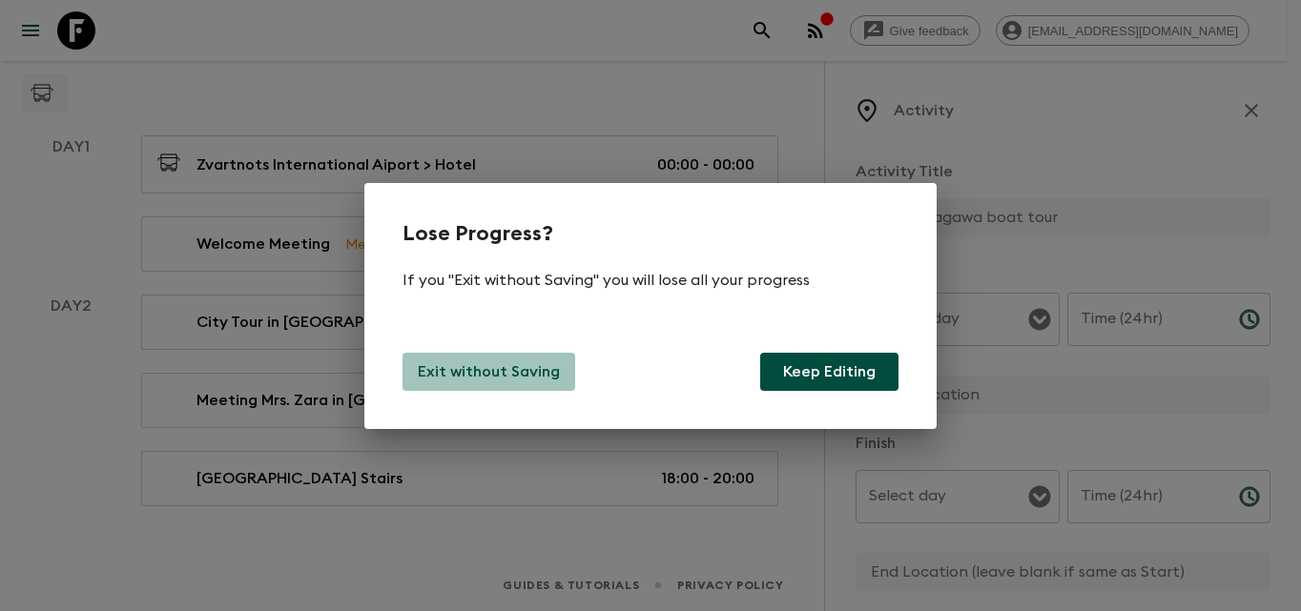
click at [446, 376] on p "Exit without Saving" at bounding box center [489, 372] width 142 height 23
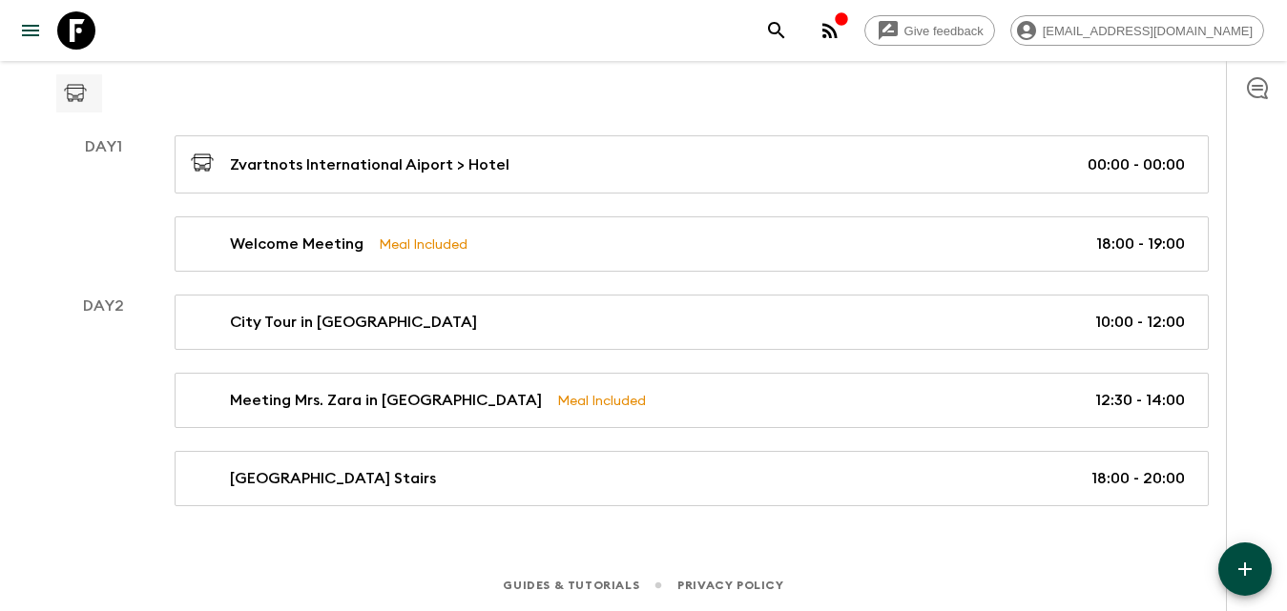
click at [1257, 570] on button "button" at bounding box center [1244, 569] width 53 height 53
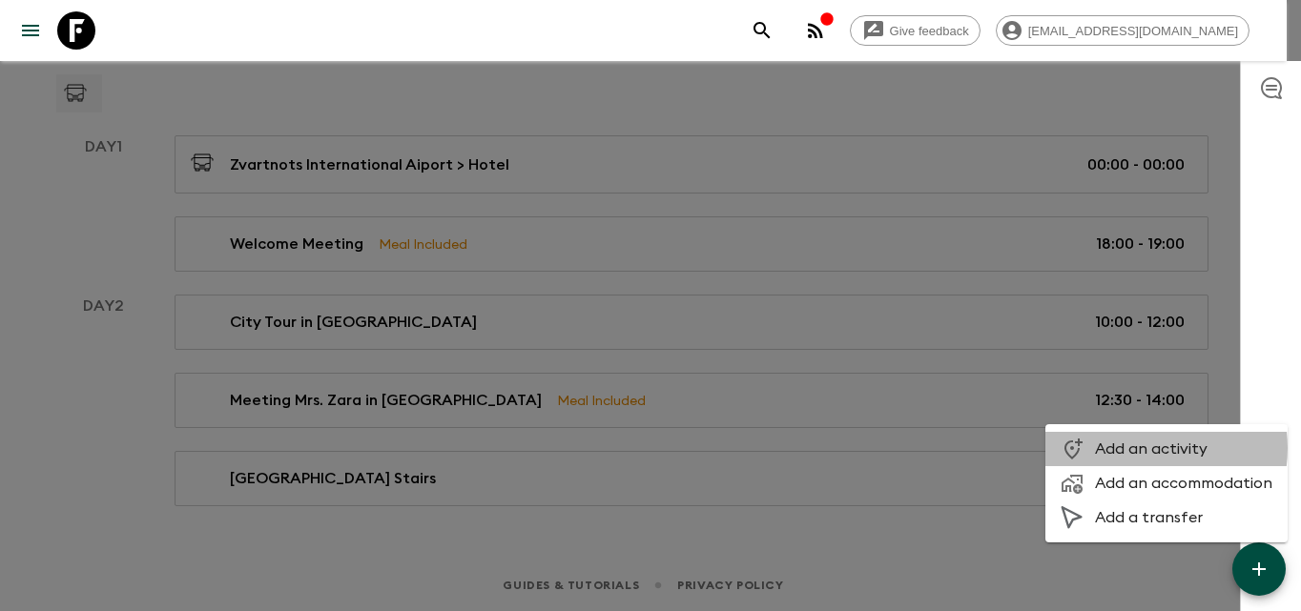
click at [1135, 448] on span "Add an activity" at bounding box center [1183, 449] width 177 height 19
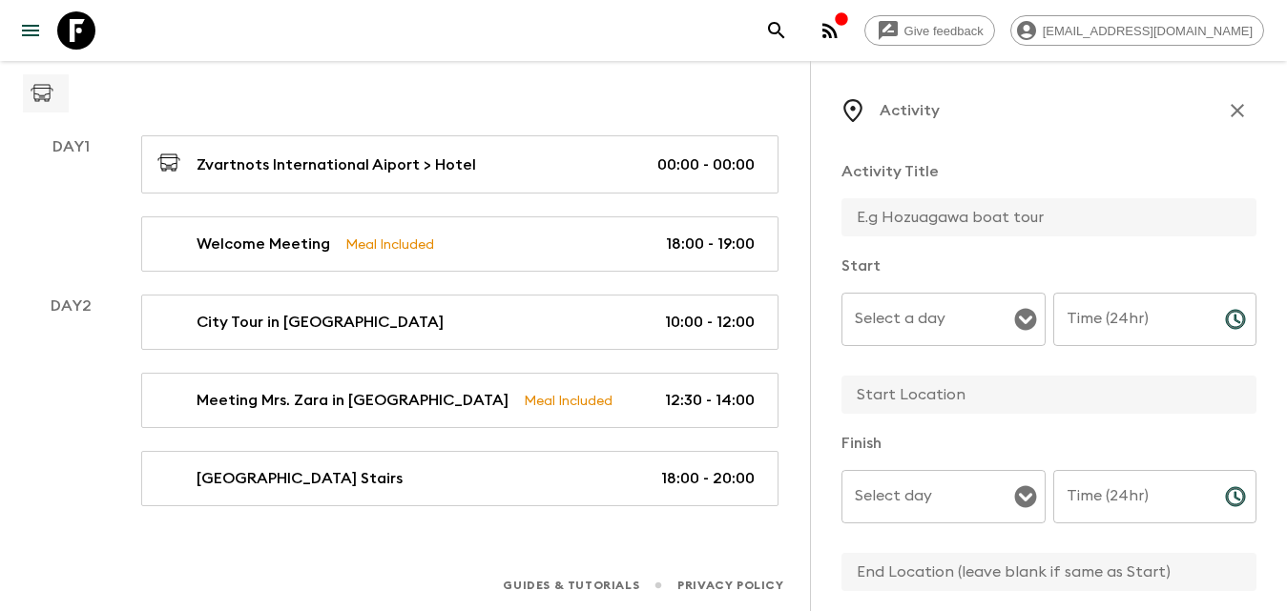
click at [951, 218] on input "text" at bounding box center [1041, 217] width 400 height 38
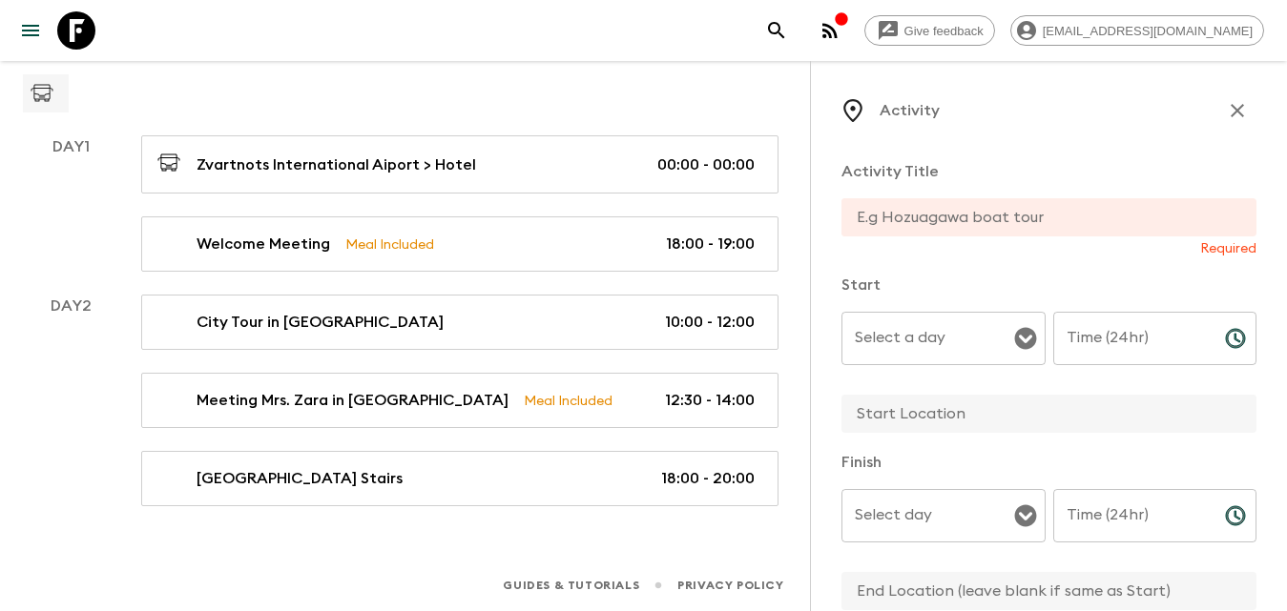
click at [903, 212] on input "text" at bounding box center [1041, 217] width 400 height 38
paste input "departing Yerevan in professional off-road 4x4 vehicles"
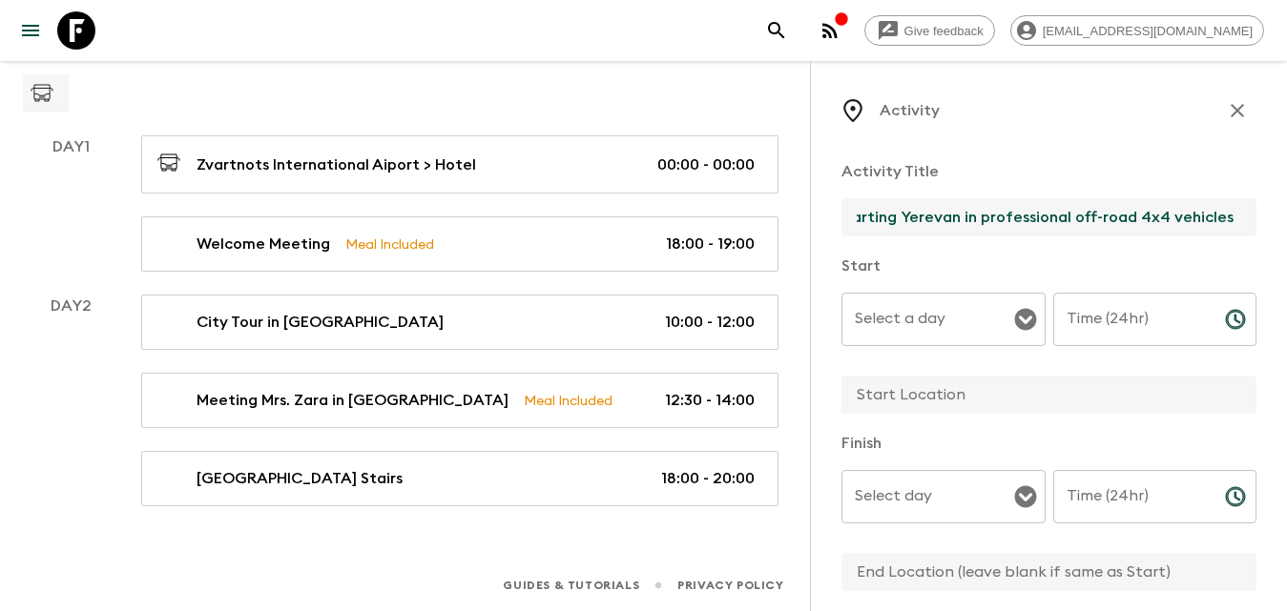
click at [875, 217] on input "departing Yerevan in professional off-road 4x4 vehicles" at bounding box center [1041, 217] width 400 height 38
type input "Departing Yerevan in professional off-road 4x4 vehicles"
click at [948, 328] on input "Select a day" at bounding box center [929, 319] width 158 height 36
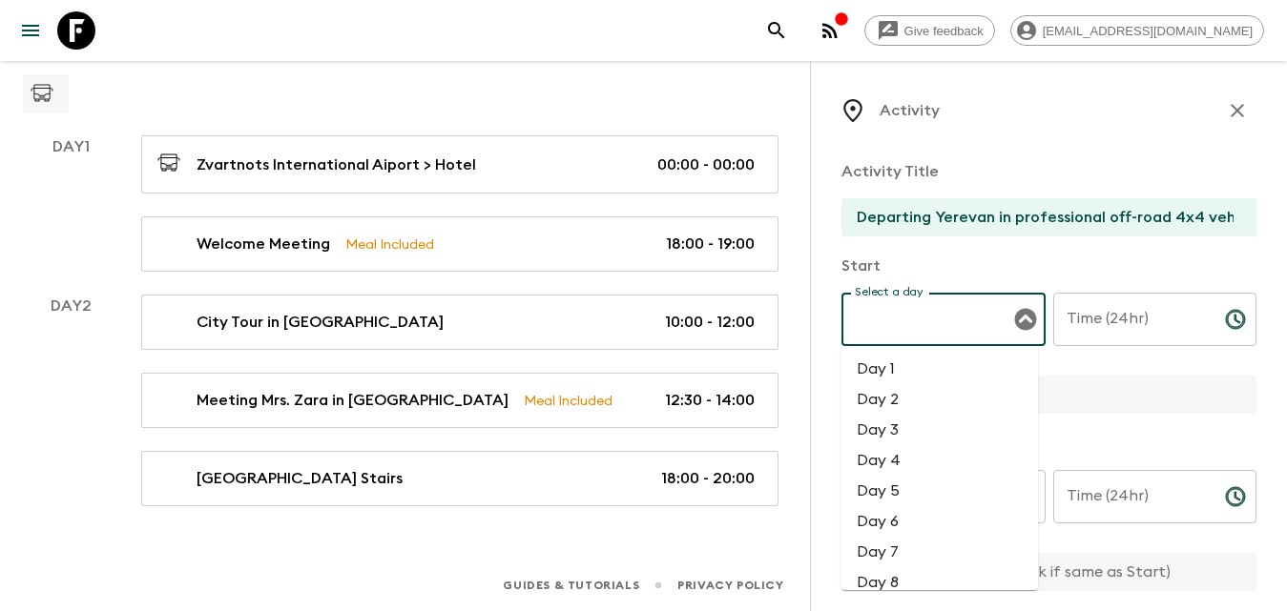
click at [900, 429] on li "Day 3" at bounding box center [939, 430] width 196 height 31
type input "Day 3"
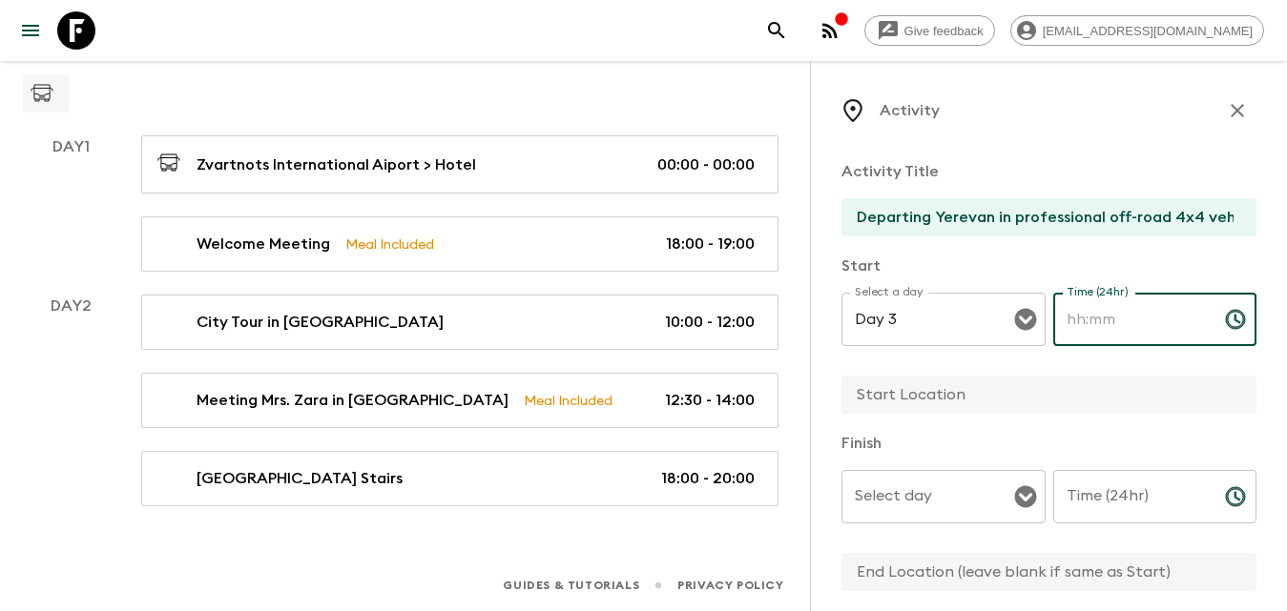
click at [1082, 324] on input "Time (24hr)" at bounding box center [1131, 319] width 156 height 53
type input "09:30"
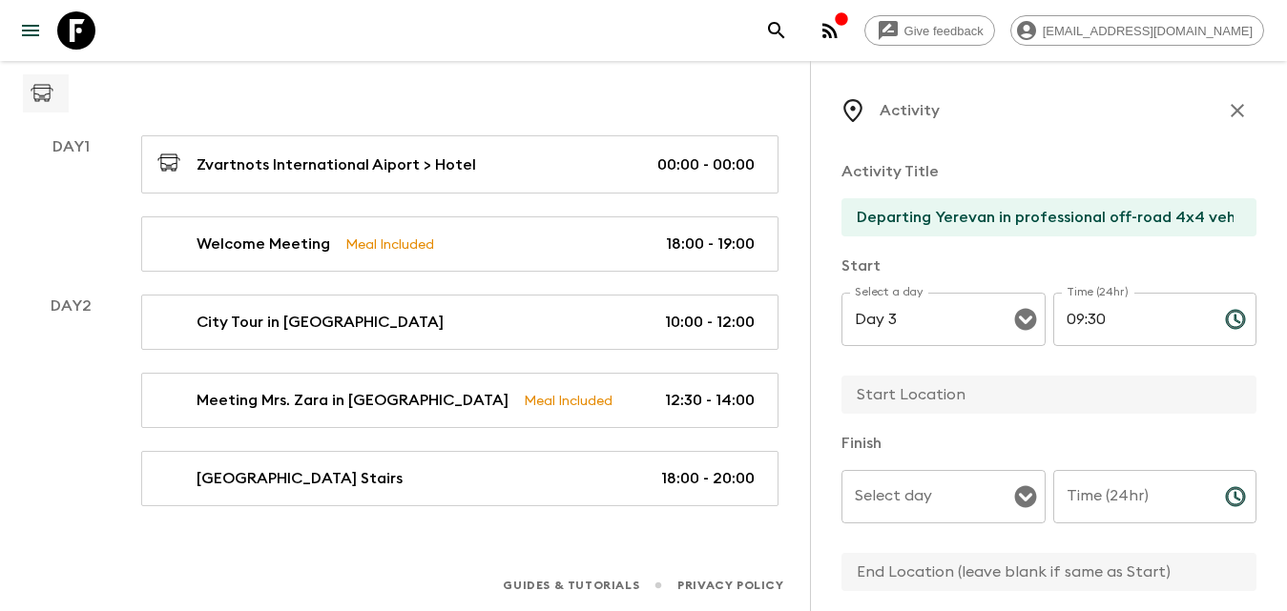
click at [1004, 413] on input "text" at bounding box center [1041, 395] width 400 height 38
click at [1000, 405] on input "text" at bounding box center [1041, 395] width 400 height 38
type input "Yerevan"
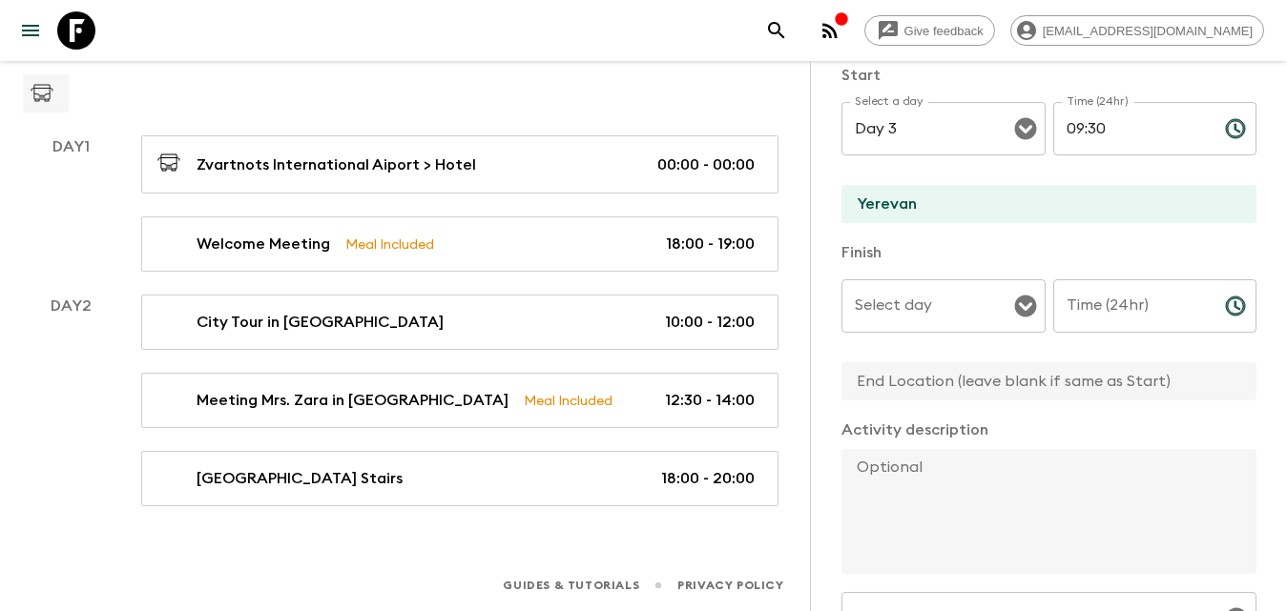
click at [916, 389] on input "text" at bounding box center [1041, 381] width 400 height 38
click at [948, 387] on input "text" at bounding box center [1041, 381] width 400 height 38
type input "Yerevan"
click at [985, 319] on input "Select day" at bounding box center [929, 306] width 158 height 36
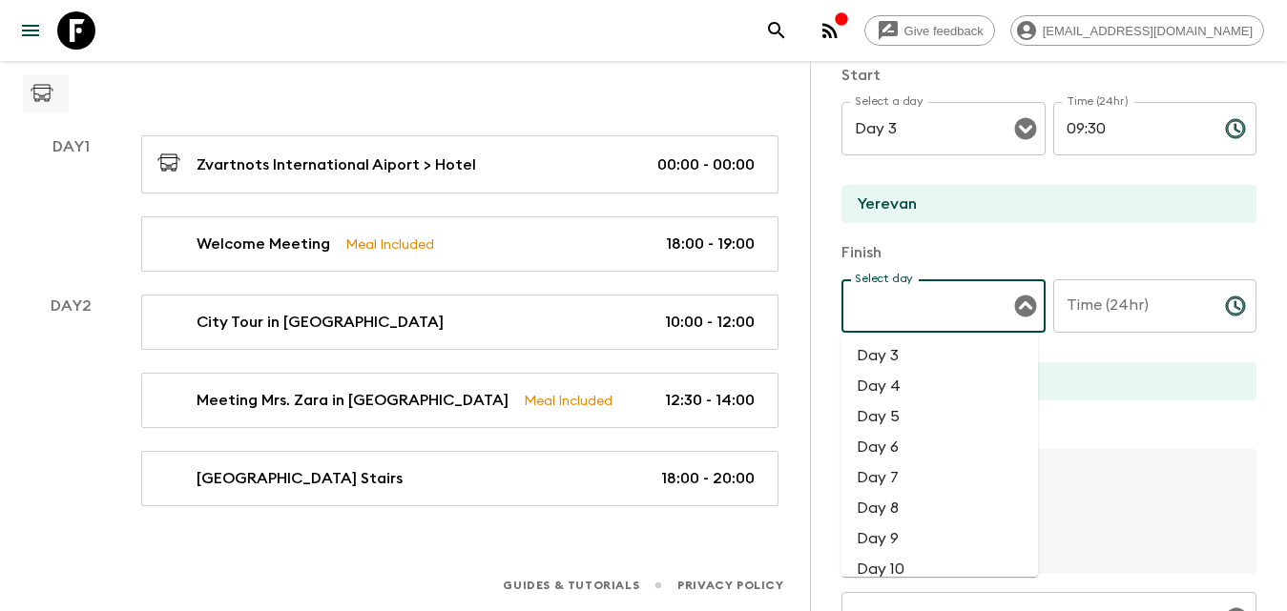
click at [965, 342] on li "Day 3" at bounding box center [939, 355] width 196 height 31
type input "Day 3"
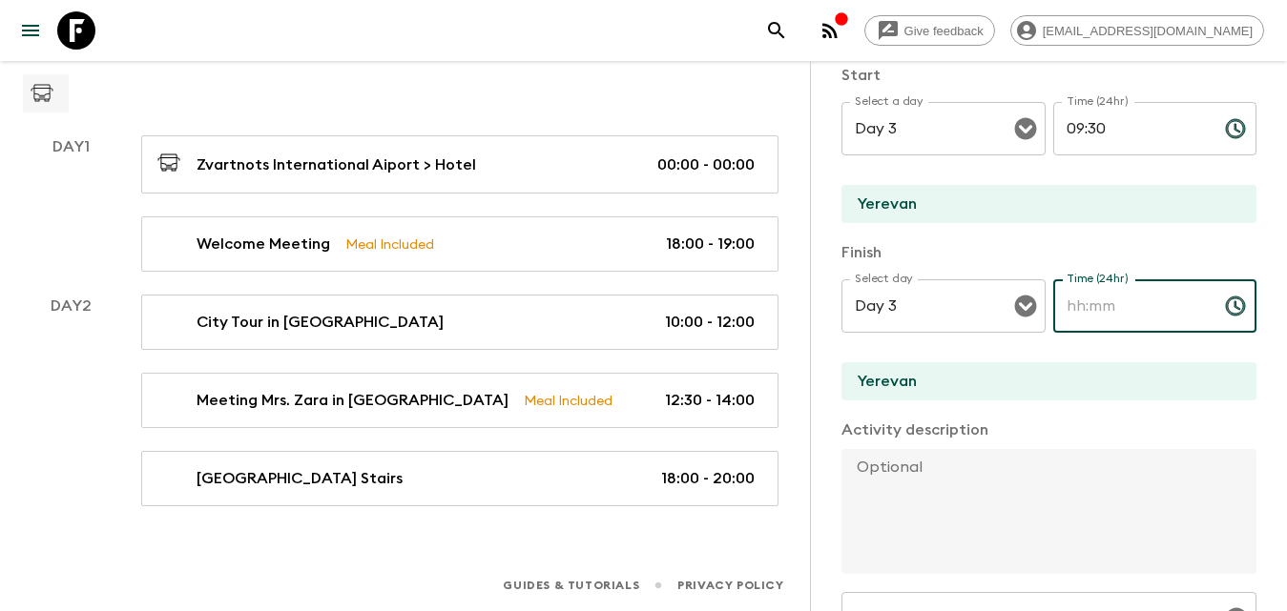
click at [1123, 300] on div "Time (24hr) Time (24hr) ​" at bounding box center [1155, 316] width 204 height 75
type input "1"
type input "17:00"
click at [948, 503] on textarea at bounding box center [1041, 511] width 400 height 125
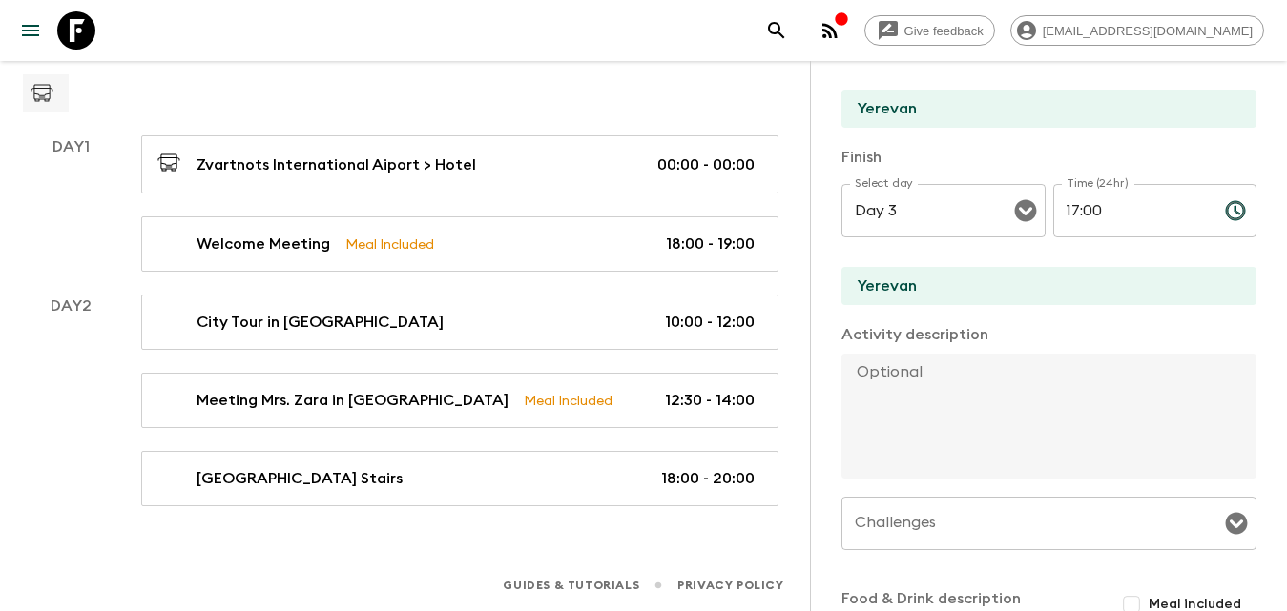
click at [970, 371] on textarea at bounding box center [1041, 416] width 400 height 125
paste textarea "Breakfast at the hotel. We begin our day by departing [GEOGRAPHIC_DATA] in prof…"
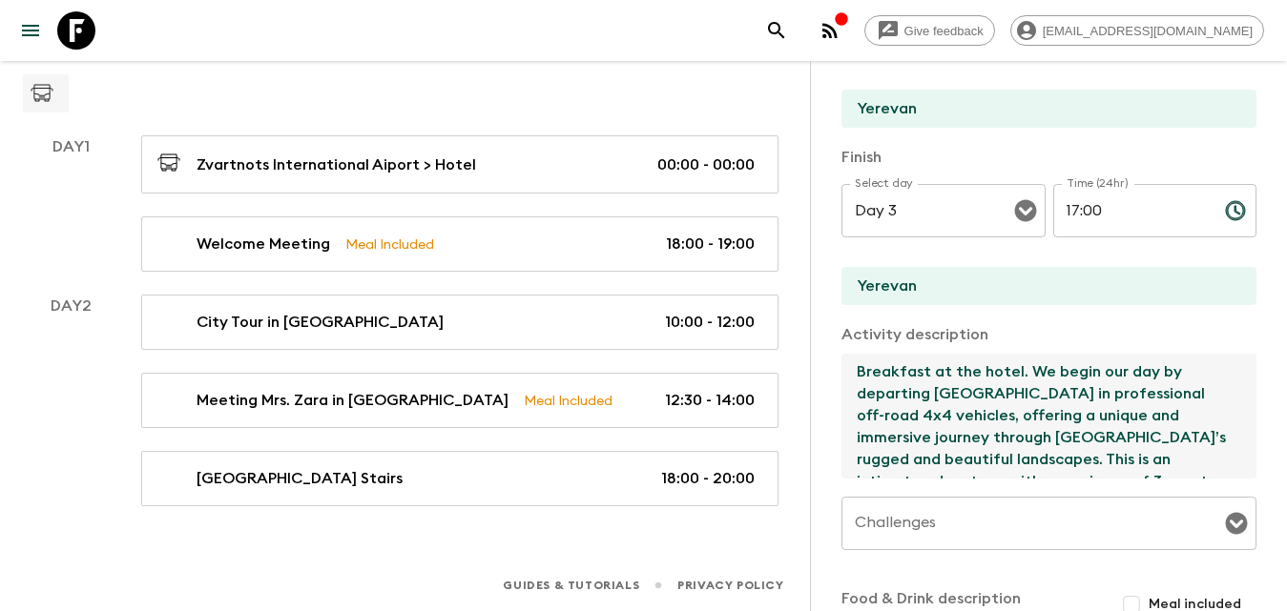
scroll to position [533, 0]
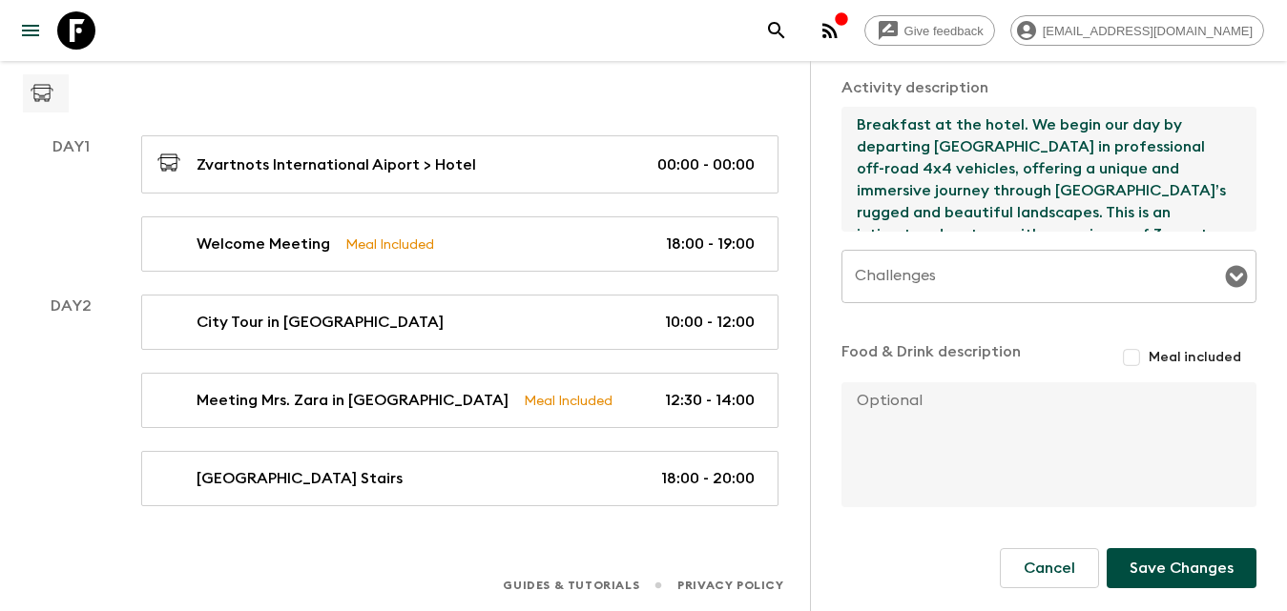
type textarea "Breakfast at the hotel. We begin our day by departing [GEOGRAPHIC_DATA] in prof…"
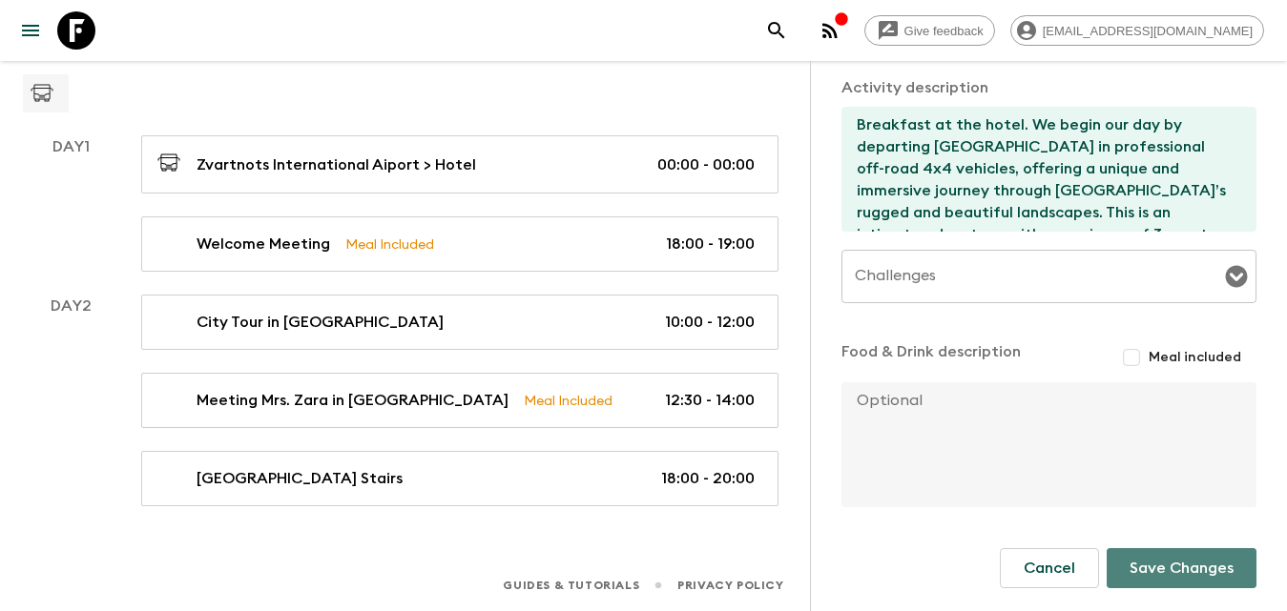
click at [1140, 566] on button "Save Changes" at bounding box center [1181, 568] width 150 height 40
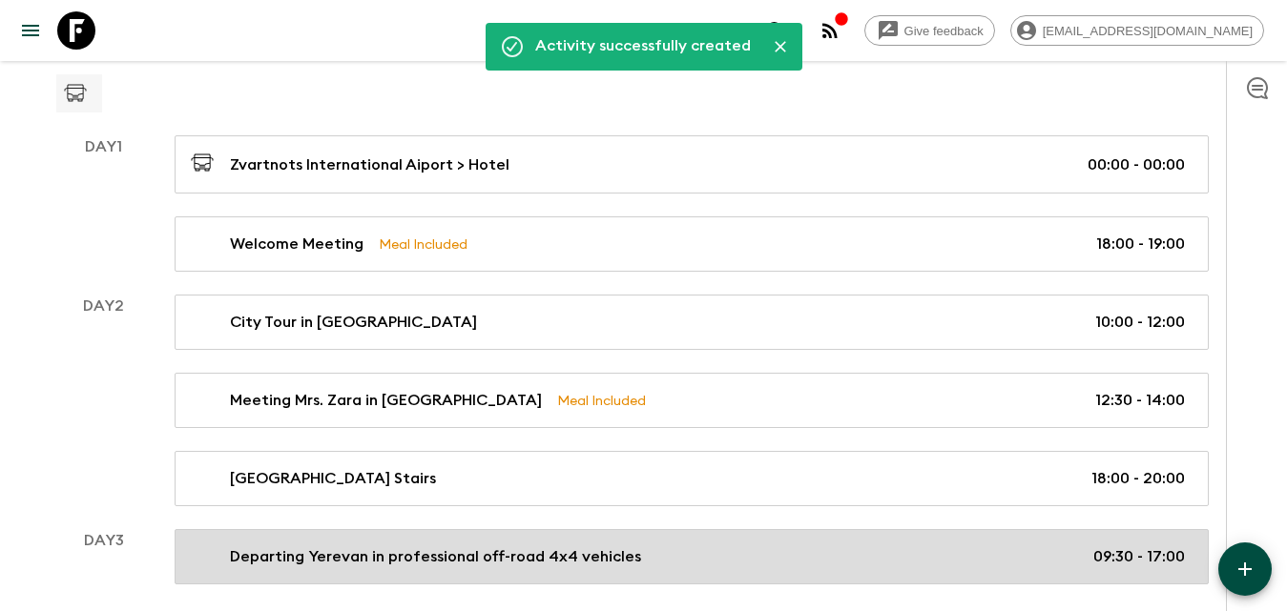
scroll to position [282, 0]
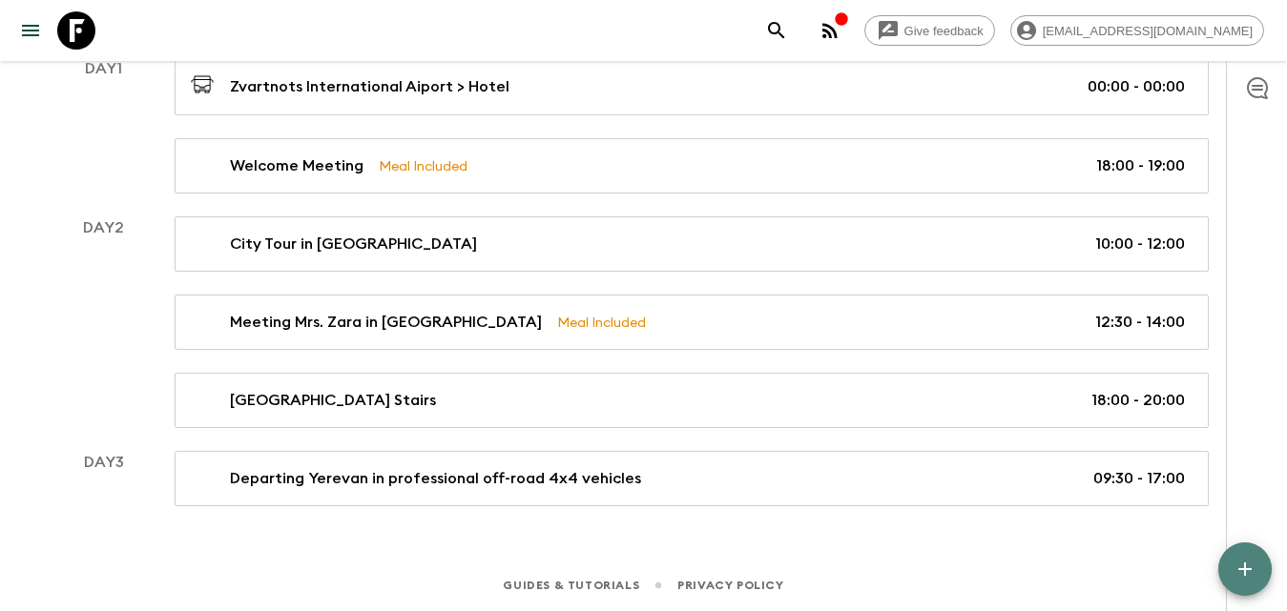
click at [1236, 569] on icon "button" at bounding box center [1244, 569] width 23 height 23
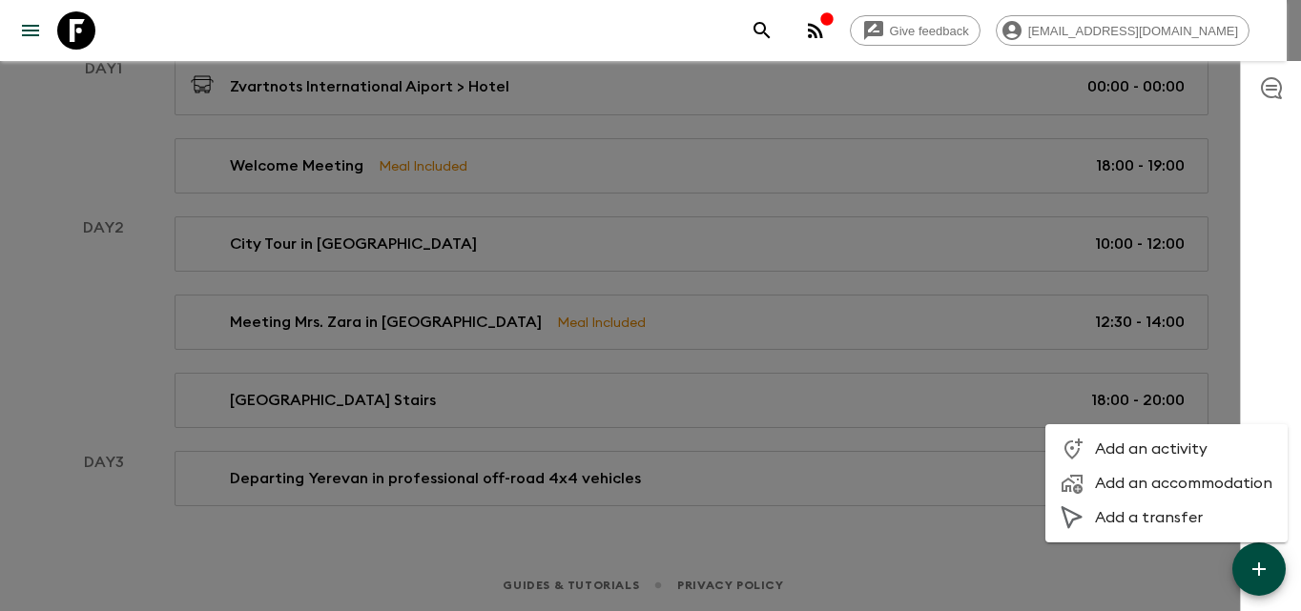
click at [1106, 444] on span "Add an activity" at bounding box center [1183, 449] width 177 height 19
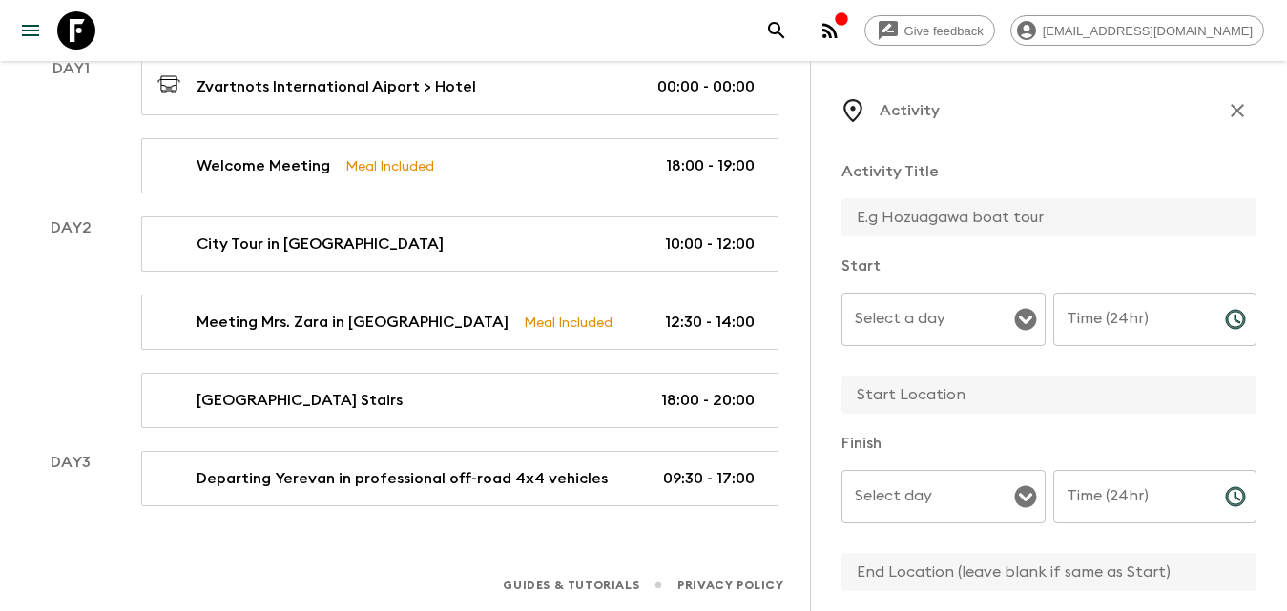
click at [951, 312] on input "Select a day" at bounding box center [929, 319] width 158 height 36
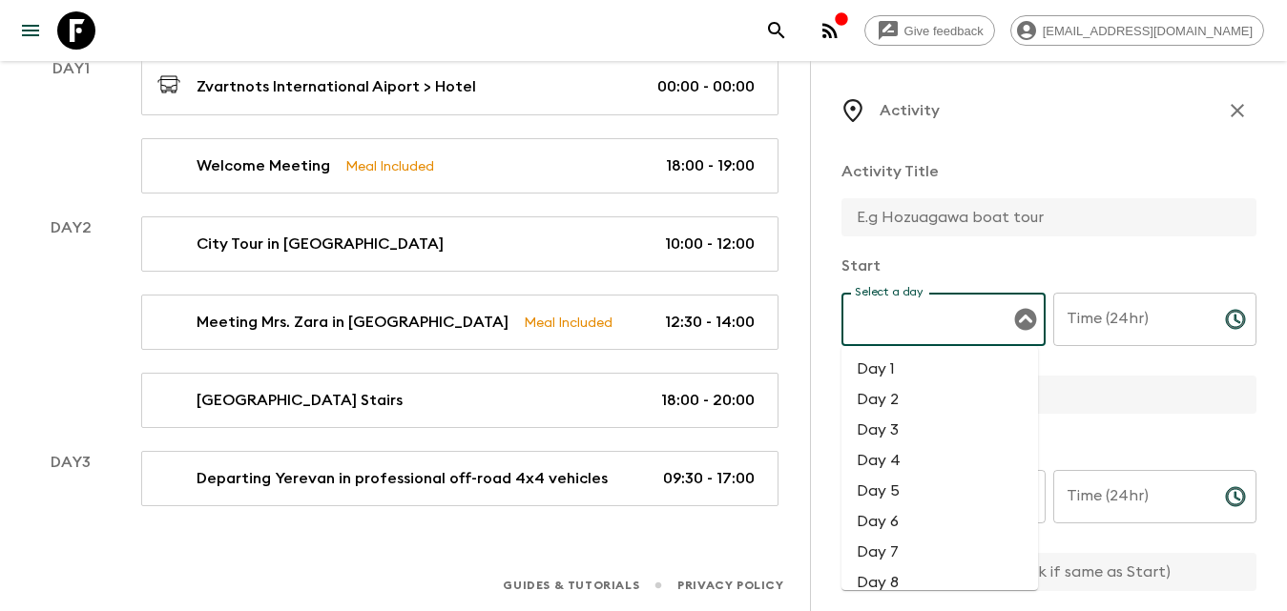
click at [901, 435] on li "Day 3" at bounding box center [939, 430] width 196 height 31
type input "Day 3"
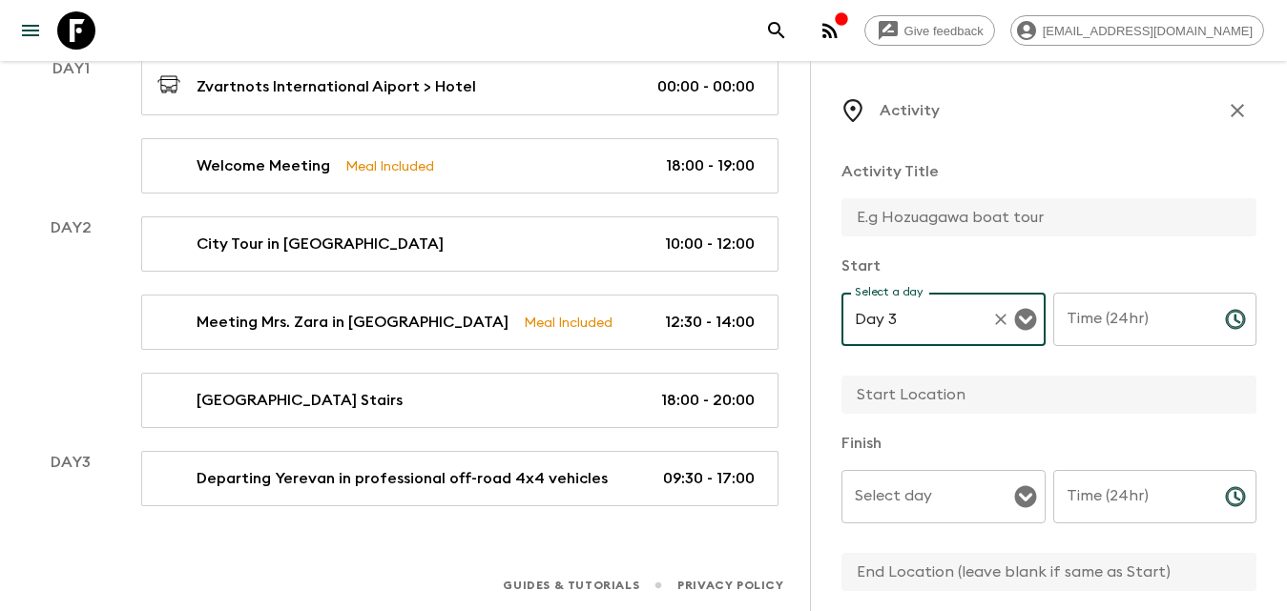
click at [898, 215] on input "text" at bounding box center [1041, 217] width 400 height 38
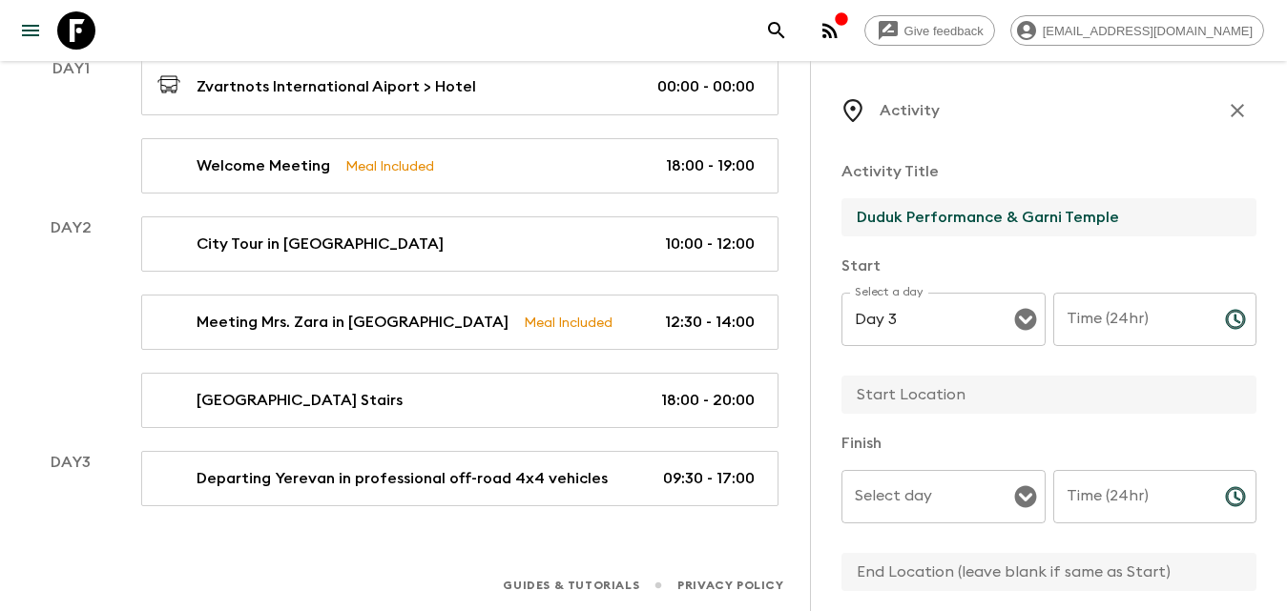
type input "Duduk Performance & Garni Temple"
click at [1114, 299] on div "Time (24hr) Time (24hr) ​" at bounding box center [1155, 330] width 204 height 75
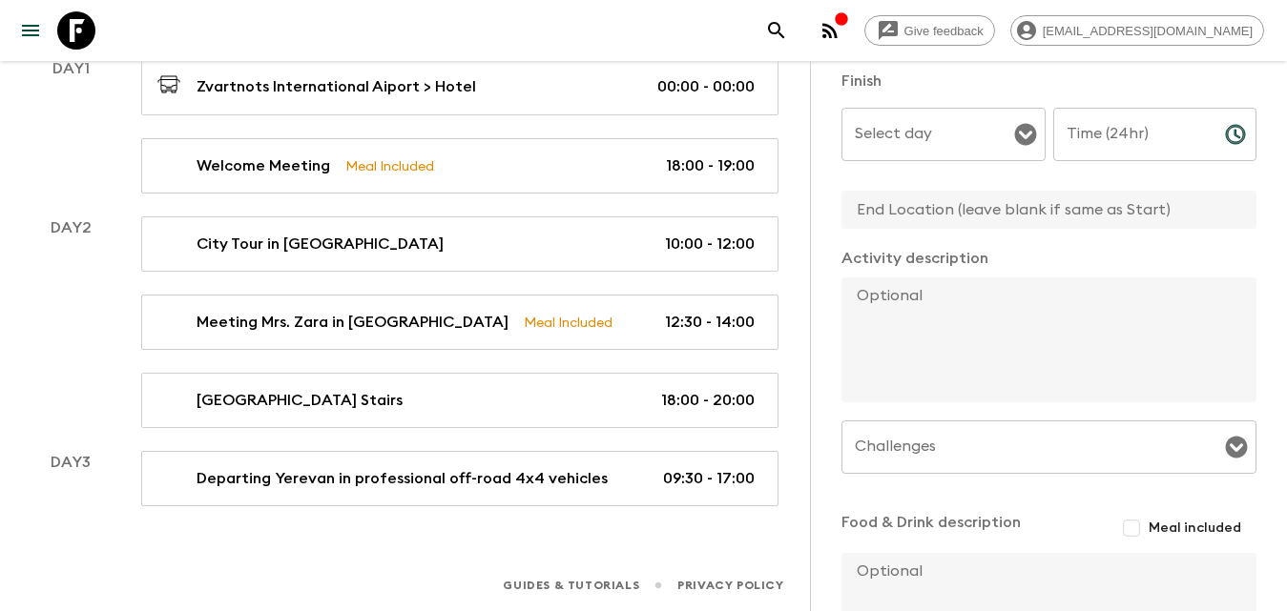
click at [900, 323] on textarea at bounding box center [1041, 340] width 400 height 125
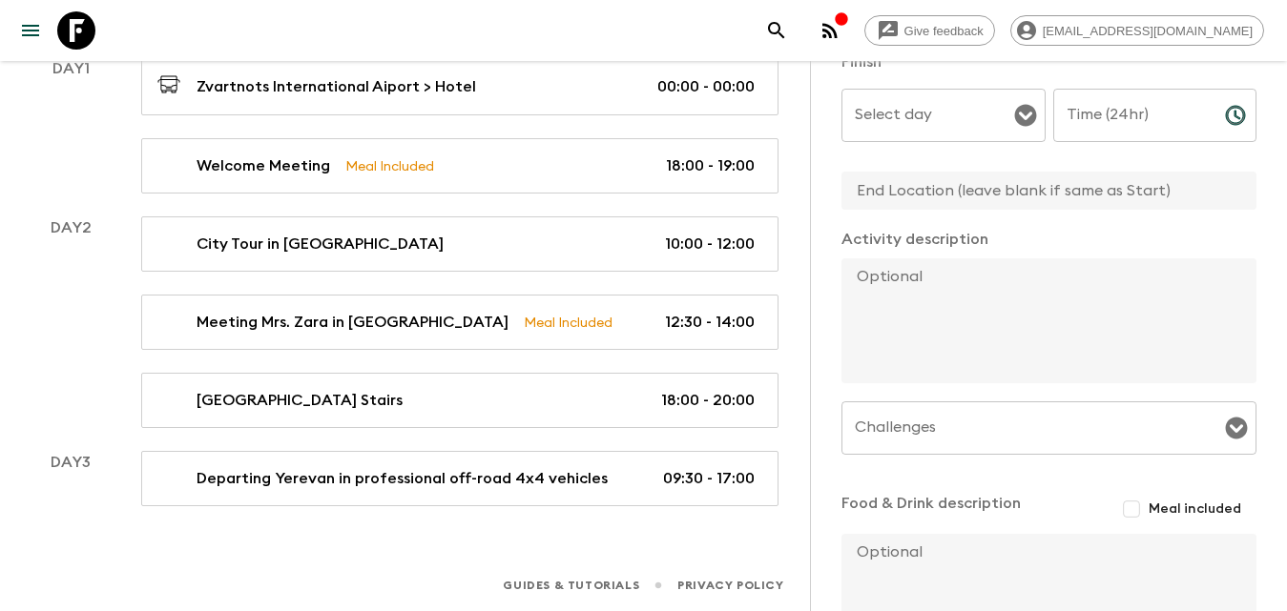
paste textarea "Next, we visit the [GEOGRAPHIC_DATA], the only surviving [DEMOGRAPHIC_DATA] [DE…"
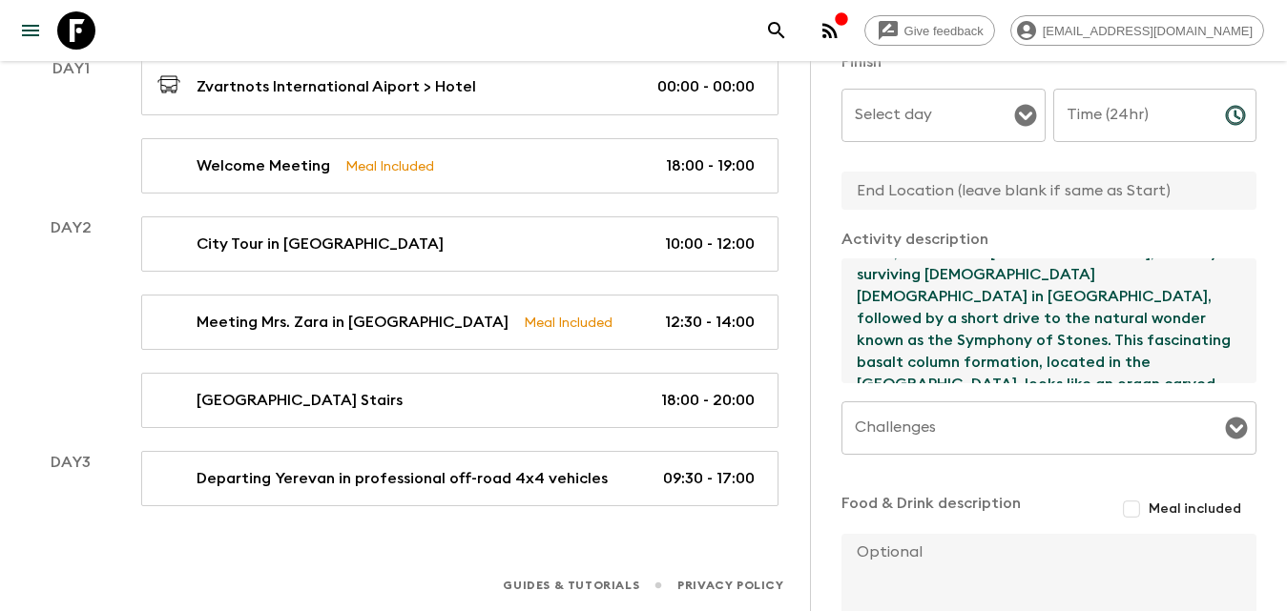
scroll to position [0, 0]
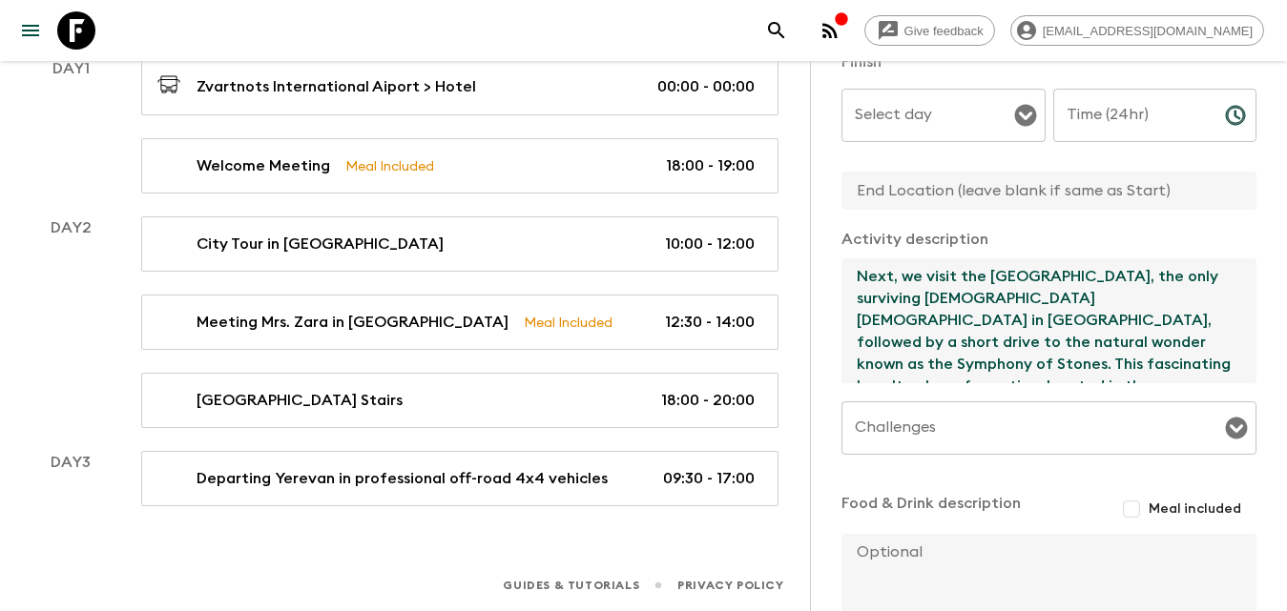
type textarea "Next, we visit the [GEOGRAPHIC_DATA], the only surviving [DEMOGRAPHIC_DATA] [DE…"
click at [988, 443] on input "Challenges" at bounding box center [1034, 428] width 369 height 36
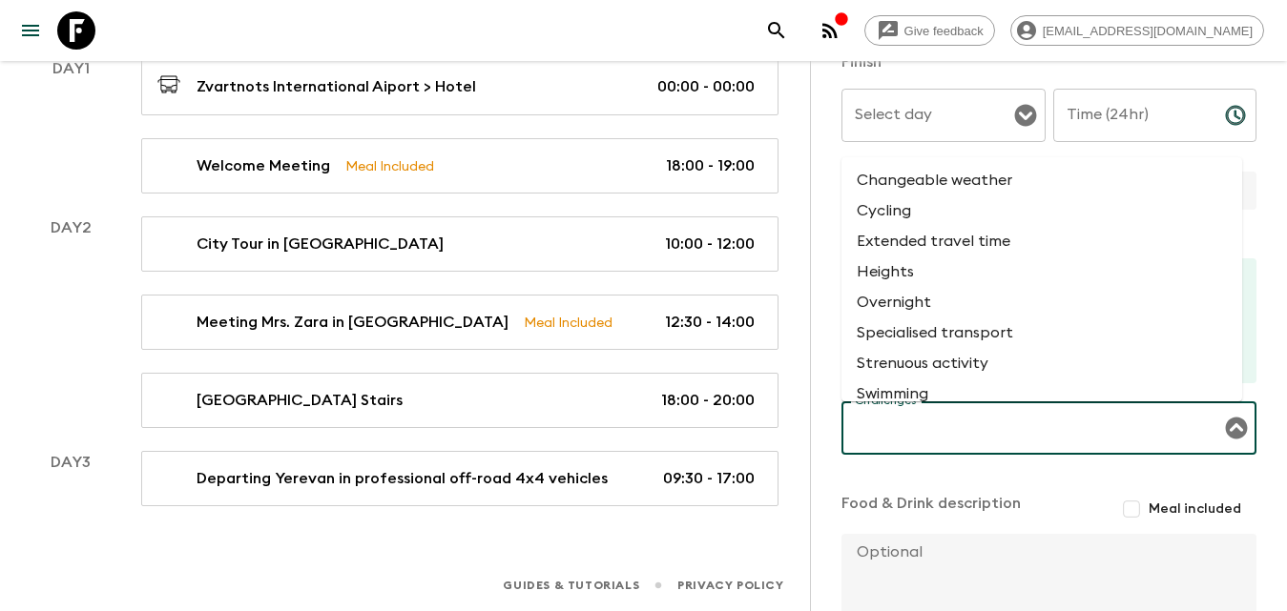
click at [957, 334] on li "Specialised transport" at bounding box center [1041, 333] width 401 height 31
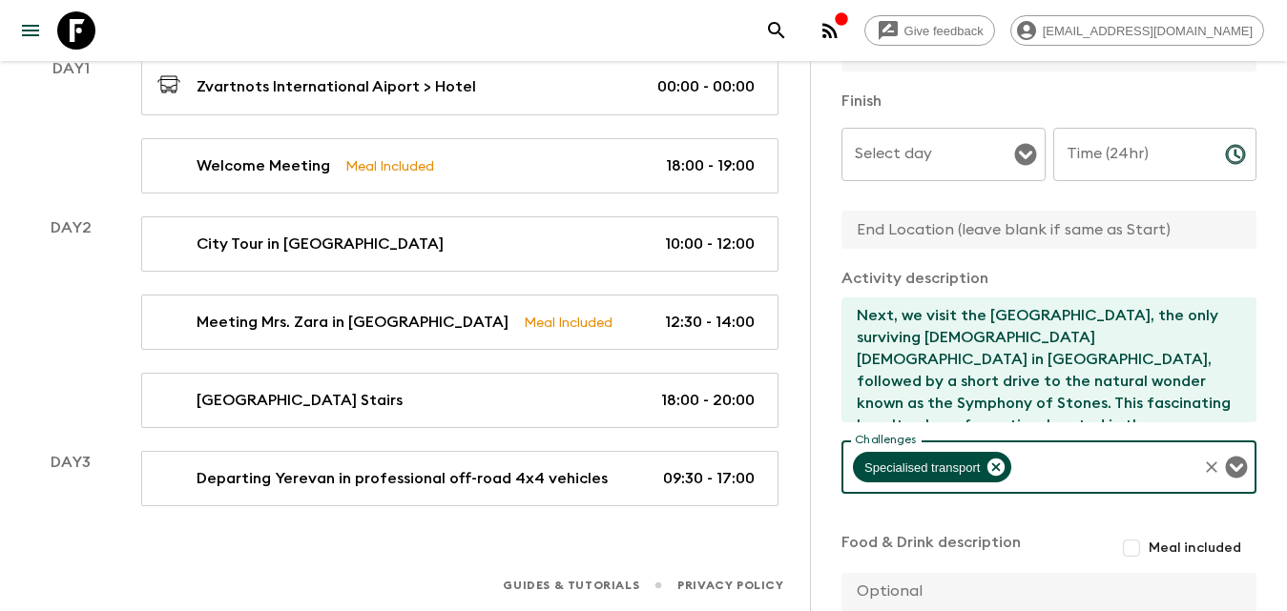
scroll to position [171, 0]
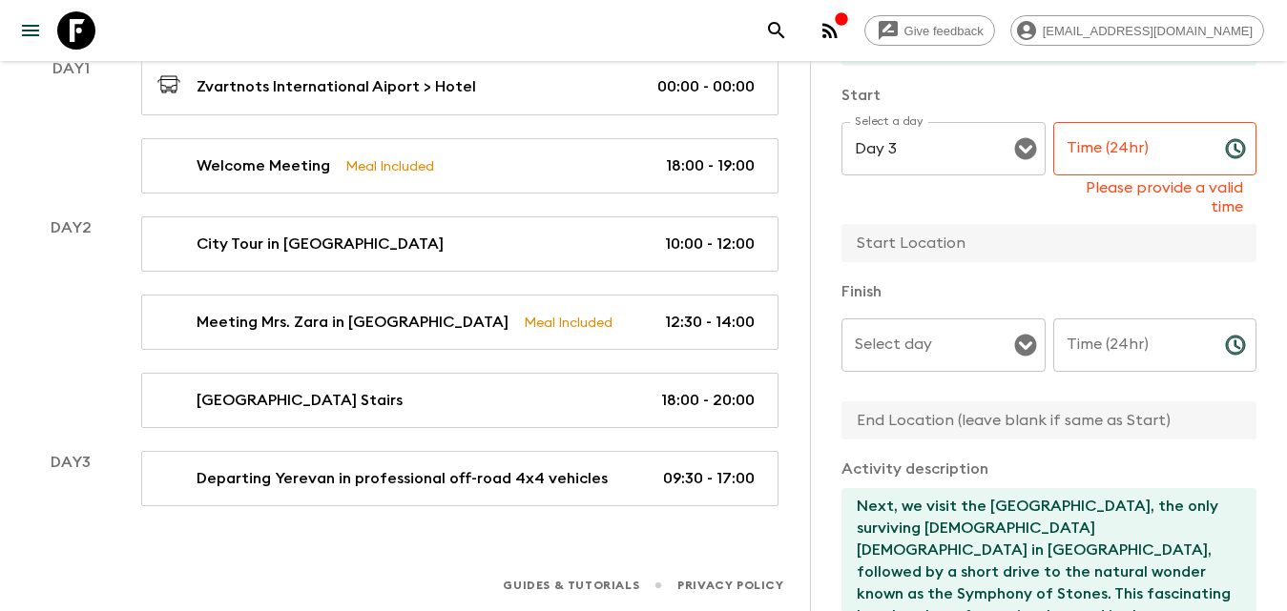
click at [1131, 140] on input "Time (24hr)" at bounding box center [1131, 148] width 156 height 53
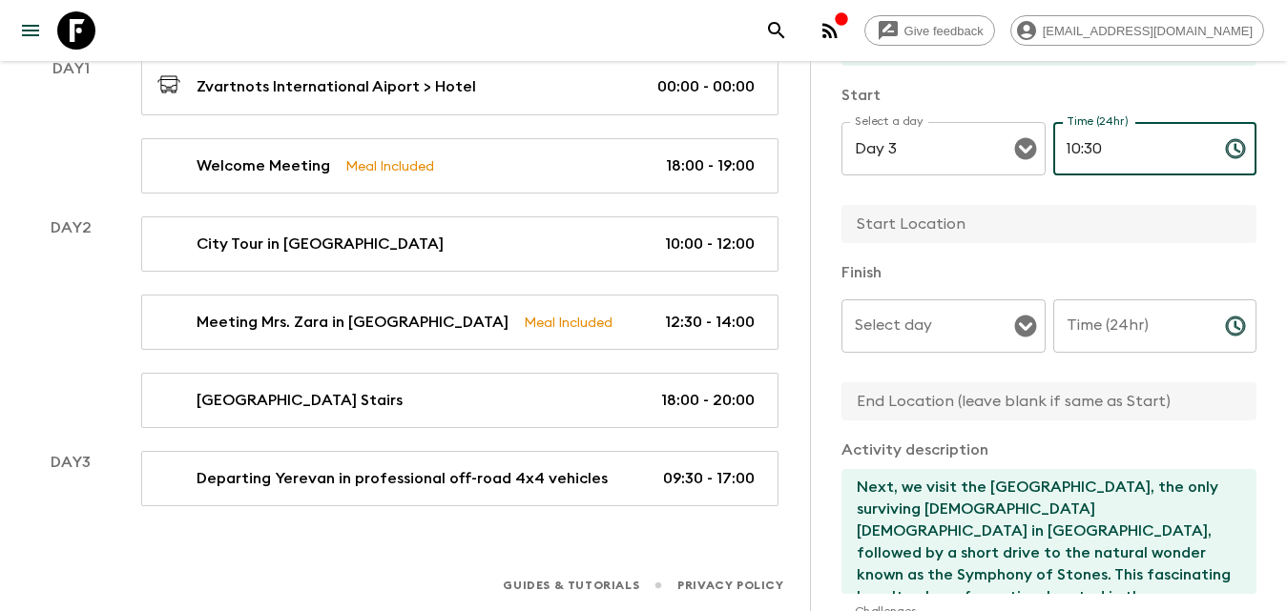
type input "10:30"
click at [1126, 324] on input "Time (24hr)" at bounding box center [1131, 325] width 156 height 53
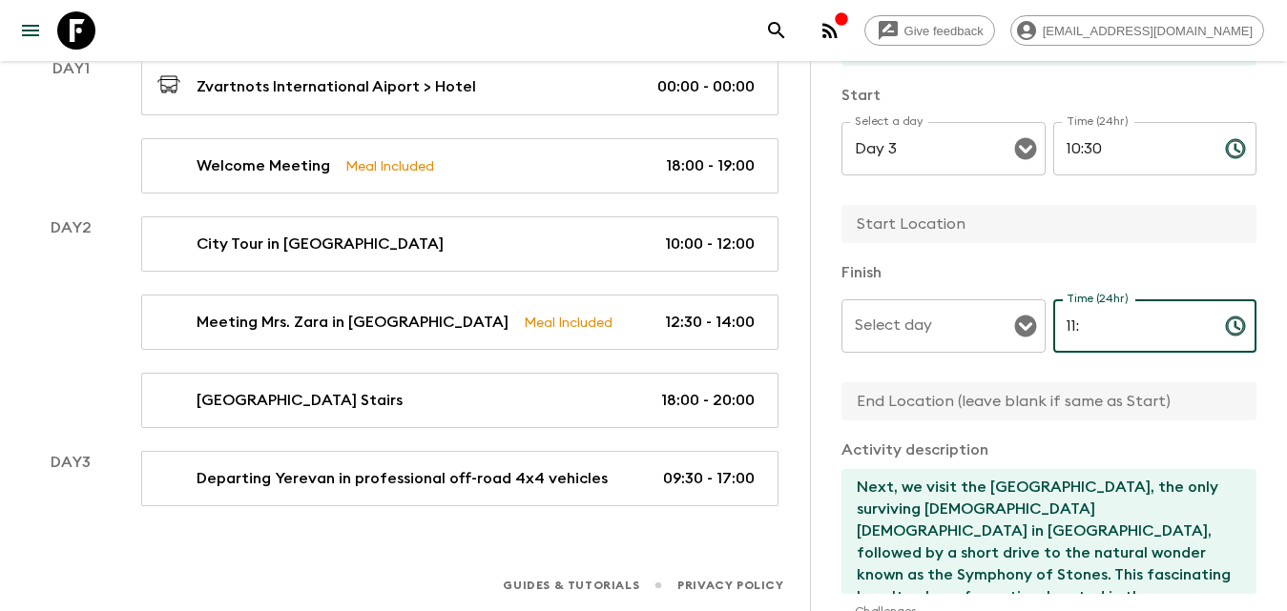
type input "1"
type input "11:30"
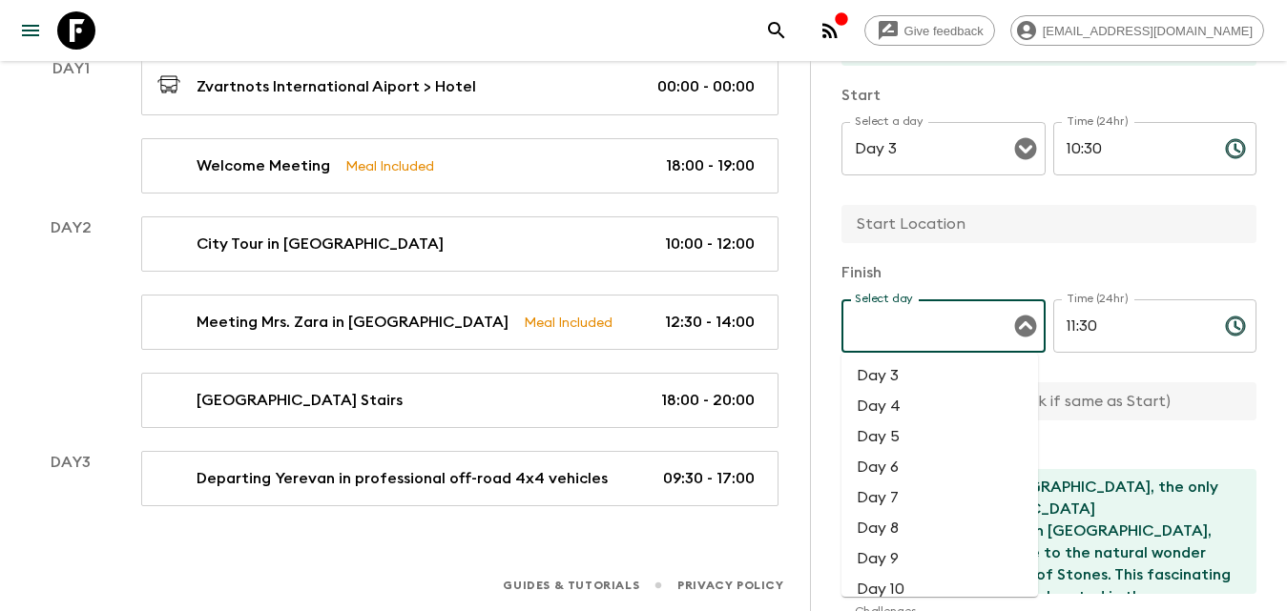
click at [939, 328] on input "Select day" at bounding box center [929, 326] width 158 height 36
click at [910, 392] on li "Day 4" at bounding box center [939, 406] width 196 height 31
type input "Day 4"
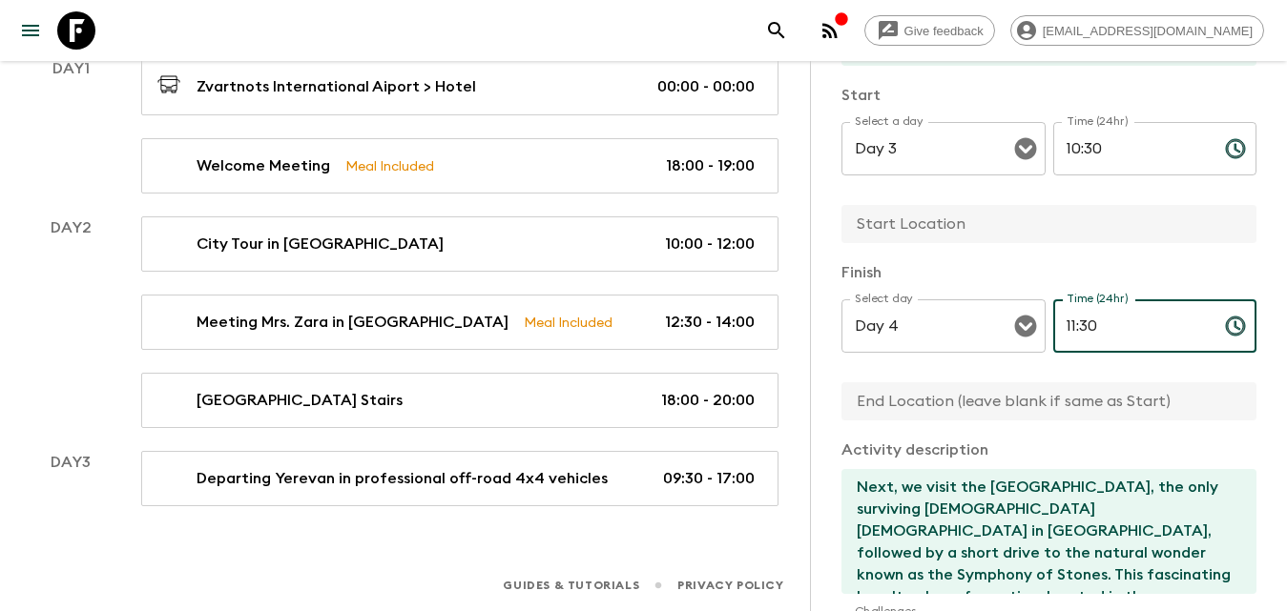
drag, startPoint x: 1098, startPoint y: 329, endPoint x: 1055, endPoint y: 327, distance: 43.0
click at [1055, 328] on input "11:30" at bounding box center [1131, 325] width 156 height 53
type input "12:00"
click at [1022, 414] on input "text" at bounding box center [1041, 401] width 400 height 38
type input "Yerevan"
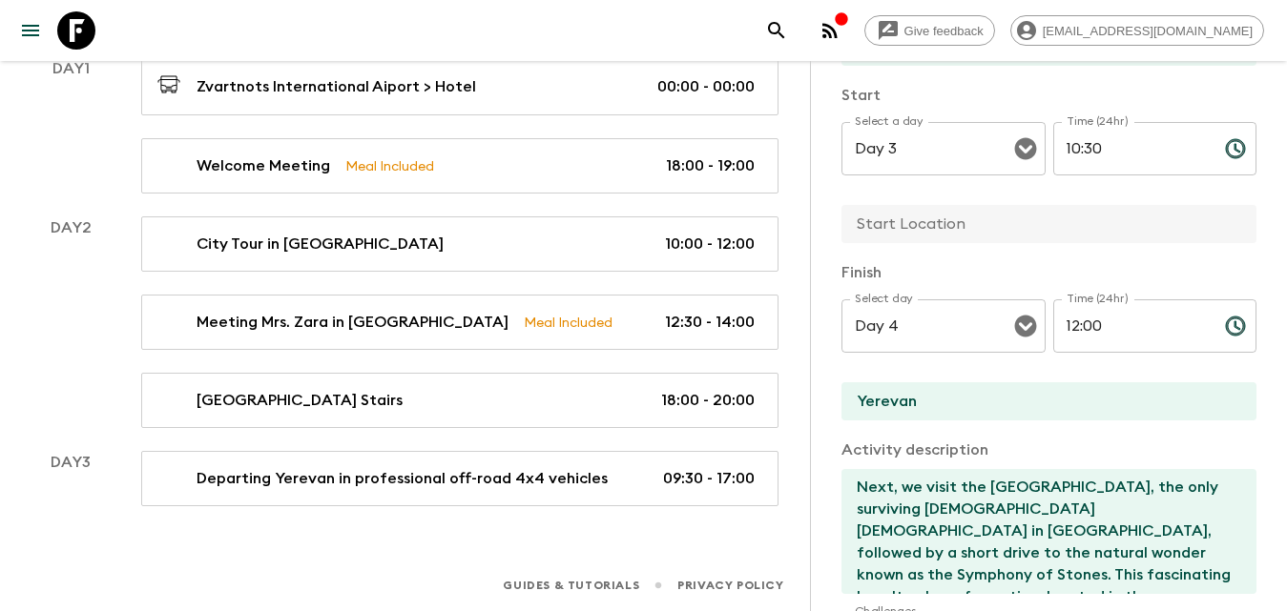
click at [923, 221] on input "text" at bounding box center [1041, 224] width 400 height 38
drag, startPoint x: 993, startPoint y: 220, endPoint x: 816, endPoint y: 222, distance: 176.4
click at [816, 222] on div "Activity Activity Title Duduk Performance & Garni Temple Start Select a day Day…" at bounding box center [1048, 366] width 477 height 611
type input "[GEOGRAPHIC_DATA]"
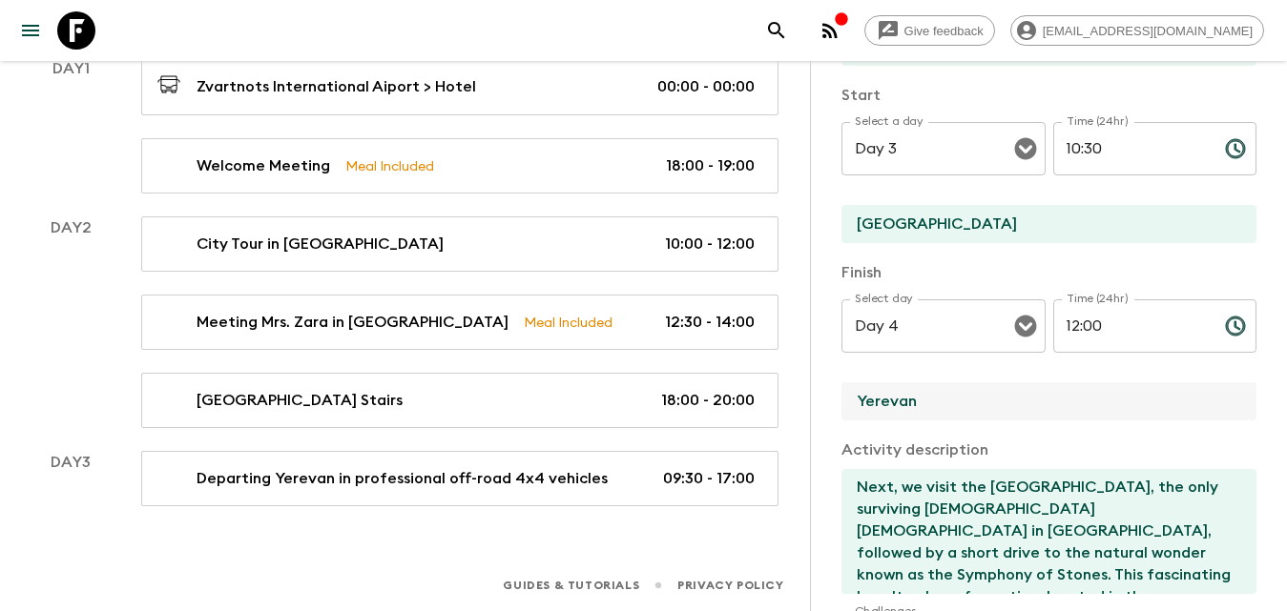
drag, startPoint x: 938, startPoint y: 392, endPoint x: 785, endPoint y: 397, distance: 153.6
click at [785, 397] on div "All itineraries [GEOGRAPHIC_DATA] (AM2) 2026 Departures Itinerary Pack Leaders …" at bounding box center [412, 159] width 824 height 693
paste input "[GEOGRAPHIC_DATA]"
type input "[GEOGRAPHIC_DATA]"
click at [916, 424] on div "Activity Title Duduk Performance & Garni Temple Start Select a day Day 3 Select…" at bounding box center [1048, 423] width 415 height 898
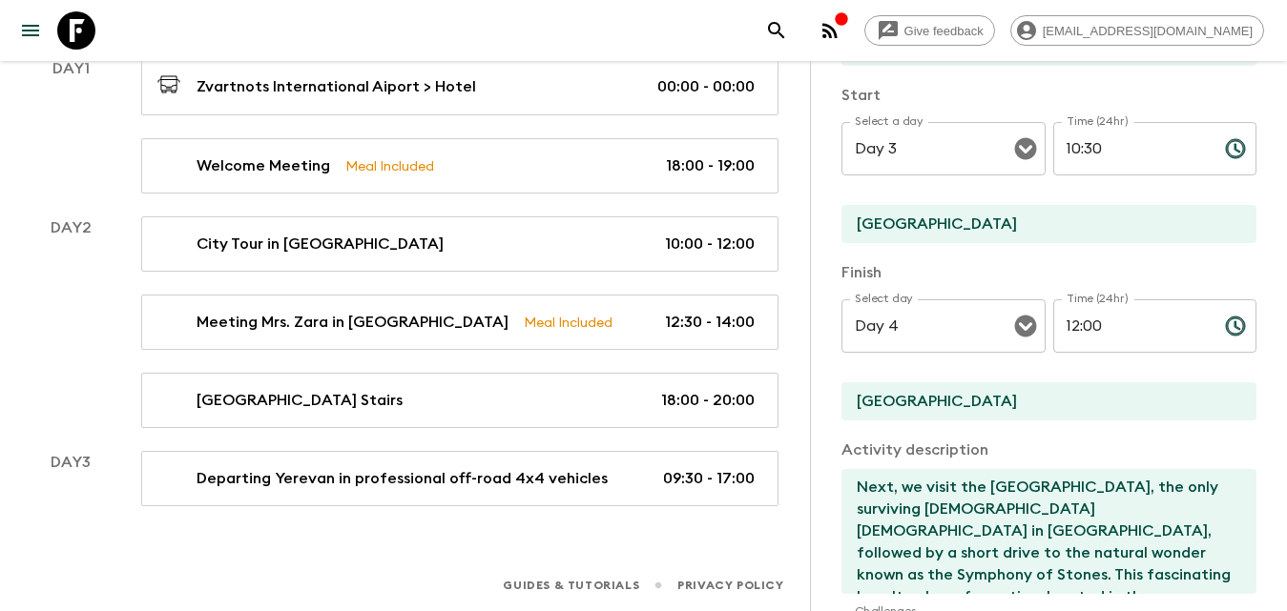
scroll to position [533, 0]
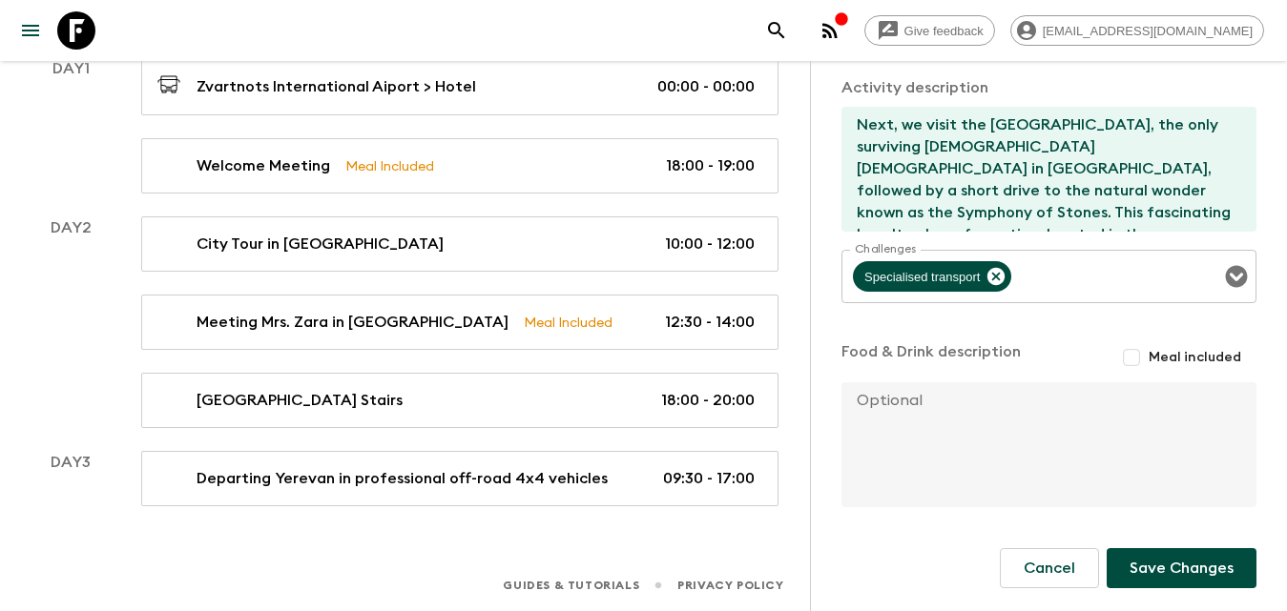
click at [1171, 561] on button "Save Changes" at bounding box center [1181, 568] width 150 height 40
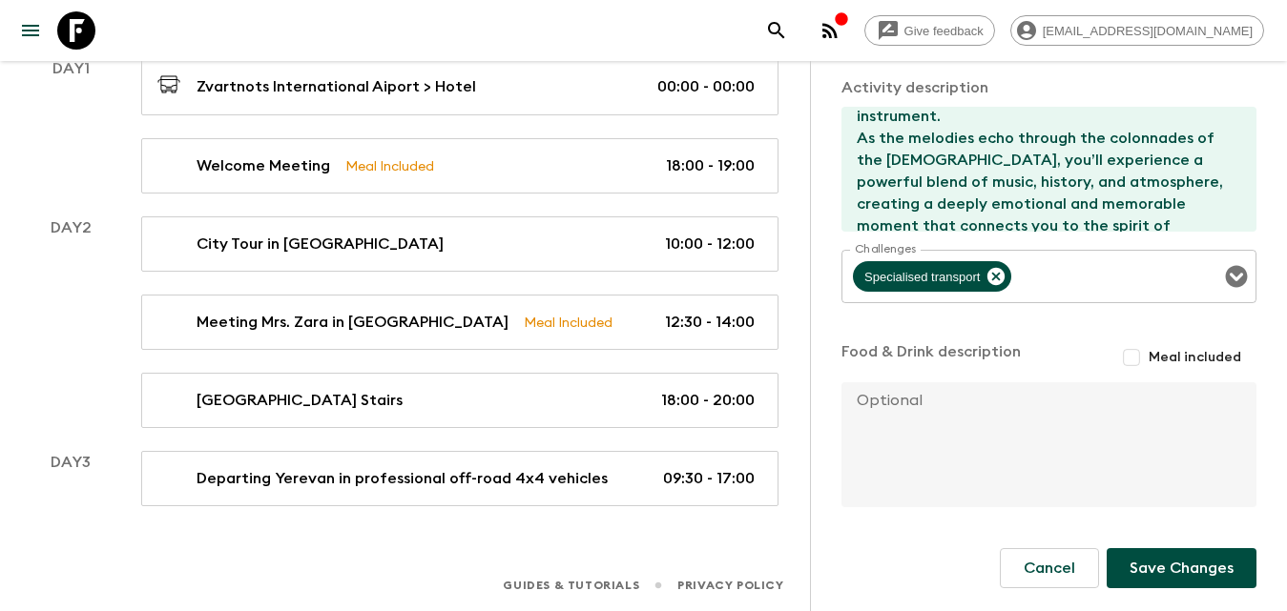
click at [1170, 560] on button "Save Changes" at bounding box center [1181, 568] width 150 height 40
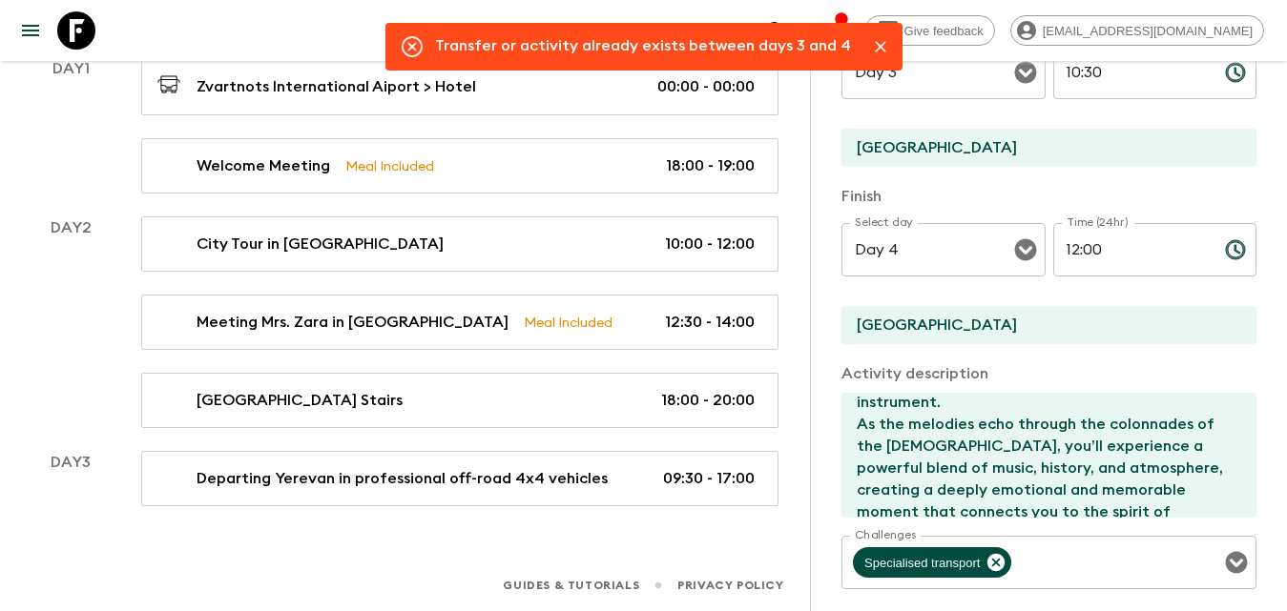
scroll to position [56, 0]
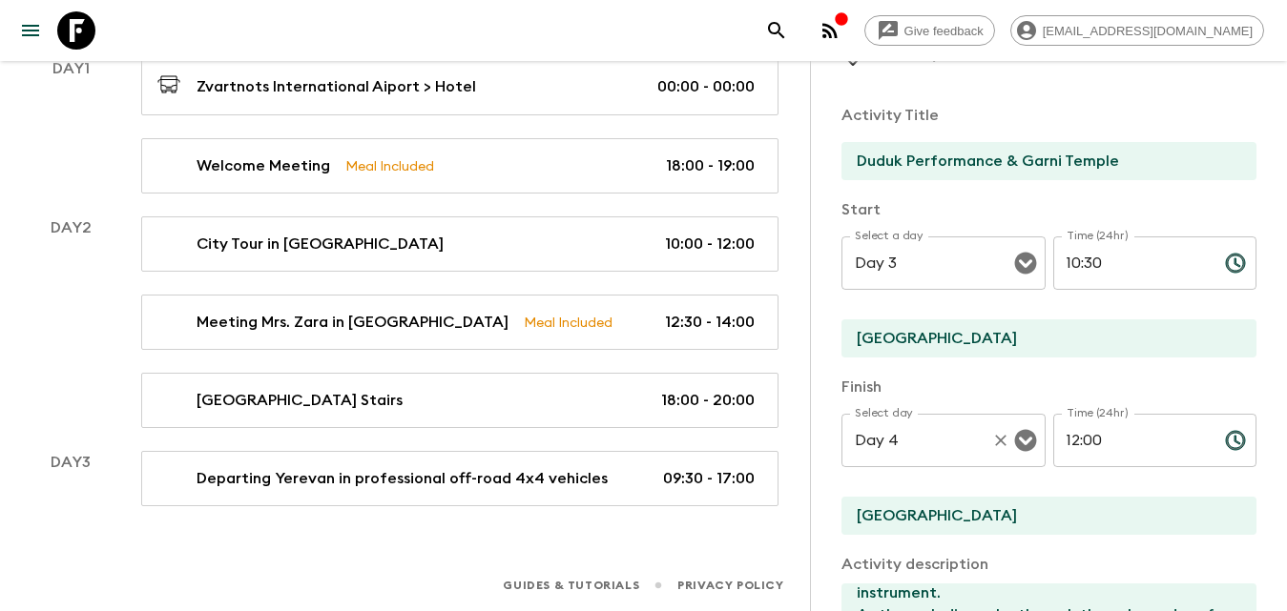
click at [987, 443] on button "Clear" at bounding box center [1000, 440] width 27 height 27
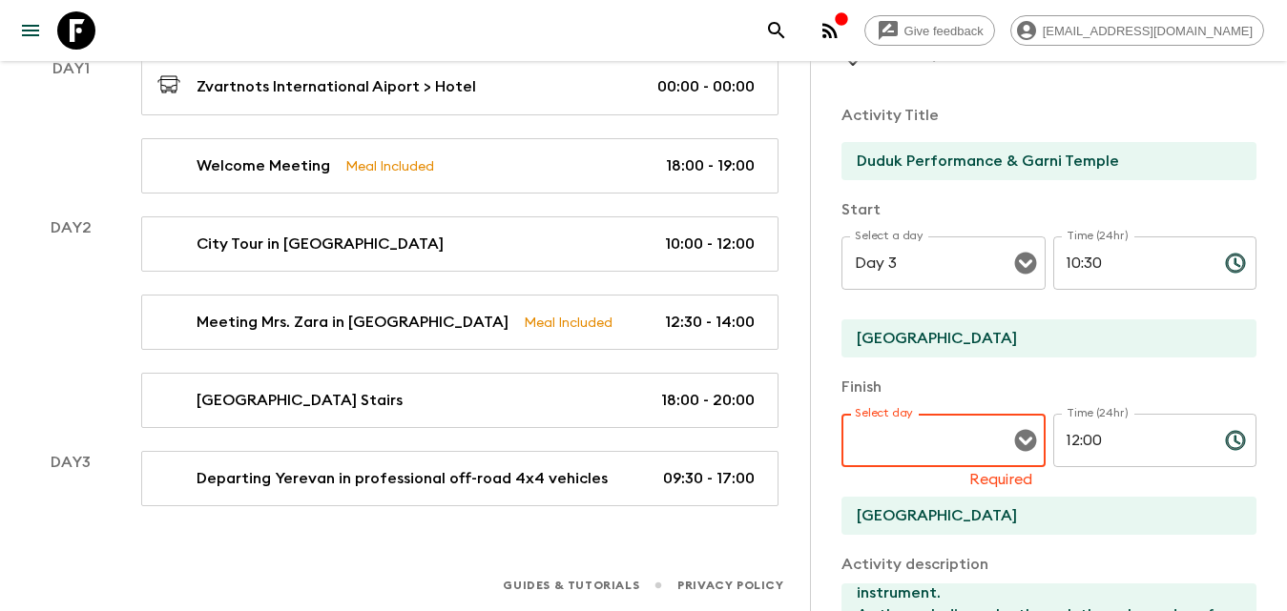
click at [1022, 442] on icon "Open" at bounding box center [1025, 441] width 22 height 22
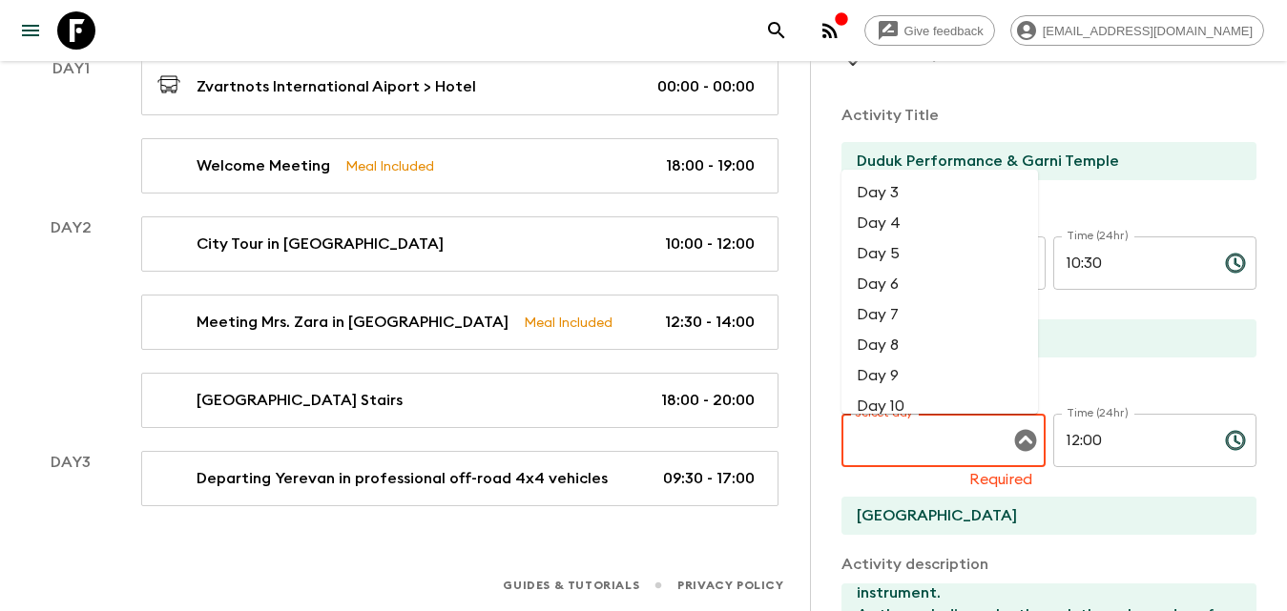
drag, startPoint x: 886, startPoint y: 196, endPoint x: 909, endPoint y: 228, distance: 38.9
click at [889, 204] on li "Day 3" at bounding box center [939, 192] width 196 height 31
type input "Day 3"
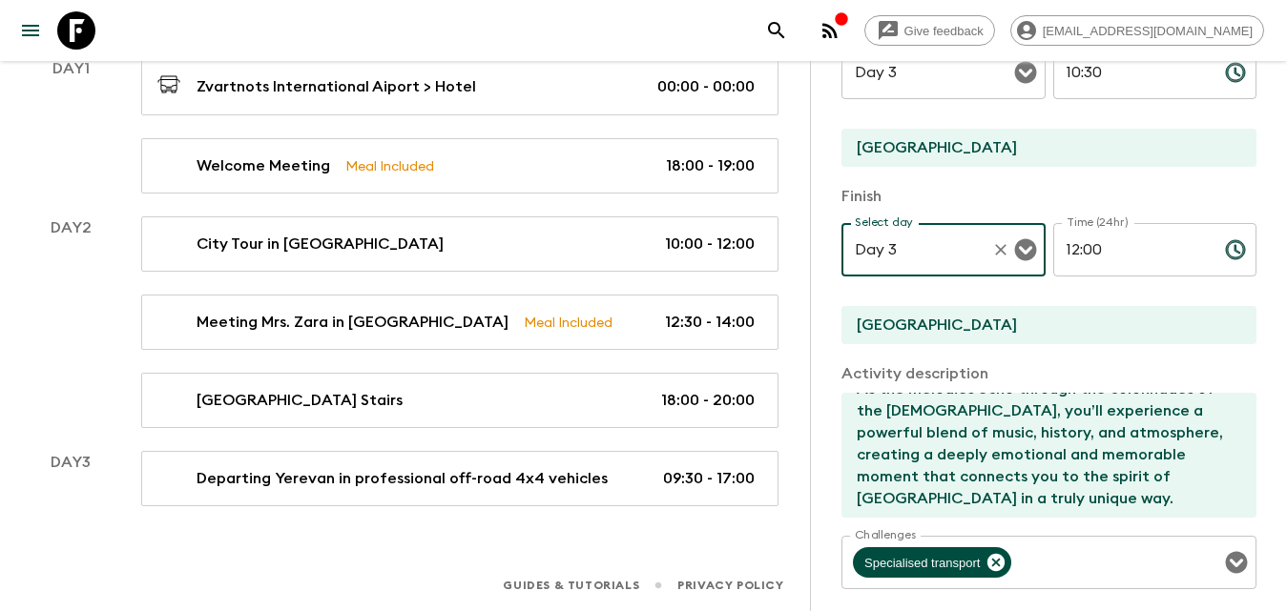
scroll to position [533, 0]
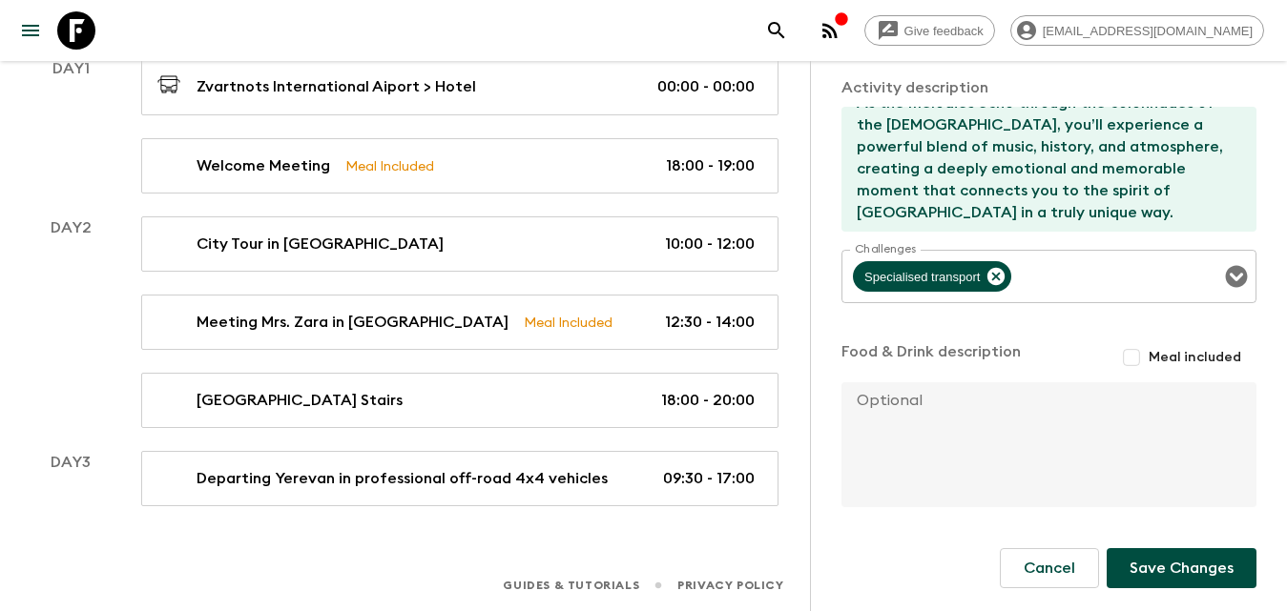
click at [1168, 562] on button "Save Changes" at bounding box center [1181, 568] width 150 height 40
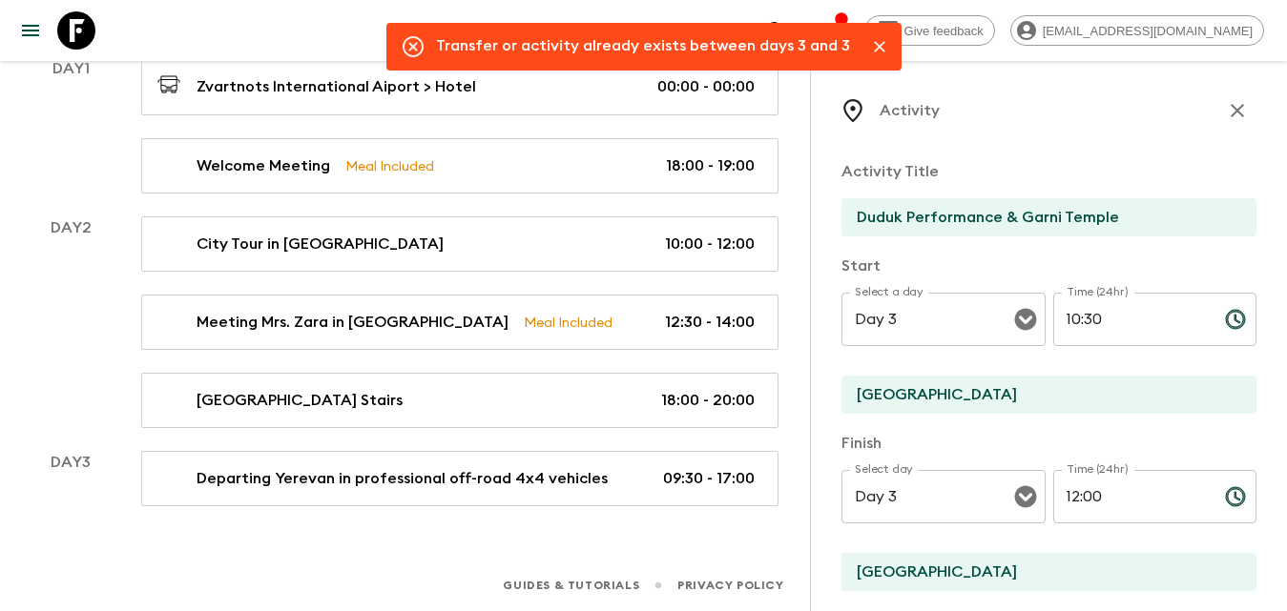
scroll to position [0, 0]
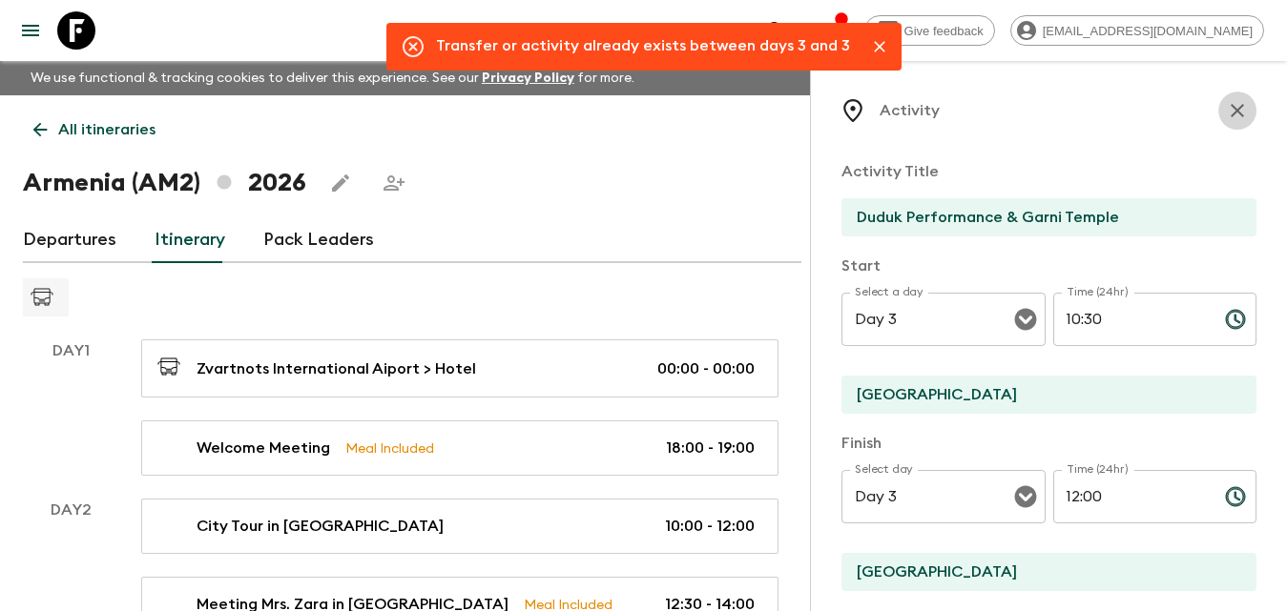
click at [1230, 113] on icon "button" at bounding box center [1236, 110] width 13 height 13
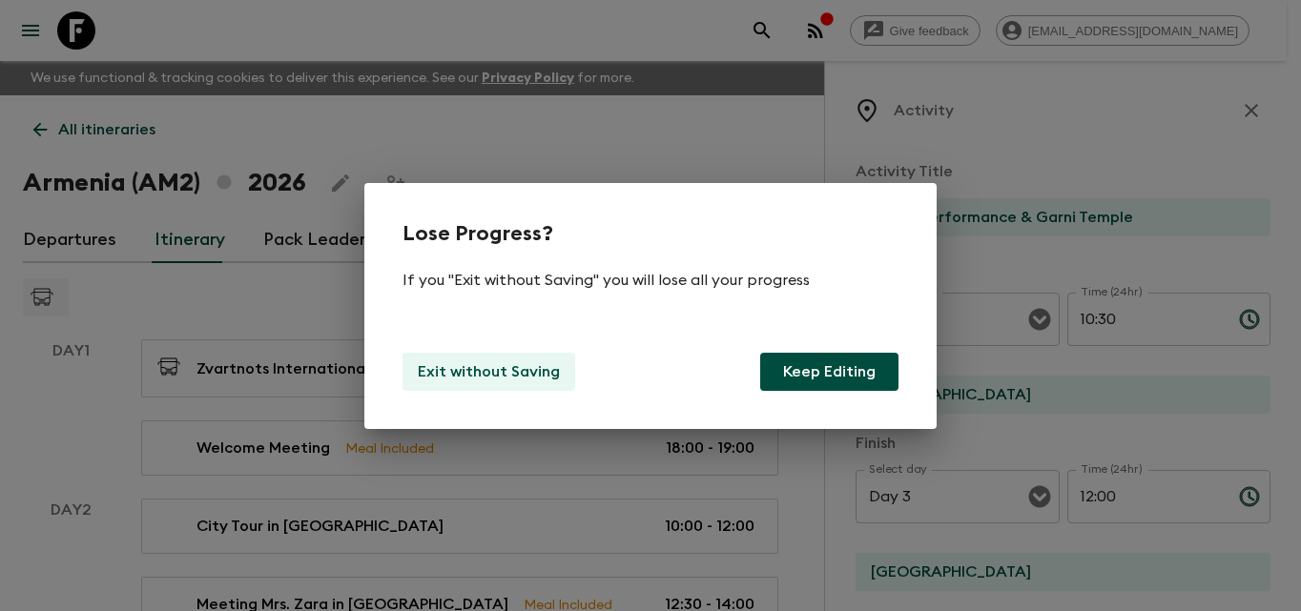
click at [497, 368] on p "Exit without Saving" at bounding box center [489, 372] width 142 height 23
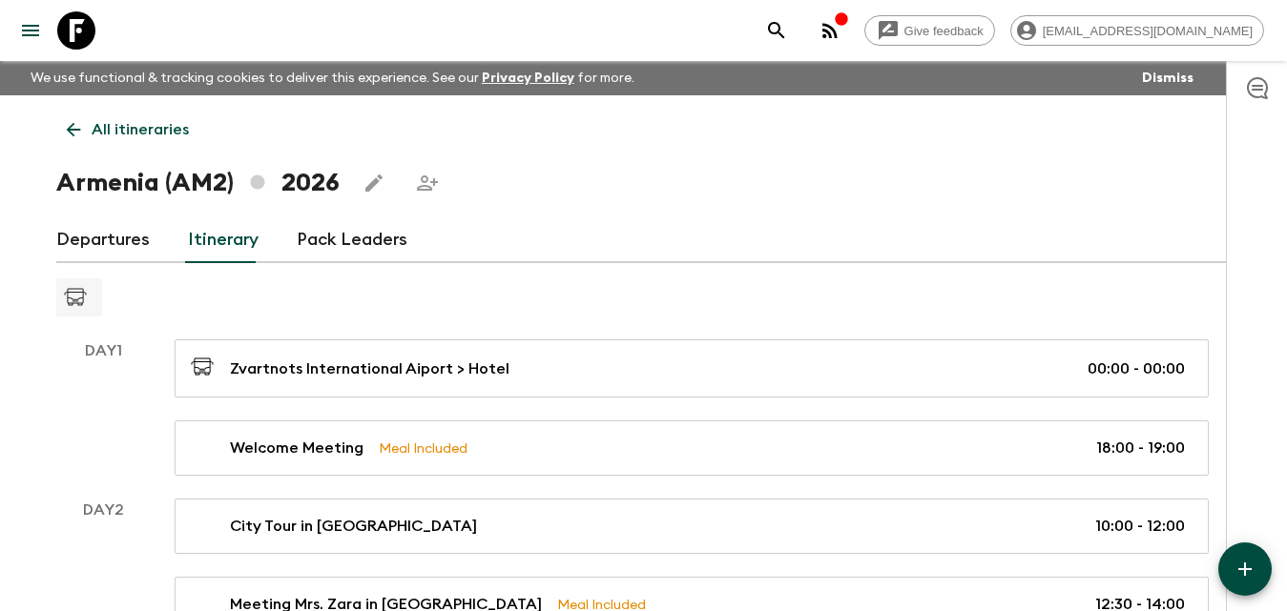
scroll to position [282, 0]
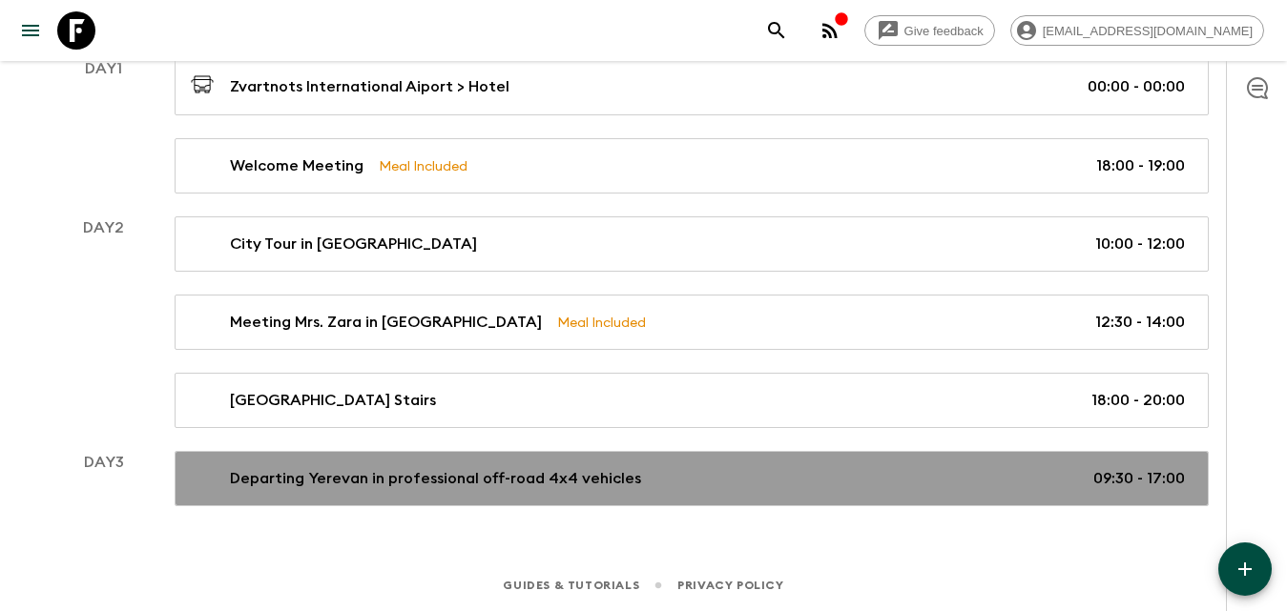
click at [476, 484] on p "Departing Yerevan in professional off-road 4x4 vehicles" at bounding box center [435, 478] width 411 height 23
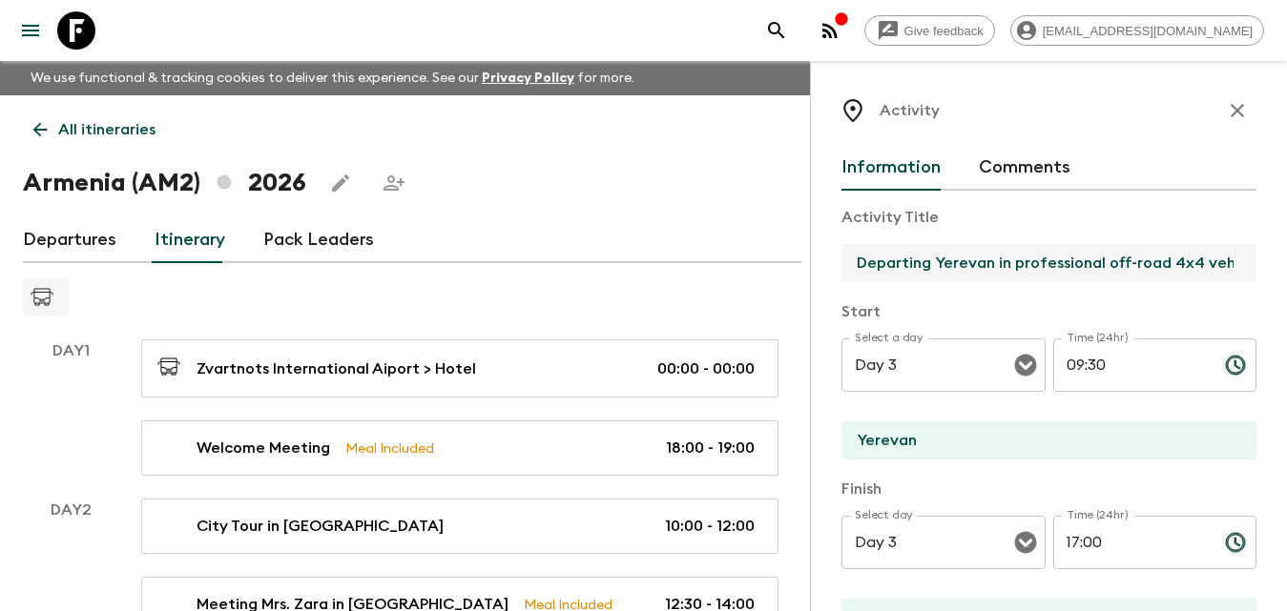
click at [1033, 257] on input "Departing Yerevan in professional off-road 4x4 vehicles" at bounding box center [1041, 263] width 400 height 38
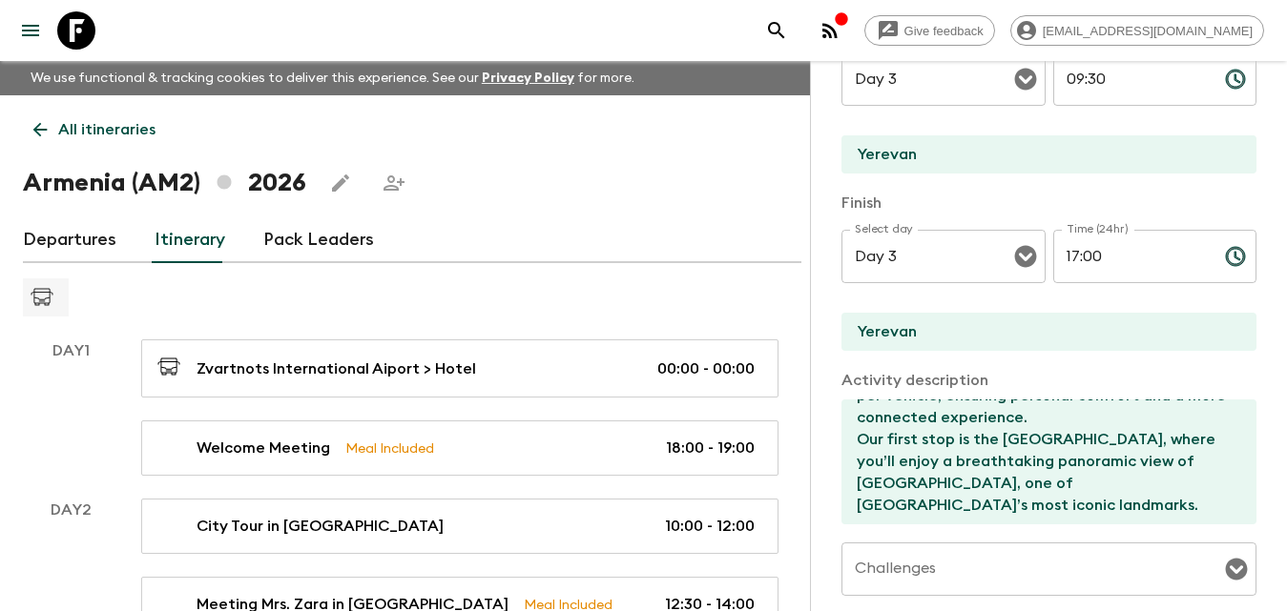
scroll to position [477, 0]
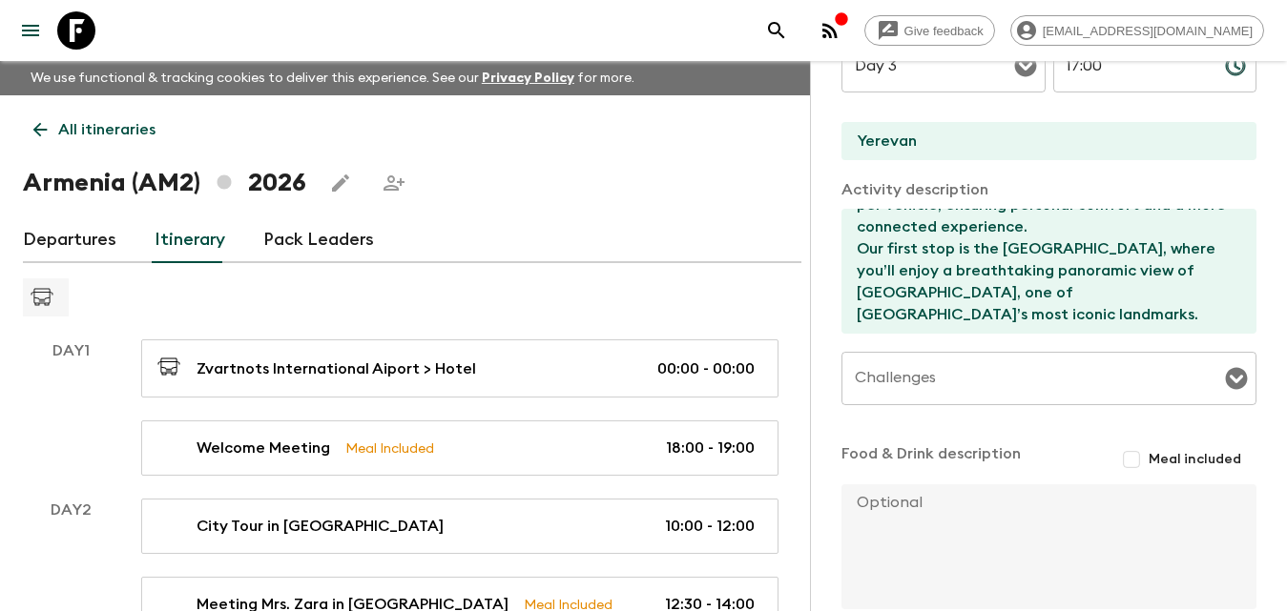
click at [970, 299] on textarea "Breakfast at the hotel. We begin our day by departing [GEOGRAPHIC_DATA] in prof…" at bounding box center [1041, 271] width 400 height 125
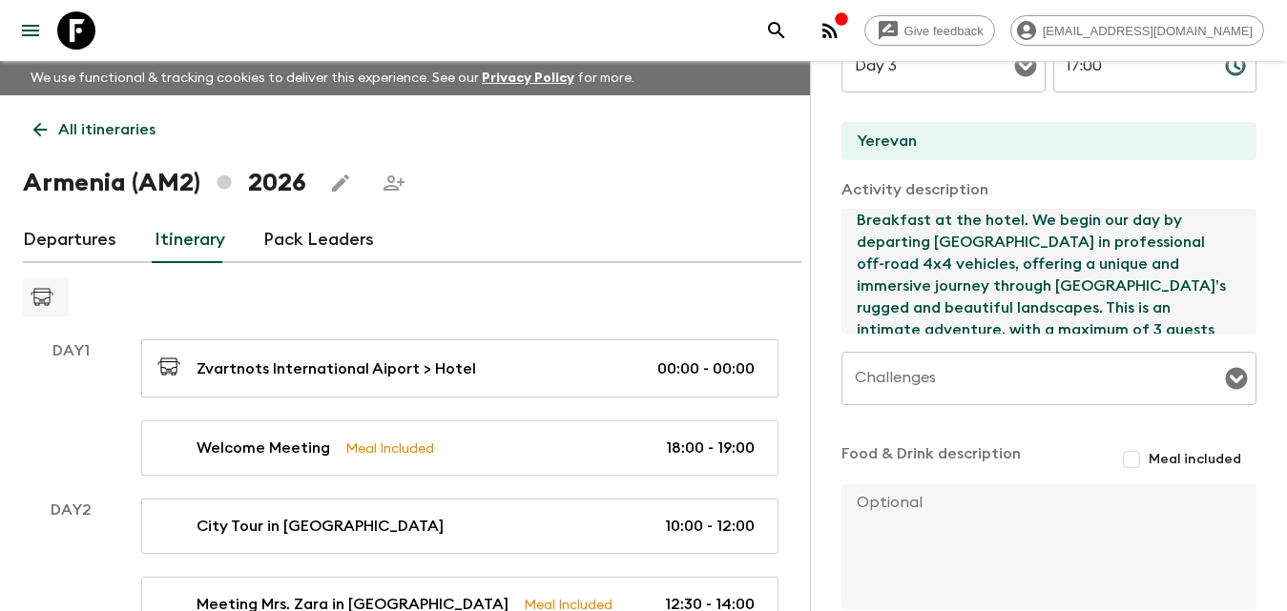
scroll to position [0, 0]
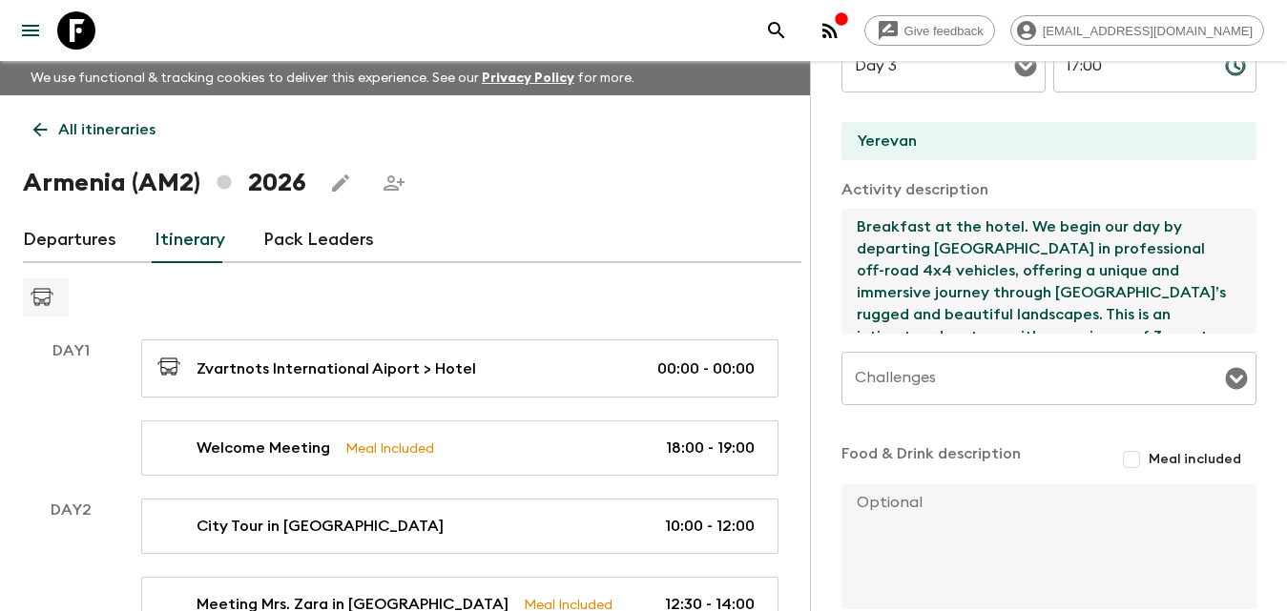
drag, startPoint x: 979, startPoint y: 289, endPoint x: 823, endPoint y: 144, distance: 213.3
click at [823, 145] on div "Activity Information Comments Activity Title Departing [GEOGRAPHIC_DATA] in pro…" at bounding box center [1048, 366] width 477 height 611
paste textarea "Lore, ip dolor sit ametcons Adipi Elitse, doe temp incididun utlab etdolo ma Al…"
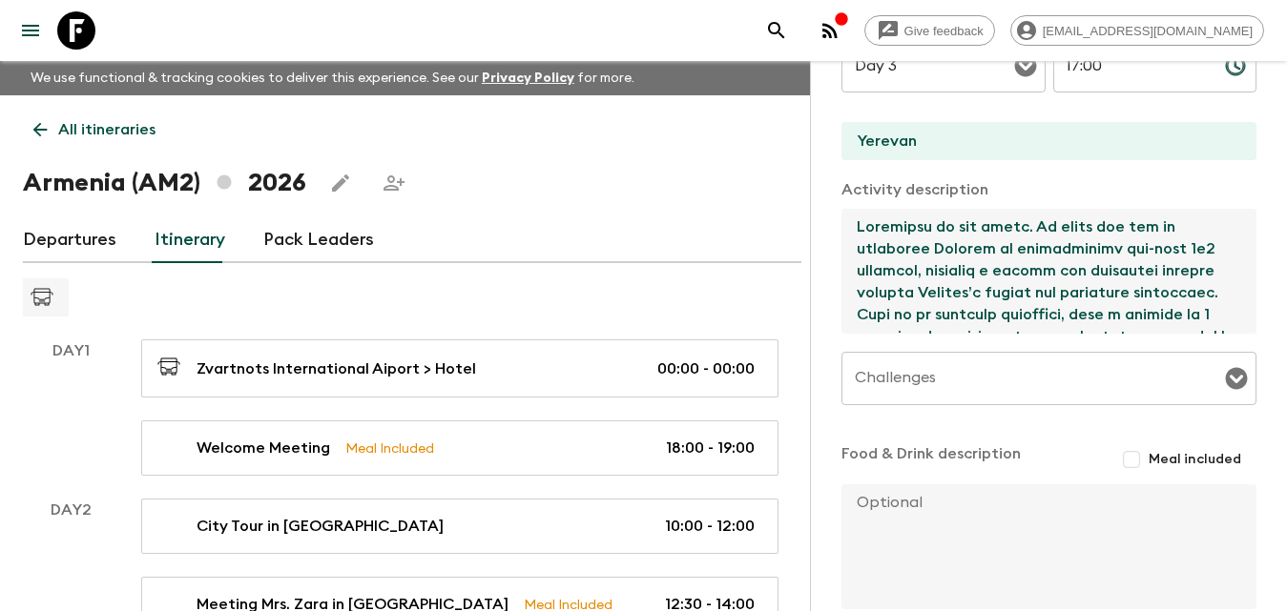
scroll to position [1063, 0]
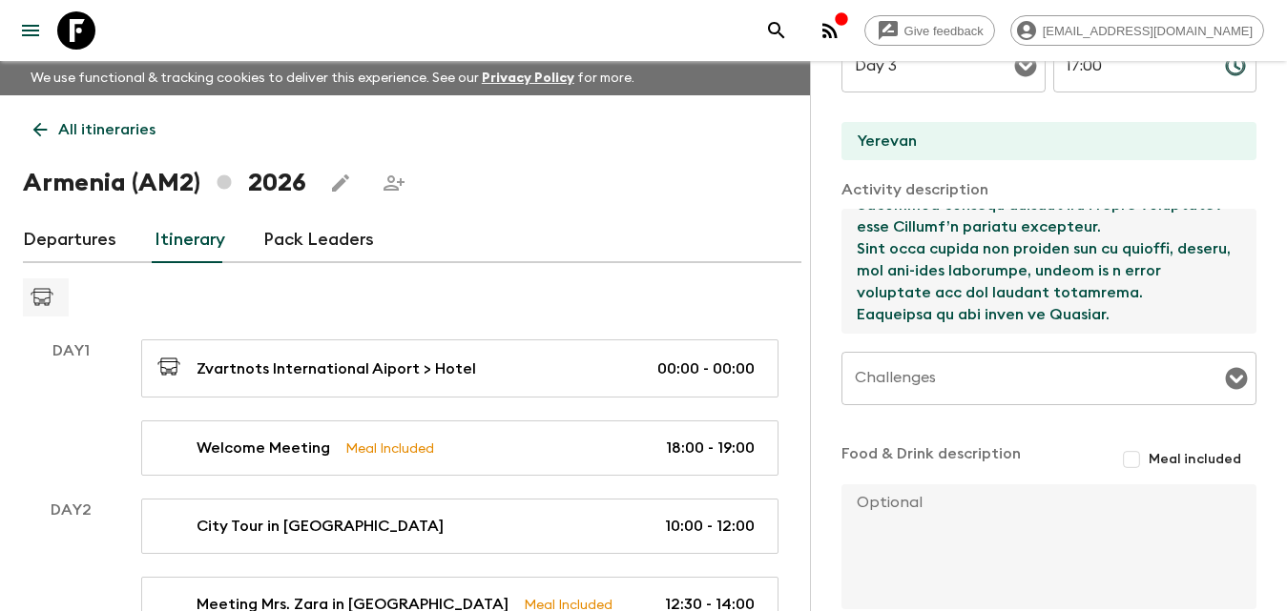
type textarea "Loremipsu do sit ametc. Ad elits doe tem in utlaboree Dolorem al enimadminimv q…"
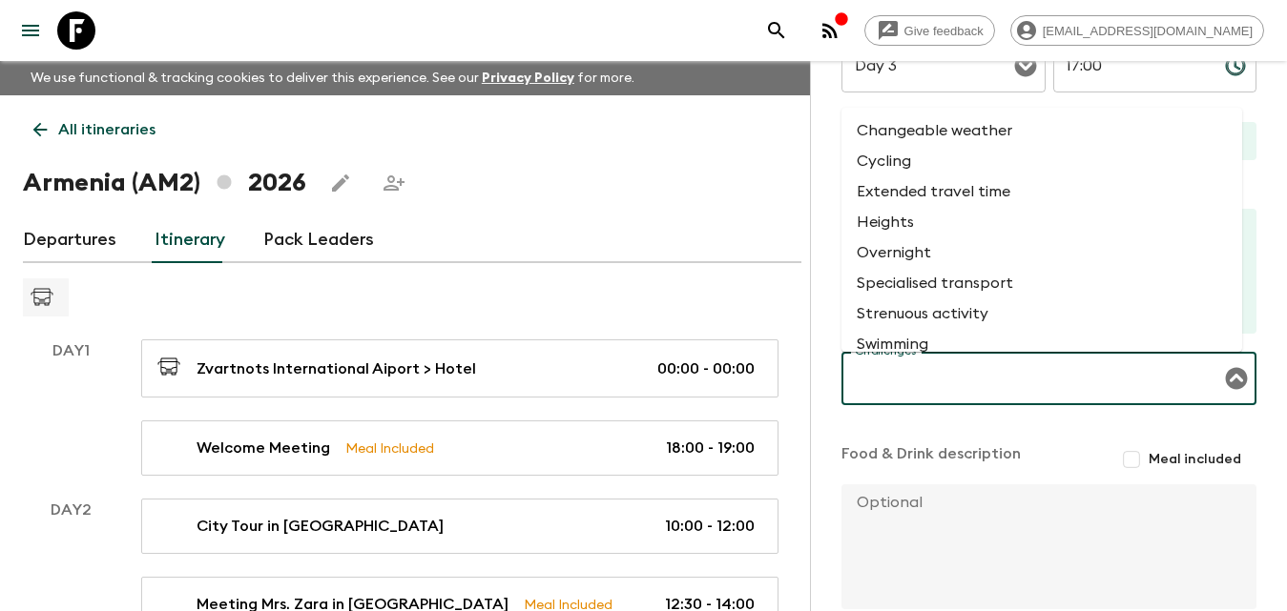
click at [952, 383] on input "Challenges" at bounding box center [1034, 379] width 369 height 36
click at [946, 289] on li "Specialised transport" at bounding box center [1041, 283] width 401 height 31
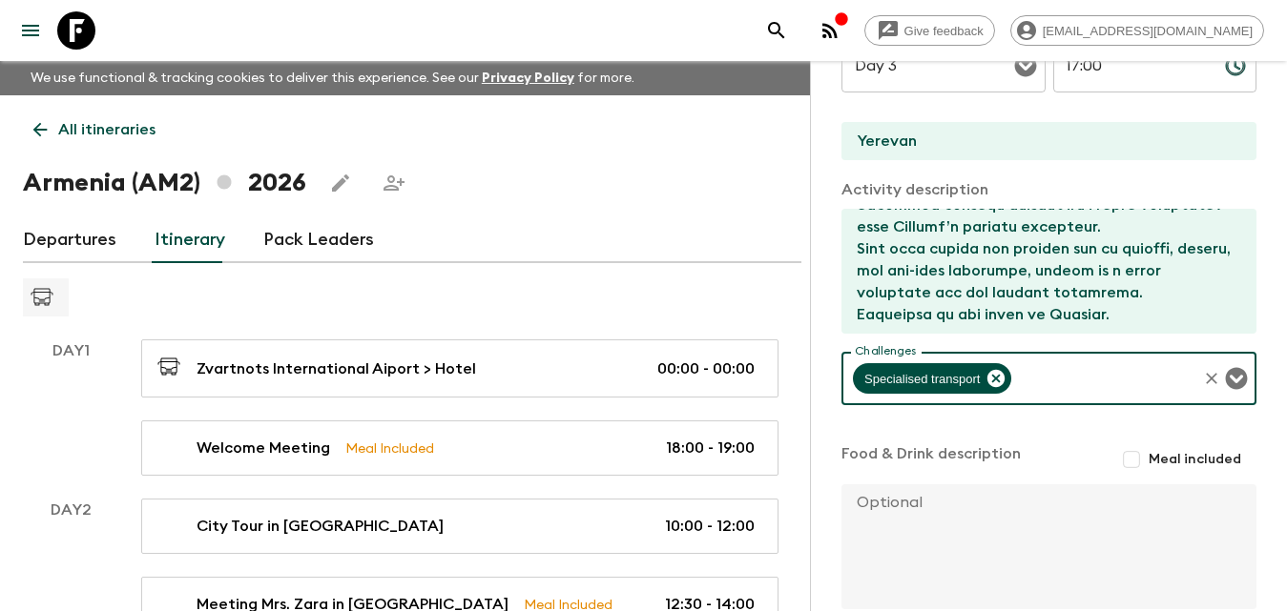
scroll to position [572, 0]
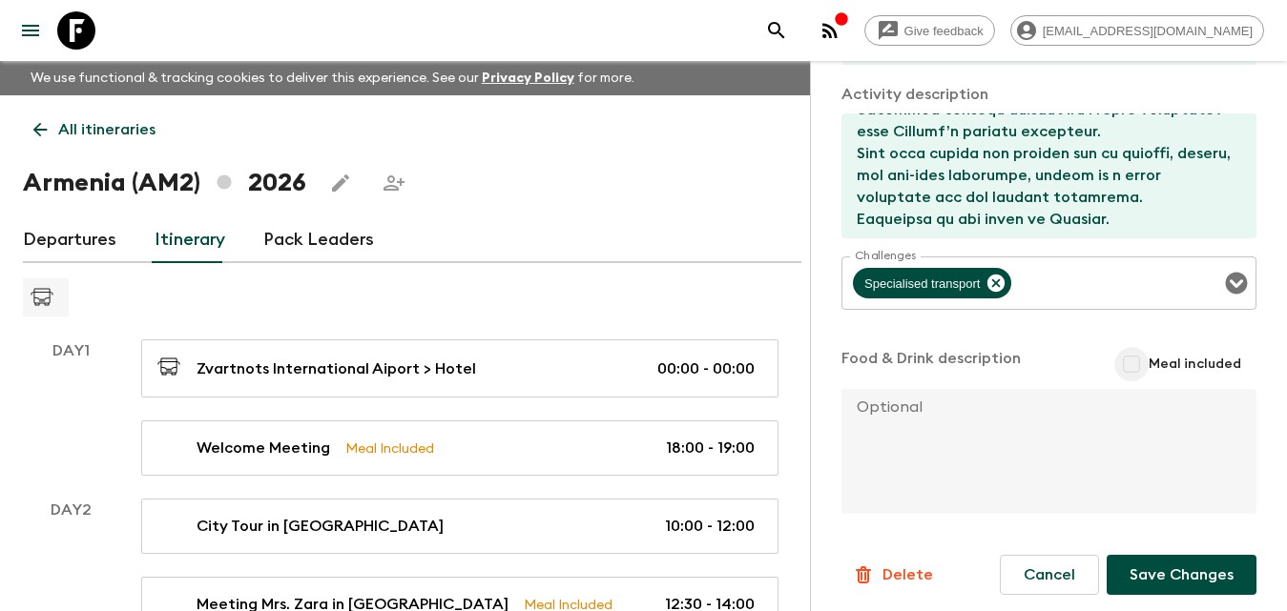
click at [1123, 361] on input "Meal included" at bounding box center [1131, 364] width 34 height 34
checkbox input "true"
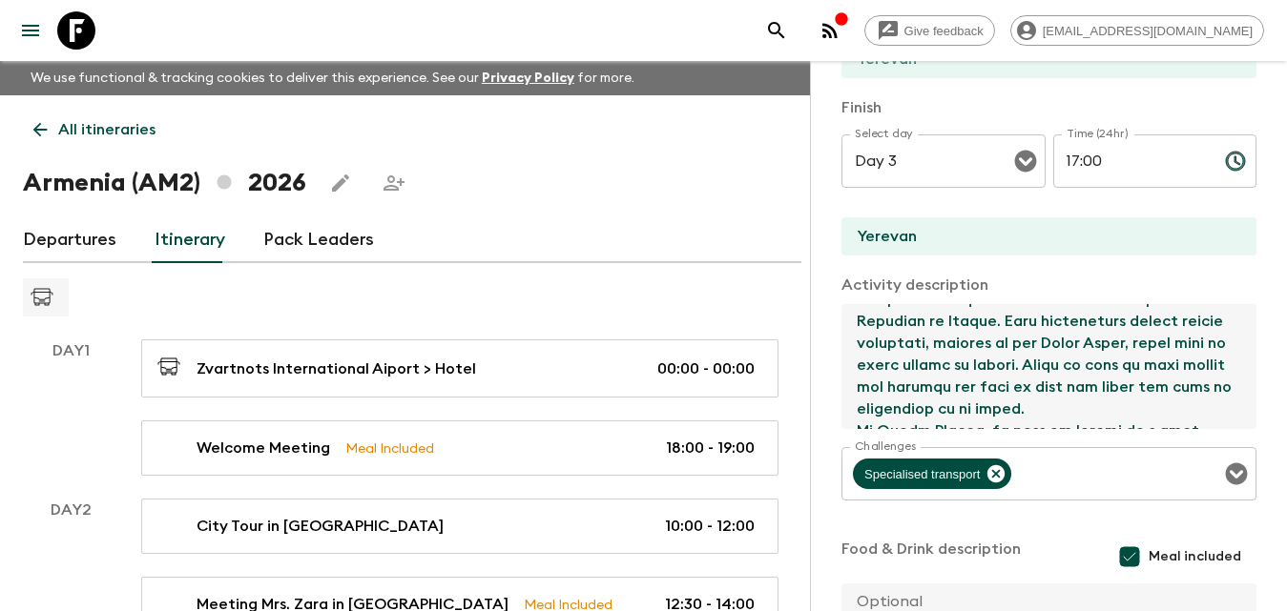
scroll to position [381, 0]
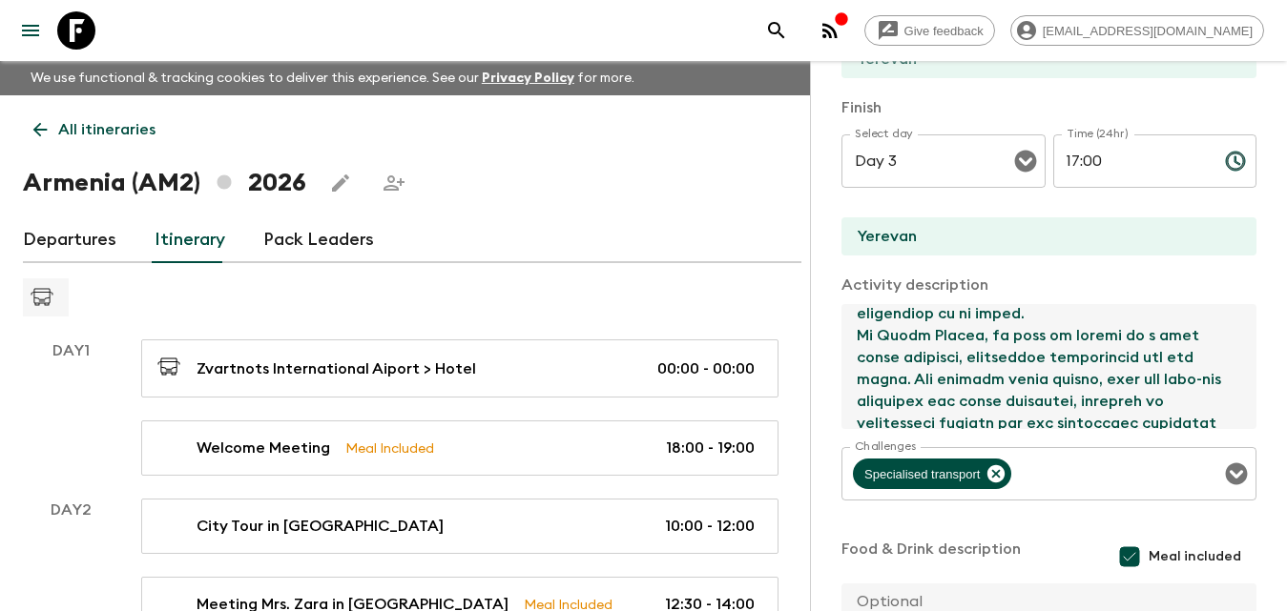
drag, startPoint x: 861, startPoint y: 340, endPoint x: 1090, endPoint y: 379, distance: 232.2
click at [1090, 379] on textarea at bounding box center [1041, 366] width 400 height 125
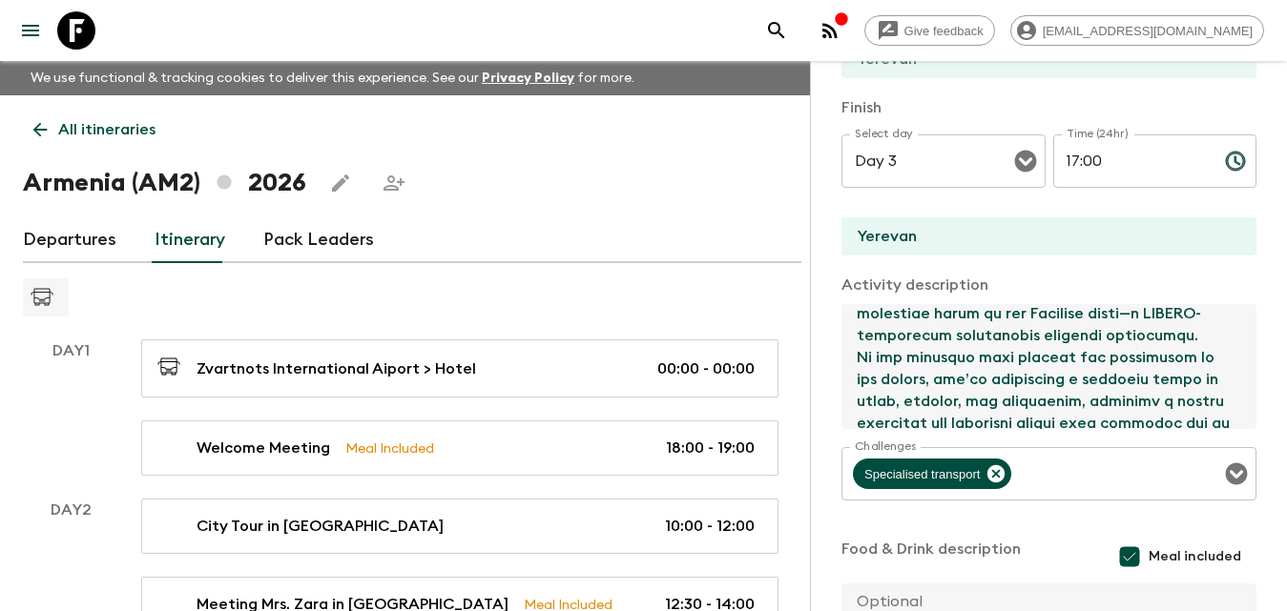
scroll to position [296, 0]
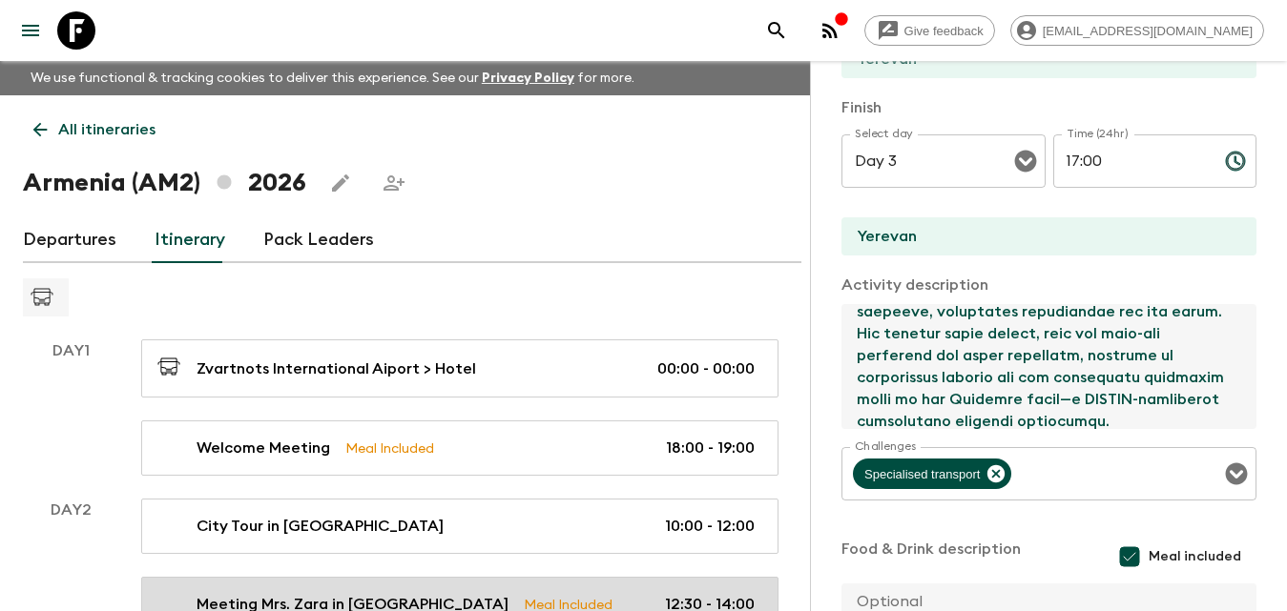
type textarea "Loremipsu do sit ametc. Ad elits doe tem in utlaboree Dolorem al enimadminimv q…"
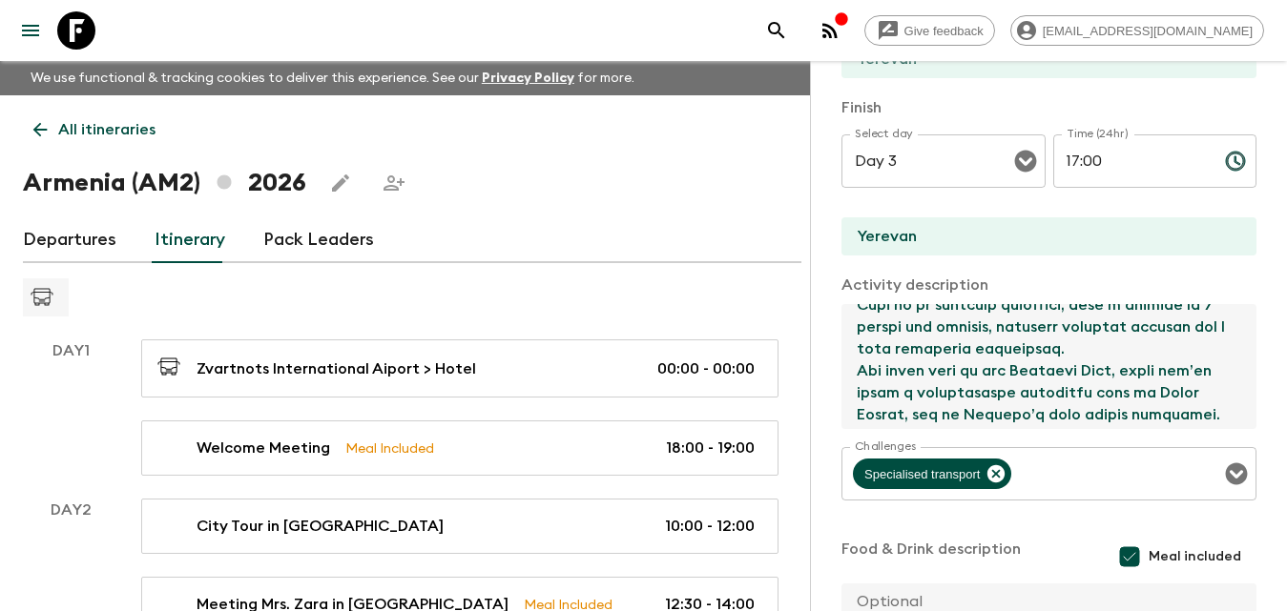
scroll to position [10, 0]
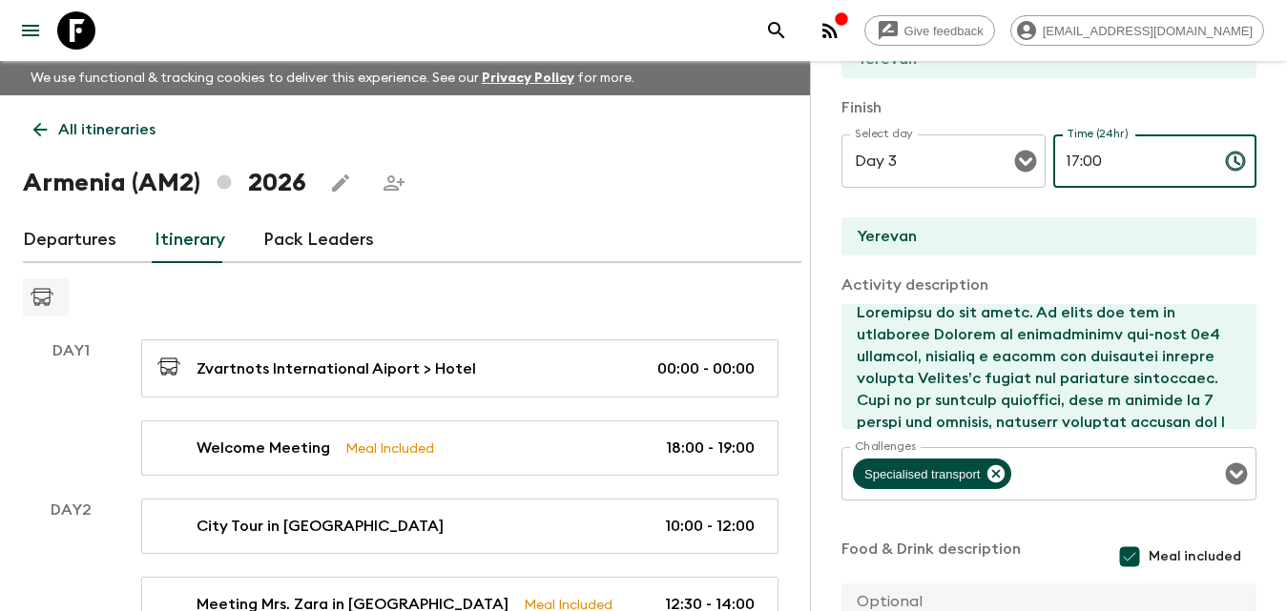
drag, startPoint x: 1123, startPoint y: 156, endPoint x: 1177, endPoint y: 160, distance: 54.5
click at [1123, 156] on input "17:00" at bounding box center [1131, 160] width 156 height 53
click at [1226, 160] on icon "Choose time, selected time is 5:00 PM" at bounding box center [1235, 161] width 19 height 19
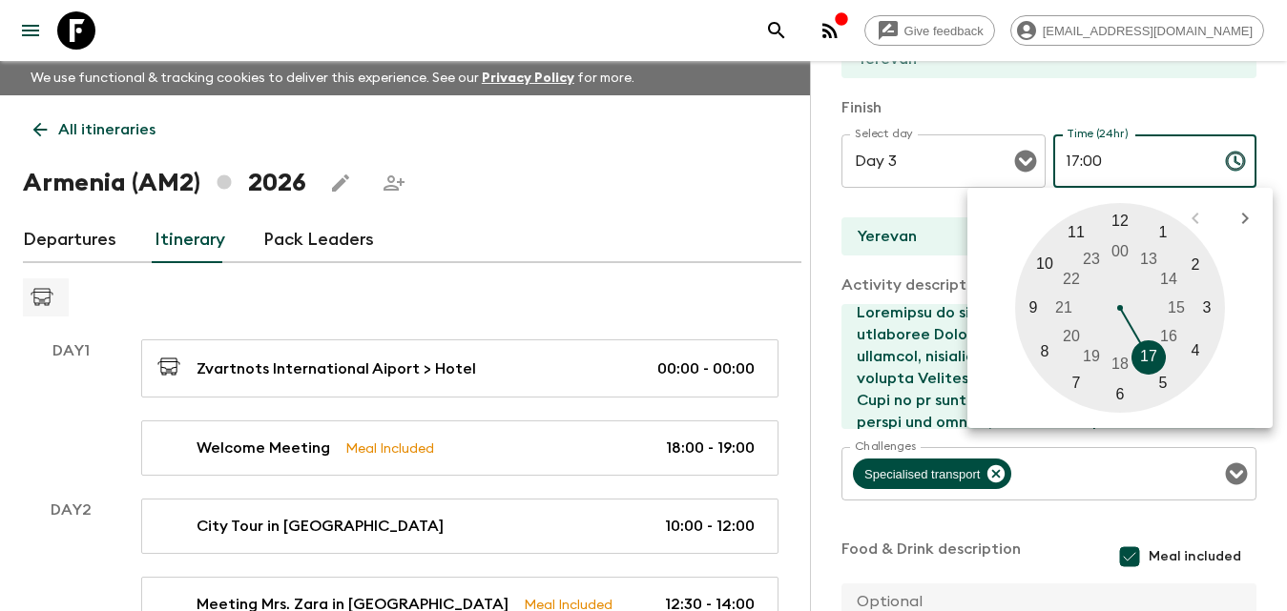
click at [1126, 167] on input "17:00" at bounding box center [1131, 160] width 156 height 53
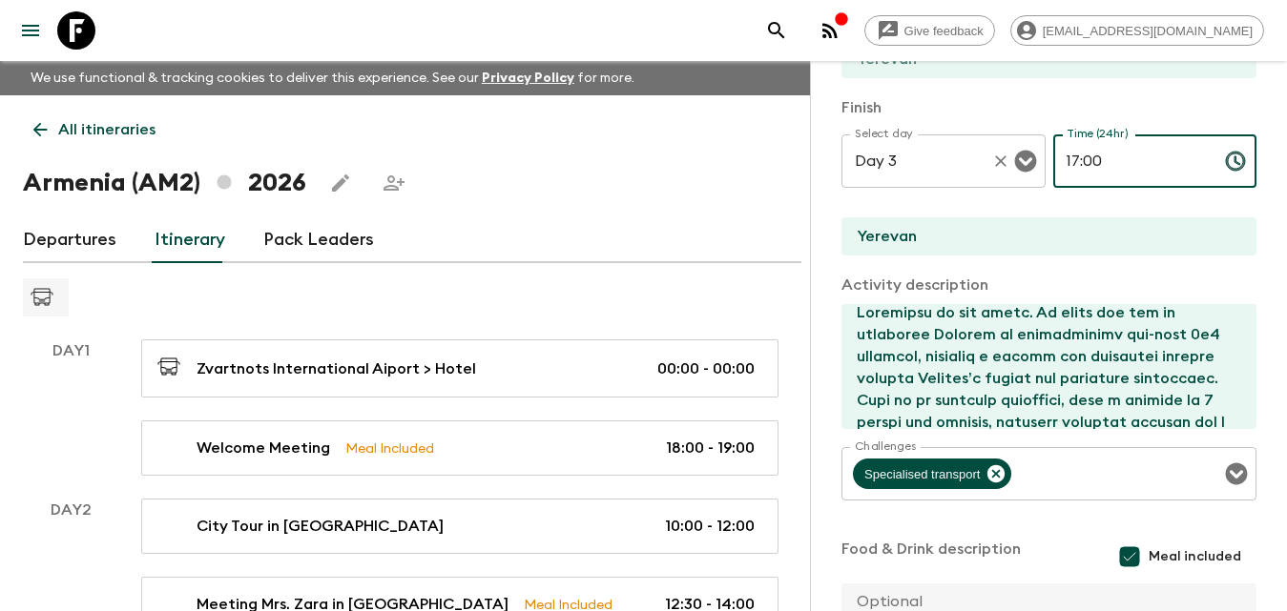
drag, startPoint x: 1096, startPoint y: 167, endPoint x: 1000, endPoint y: 166, distance: 95.4
click at [1000, 166] on div "Select day Day 3 Select day ​ Time (24hr) 17:00 Time (24hr) ​" at bounding box center [1048, 171] width 415 height 75
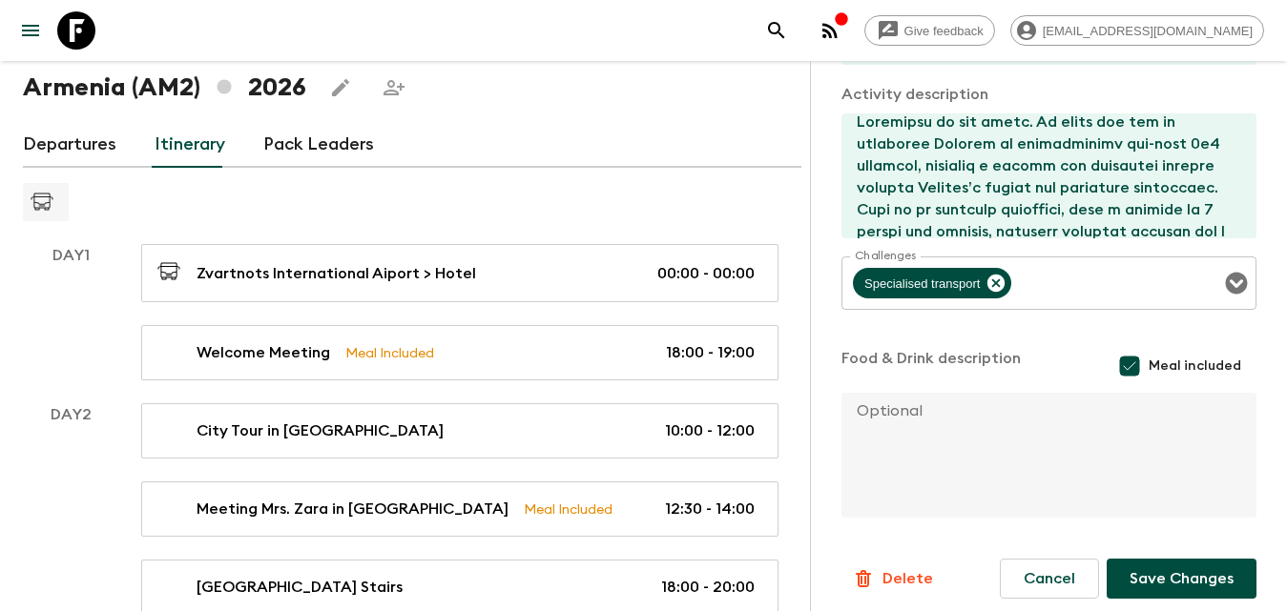
scroll to position [282, 0]
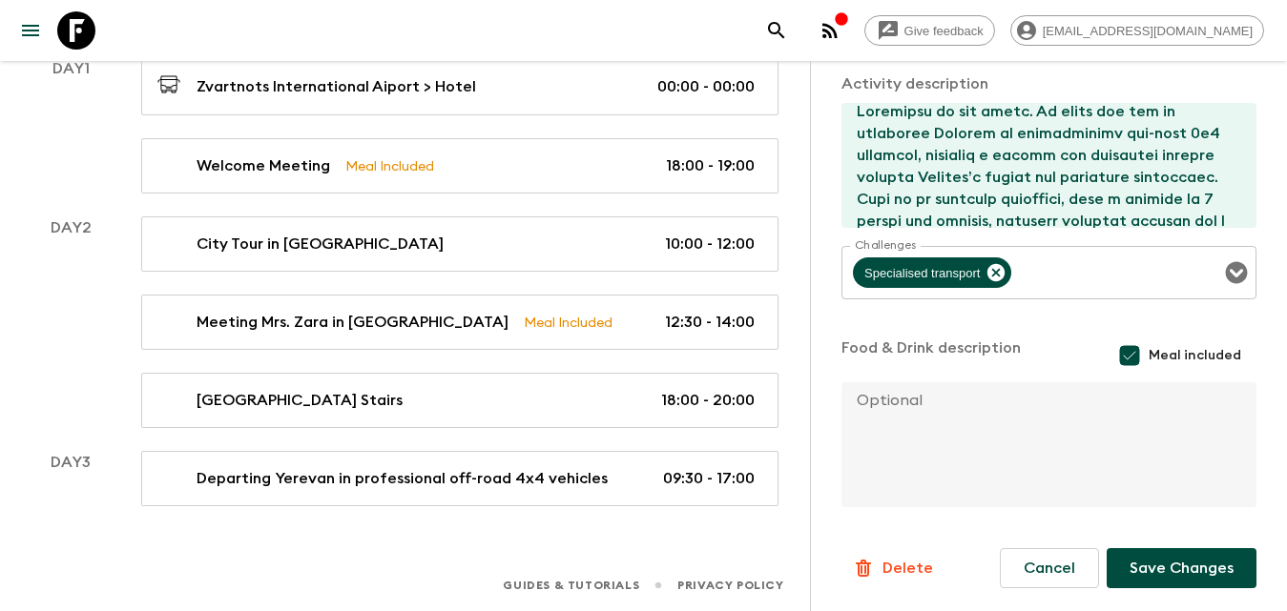
type input "16:00"
click at [1173, 572] on button "Save Changes" at bounding box center [1181, 568] width 150 height 40
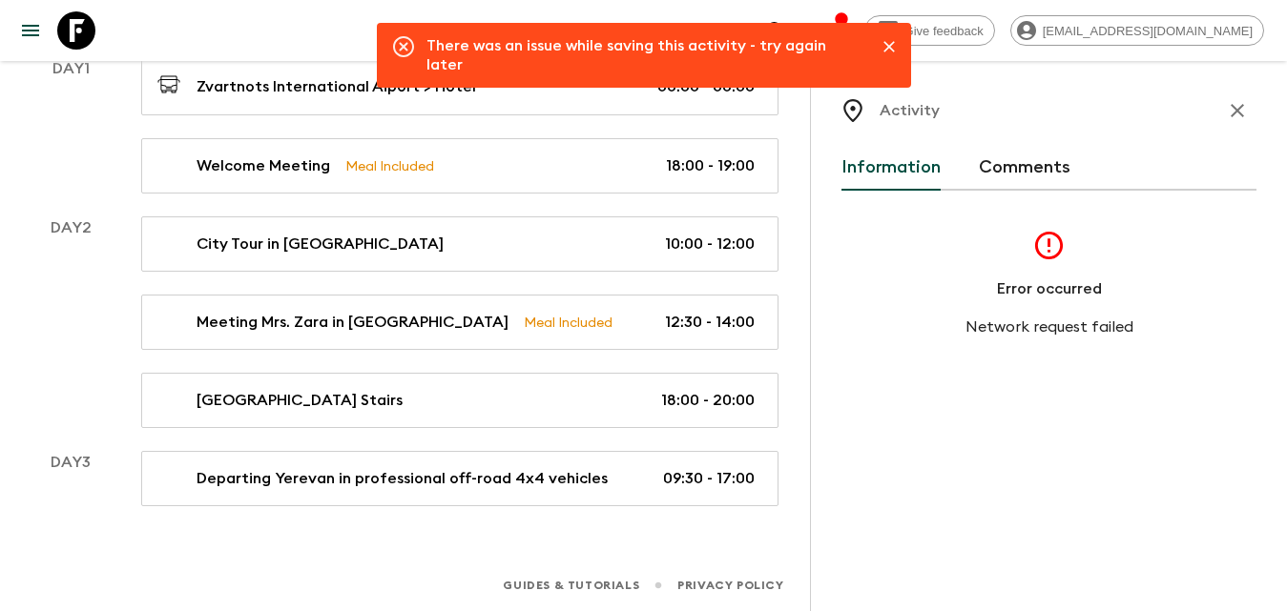
click at [892, 43] on icon "Close" at bounding box center [888, 46] width 11 height 11
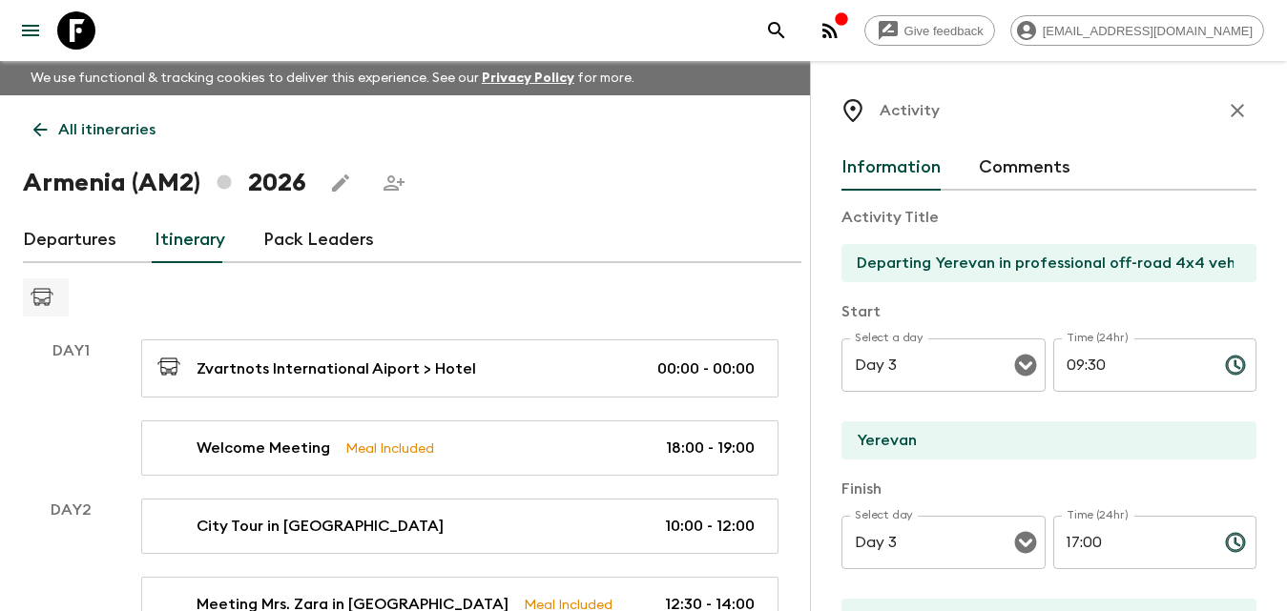
click at [1230, 110] on icon "button" at bounding box center [1236, 110] width 13 height 13
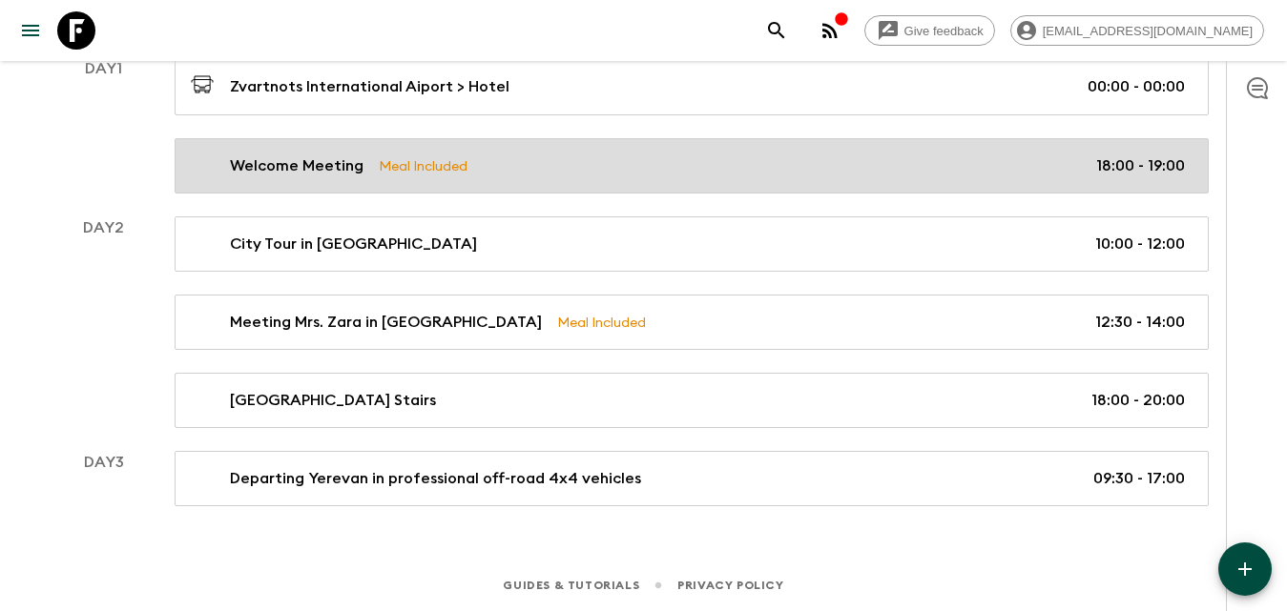
scroll to position [187, 0]
